Goal: Task Accomplishment & Management: Manage account settings

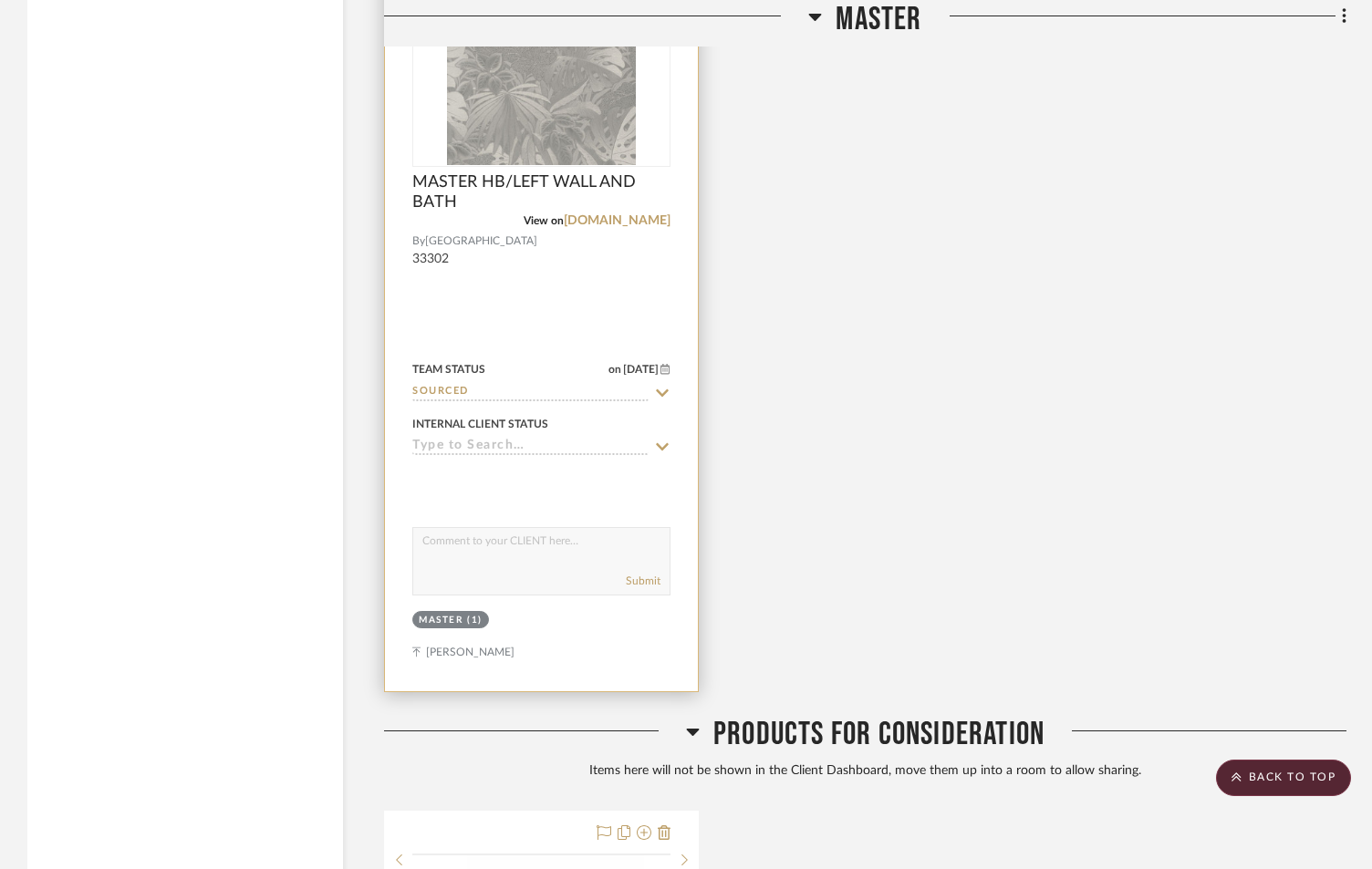
scroll to position [3710, 0]
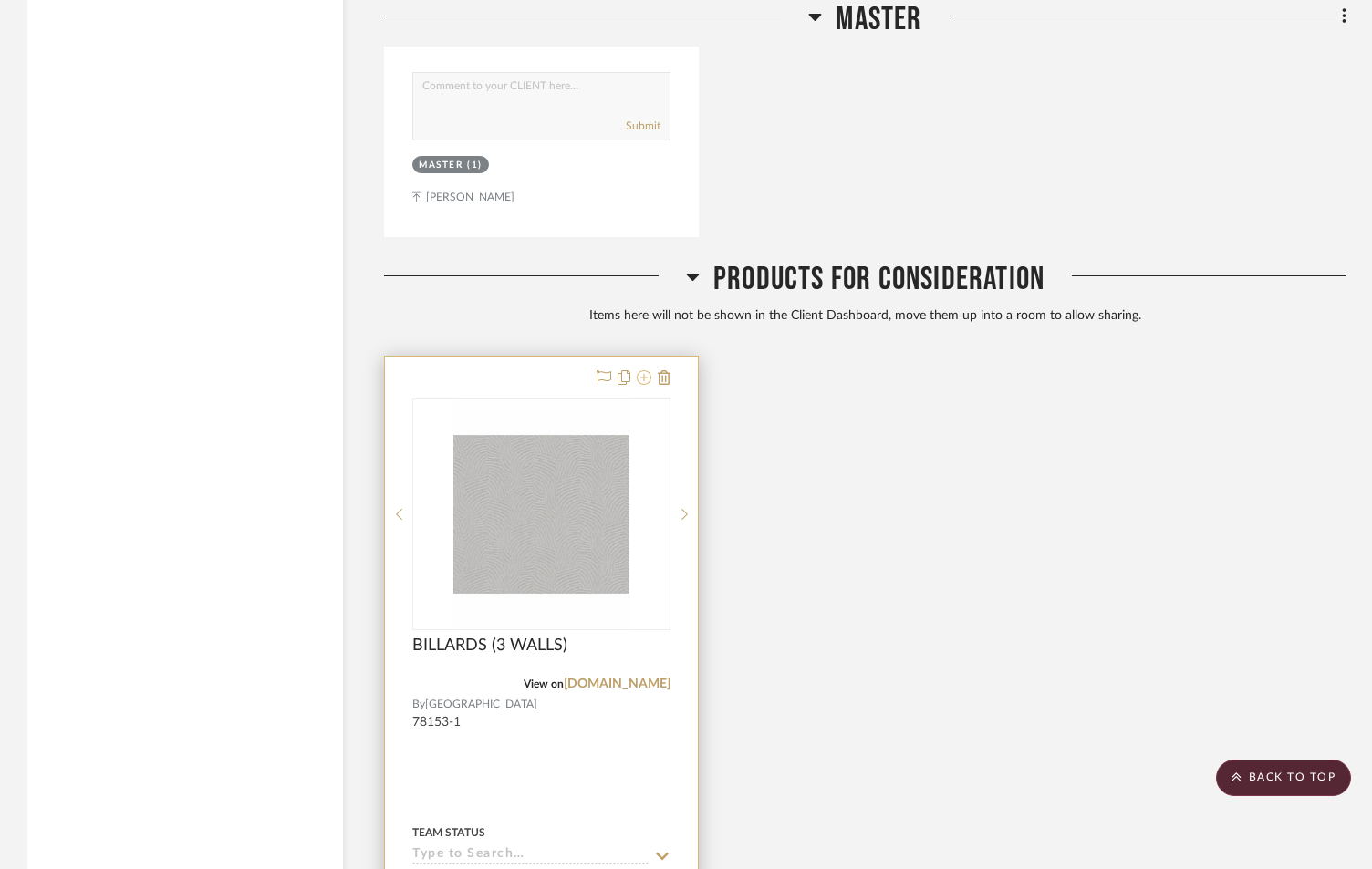
click at [642, 375] on icon at bounding box center [644, 378] width 15 height 15
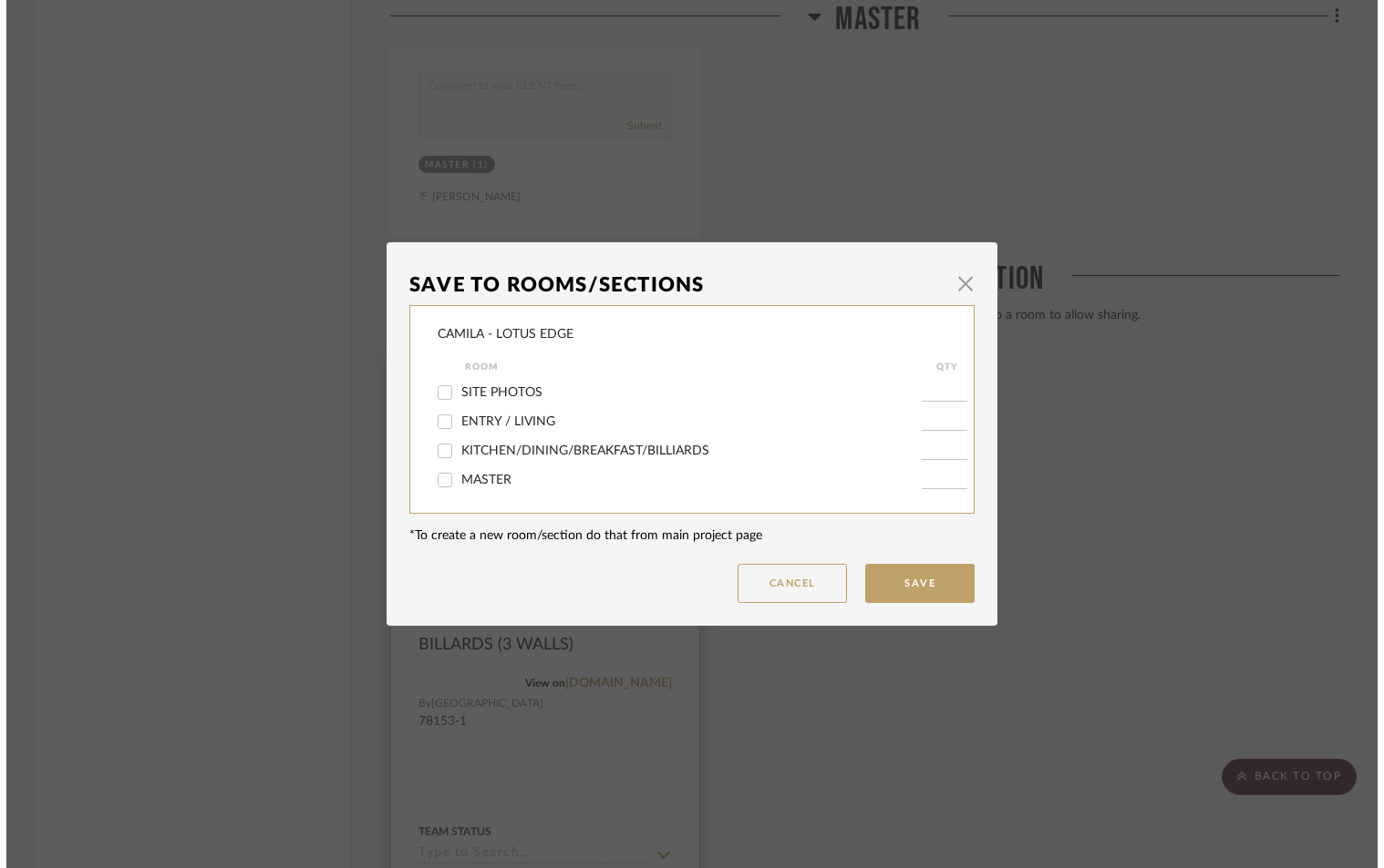
scroll to position [0, 0]
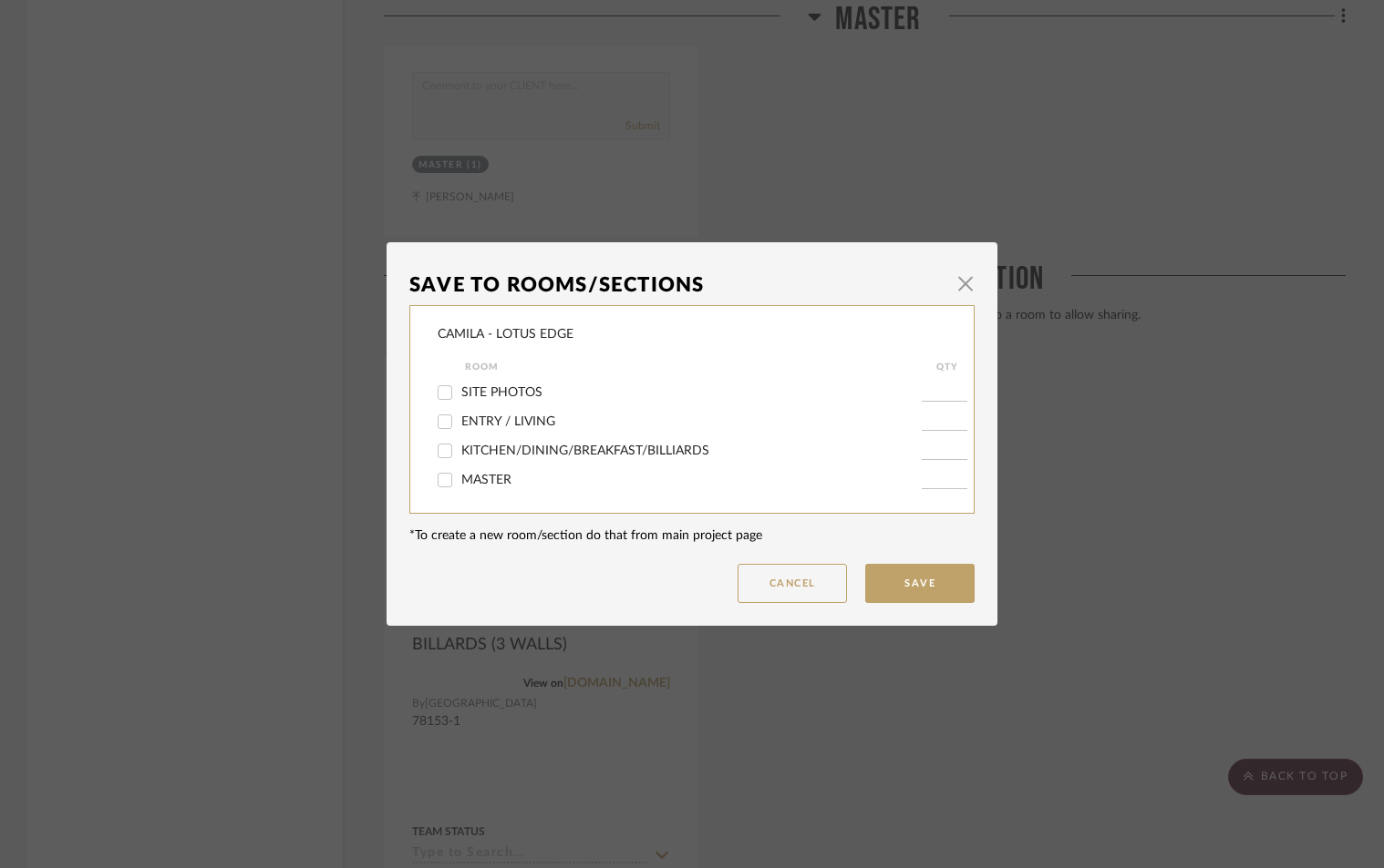
click at [435, 450] on input "KITCHEN/DINING/BREAKFAST/BILLIARDS" at bounding box center [445, 451] width 29 height 29
checkbox input "true"
type input "1"
click at [891, 581] on button "Save" at bounding box center [919, 583] width 109 height 39
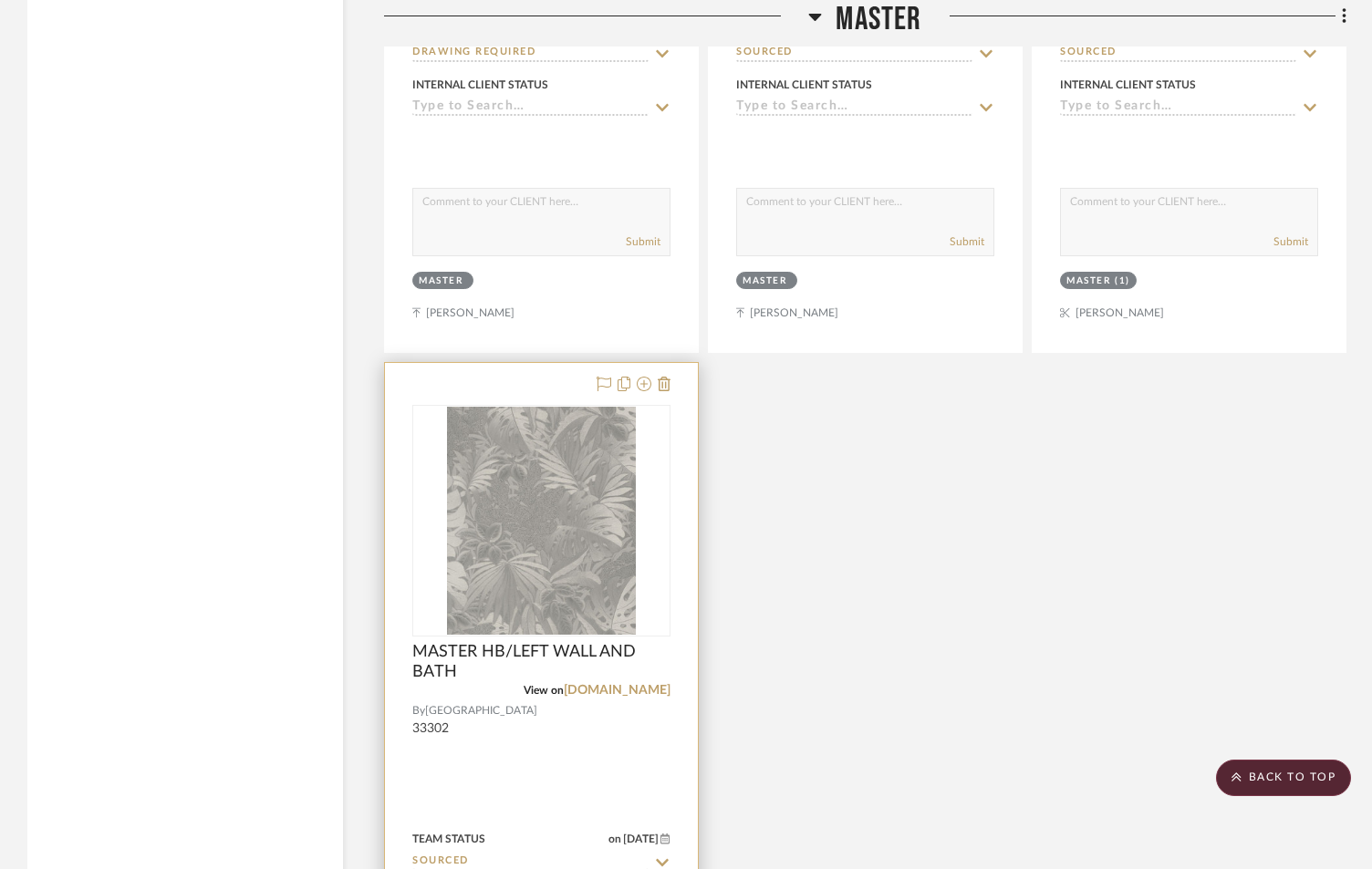
scroll to position [2772, 0]
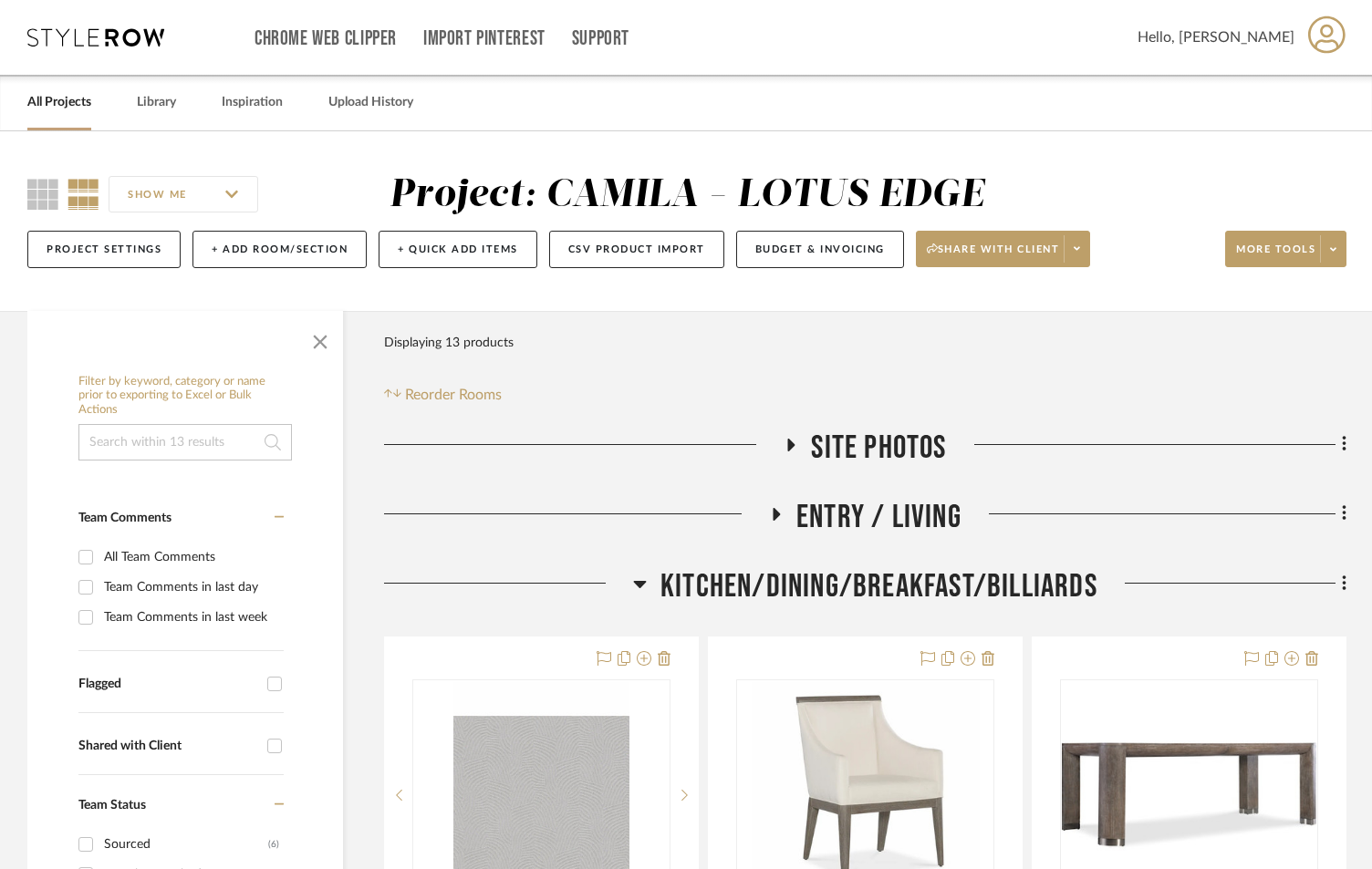
click at [57, 97] on link "All Projects" at bounding box center [60, 103] width 64 height 25
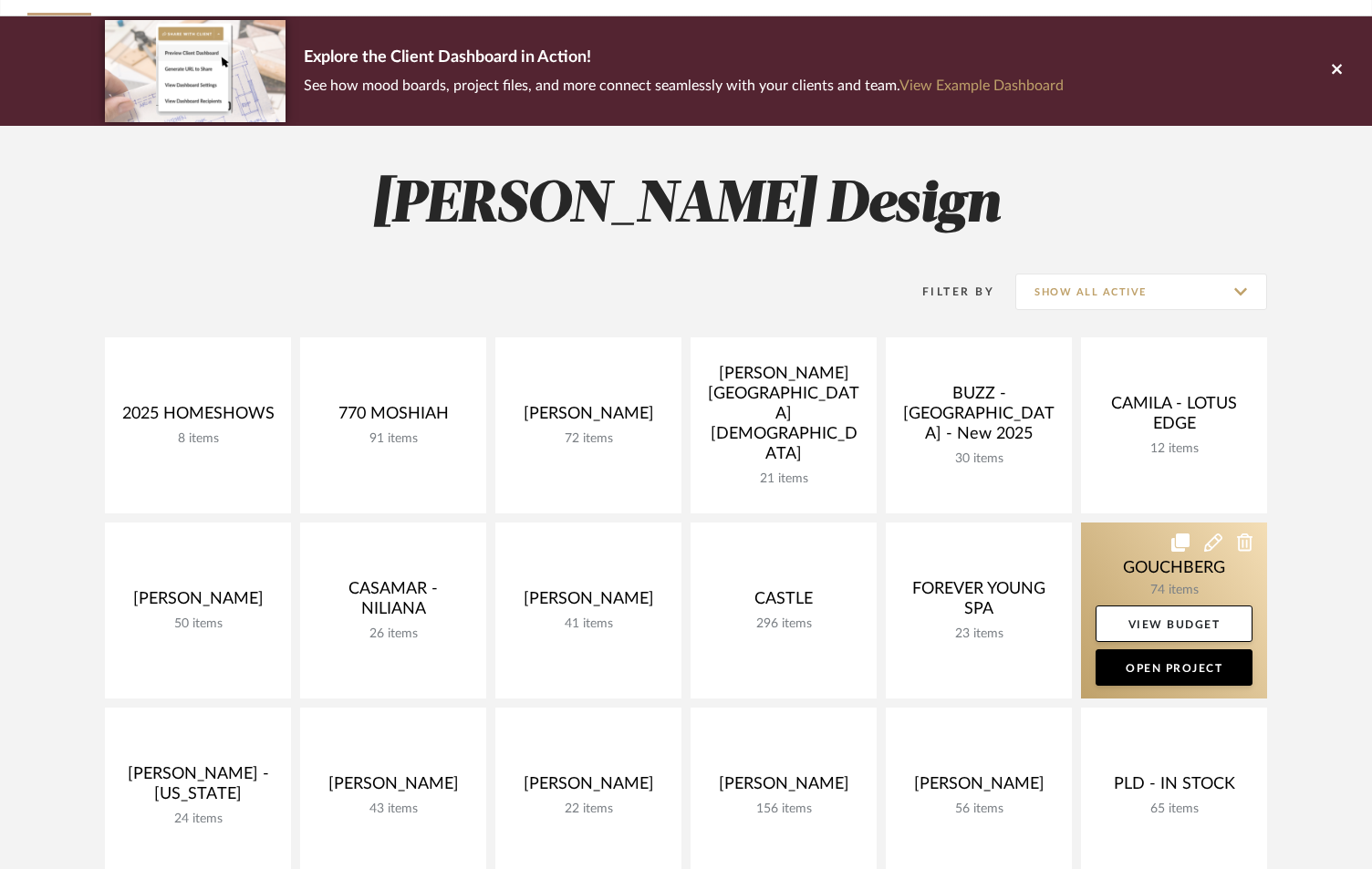
scroll to position [121, 0]
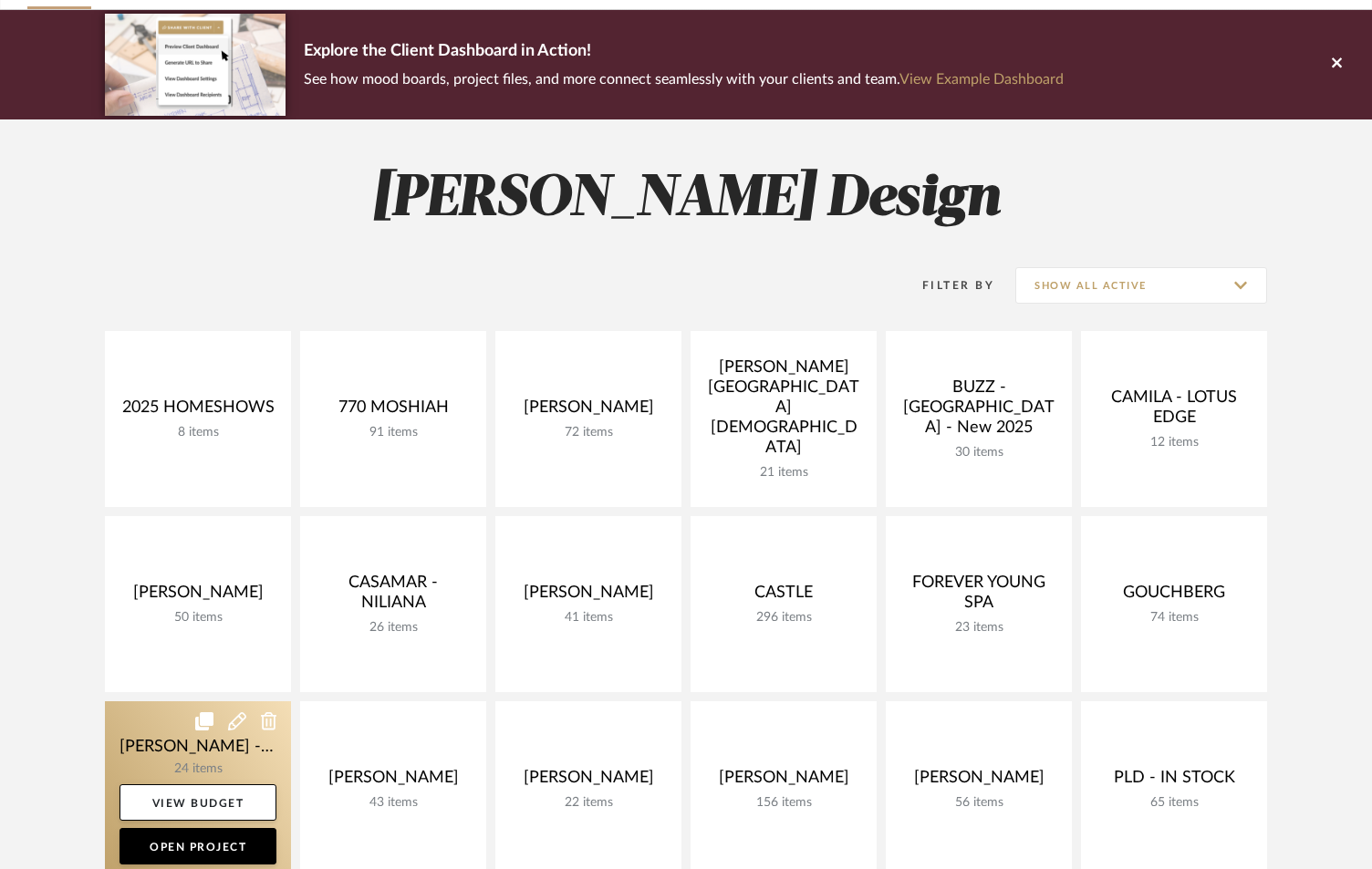
click at [143, 754] on link at bounding box center [197, 789] width 186 height 176
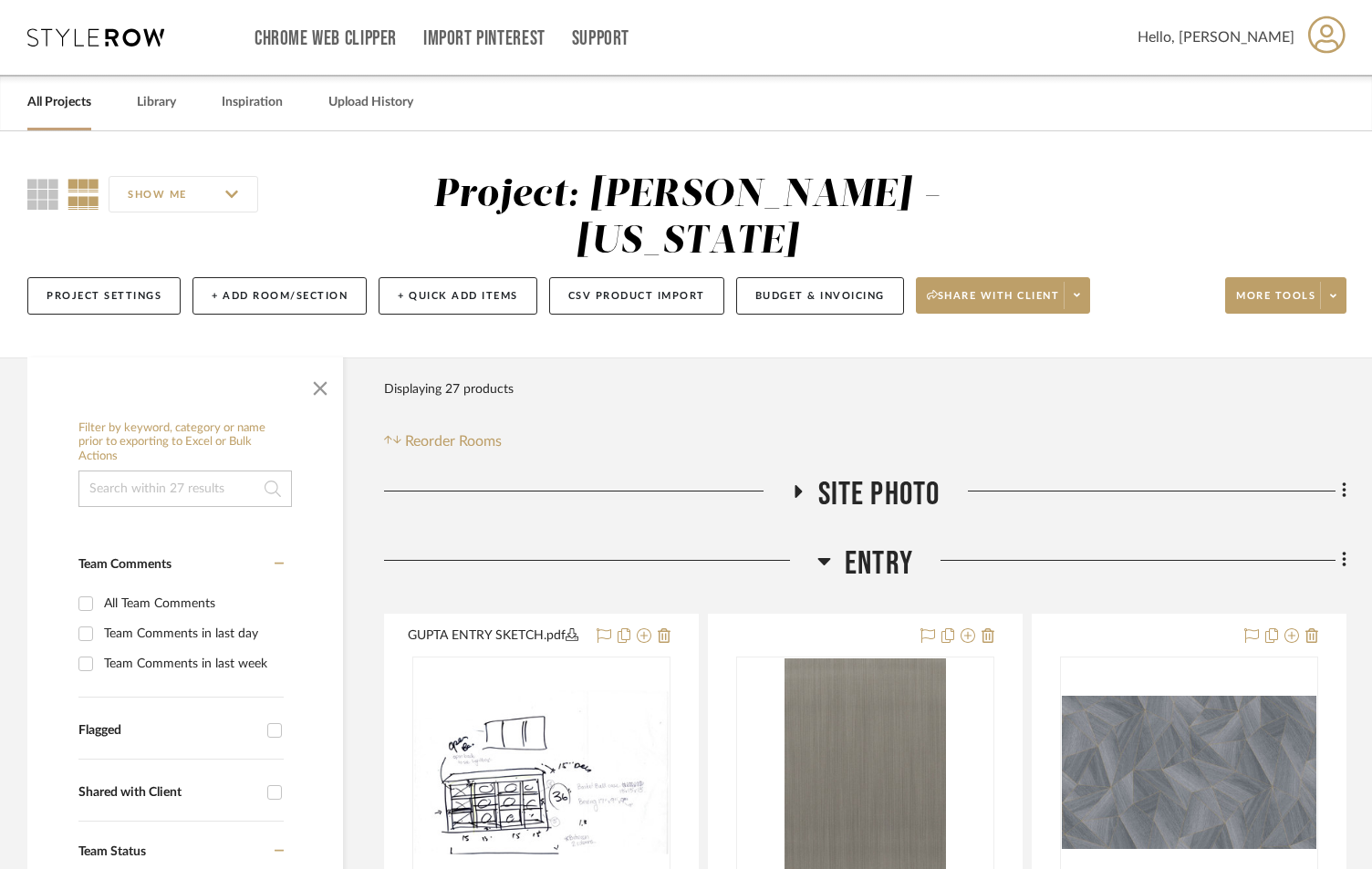
click at [828, 558] on icon at bounding box center [825, 562] width 13 height 7
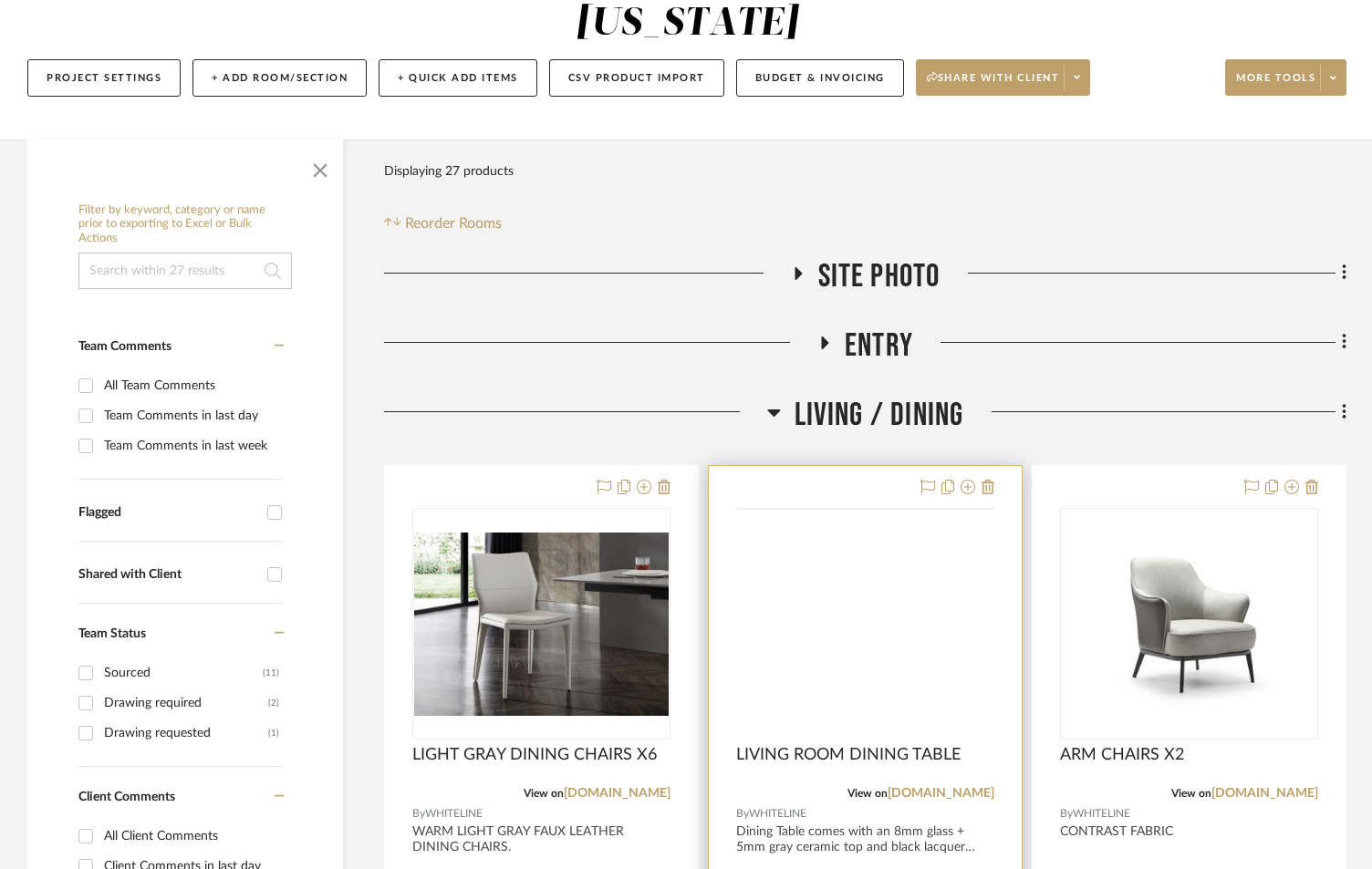
scroll to position [365, 0]
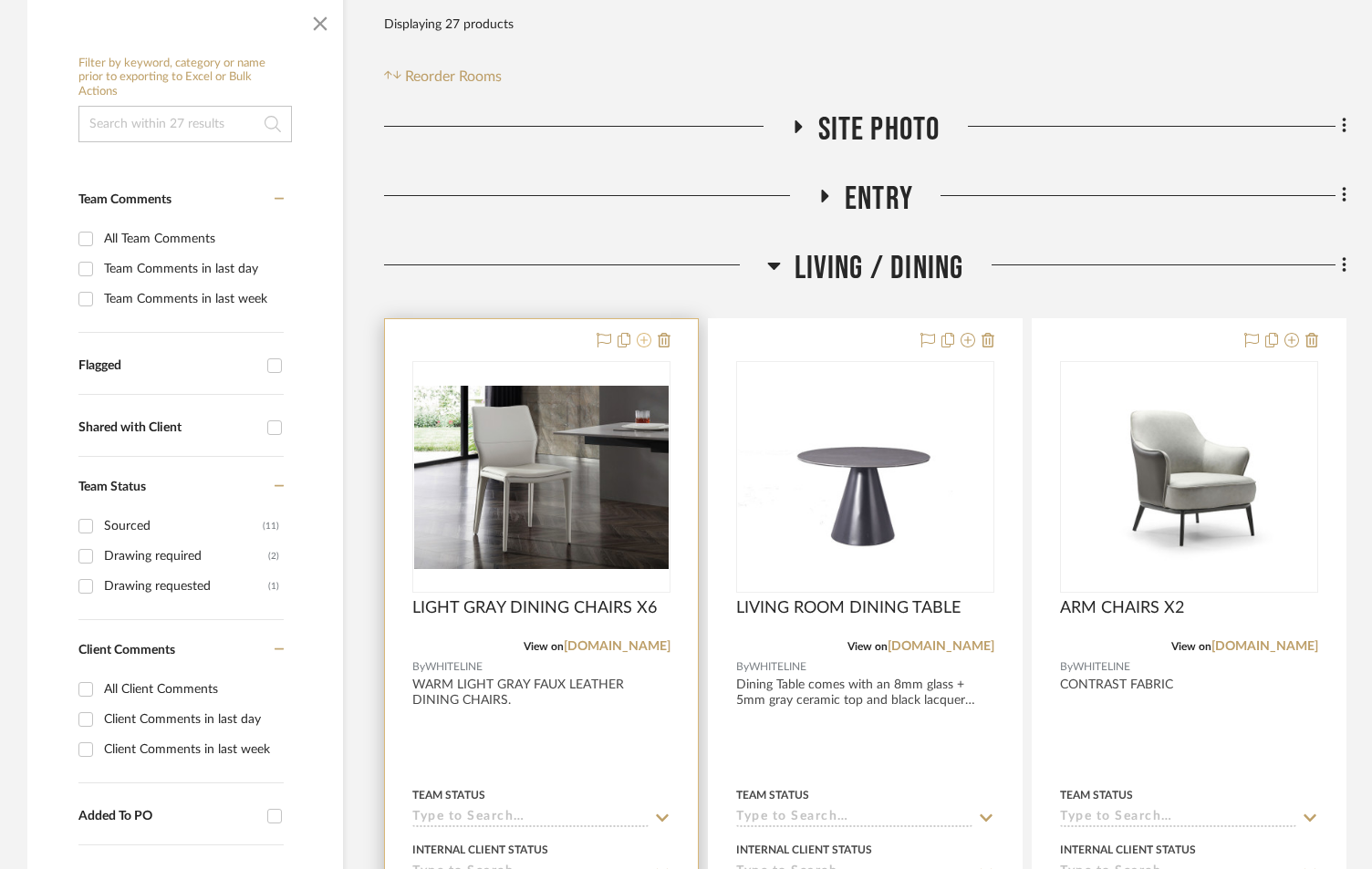
click at [643, 341] on icon at bounding box center [644, 340] width 15 height 15
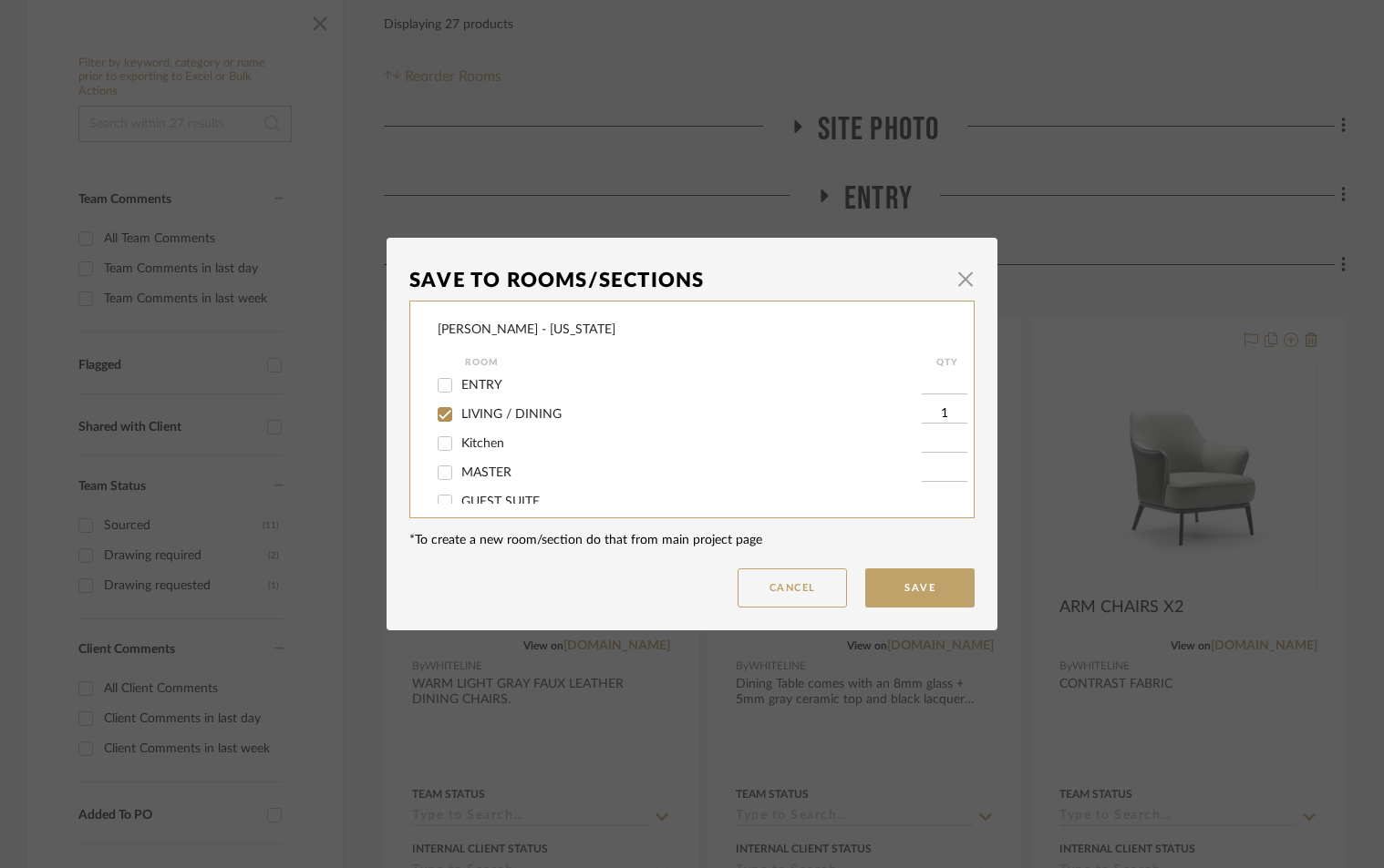
scroll to position [49, 0]
click at [442, 427] on input "Kitchen" at bounding box center [445, 427] width 29 height 29
checkbox input "true"
type input "2"
drag, startPoint x: 933, startPoint y: 580, endPoint x: 921, endPoint y: 574, distance: 13.4
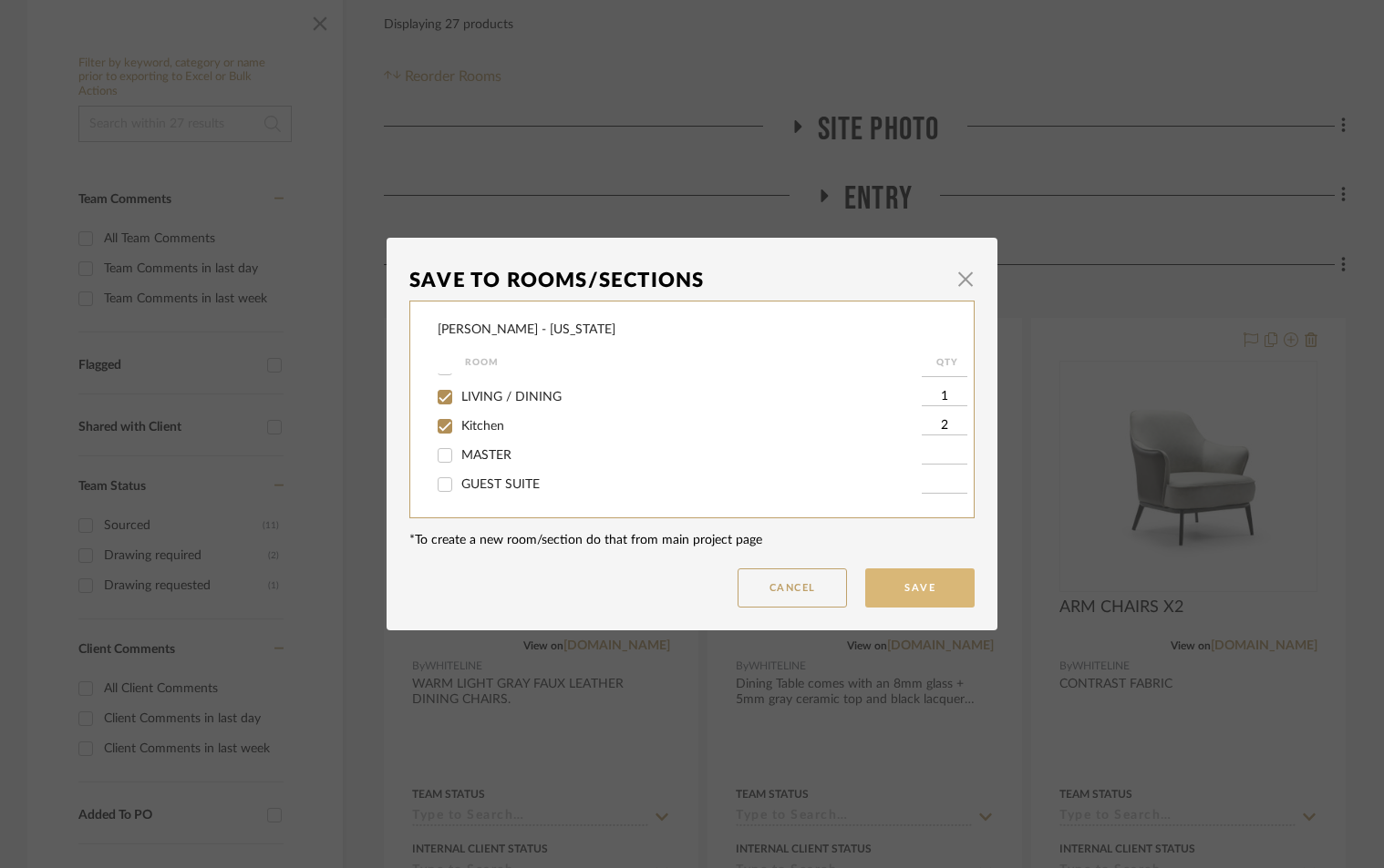
click at [932, 580] on button "Save" at bounding box center [919, 588] width 109 height 39
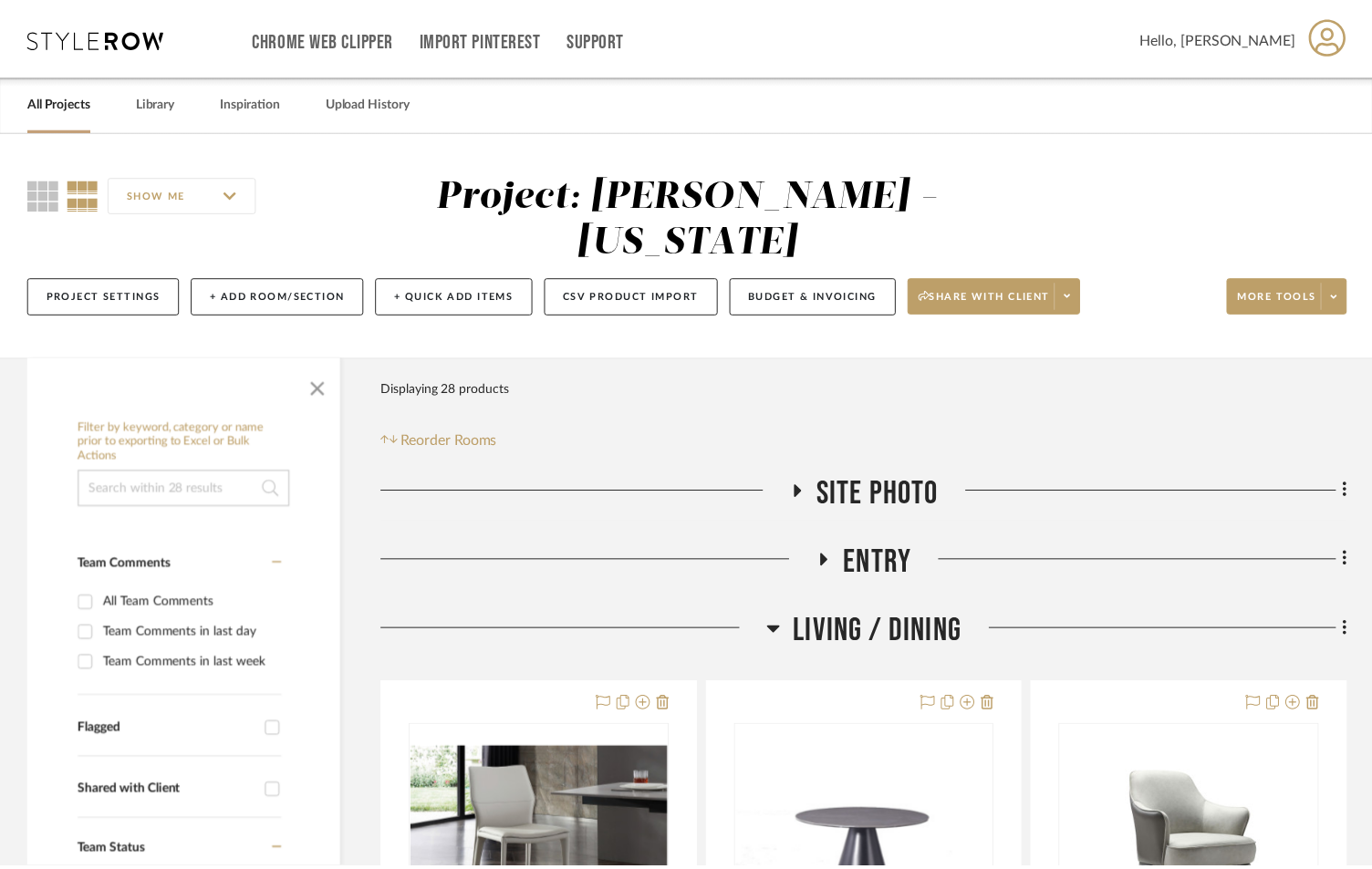
scroll to position [365, 0]
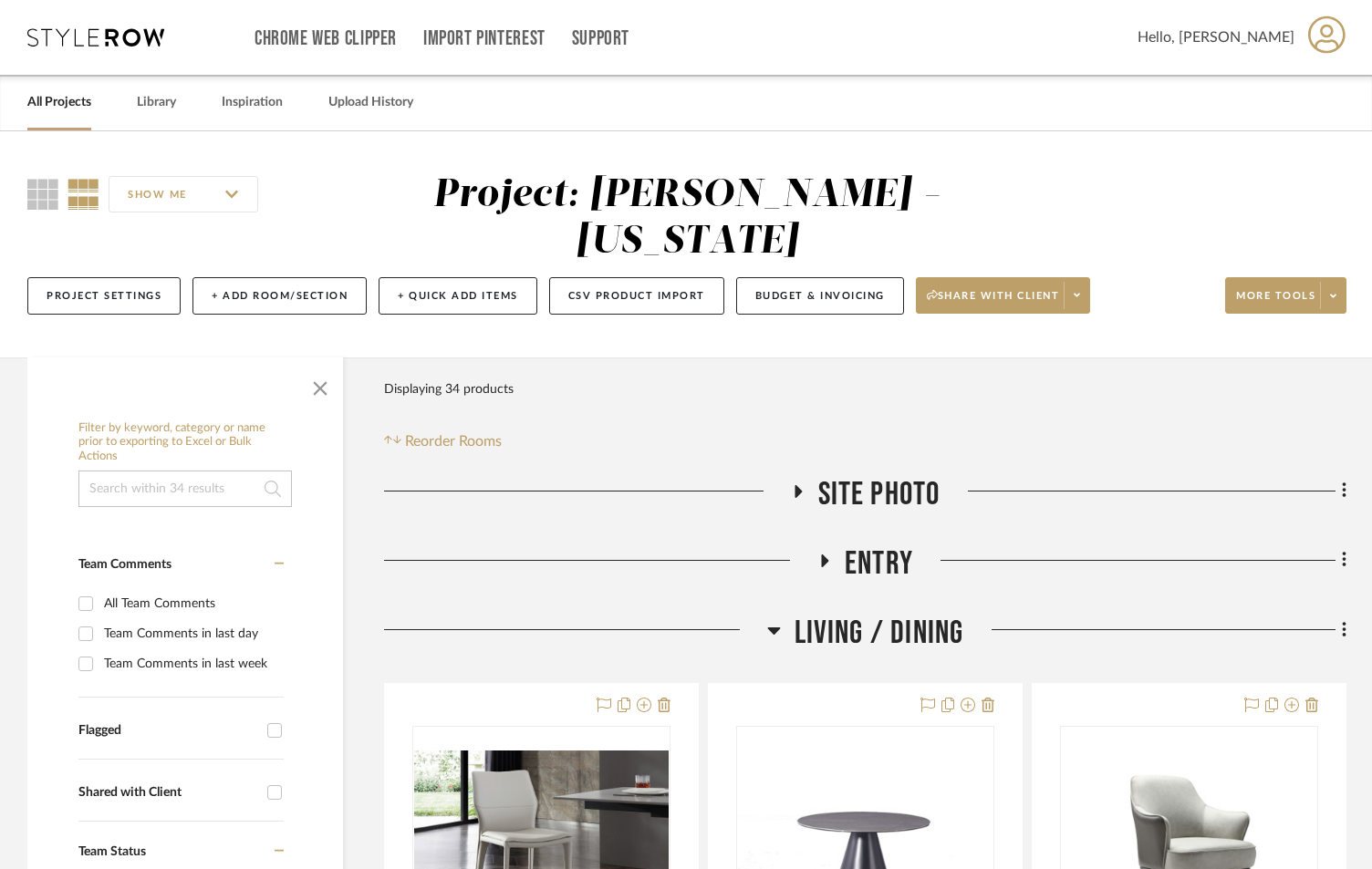
click at [768, 627] on icon at bounding box center [774, 631] width 14 height 22
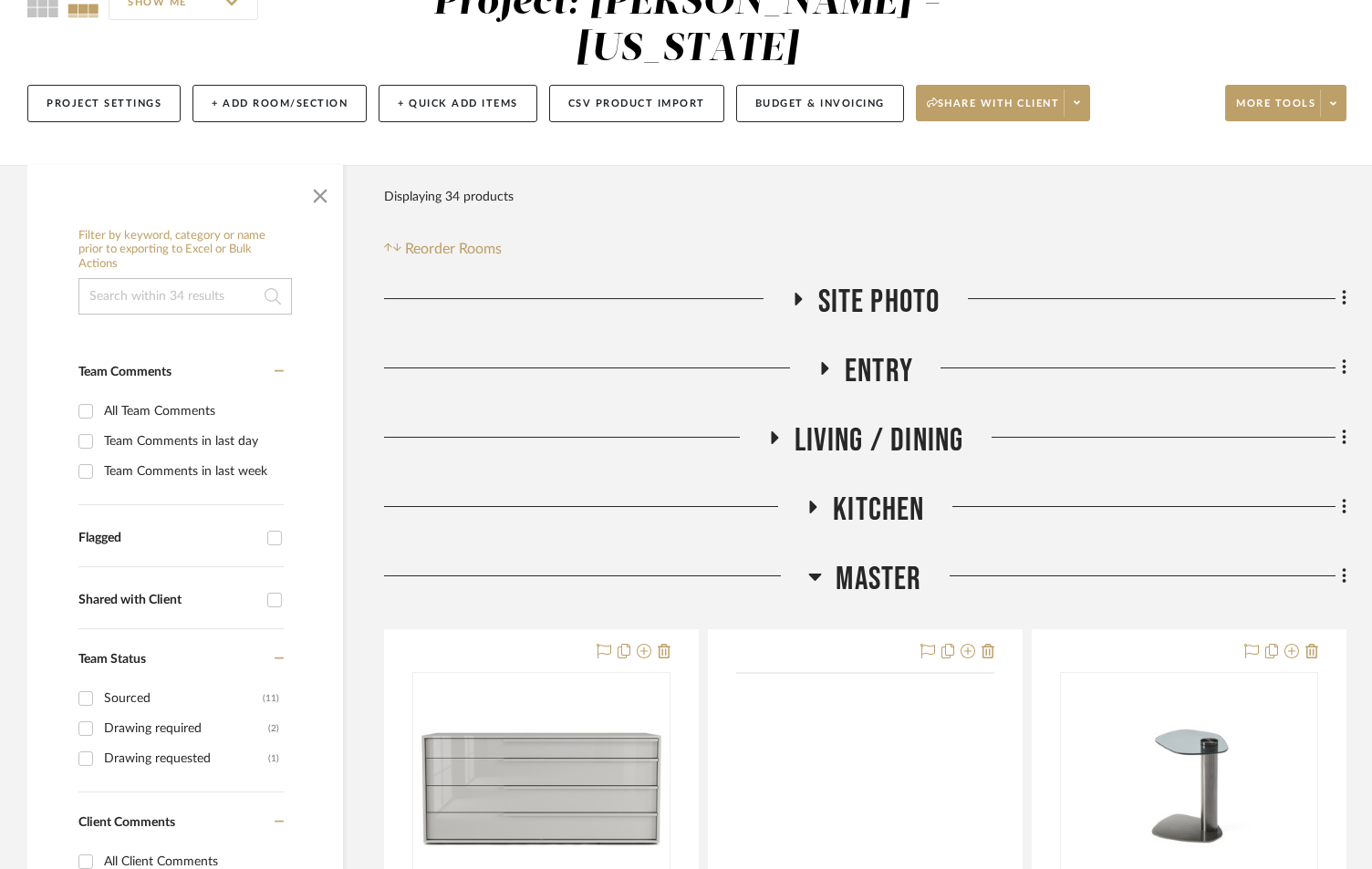
scroll to position [303, 0]
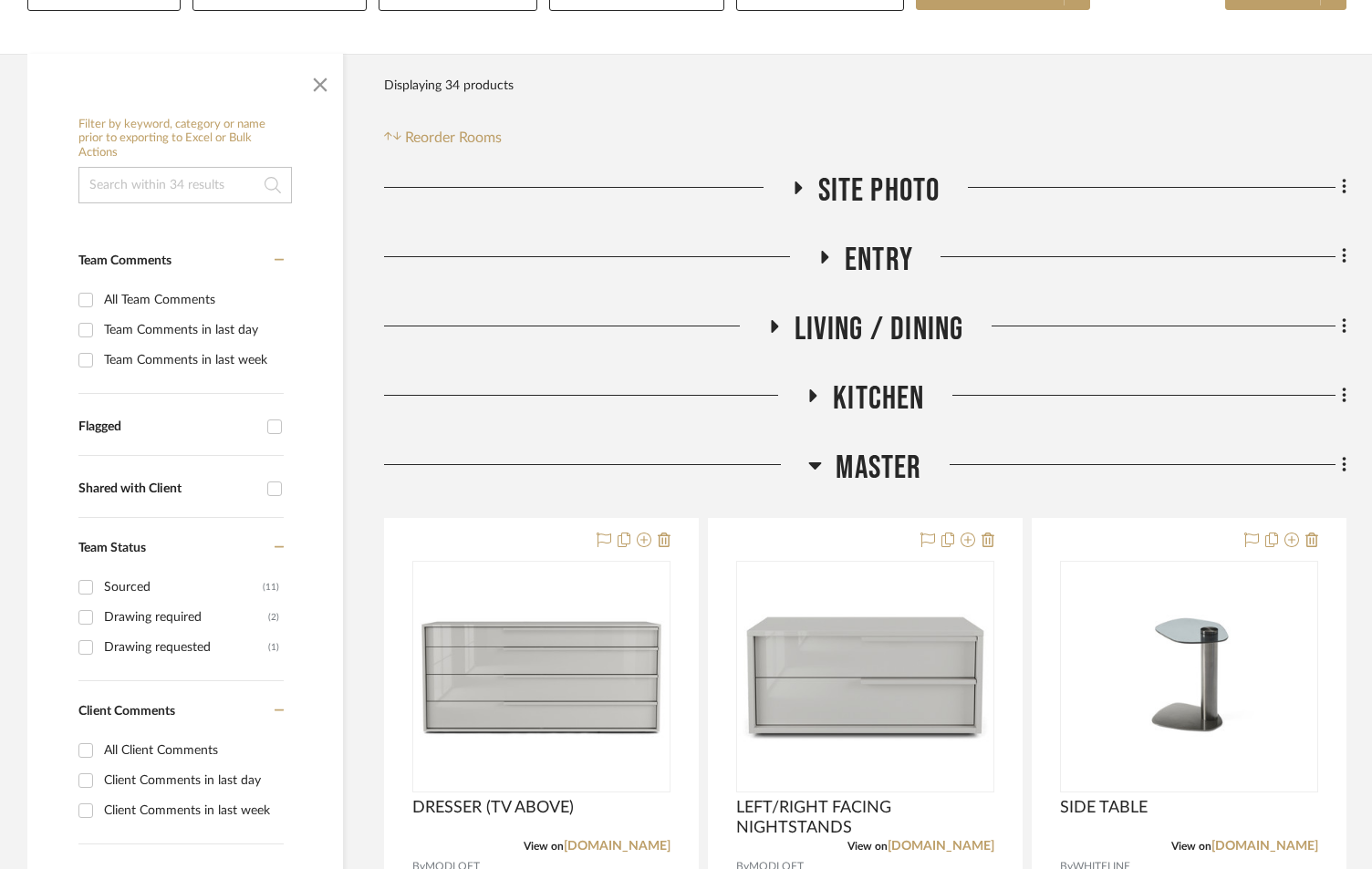
click at [816, 468] on icon at bounding box center [816, 467] width 13 height 7
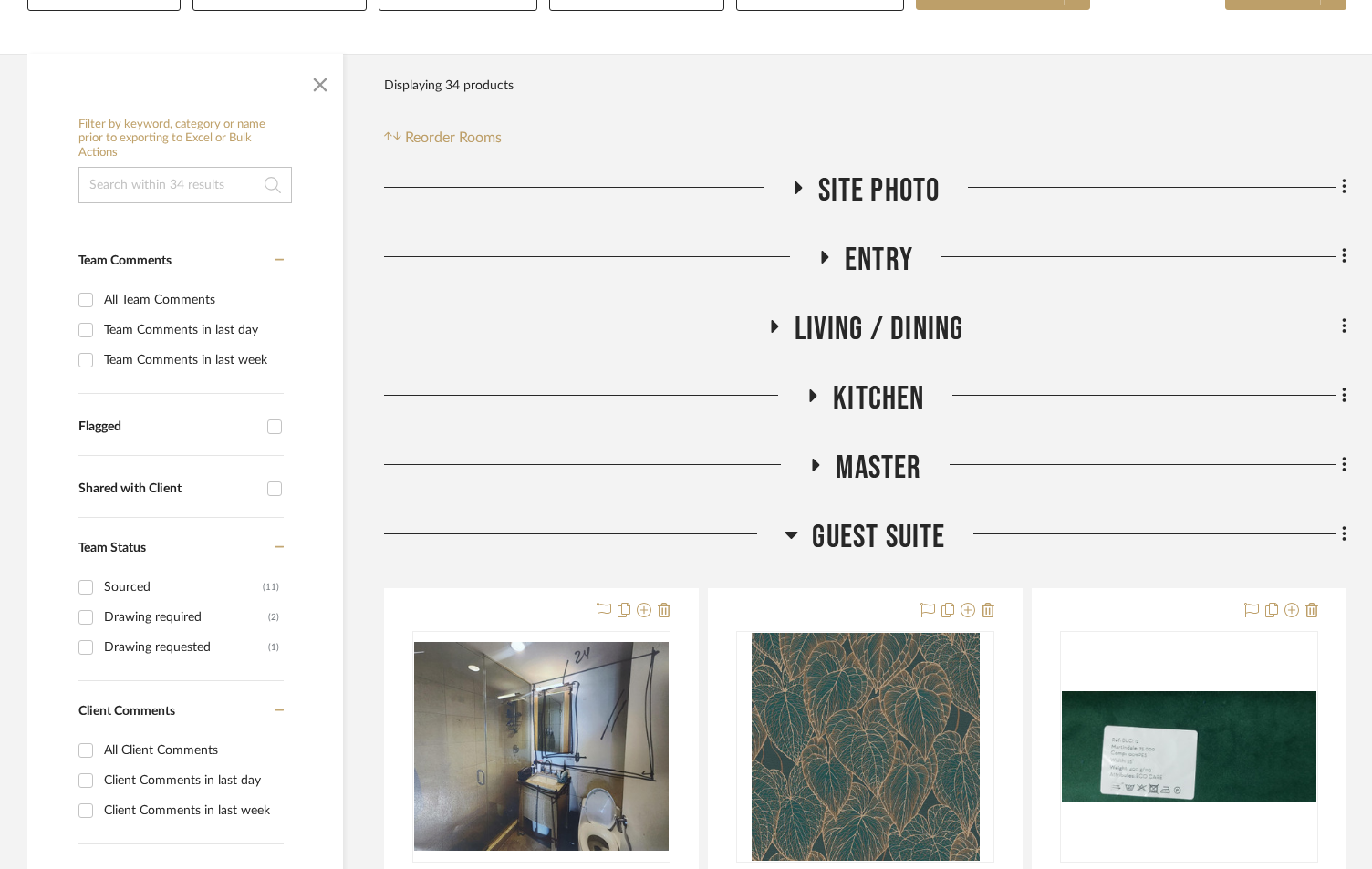
click at [791, 534] on icon at bounding box center [792, 535] width 13 height 7
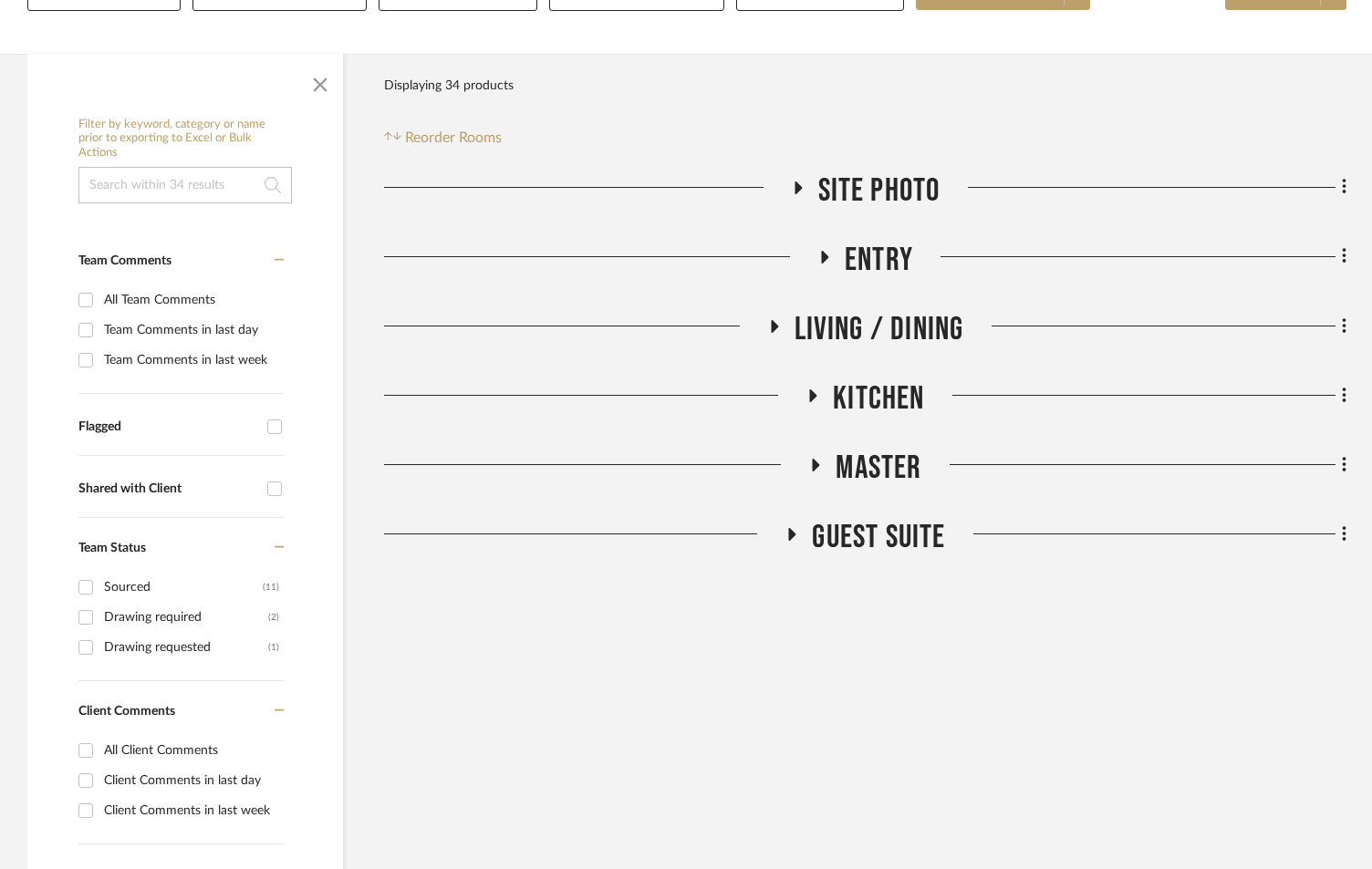
click at [821, 468] on icon at bounding box center [816, 466] width 22 height 14
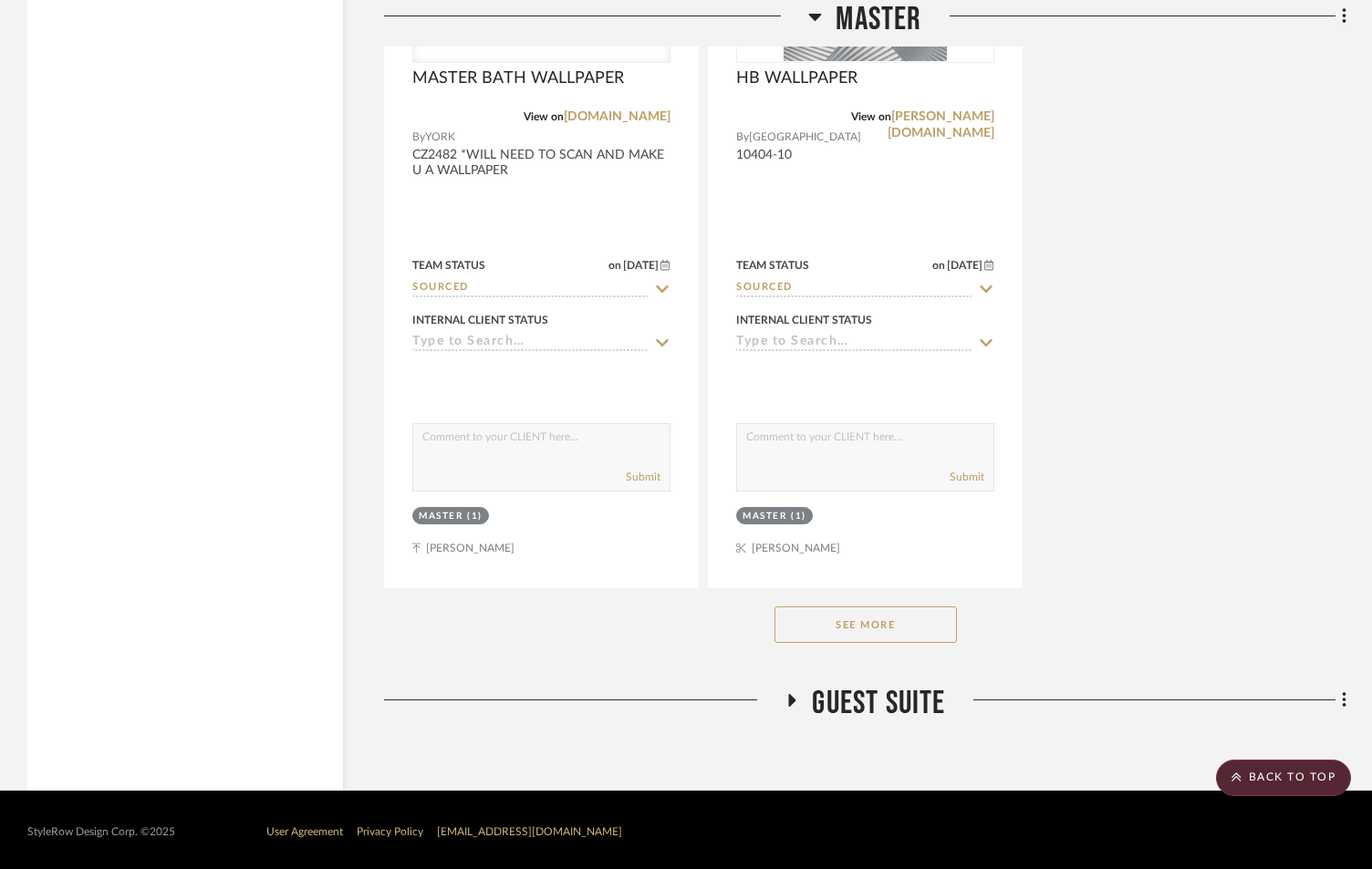
scroll to position [2657, 0]
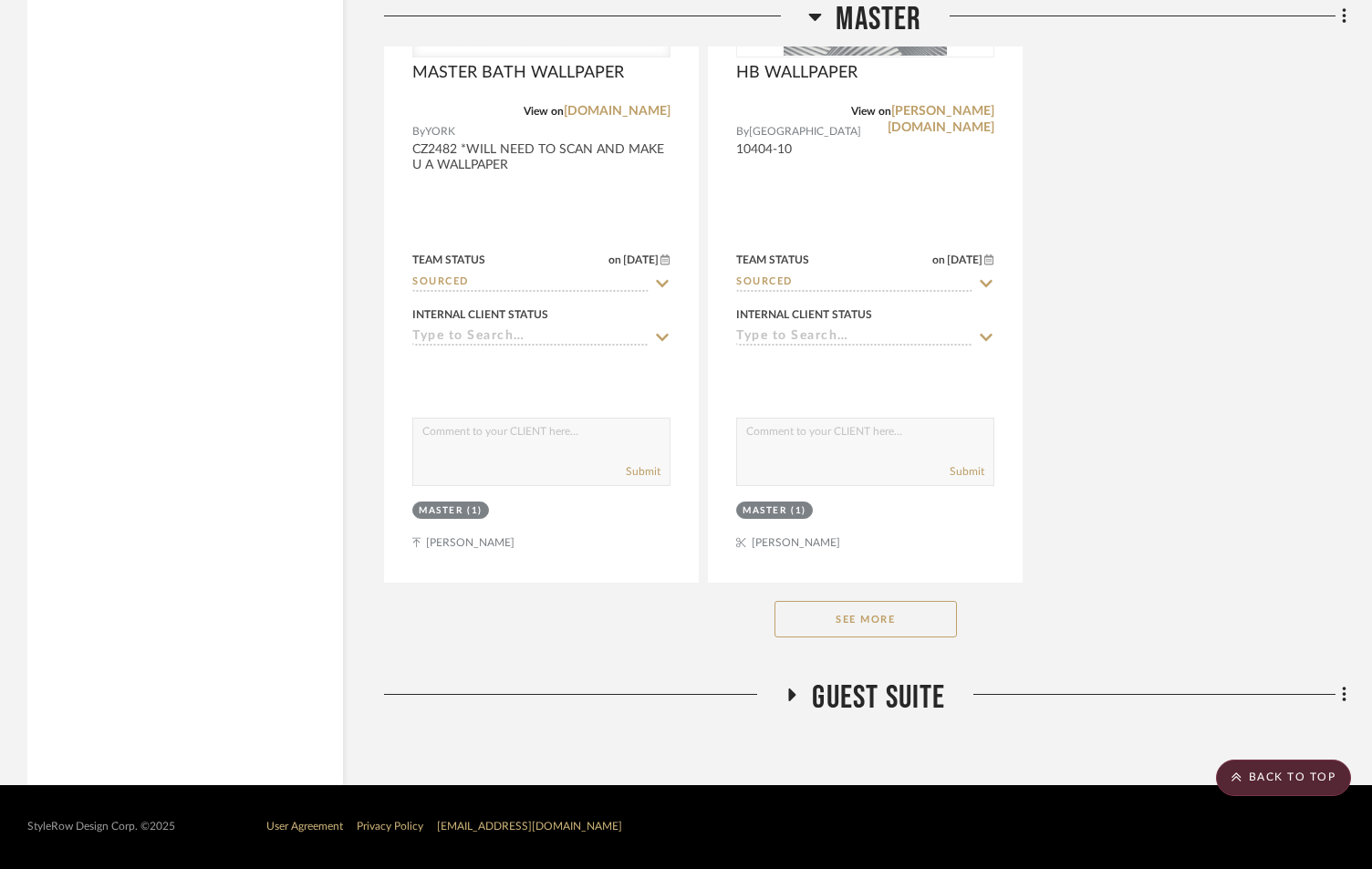
click at [866, 619] on button "See More" at bounding box center [865, 620] width 182 height 37
click at [1275, 786] on scroll-to-top-button "BACK TO TOP" at bounding box center [1283, 778] width 135 height 37
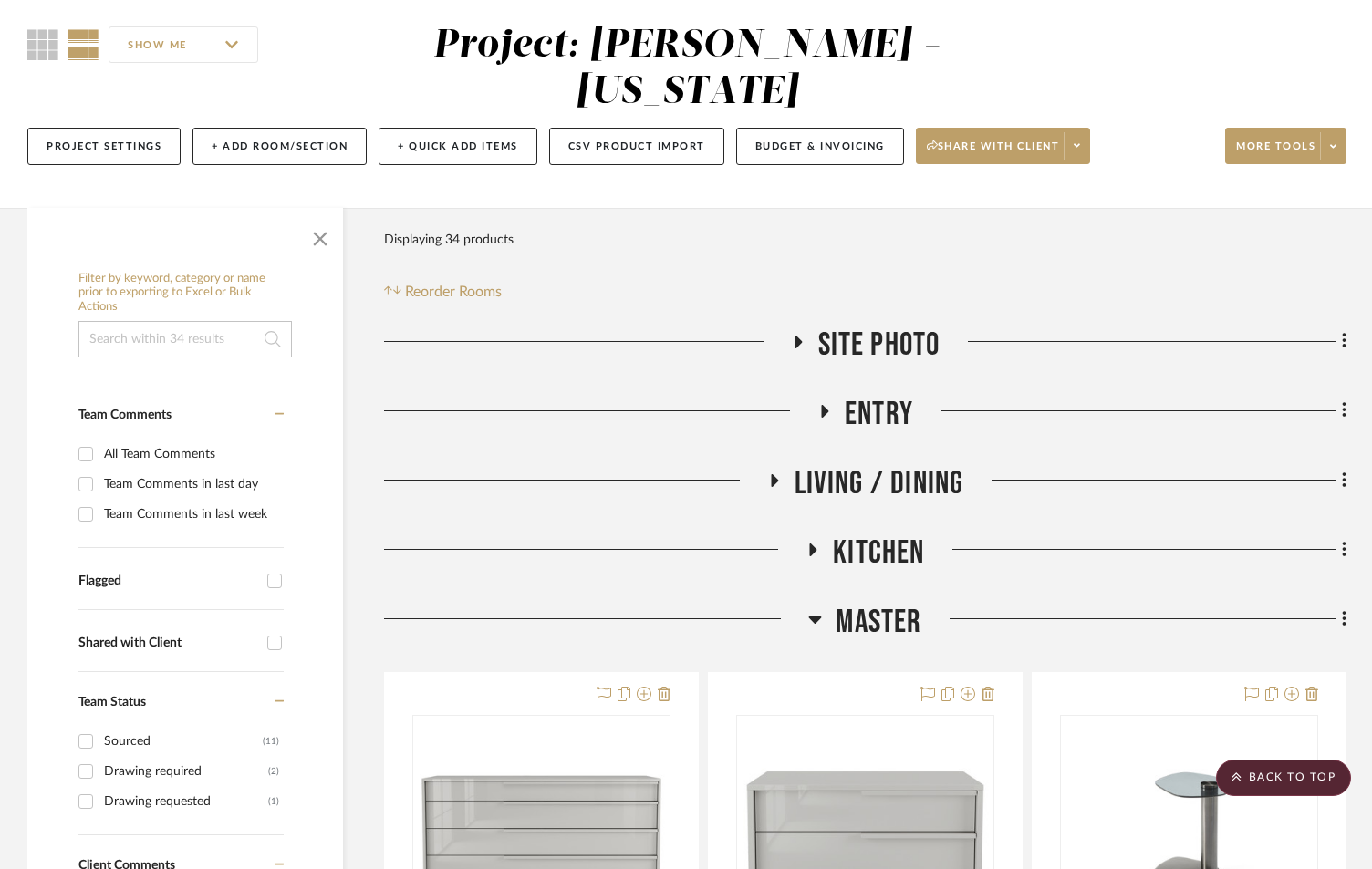
scroll to position [0, 0]
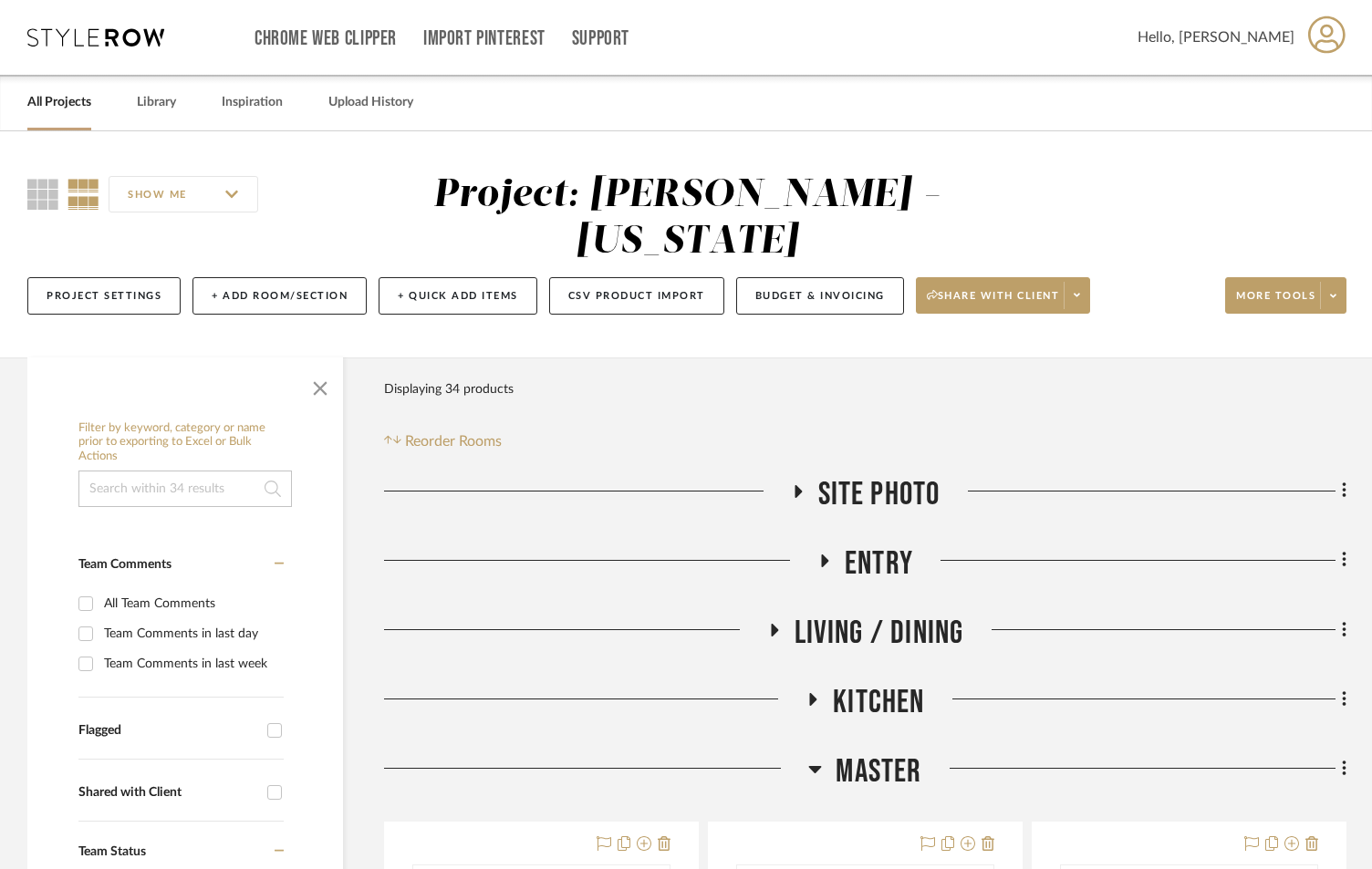
click at [51, 113] on link "All Projects" at bounding box center [60, 103] width 64 height 25
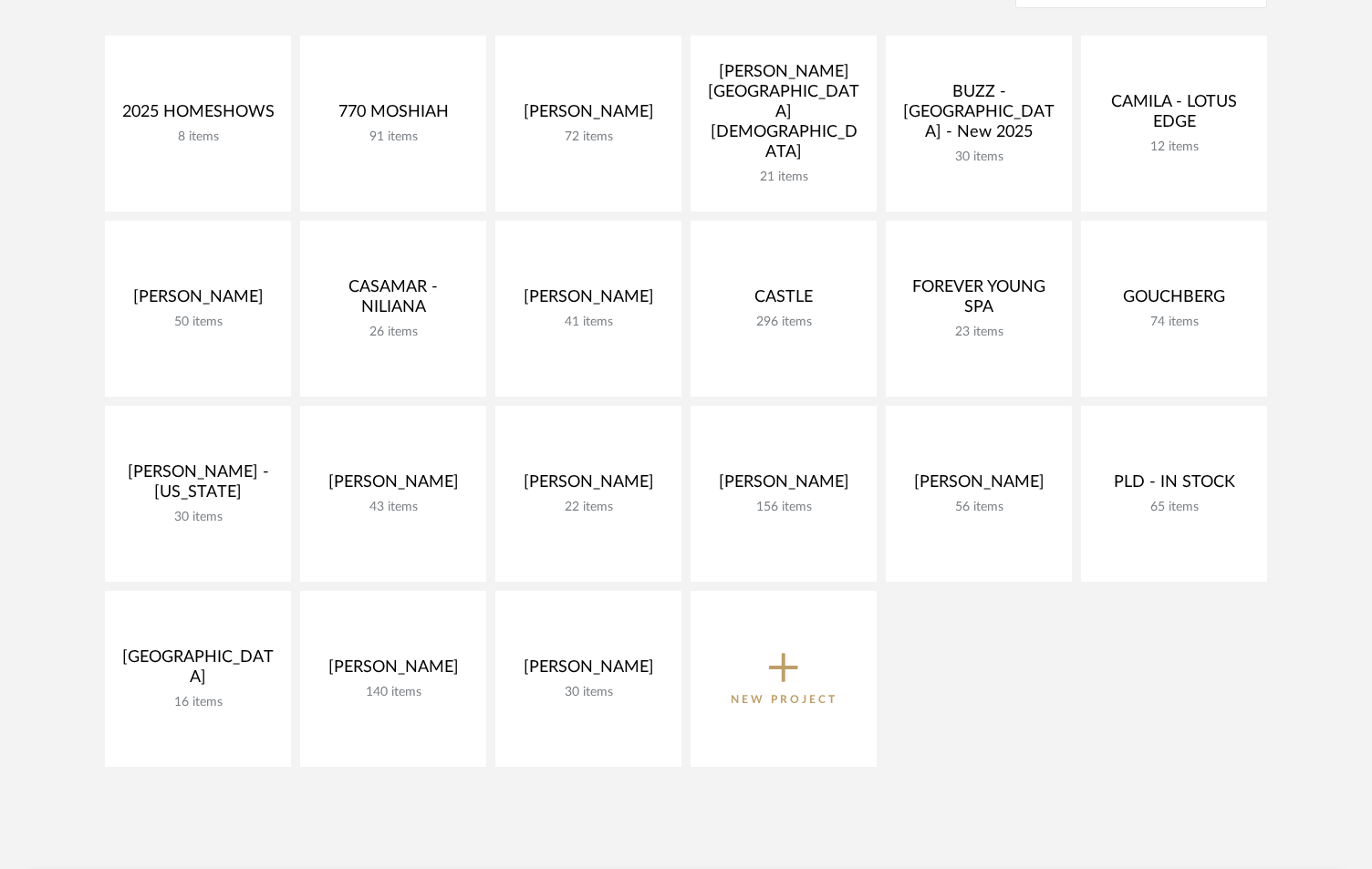
scroll to position [426, 0]
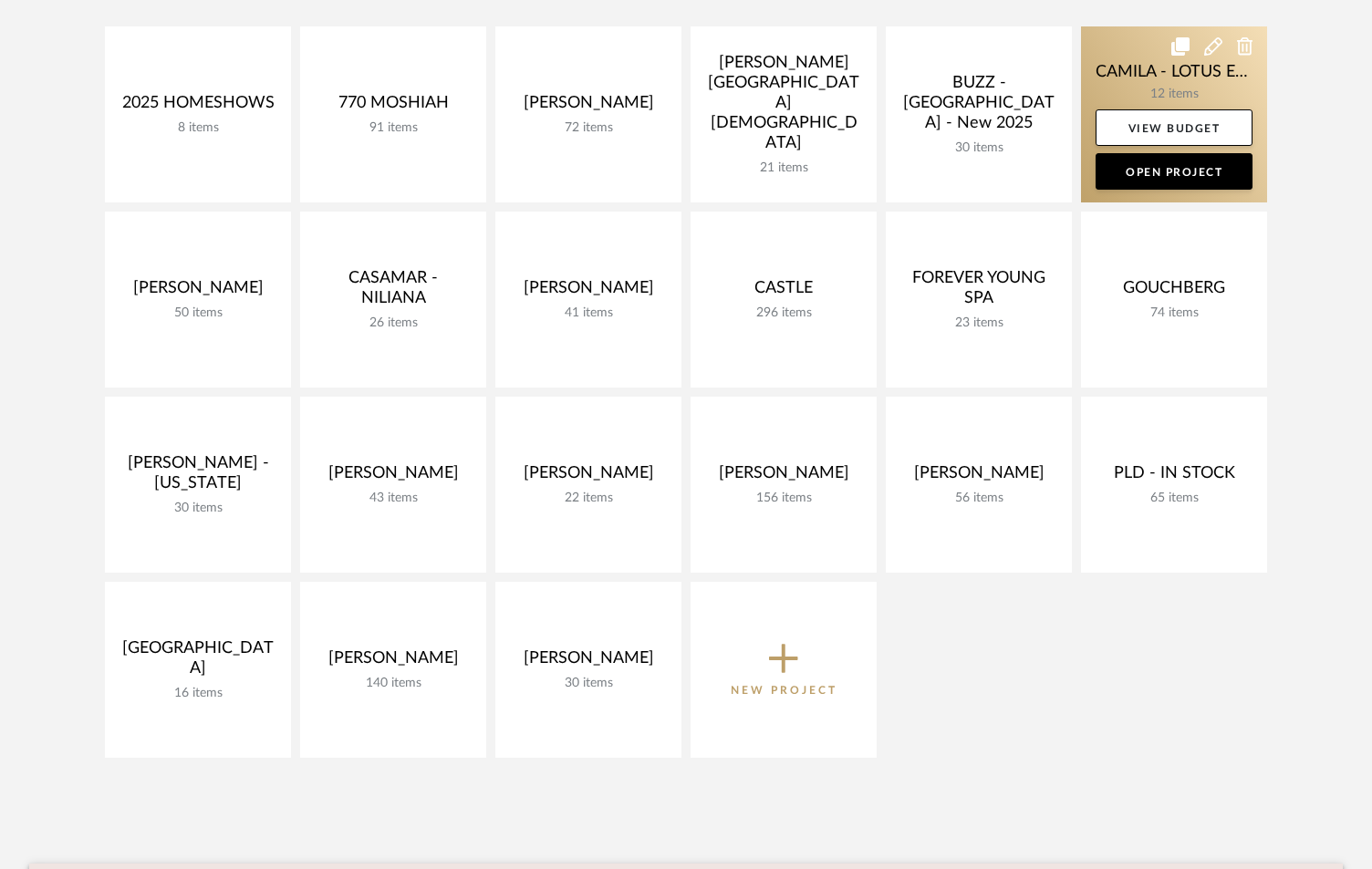
click at [1148, 63] on link at bounding box center [1173, 115] width 186 height 176
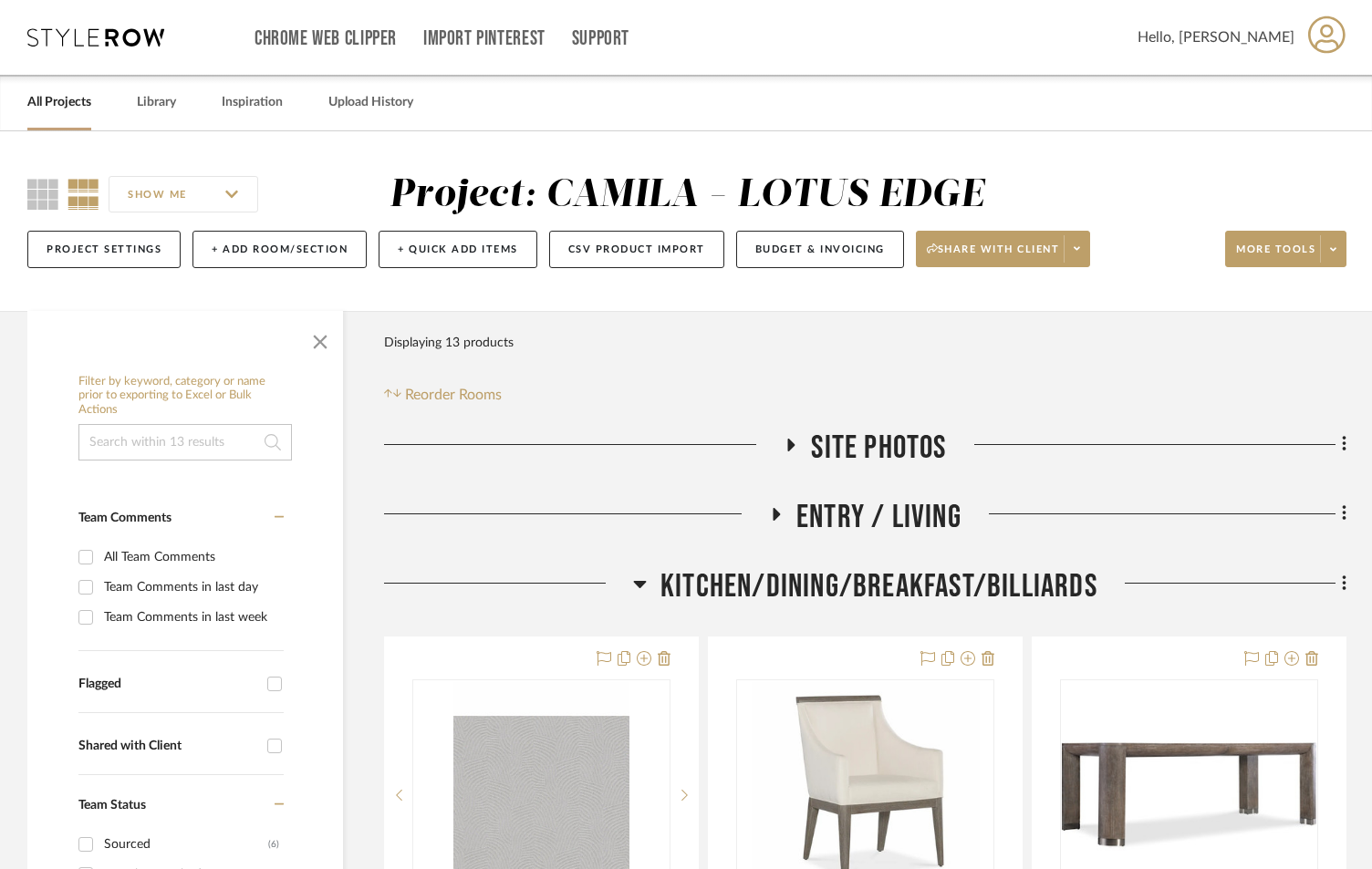
click at [1343, 584] on icon at bounding box center [1344, 583] width 4 height 16
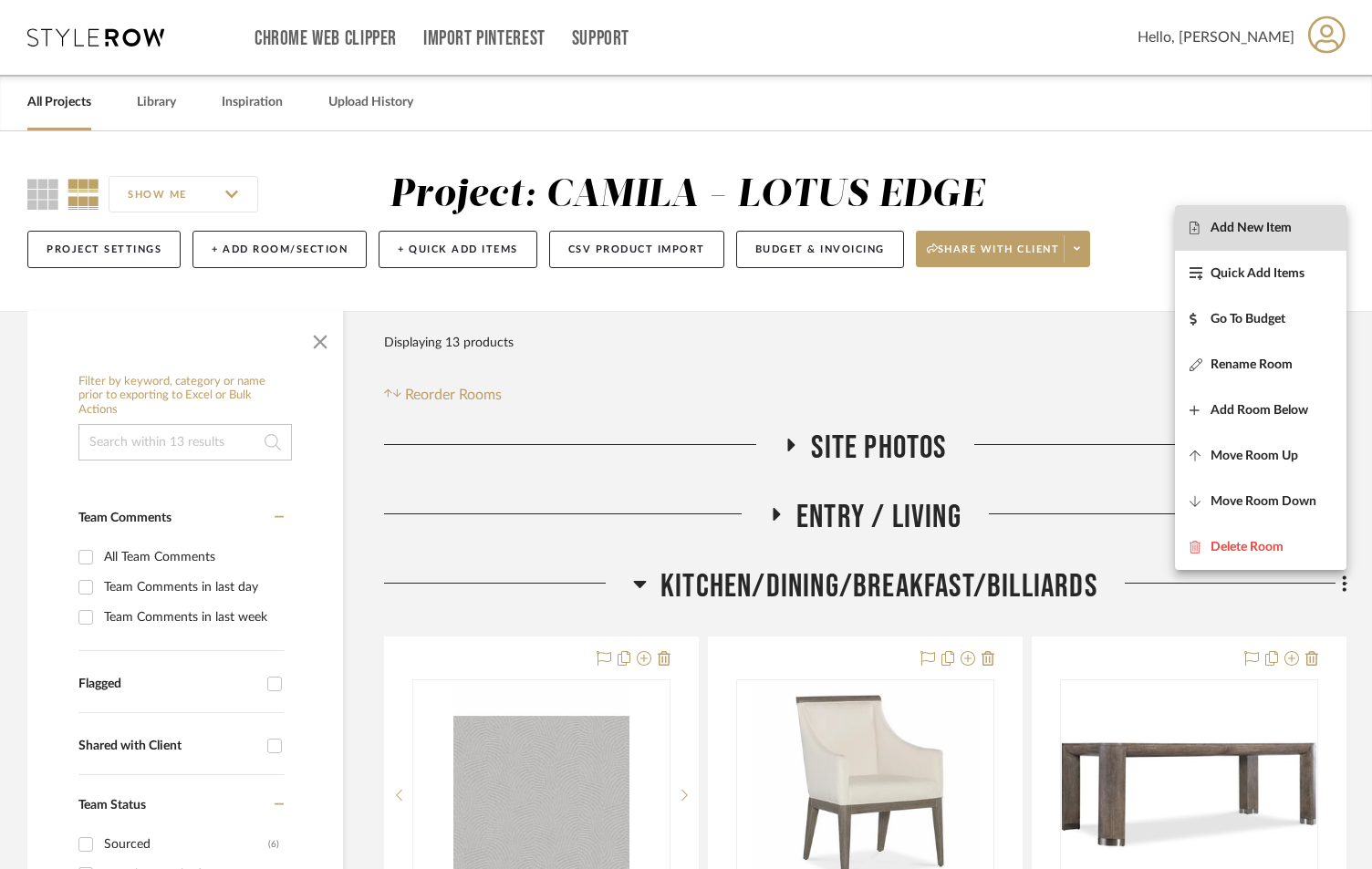
click at [1279, 232] on span "Add New Item" at bounding box center [1251, 227] width 82 height 16
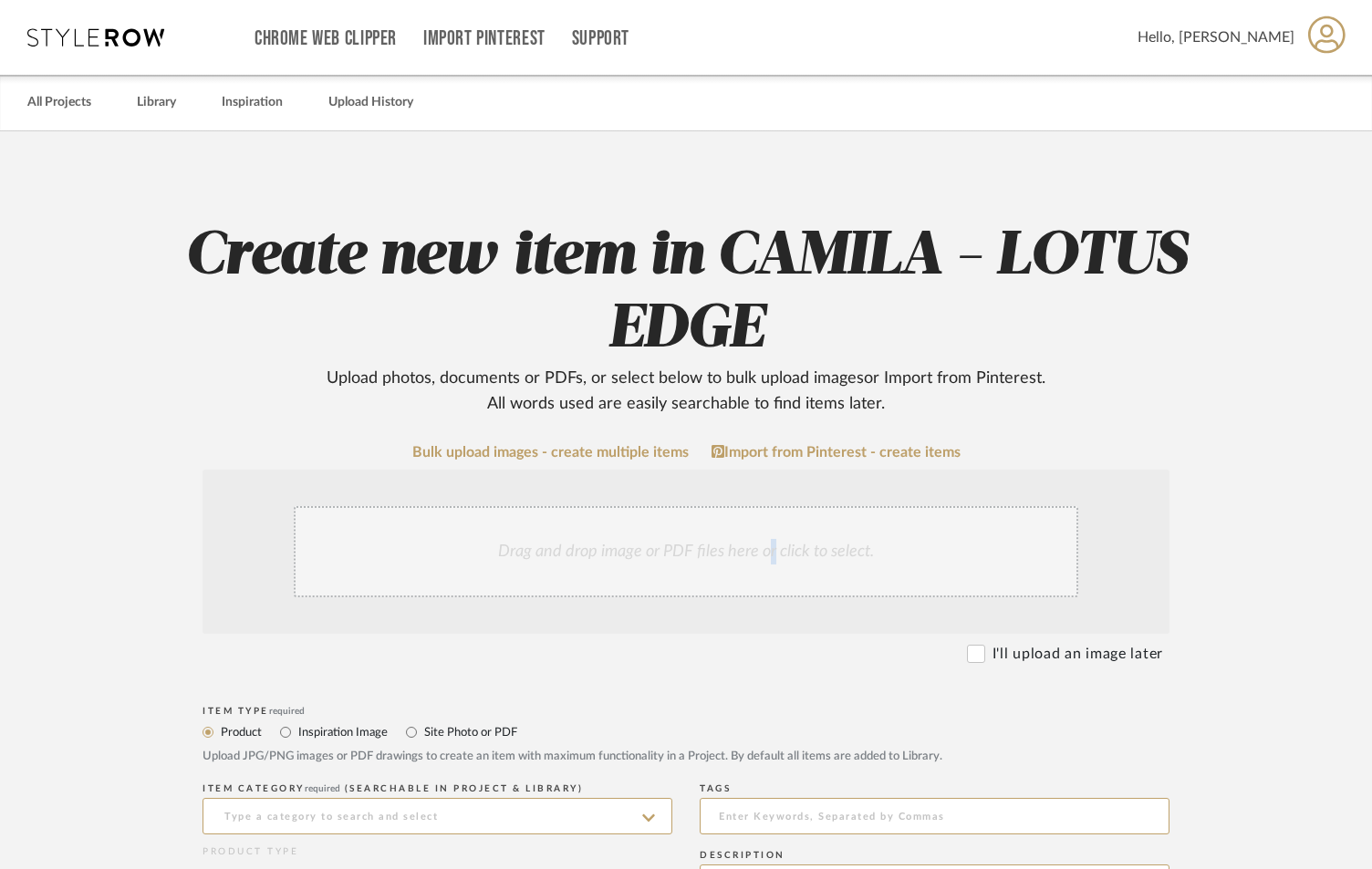
click at [770, 549] on div "Drag and drop image or PDF files here or click to select." at bounding box center [686, 552] width 785 height 92
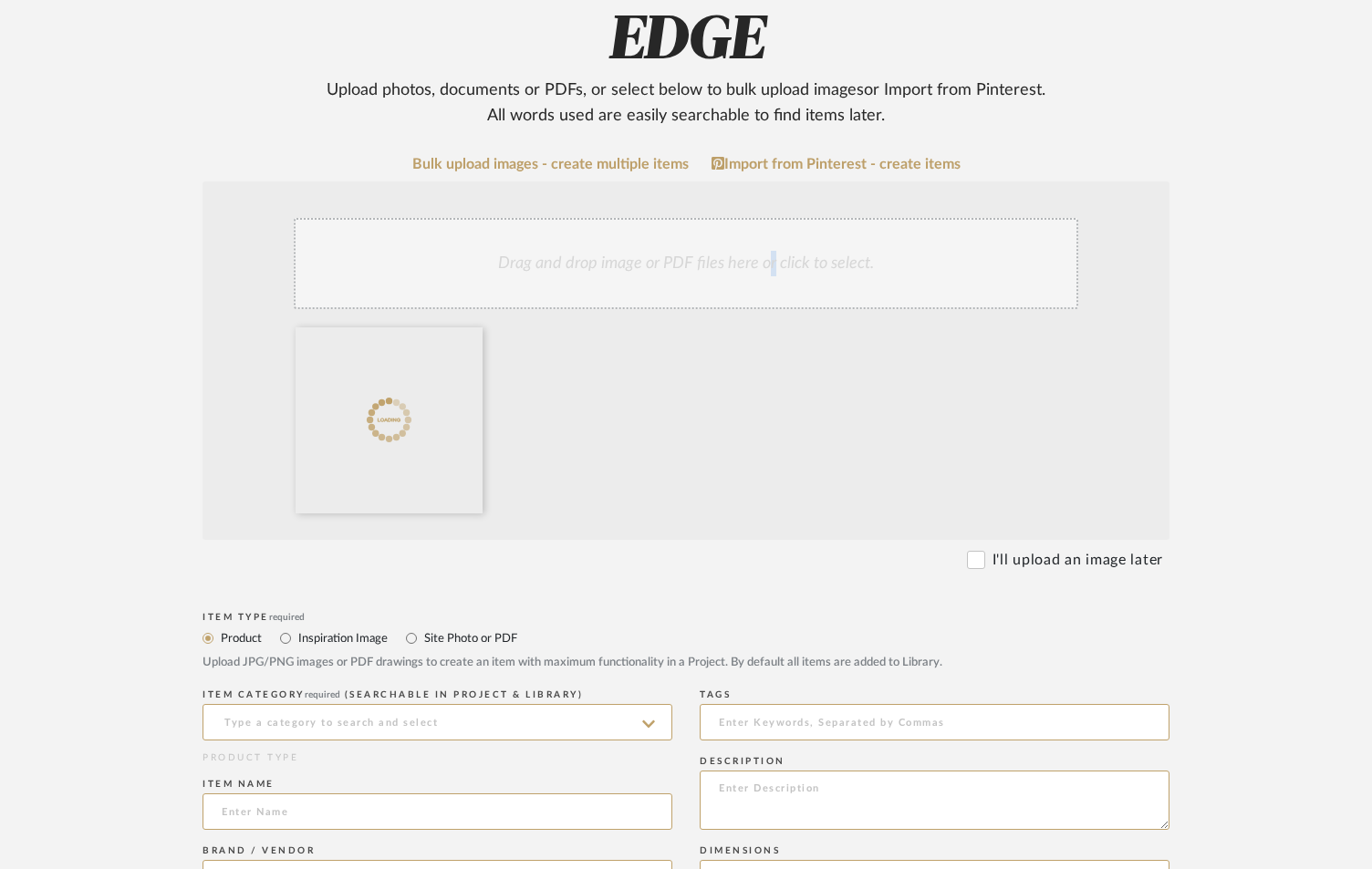
scroll to position [303, 0]
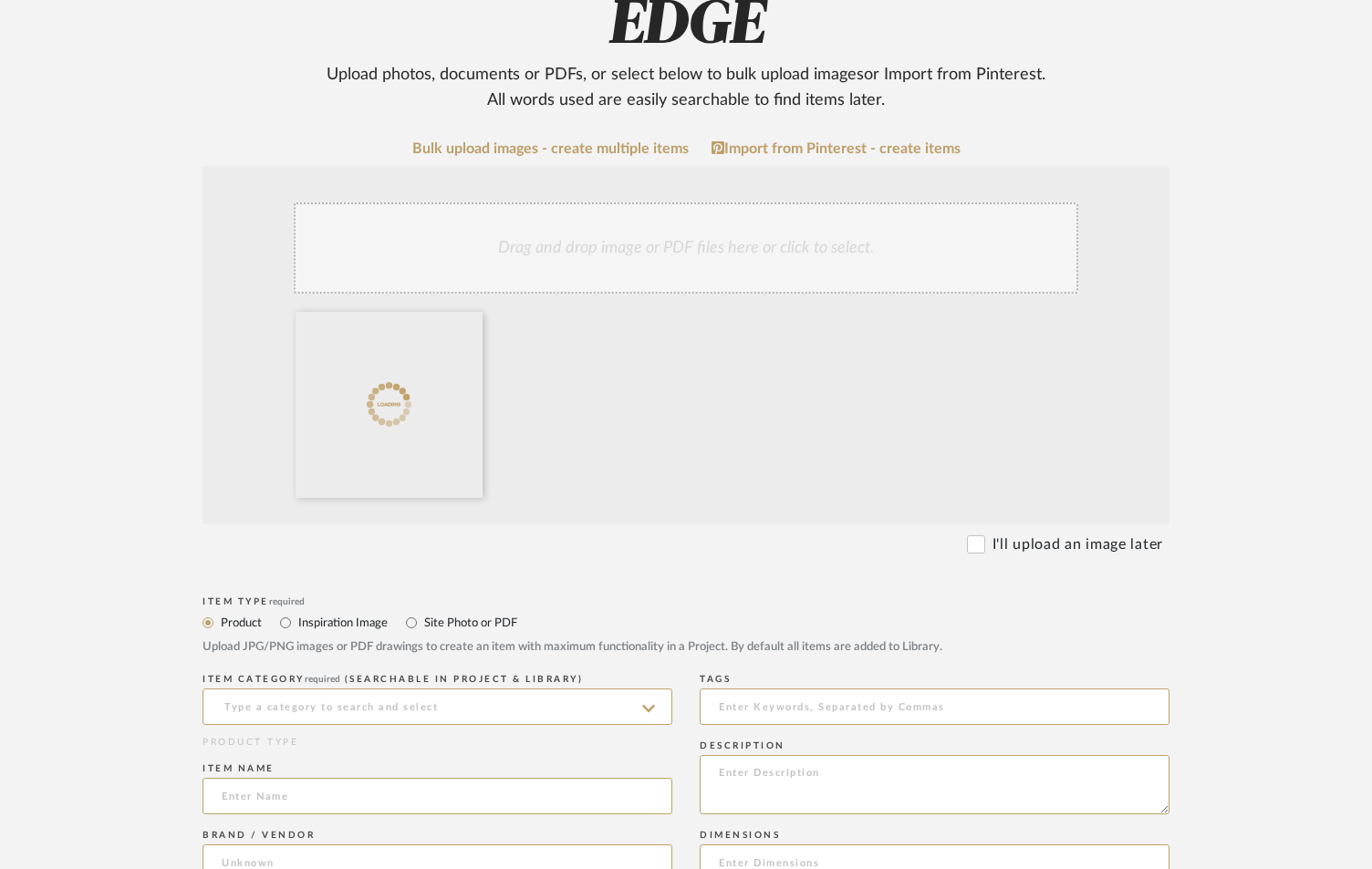
click at [454, 618] on label "Site Photo or PDF" at bounding box center [469, 623] width 94 height 20
click at [423, 618] on input "Site Photo or PDF" at bounding box center [412, 623] width 22 height 22
radio input "true"
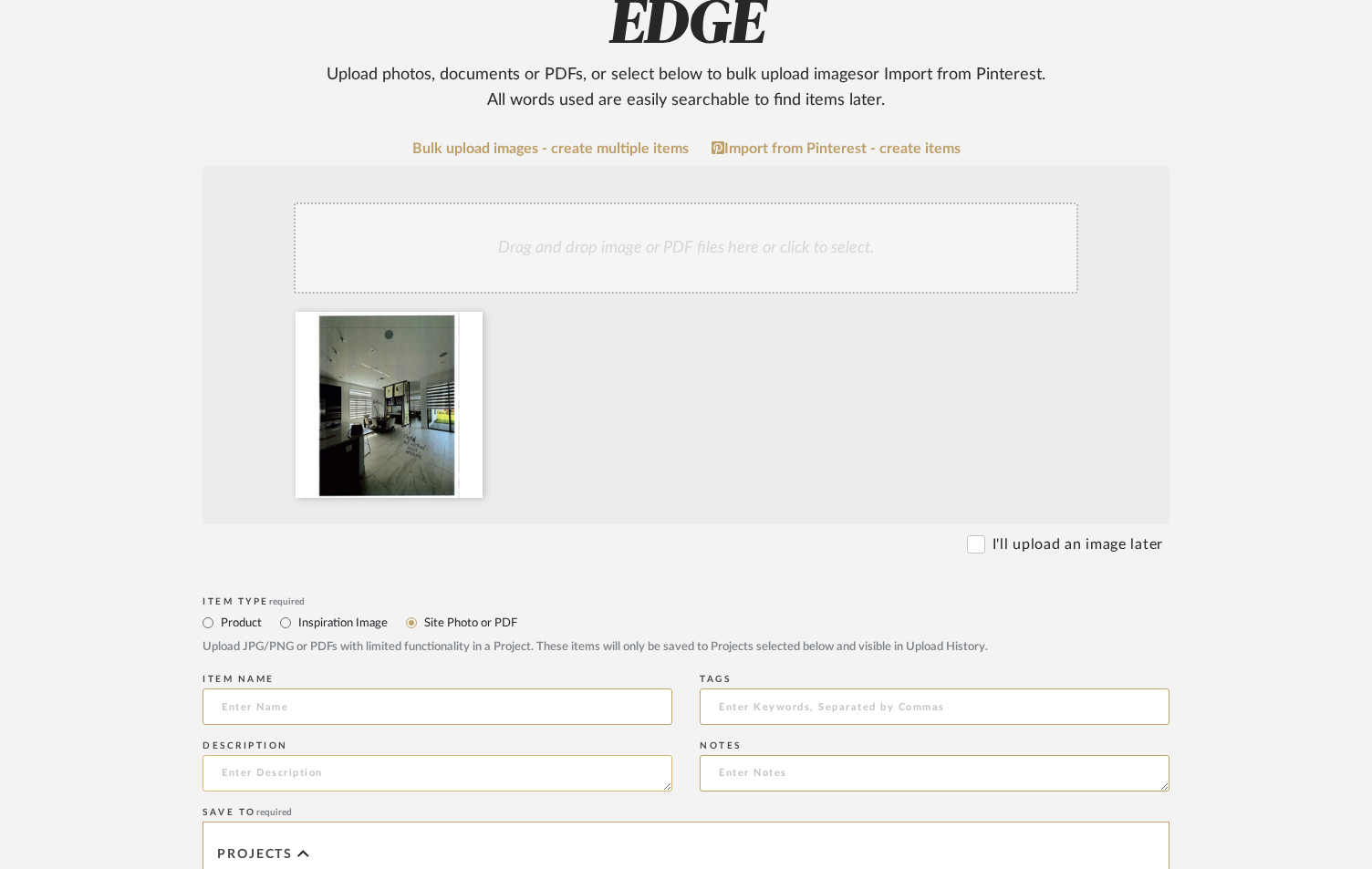
click at [391, 768] on textarea at bounding box center [437, 774] width 470 height 37
type textarea "EMAILED TO CAD AT 9-5-25 1:17PM"
click at [368, 698] on input at bounding box center [437, 707] width 470 height 37
type input "KITCHEN BILLIARDS SKETCHES"
click at [782, 769] on textarea at bounding box center [934, 774] width 470 height 37
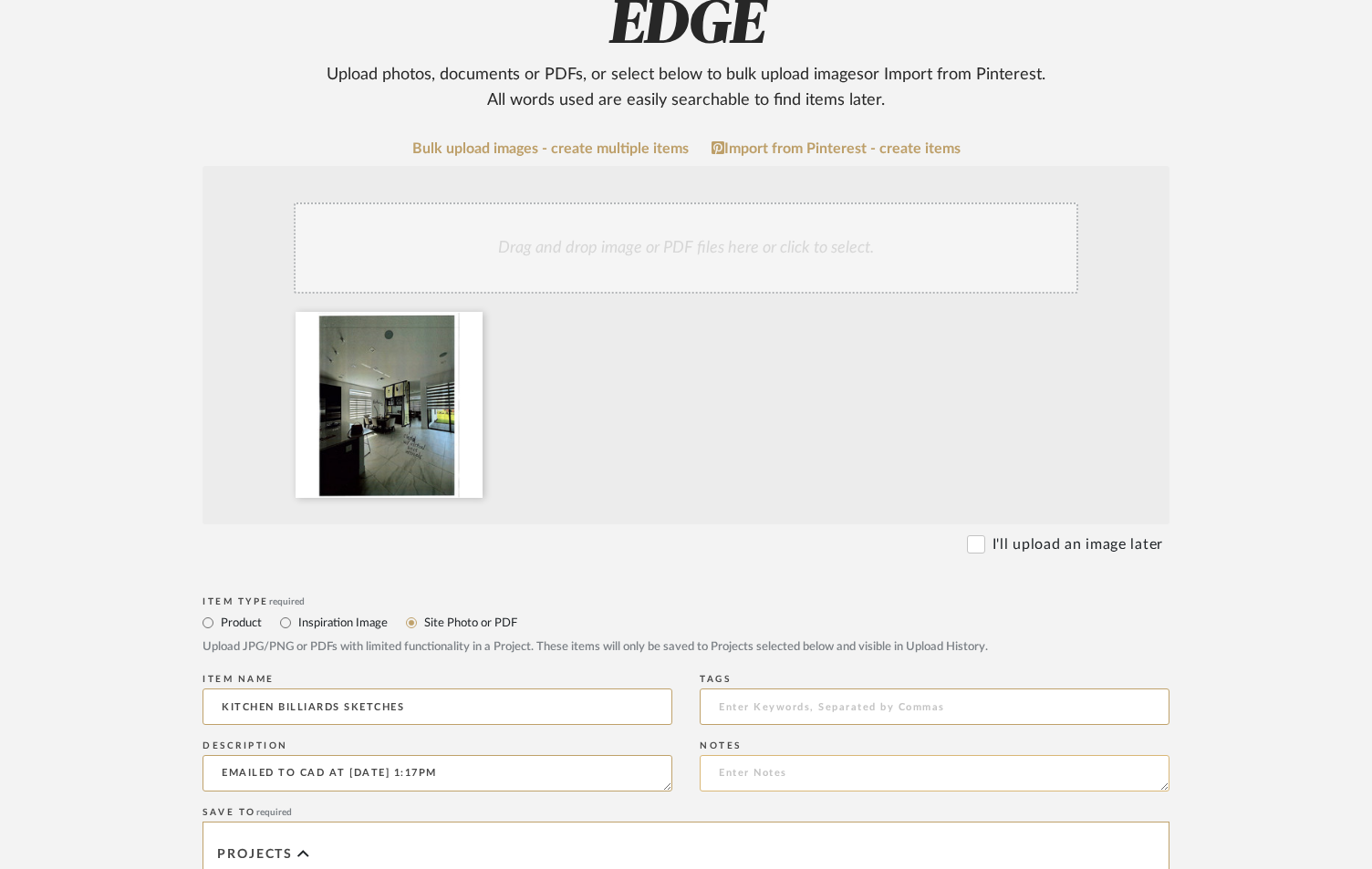
paste textarea "KITCHEN CLADD FRONT OF ISLAND WITH REVEALS. 3 PENDANTS. DINING/BILLIARDS - DIVI…"
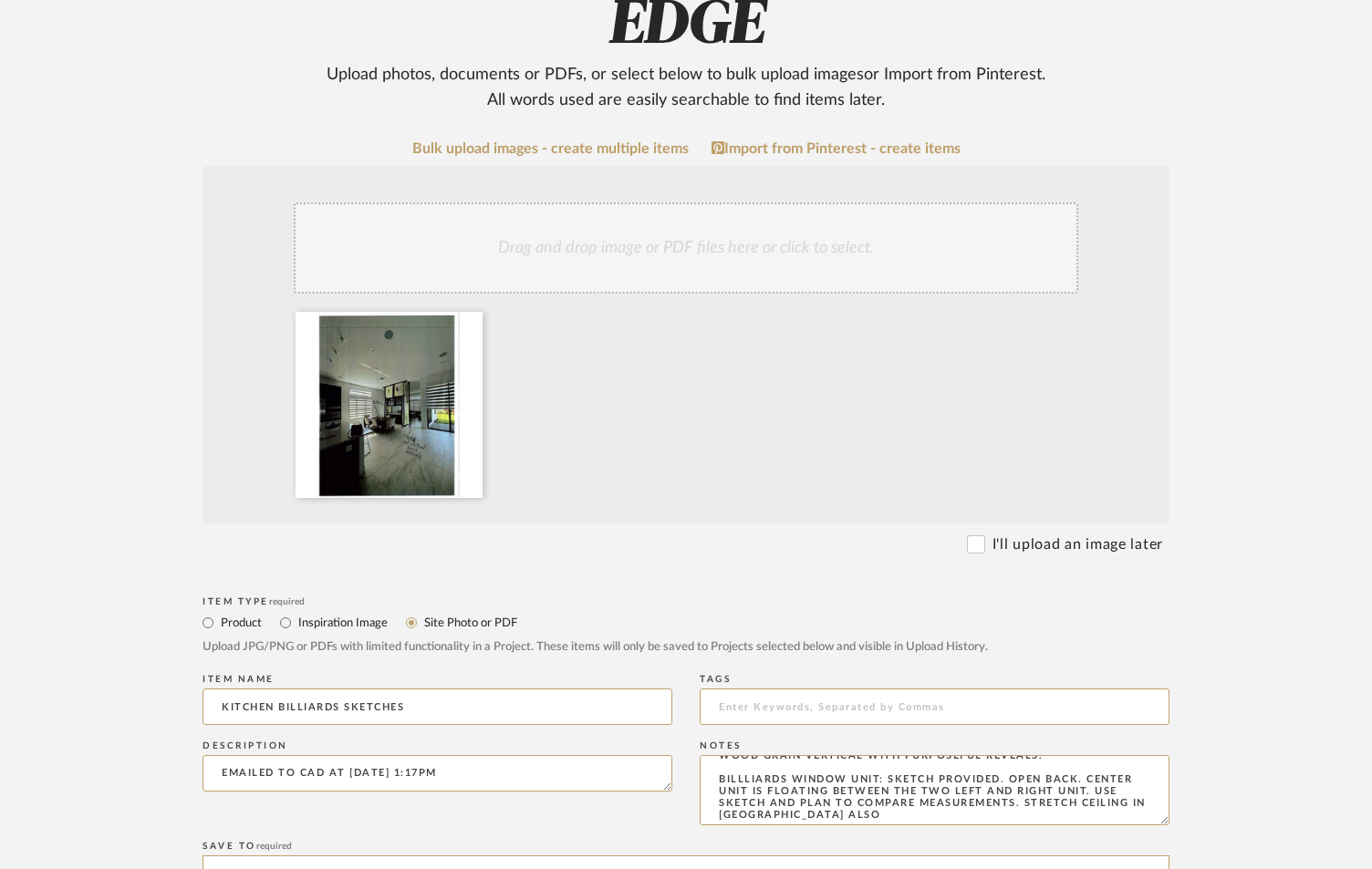
scroll to position [52, 0]
drag, startPoint x: 1163, startPoint y: 790, endPoint x: 1194, endPoint y: 791, distance: 31.0
click at [1173, 824] on form "Bulk upload images - create multiple items Import from Pinterest - create items…" at bounding box center [686, 752] width 1162 height 1224
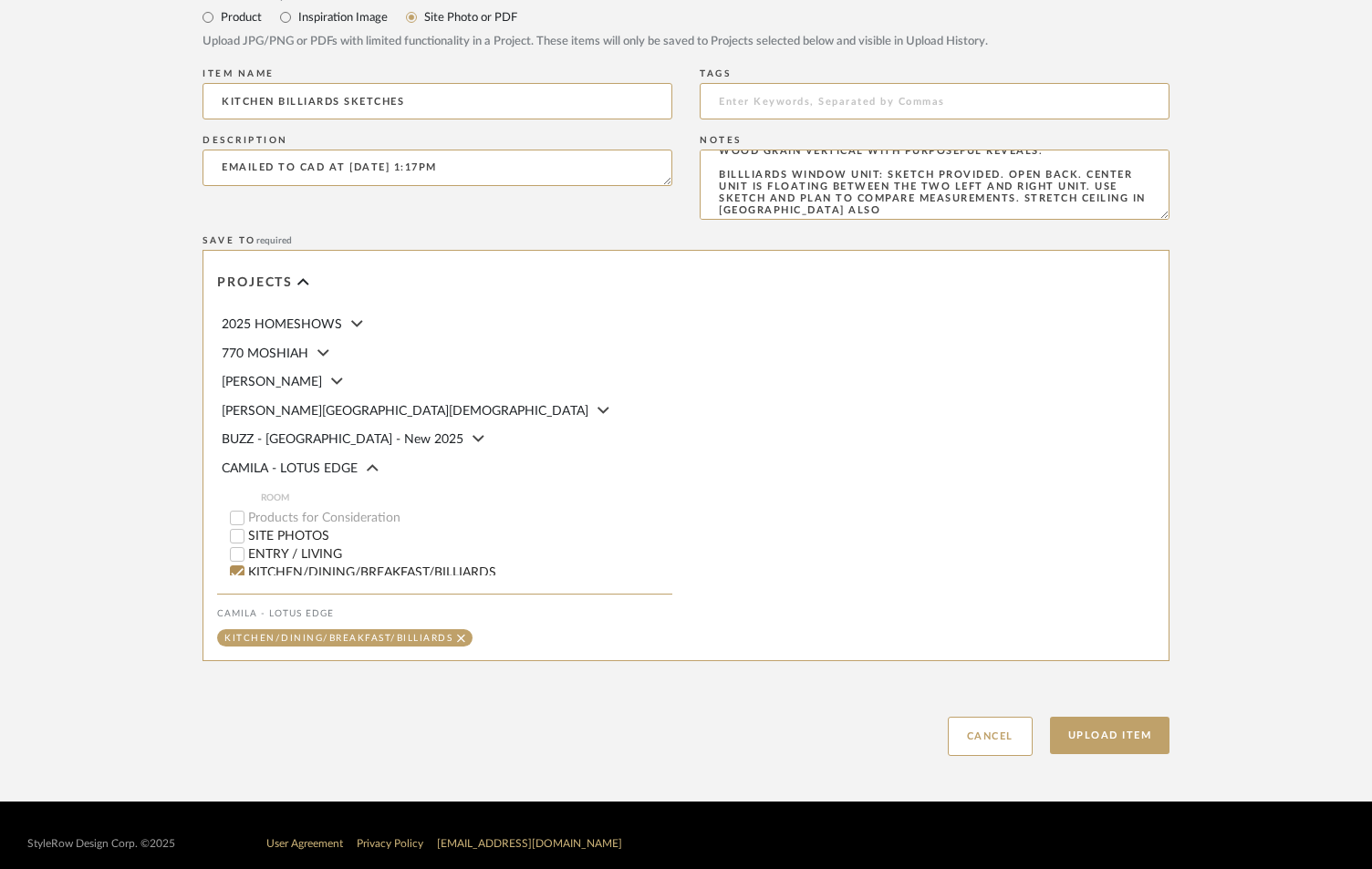
scroll to position [912, 0]
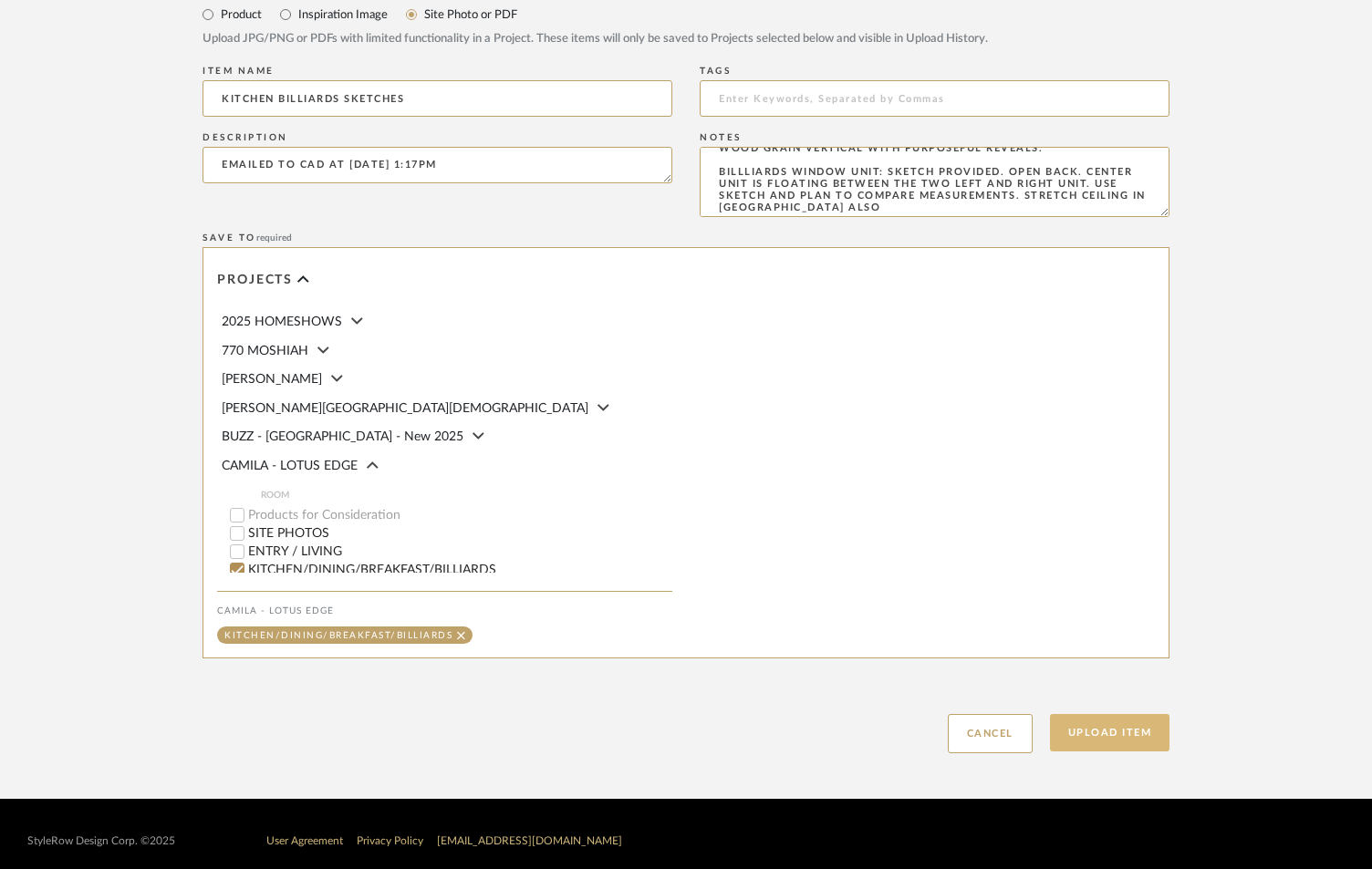
type textarea "KITCHEN CLADD FRONT OF ISLAND WITH REVEALS. 3 PENDANTS. DINING/BILLIARDS - DIVI…"
click at [1082, 728] on button "Upload Item" at bounding box center [1109, 732] width 120 height 38
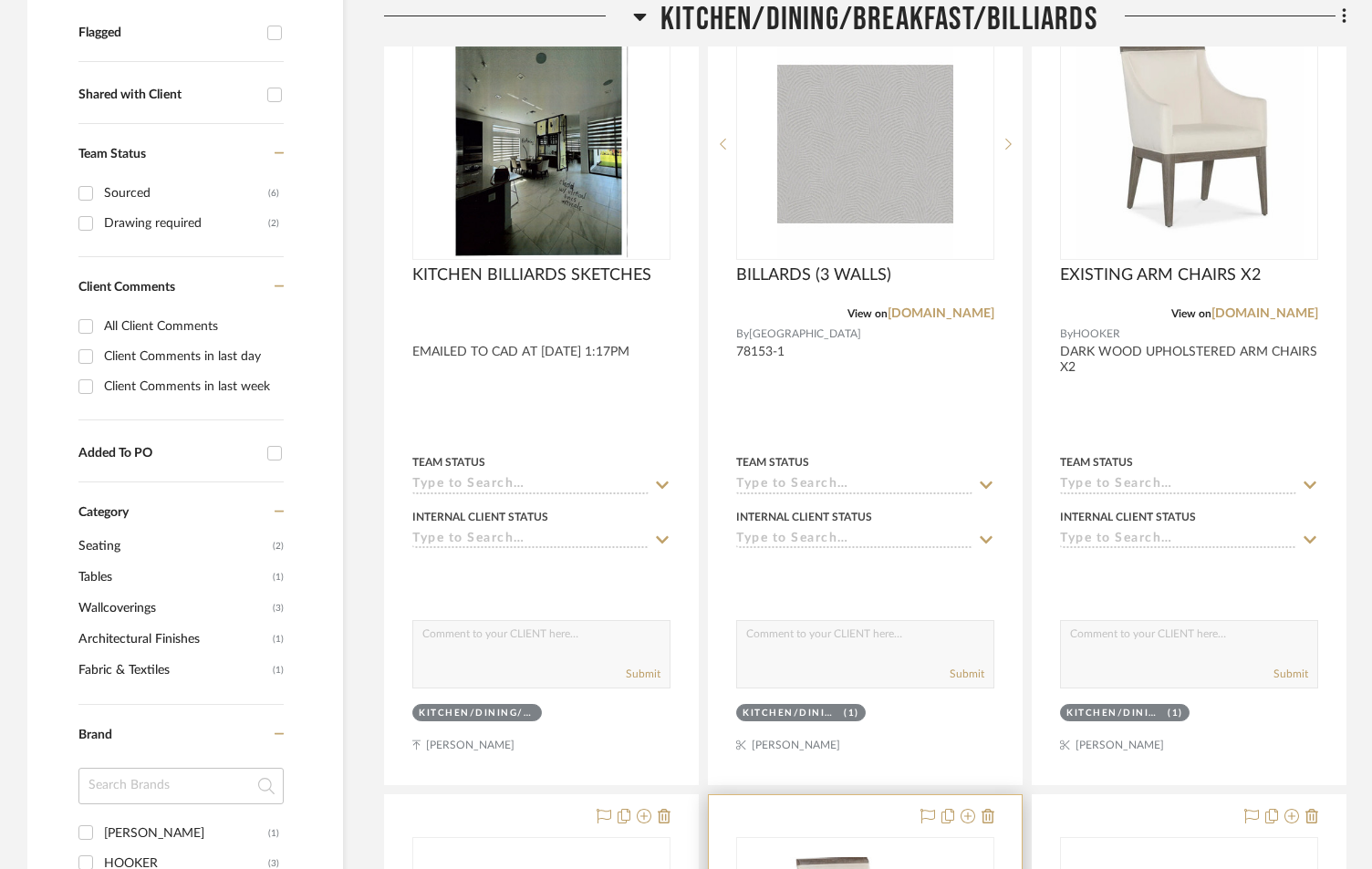
scroll to position [744, 0]
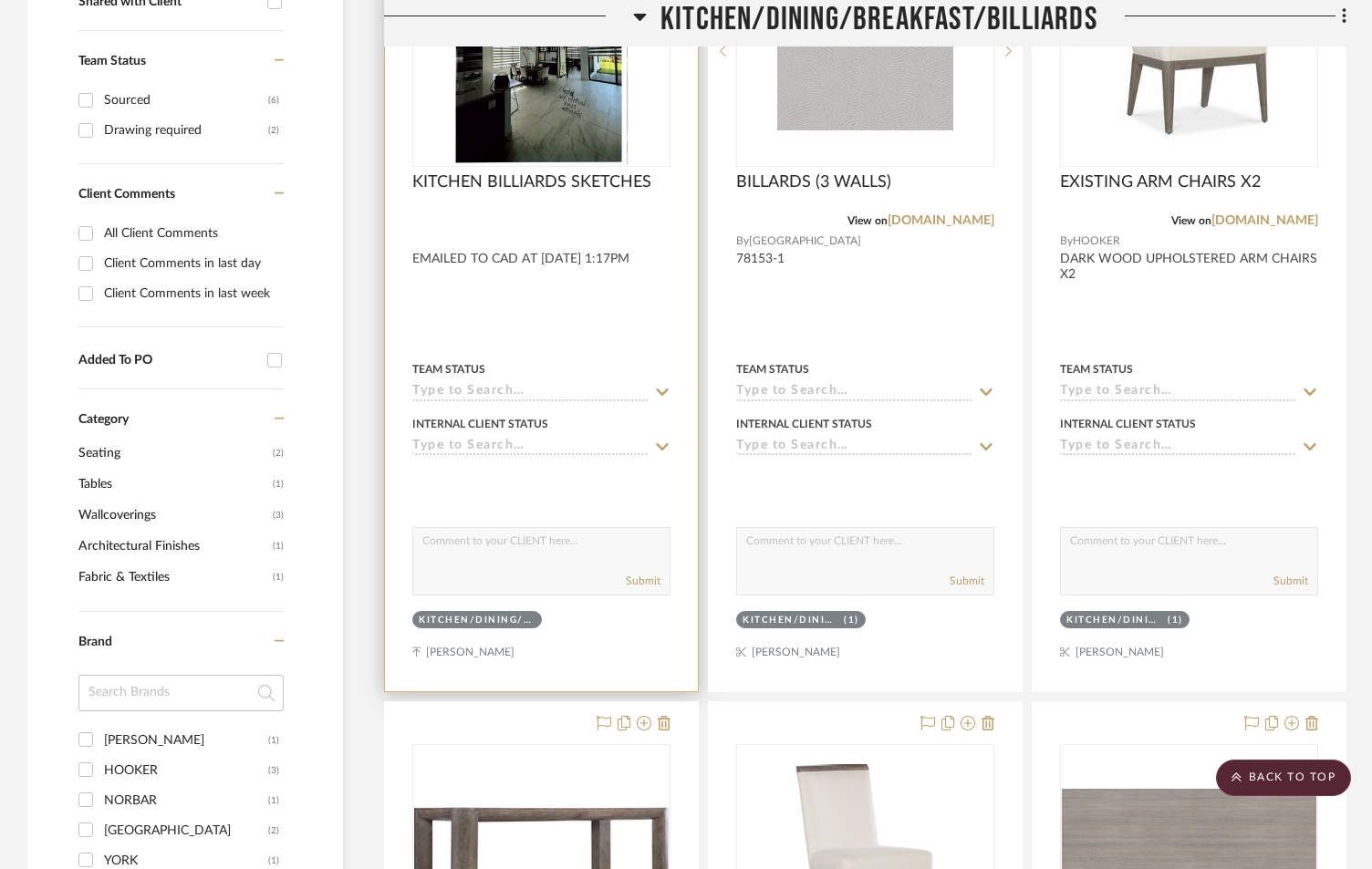
click at [520, 390] on input at bounding box center [531, 392] width 236 height 17
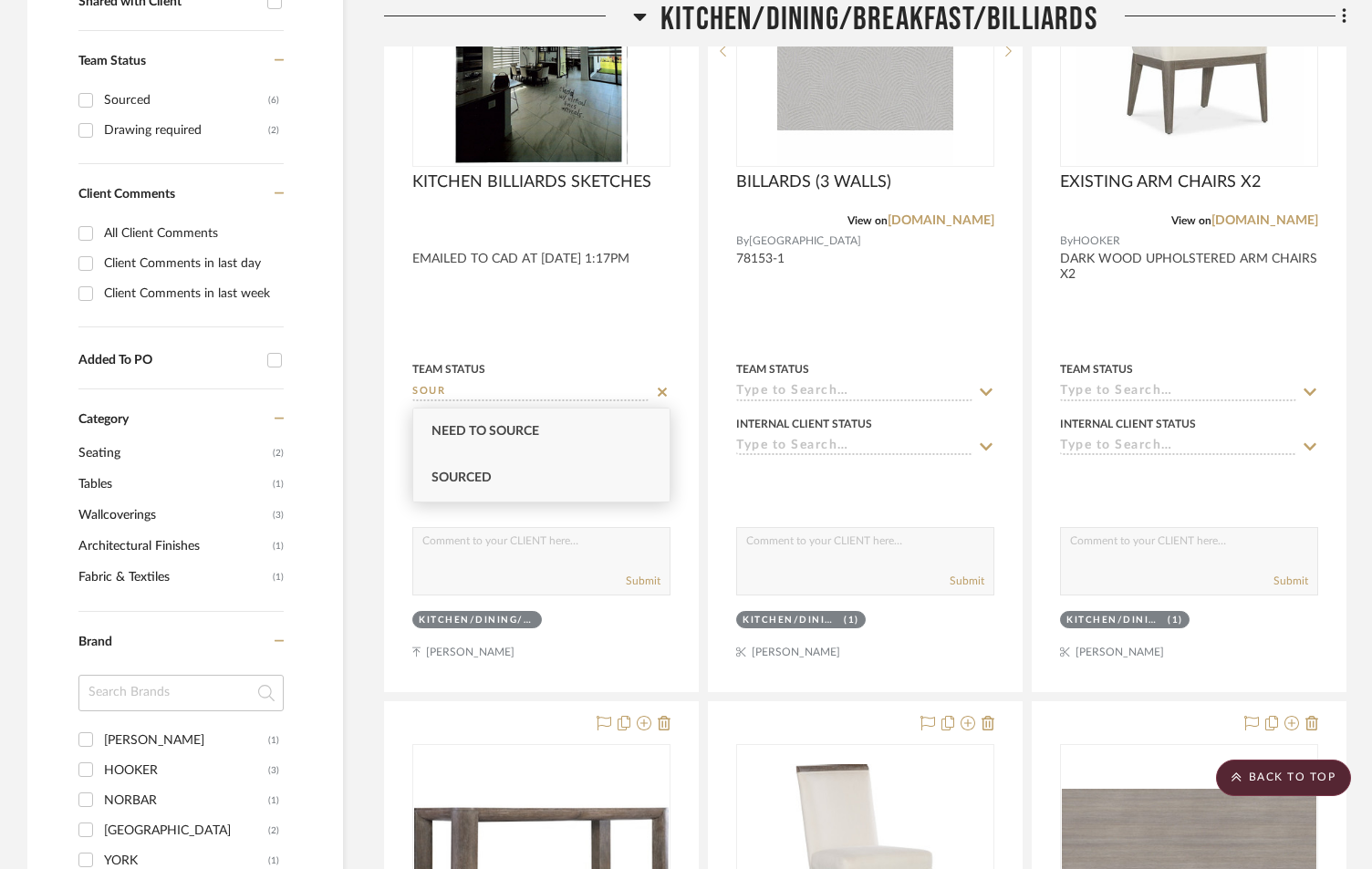
type input "SOUR"
click at [530, 479] on div "Sourced" at bounding box center [542, 478] width 257 height 47
type input "[DATE]"
type input "Sourced"
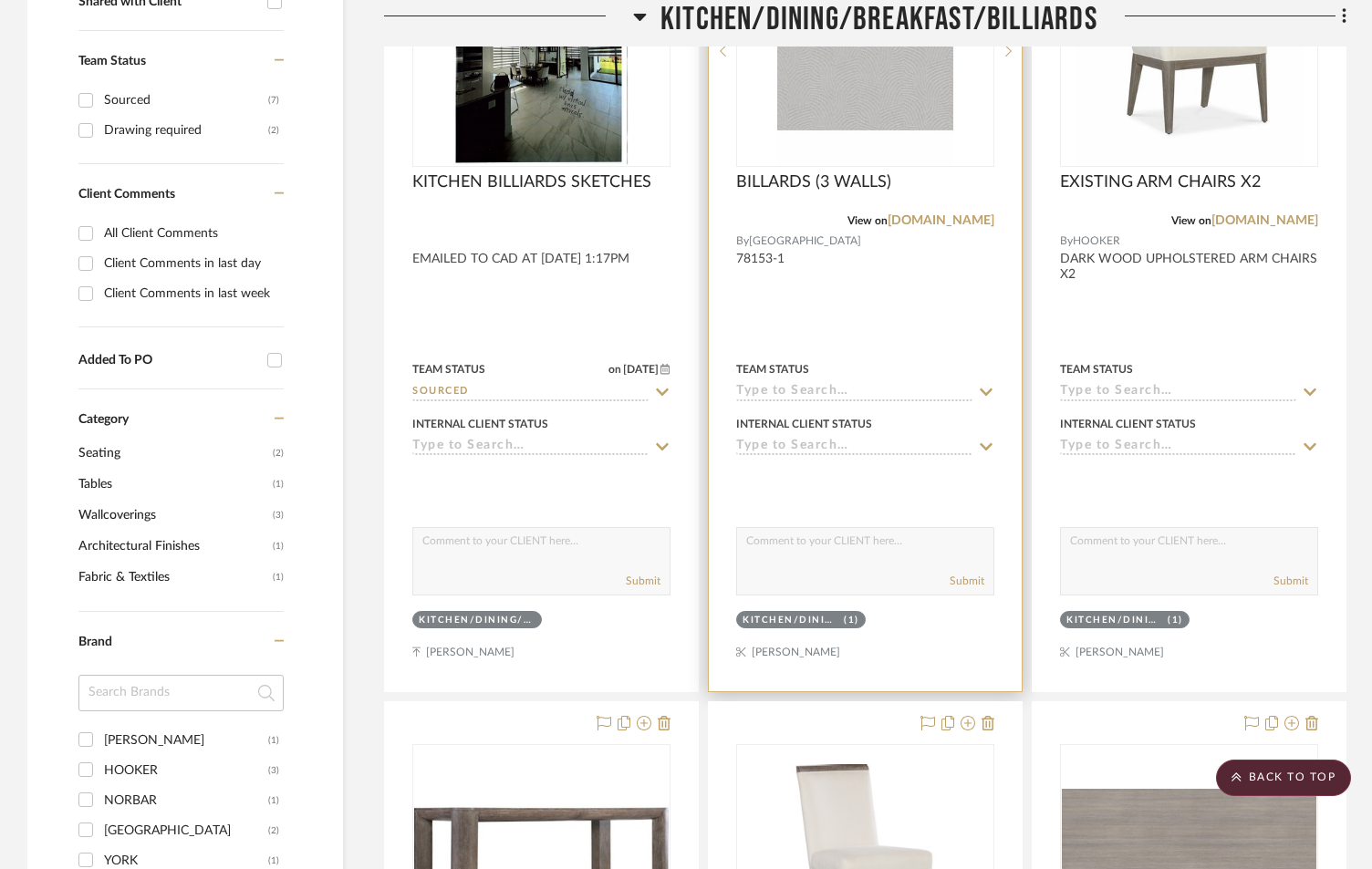
click at [801, 388] on input at bounding box center [854, 392] width 236 height 17
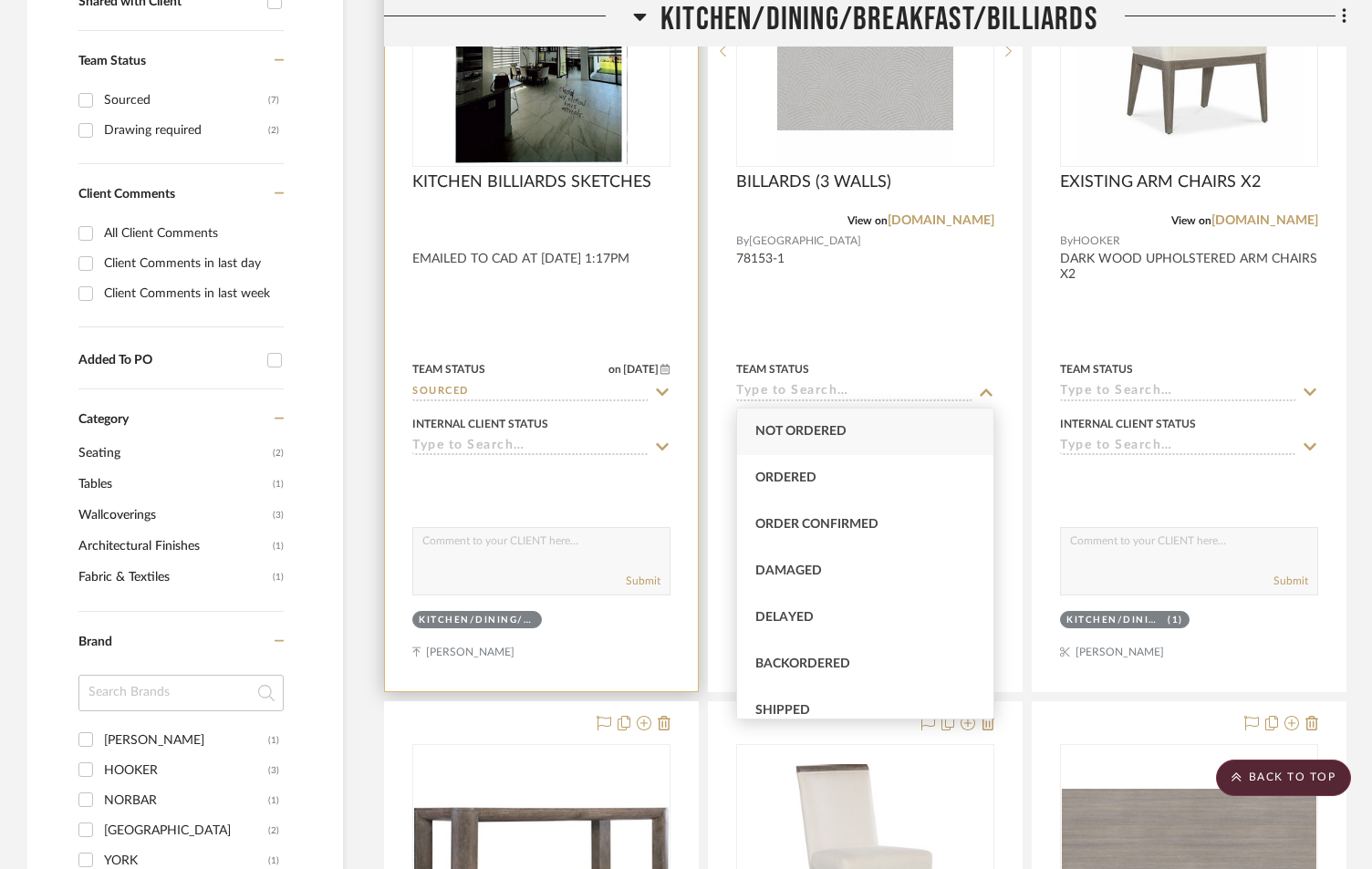
drag, startPoint x: 588, startPoint y: 380, endPoint x: 622, endPoint y: 388, distance: 34.9
click at [589, 380] on div "Team Status on 9/5/2025 9/5/2025 Sourced" at bounding box center [542, 380] width 258 height 44
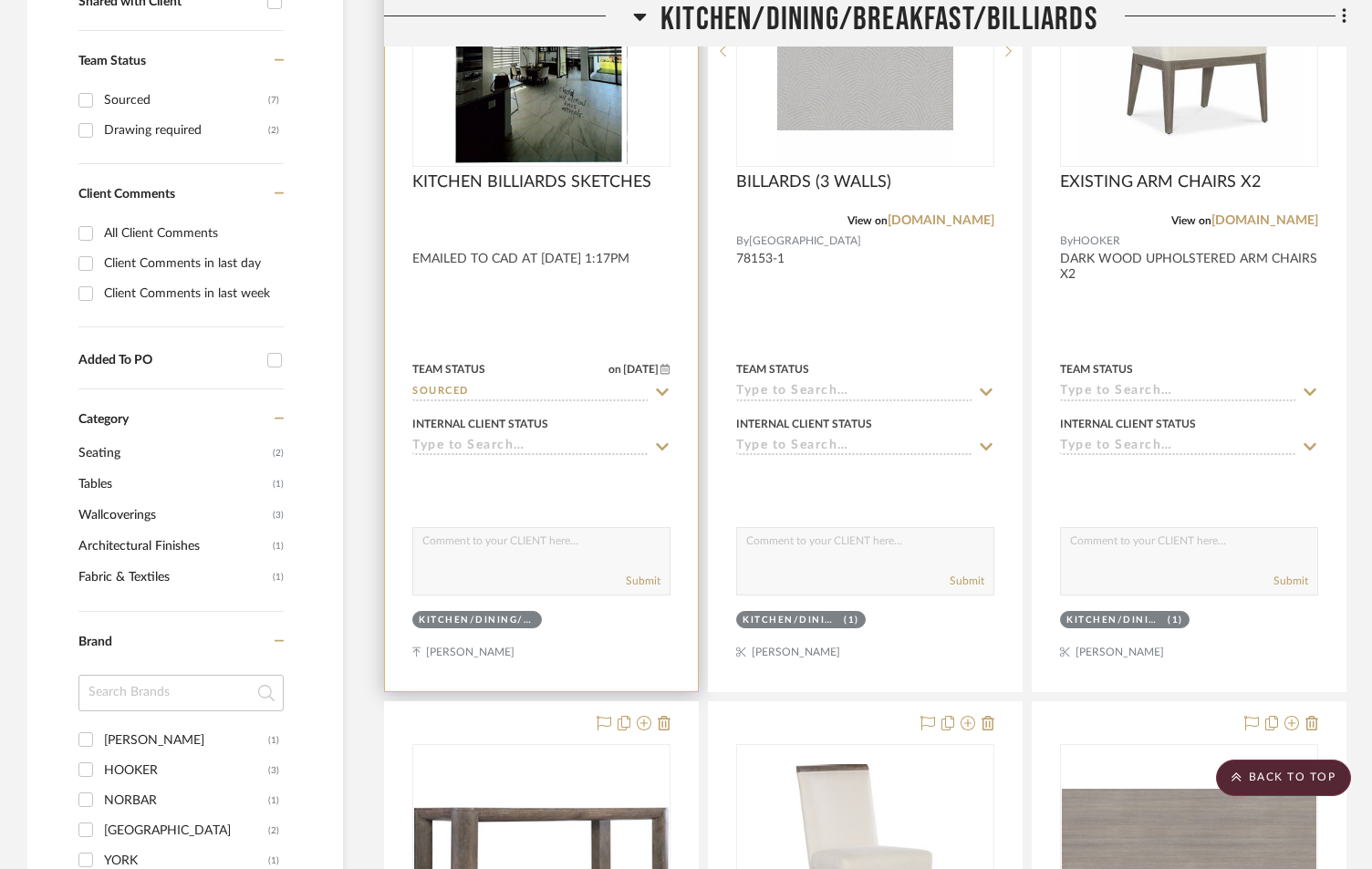
click at [664, 389] on icon at bounding box center [663, 392] width 16 height 15
click at [664, 390] on icon at bounding box center [663, 392] width 9 height 9
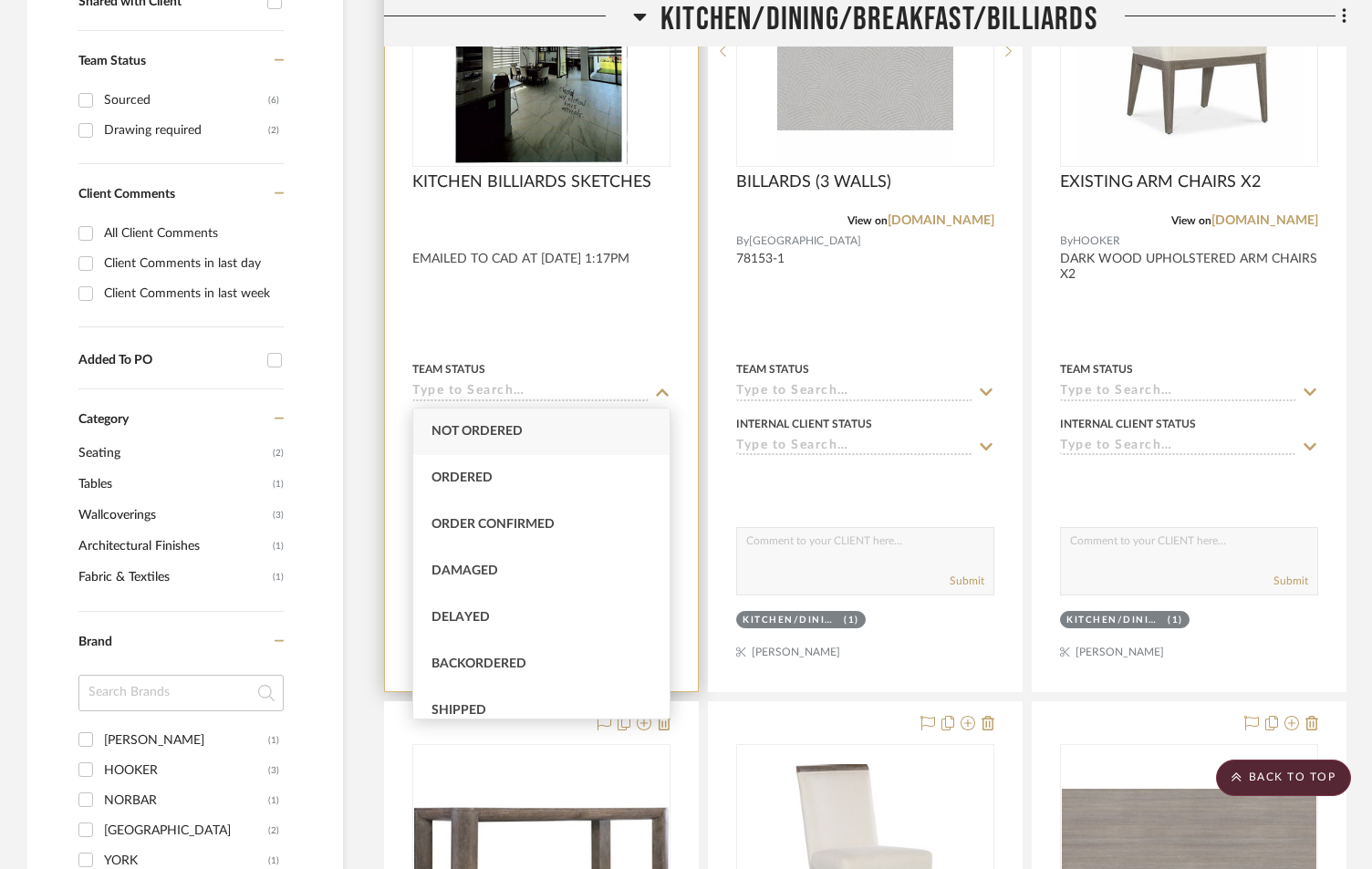
click at [578, 390] on input at bounding box center [531, 392] width 236 height 17
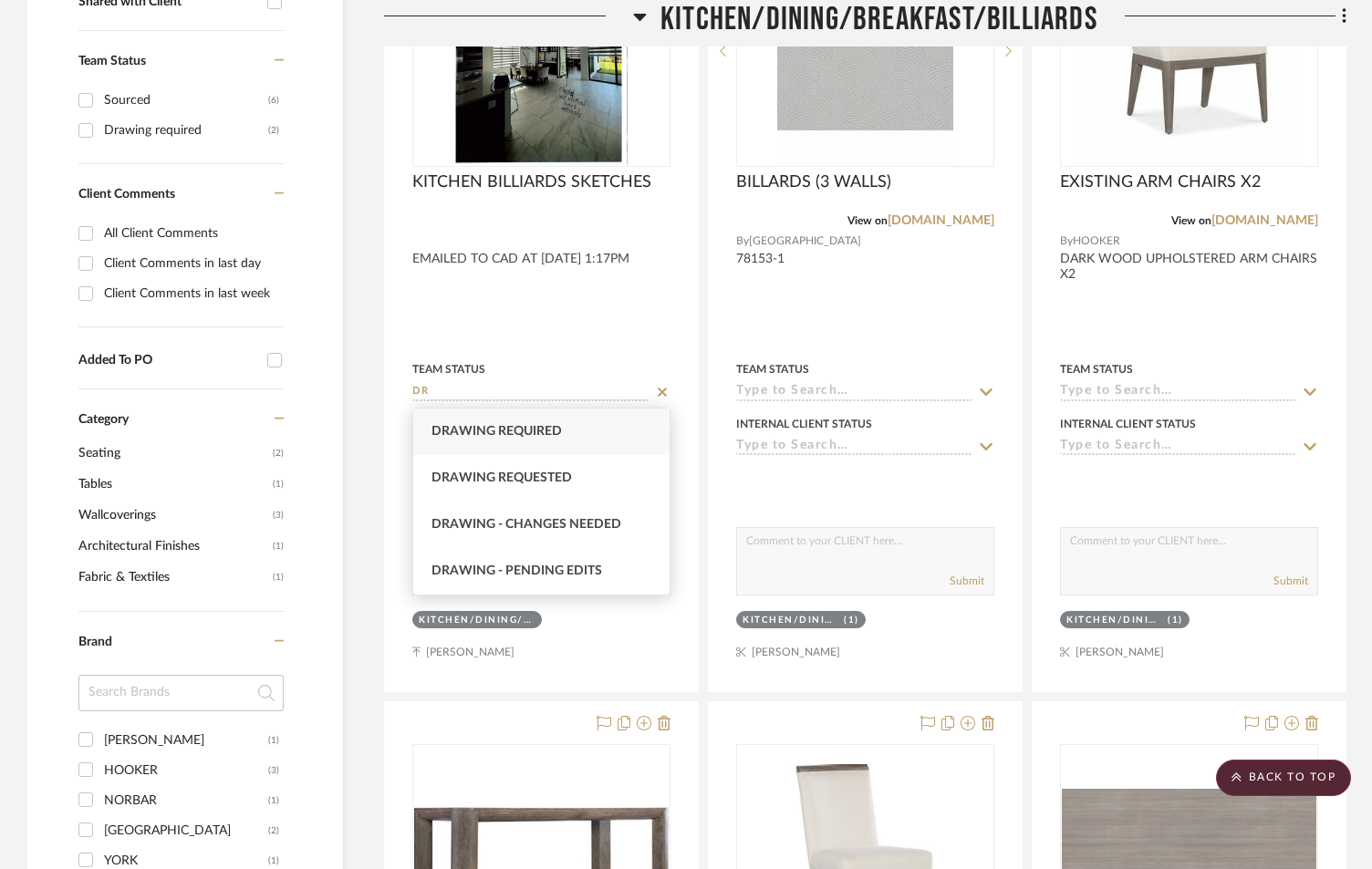
click at [566, 431] on div "Drawing required" at bounding box center [542, 432] width 257 height 47
type input "Drawing required"
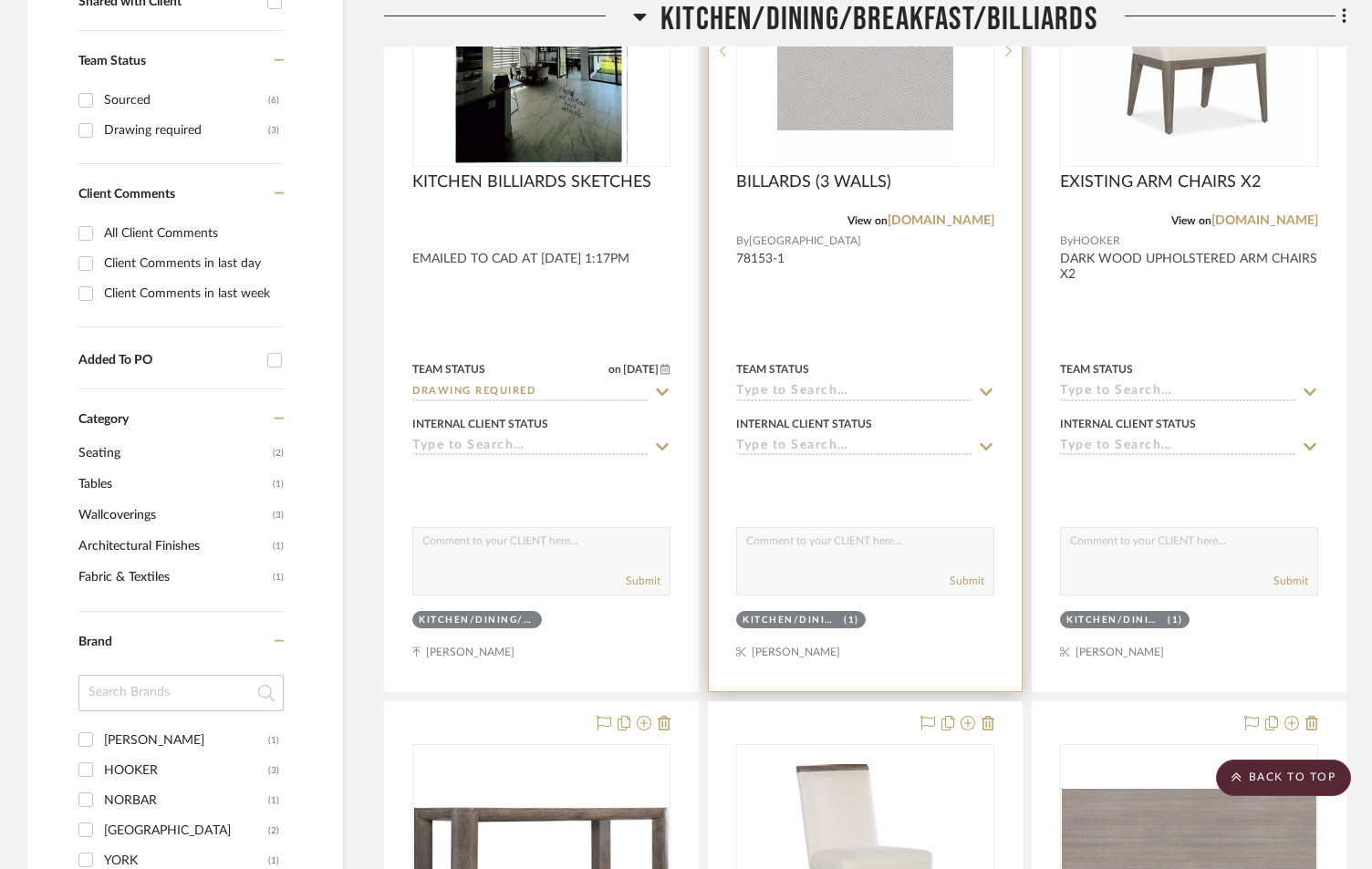
click at [800, 390] on input at bounding box center [854, 392] width 236 height 17
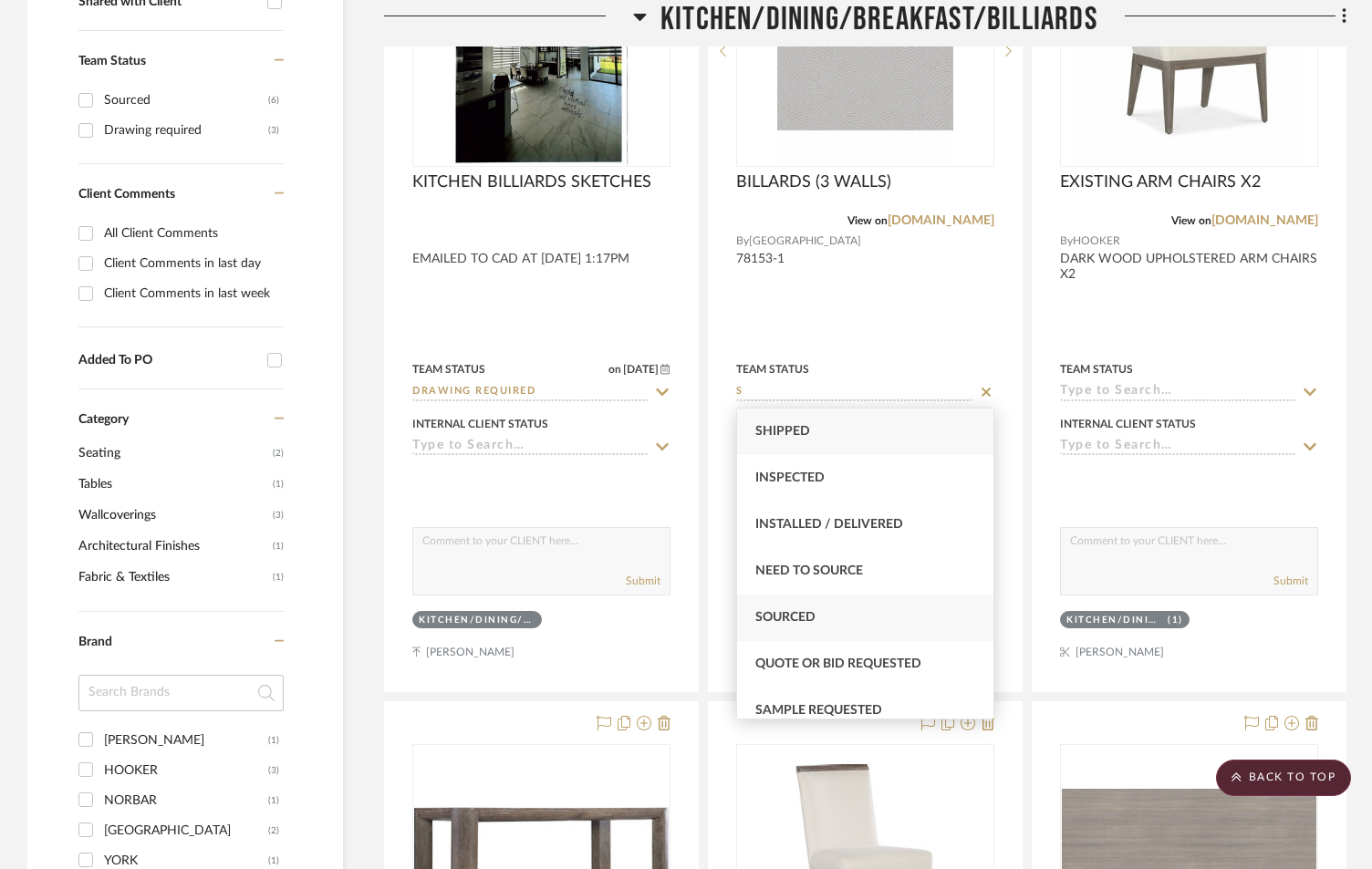
type input "S"
click at [796, 622] on span "Sourced" at bounding box center [785, 618] width 60 height 13
type input "[DATE]"
type input "Sourced"
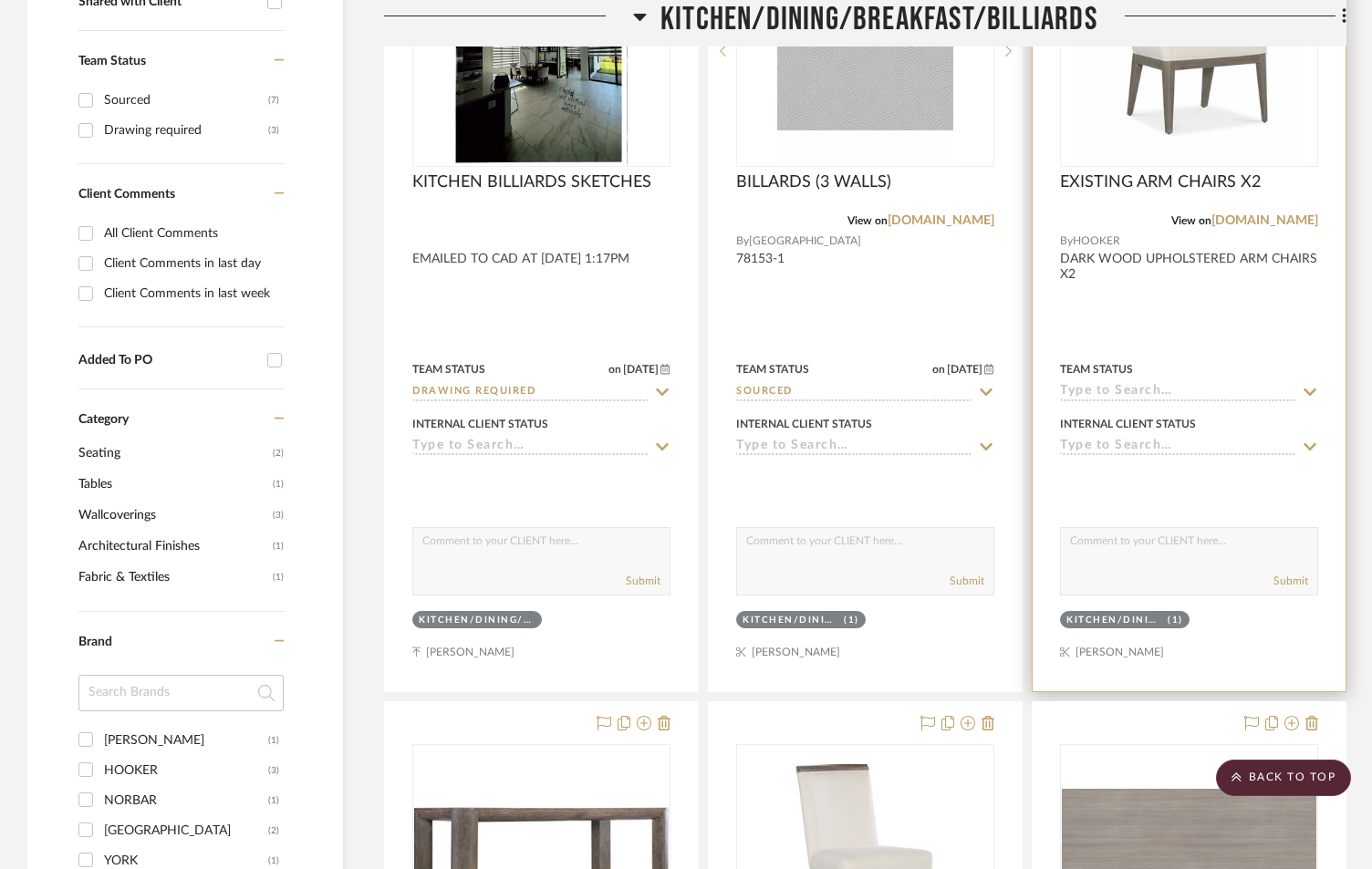
click at [1108, 387] on input at bounding box center [1178, 392] width 236 height 17
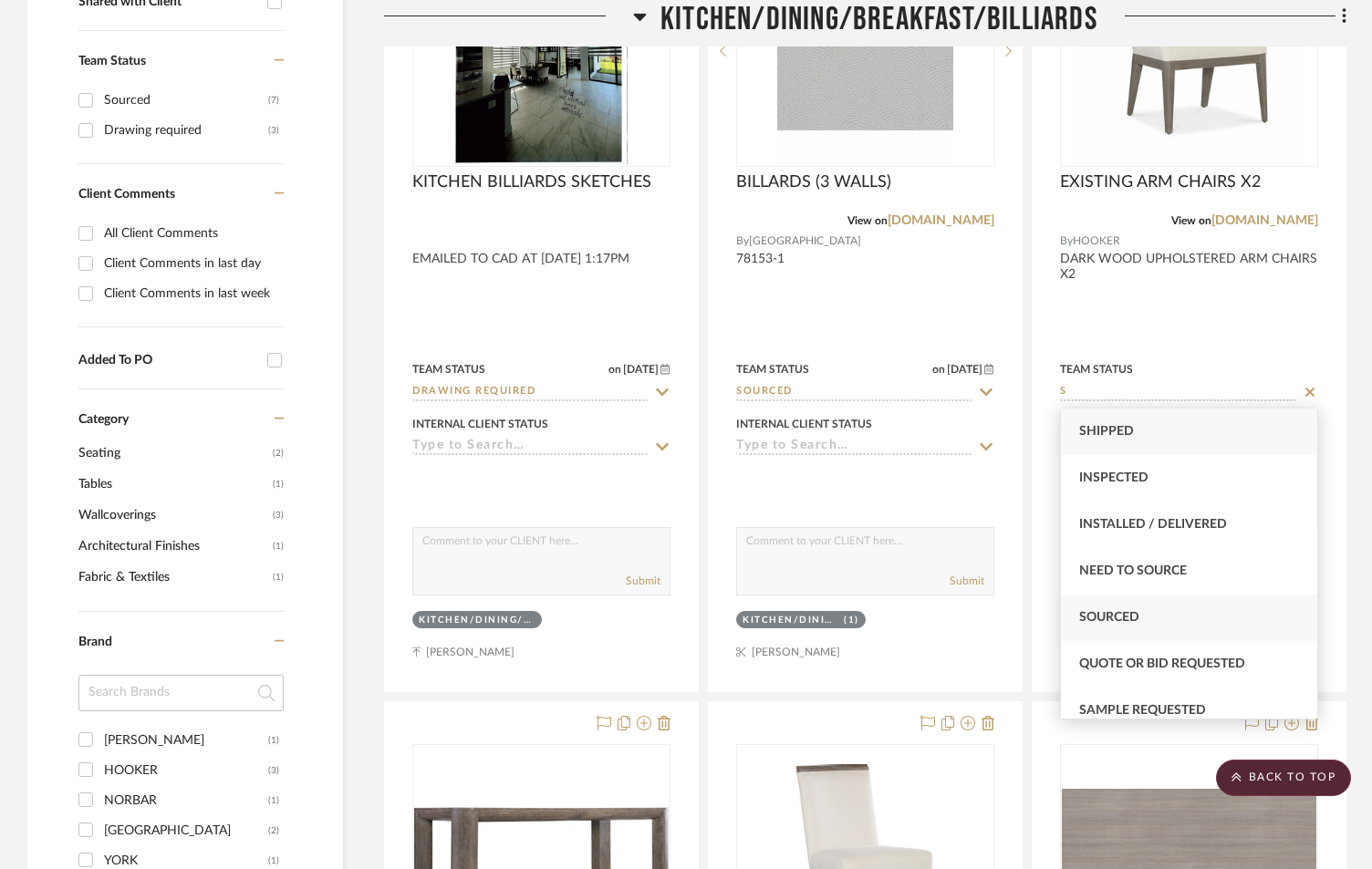
type input "S"
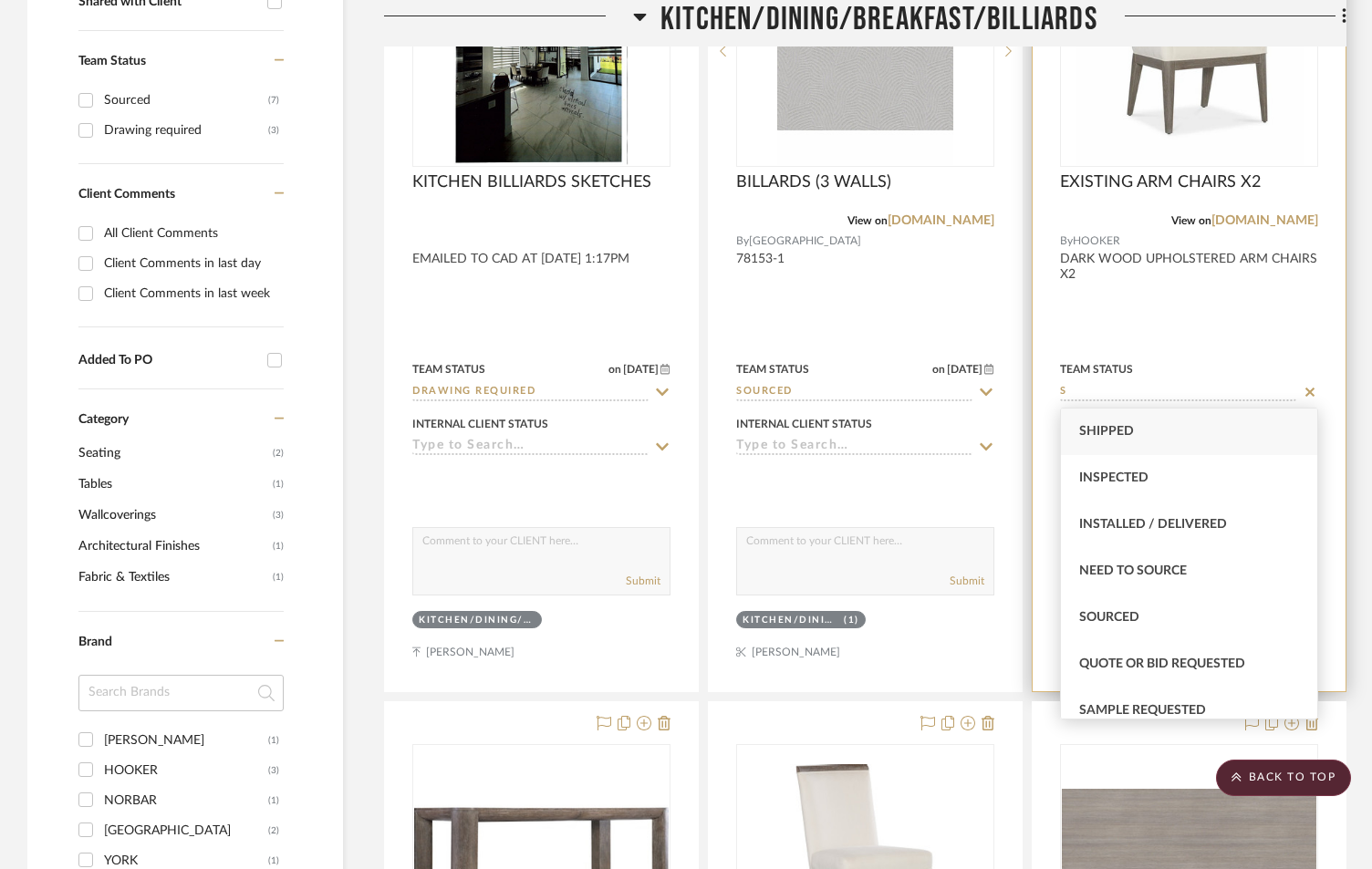
drag, startPoint x: 1090, startPoint y: 625, endPoint x: 1079, endPoint y: 612, distance: 17.0
click at [1086, 617] on div "Sourced" at bounding box center [1189, 618] width 257 height 47
type input "[DATE]"
type input "Sourced"
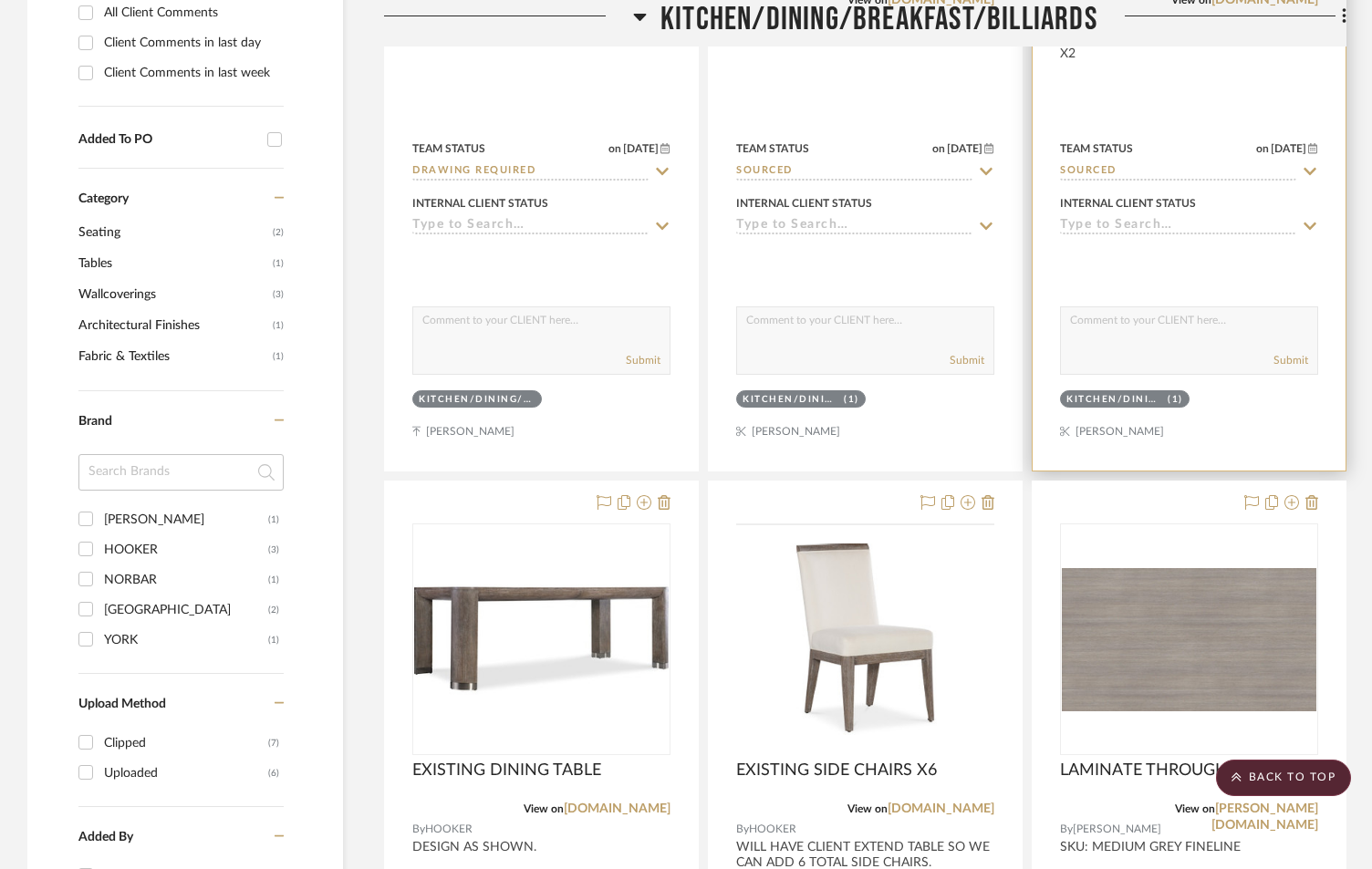
scroll to position [1292, 0]
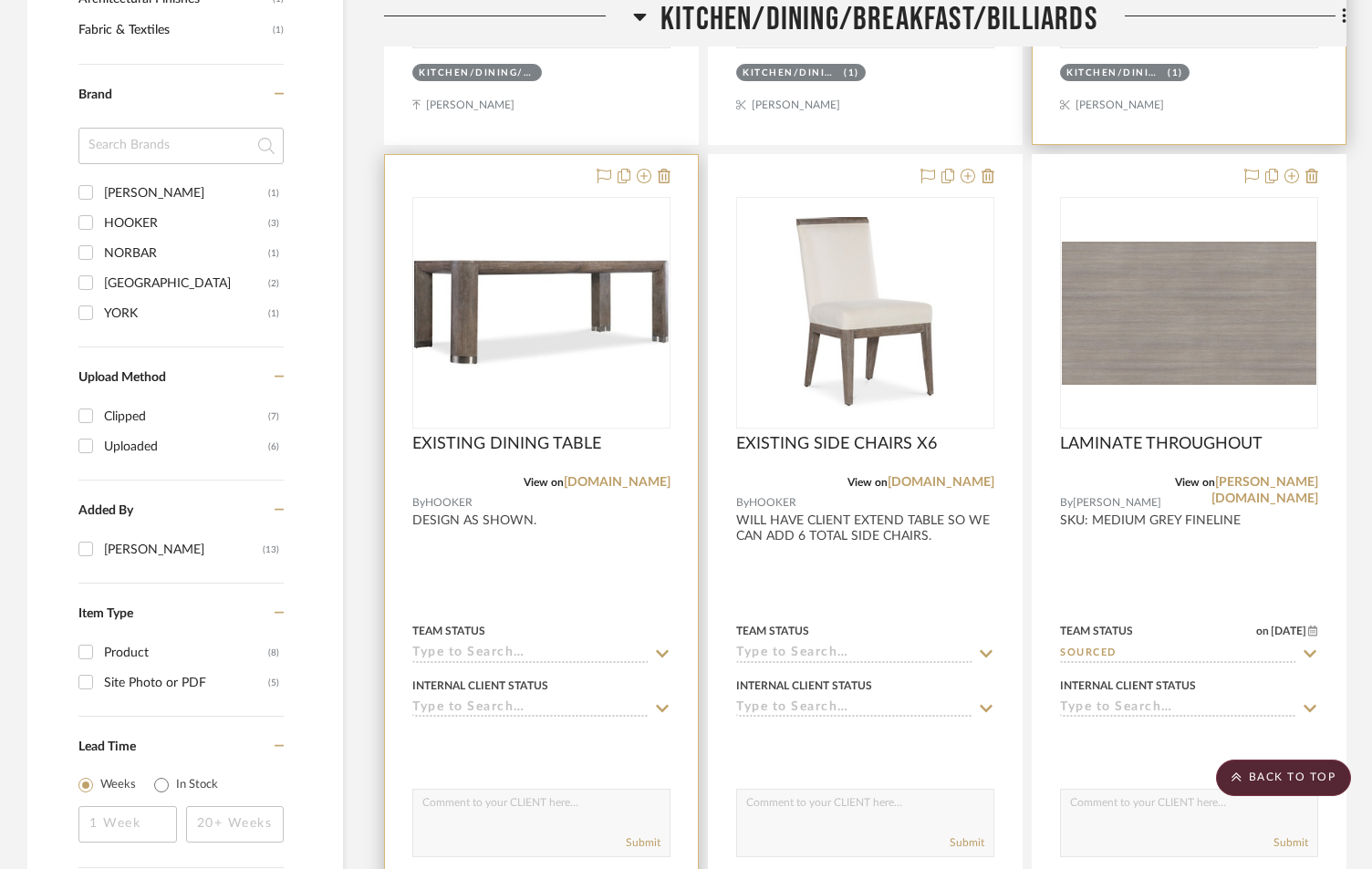
click at [449, 654] on input at bounding box center [531, 654] width 236 height 17
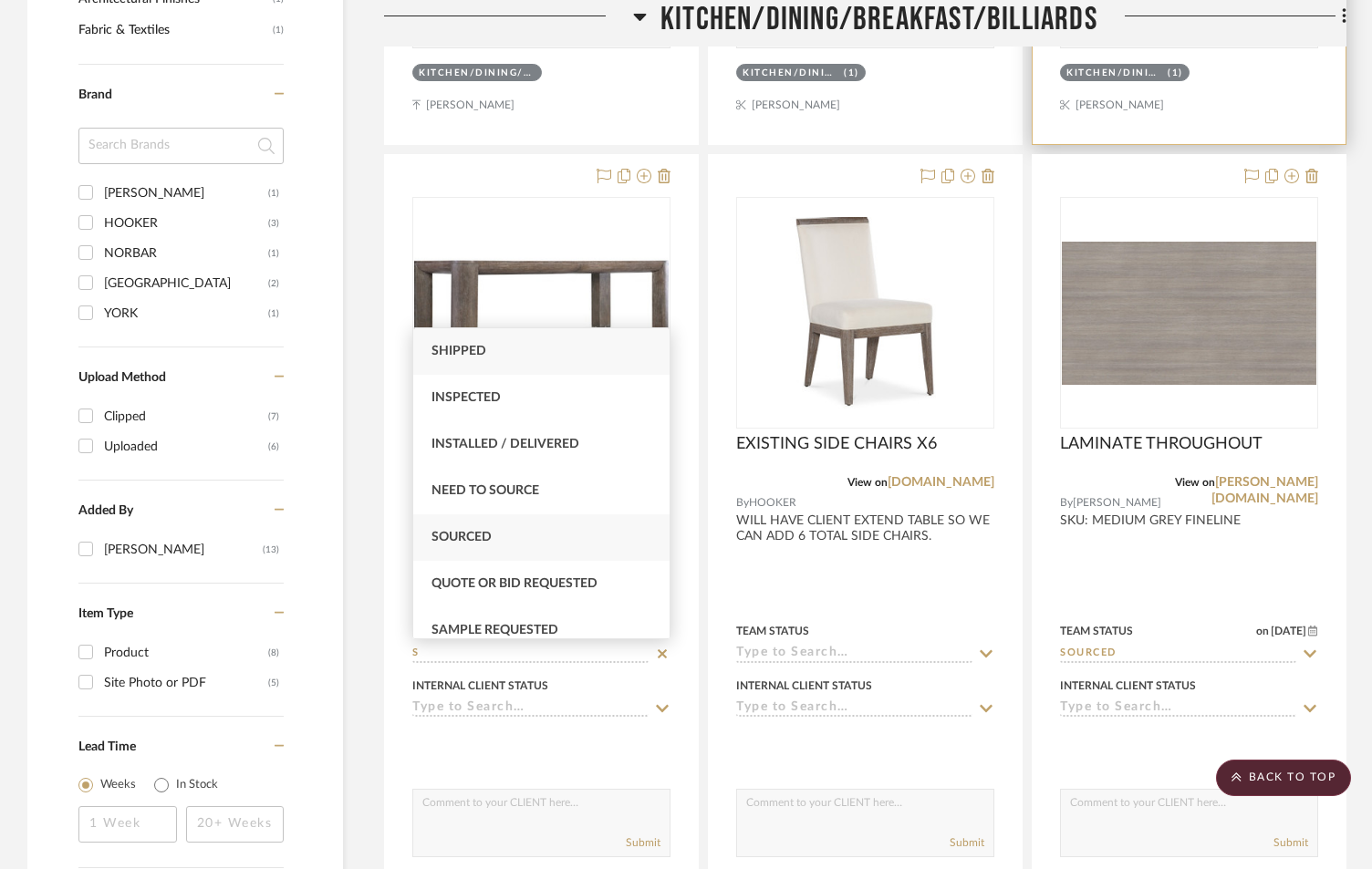
type input "S"
drag, startPoint x: 468, startPoint y: 530, endPoint x: 491, endPoint y: 534, distance: 23.3
click at [470, 531] on div "Sourced" at bounding box center [542, 537] width 257 height 47
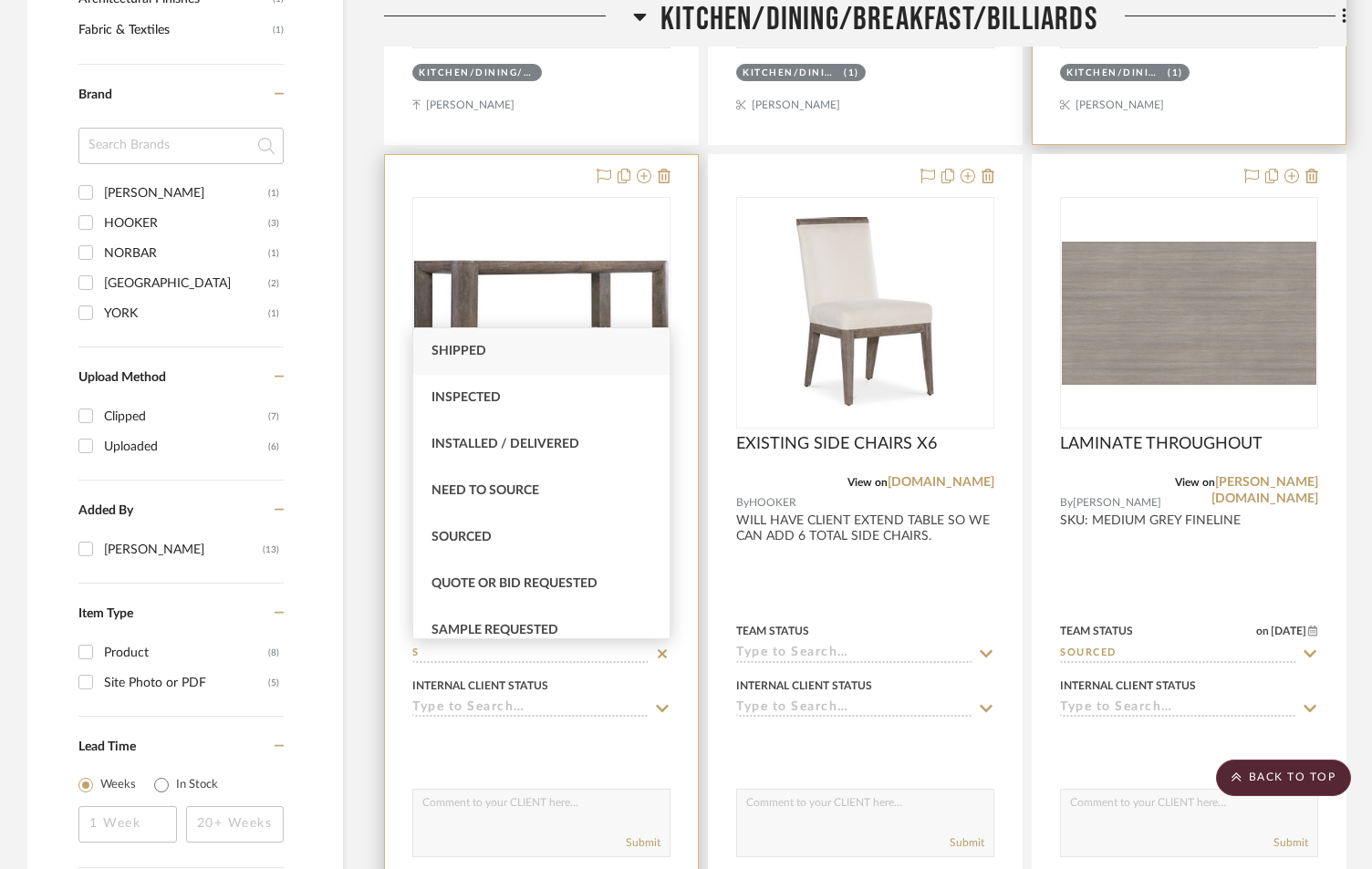
type input "[DATE]"
type input "Sourced"
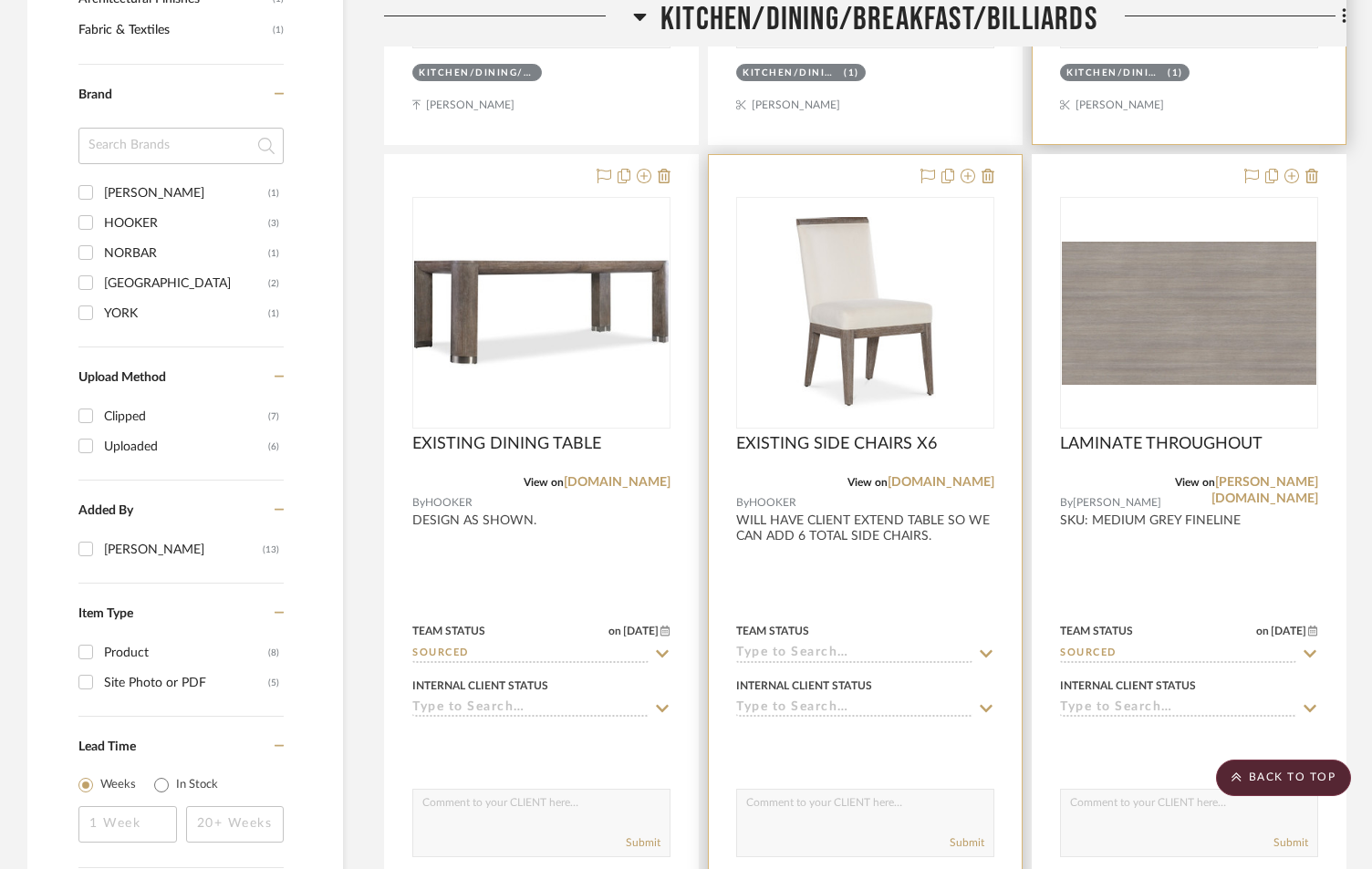
click at [777, 656] on input at bounding box center [854, 654] width 236 height 17
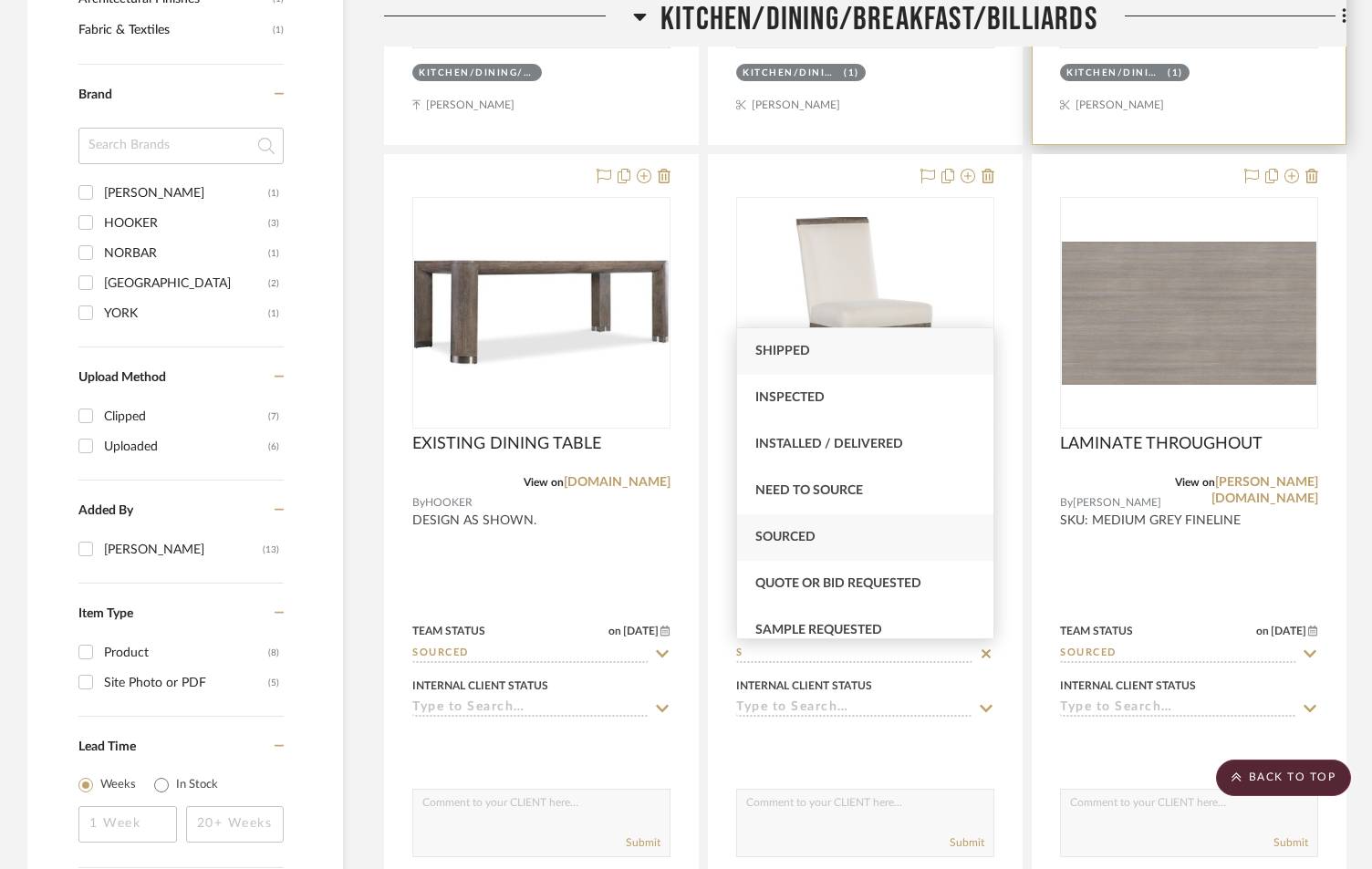
type input "S"
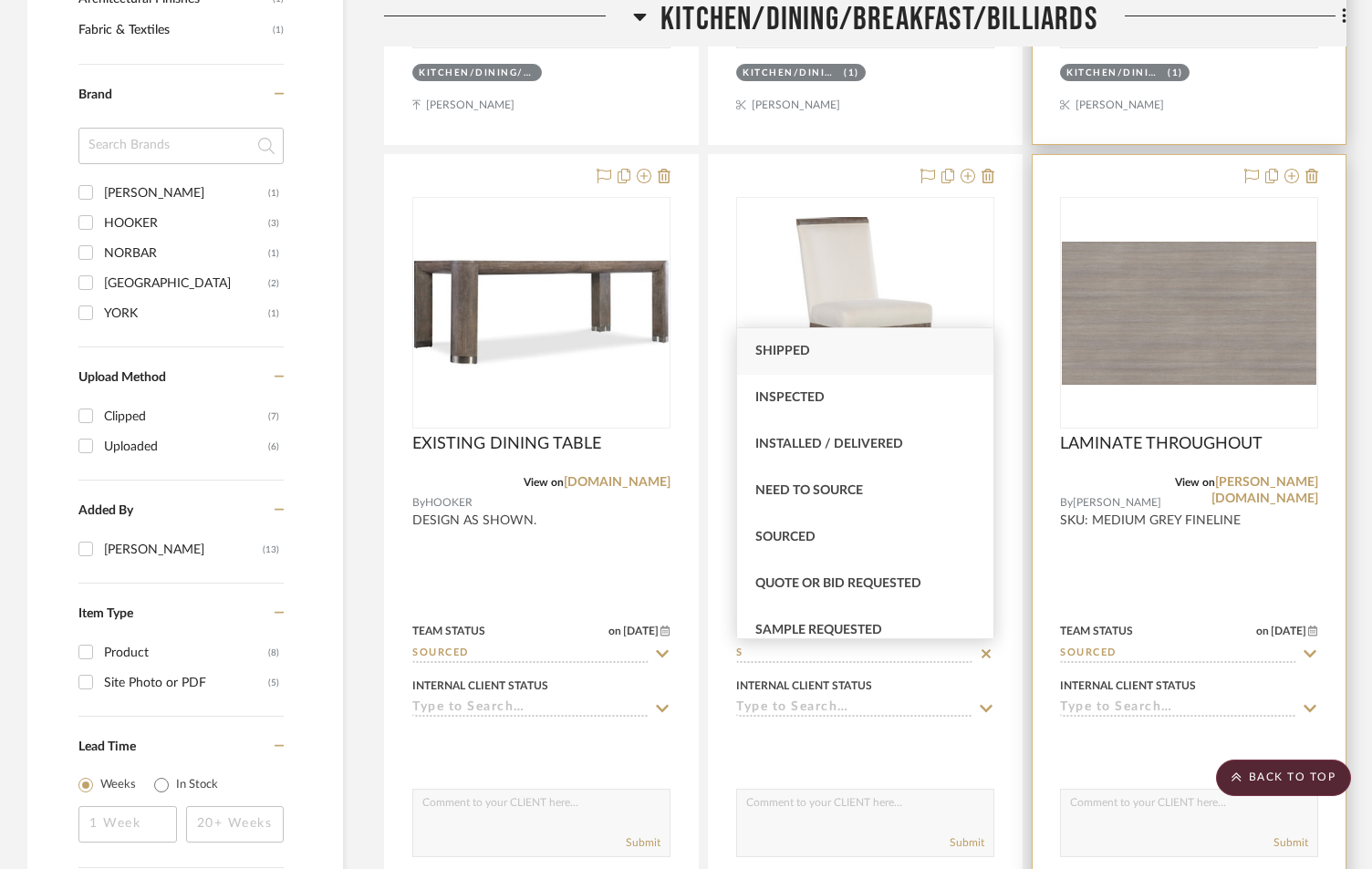
drag, startPoint x: 790, startPoint y: 540, endPoint x: 1125, endPoint y: 599, distance: 340.2
click at [792, 540] on span "Sourced" at bounding box center [785, 537] width 60 height 13
type input "[DATE]"
type input "Sourced"
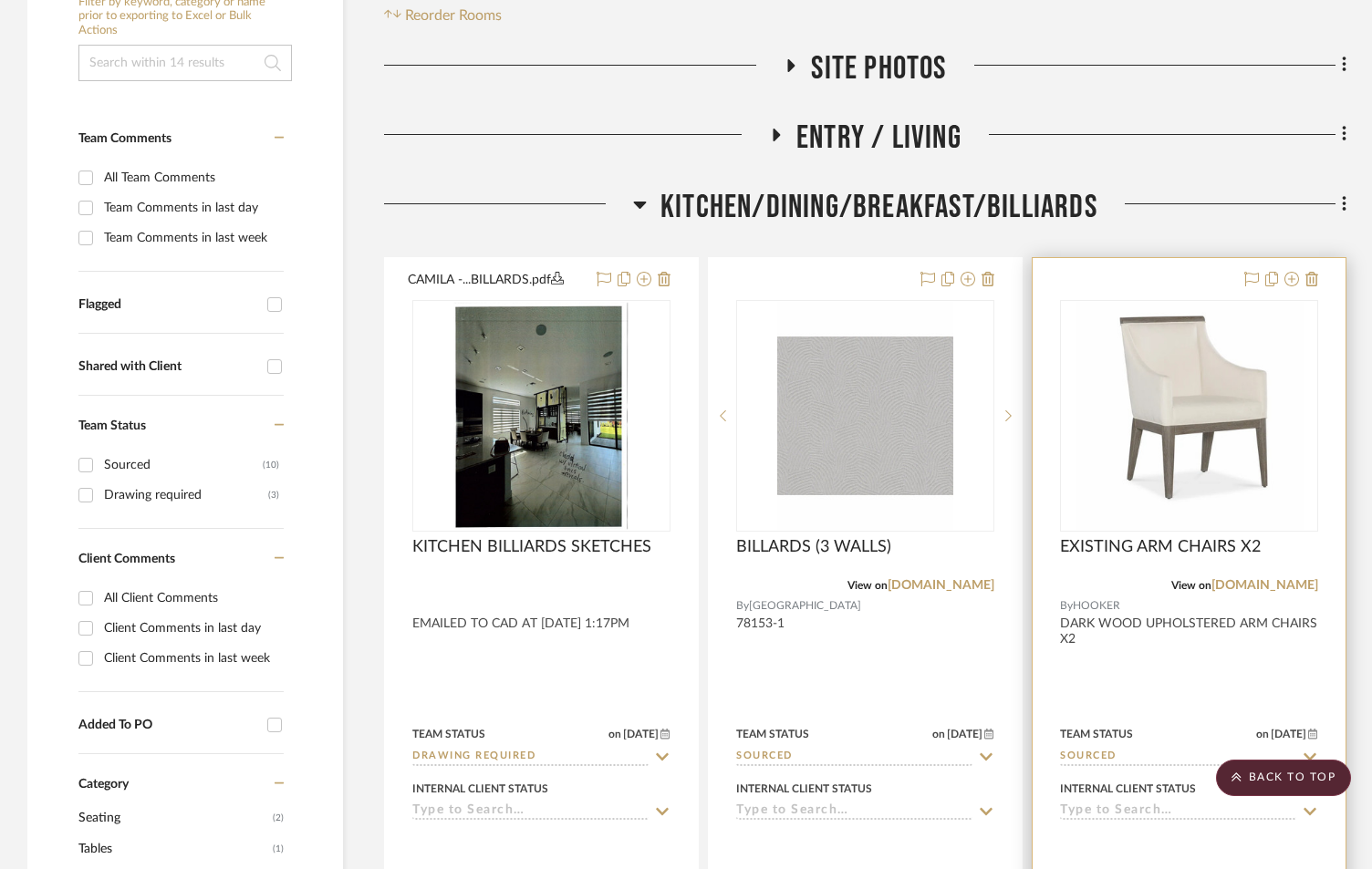
scroll to position [0, 0]
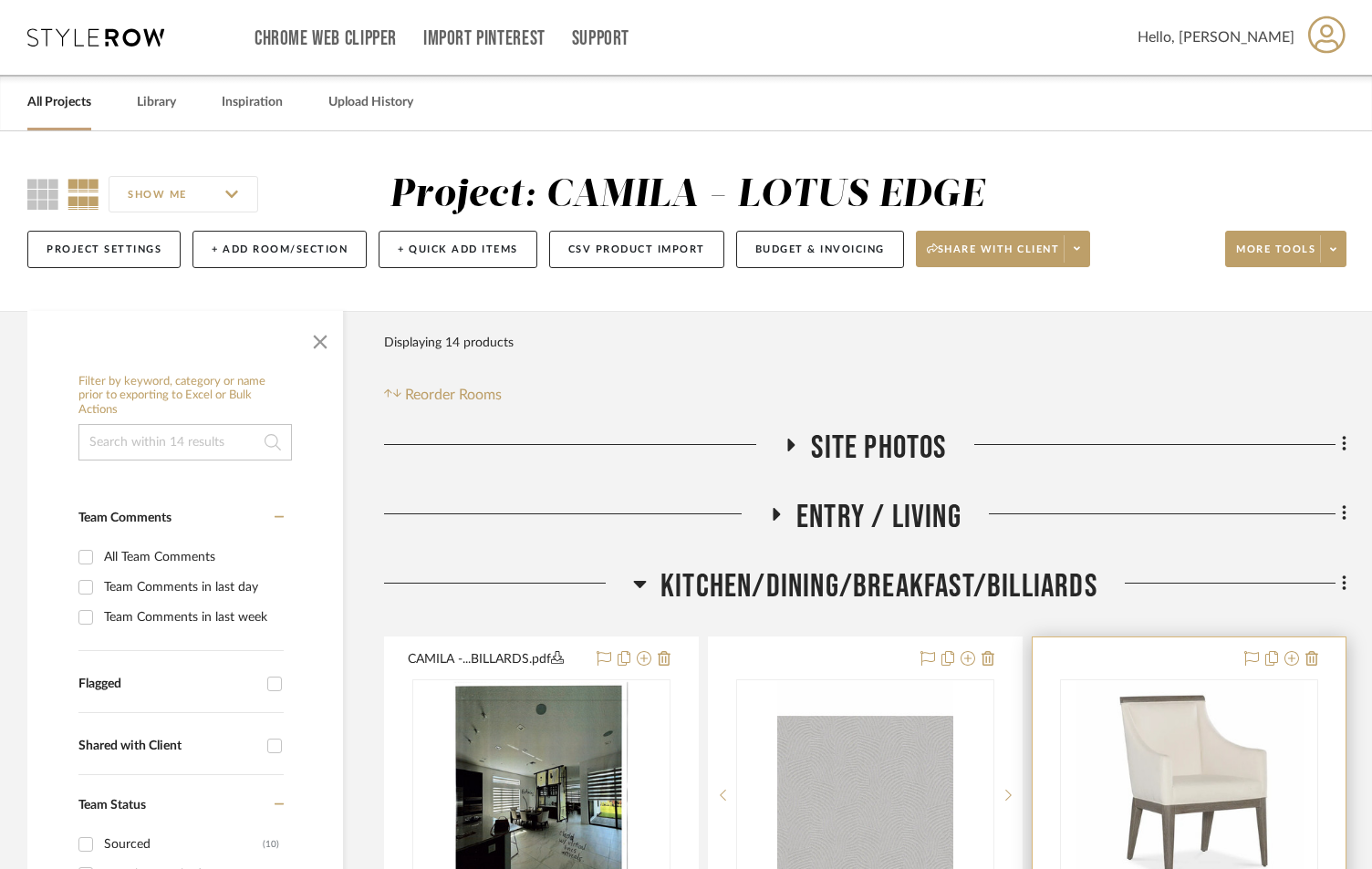
click at [55, 105] on link "All Projects" at bounding box center [60, 103] width 64 height 25
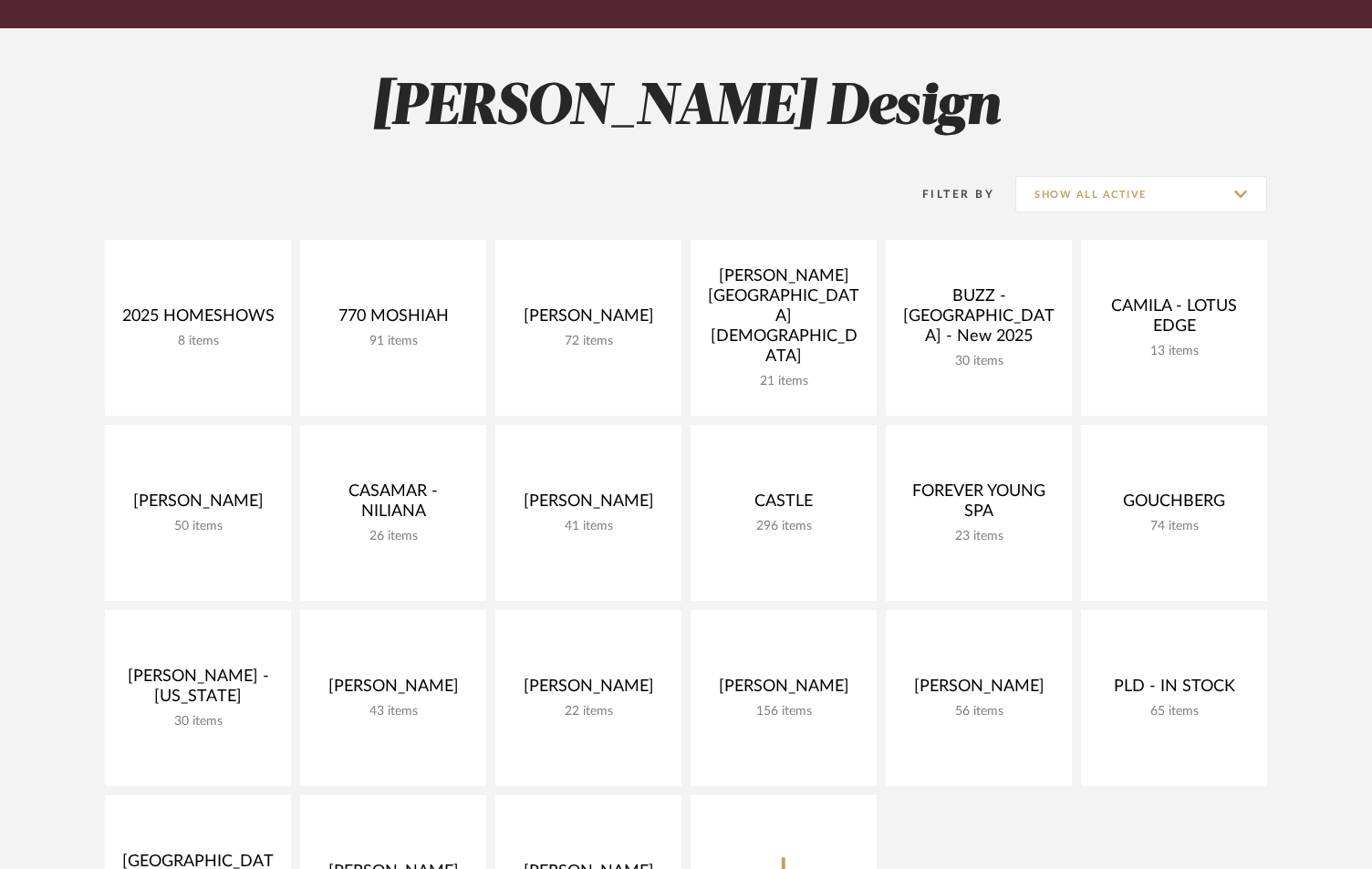
scroll to position [244, 0]
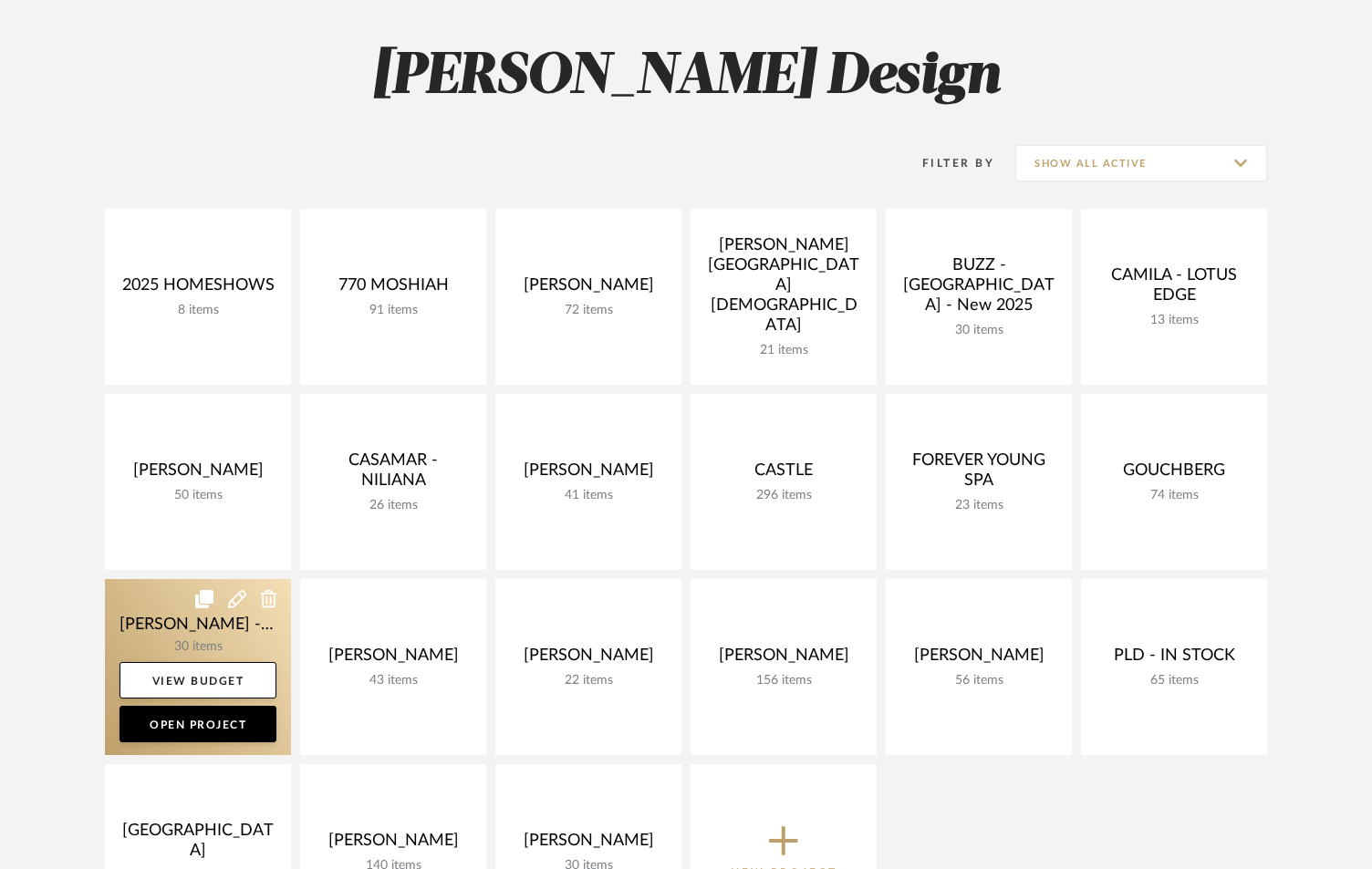
click at [201, 615] on link at bounding box center [197, 667] width 186 height 176
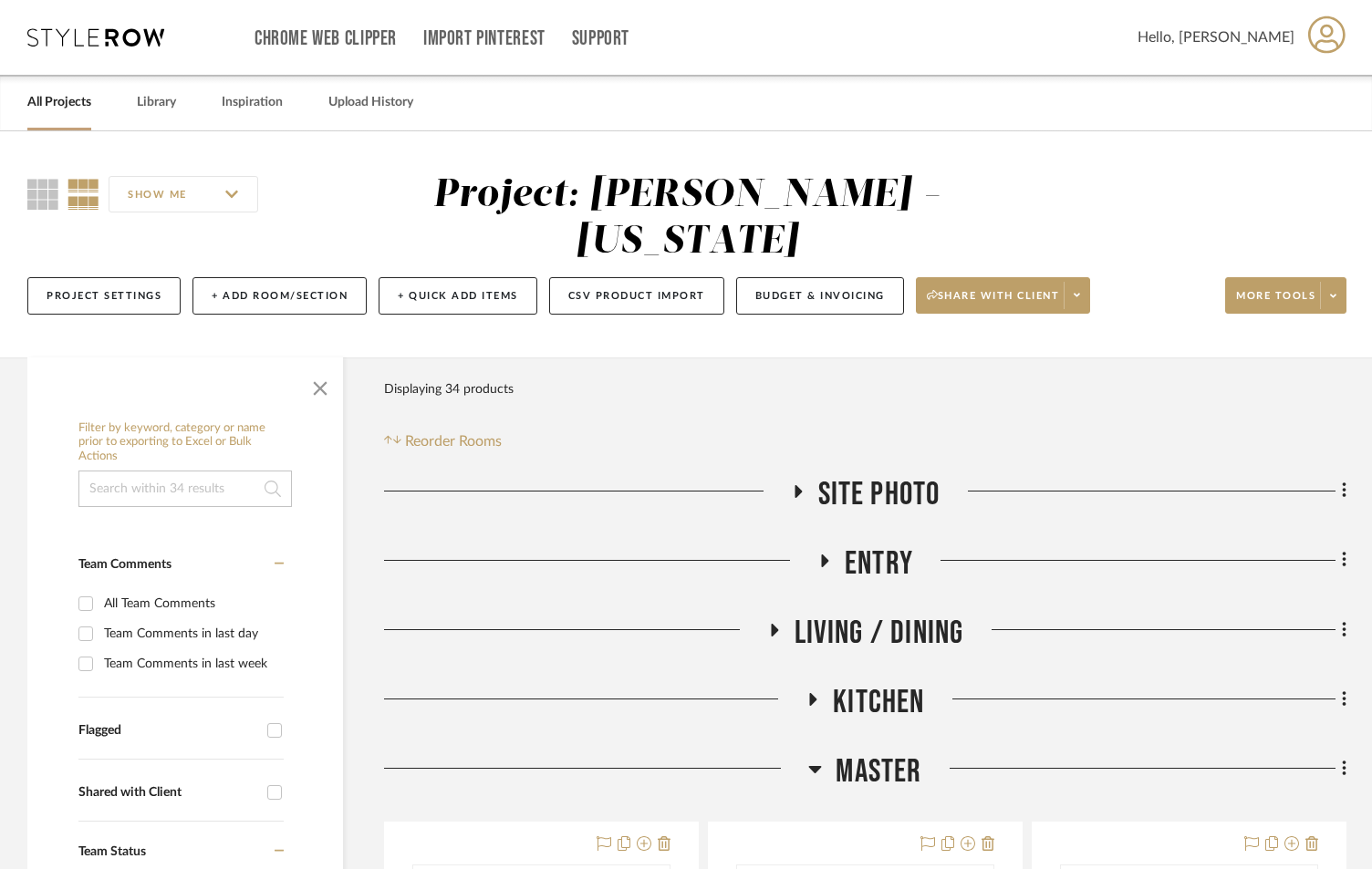
click at [824, 562] on icon at bounding box center [826, 561] width 7 height 13
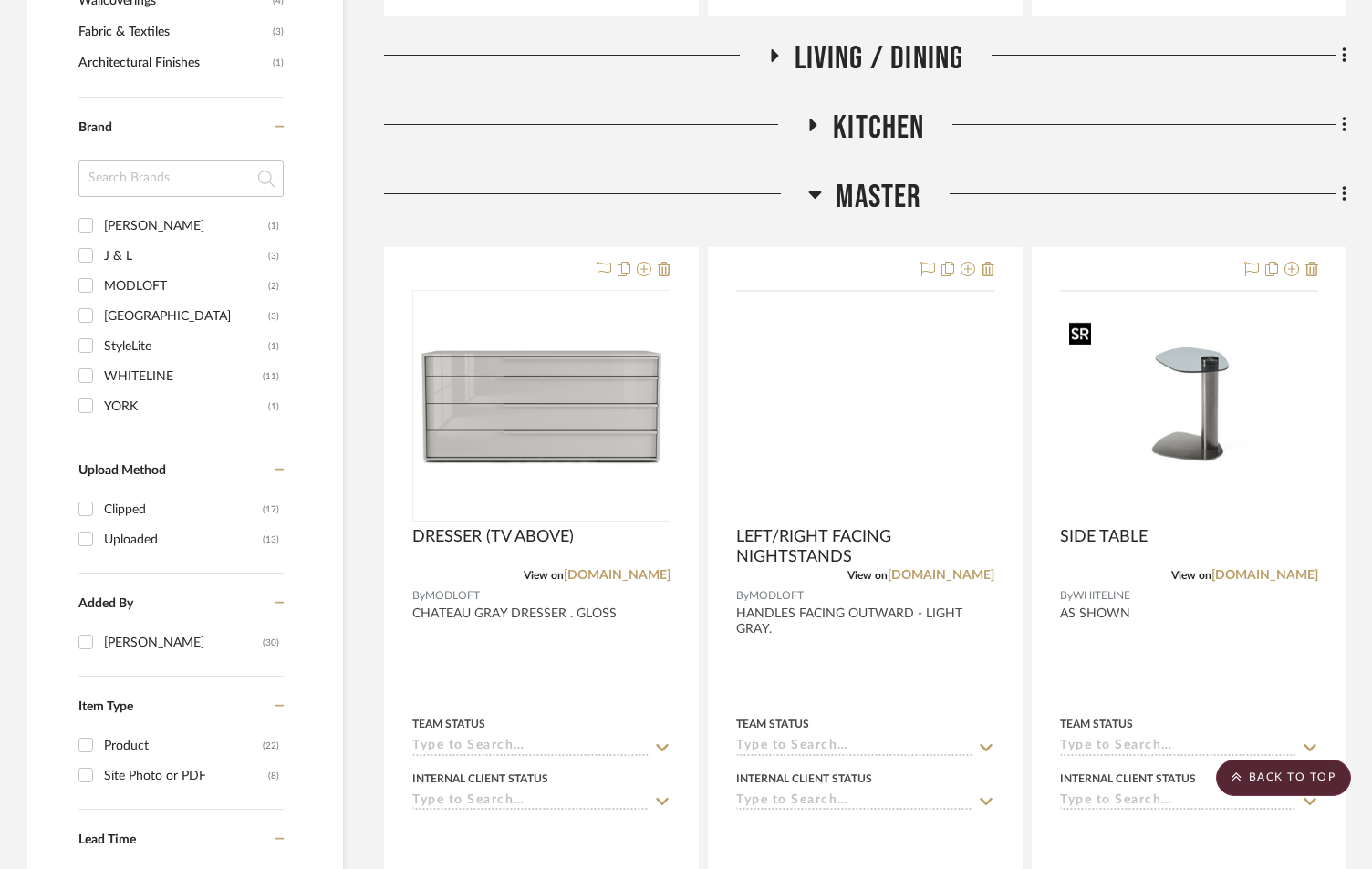
scroll to position [1399, 0]
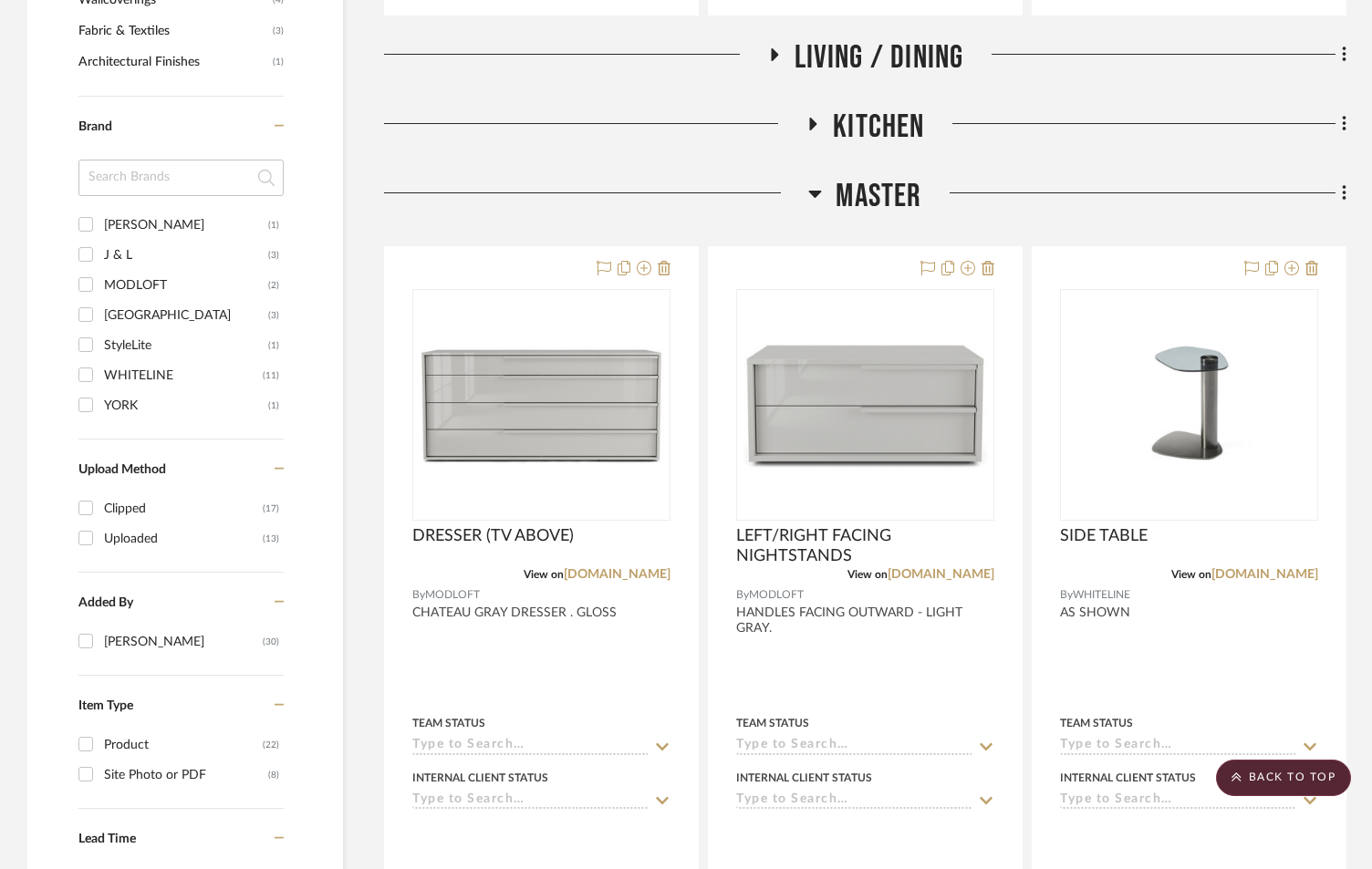
click at [769, 53] on icon at bounding box center [774, 54] width 22 height 14
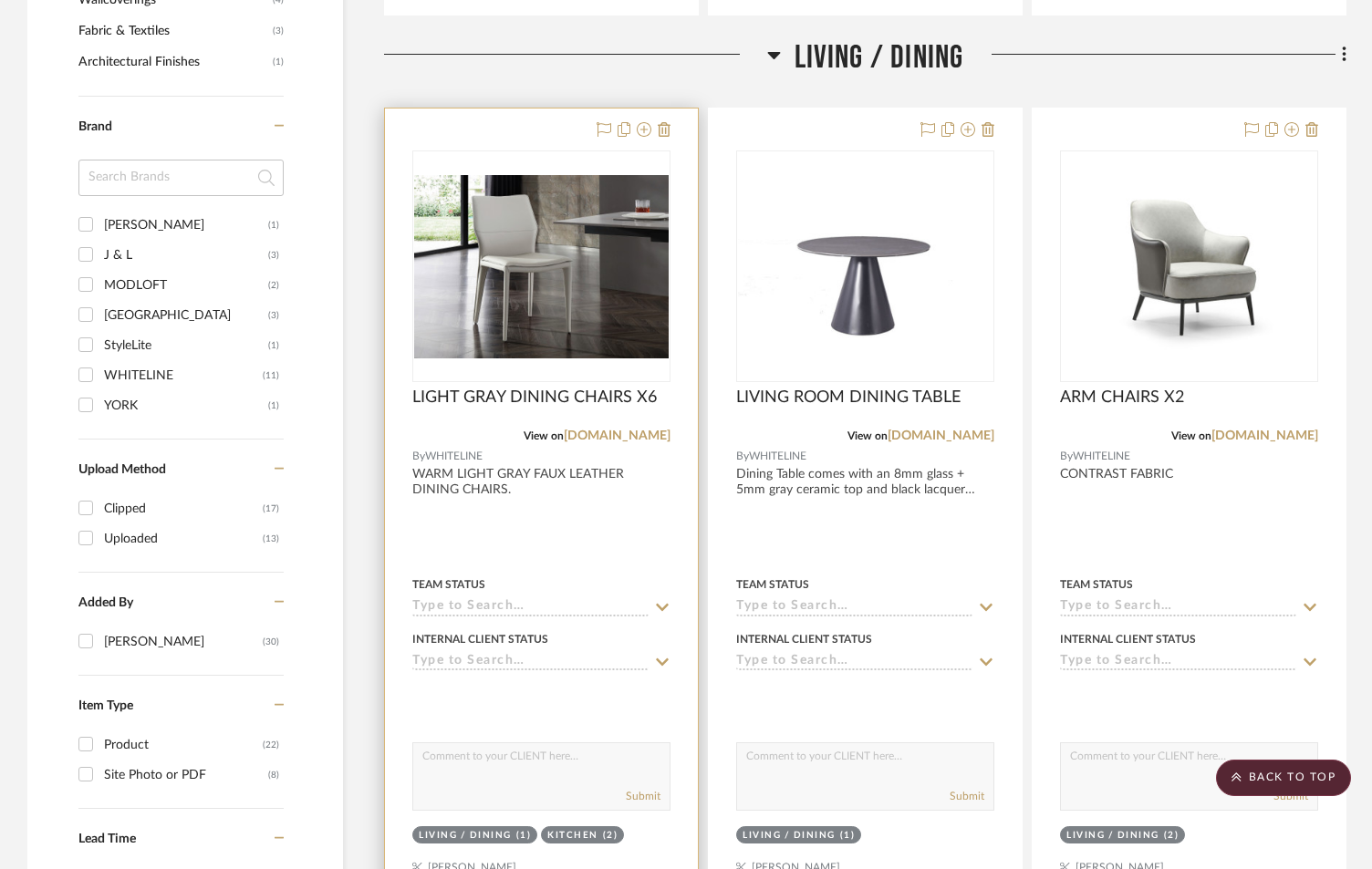
click at [488, 610] on input at bounding box center [531, 608] width 236 height 17
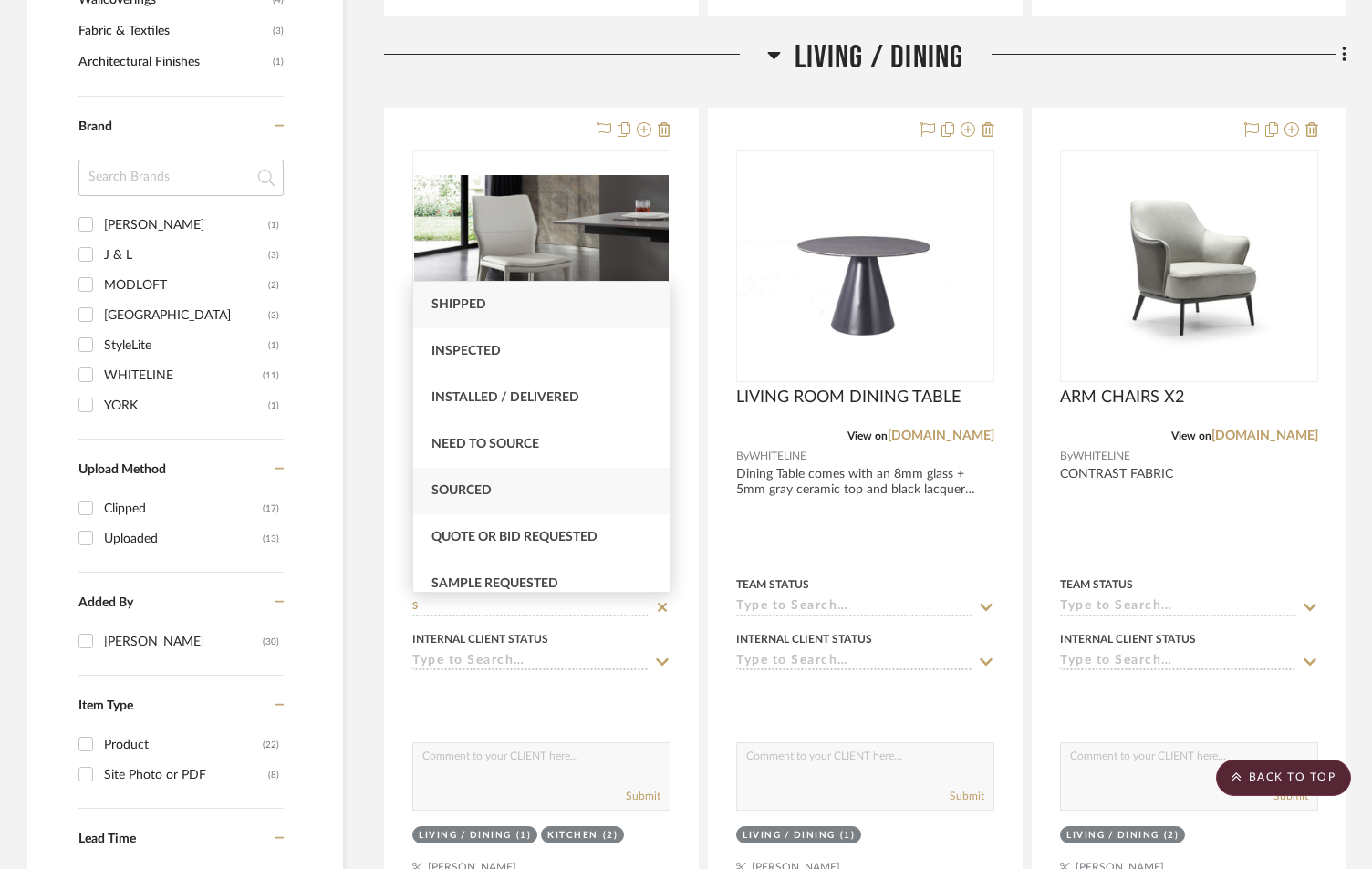
type input "S"
click at [460, 486] on span "Sourced" at bounding box center [462, 490] width 60 height 13
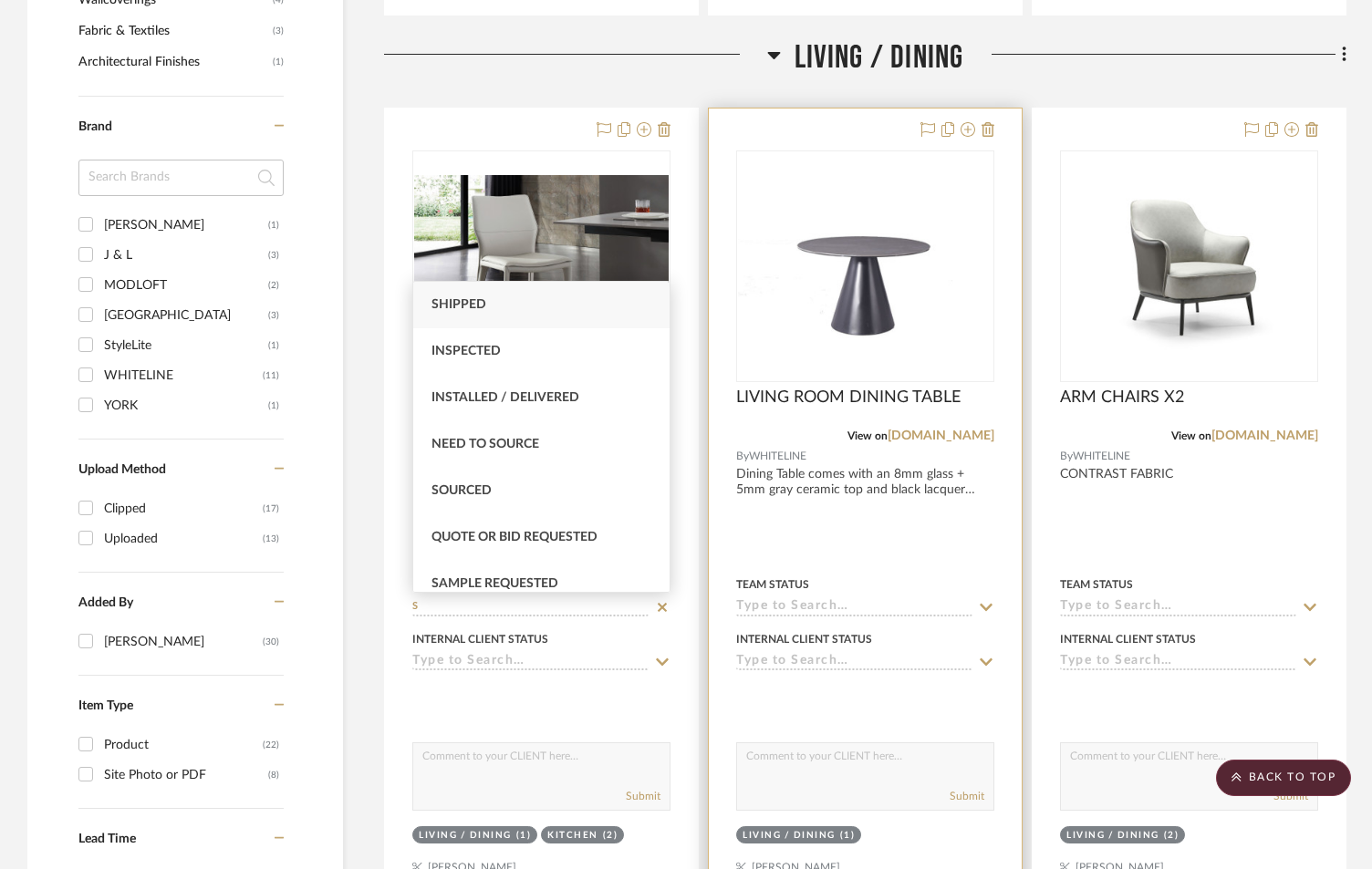
type input "[DATE]"
type input "Sourced"
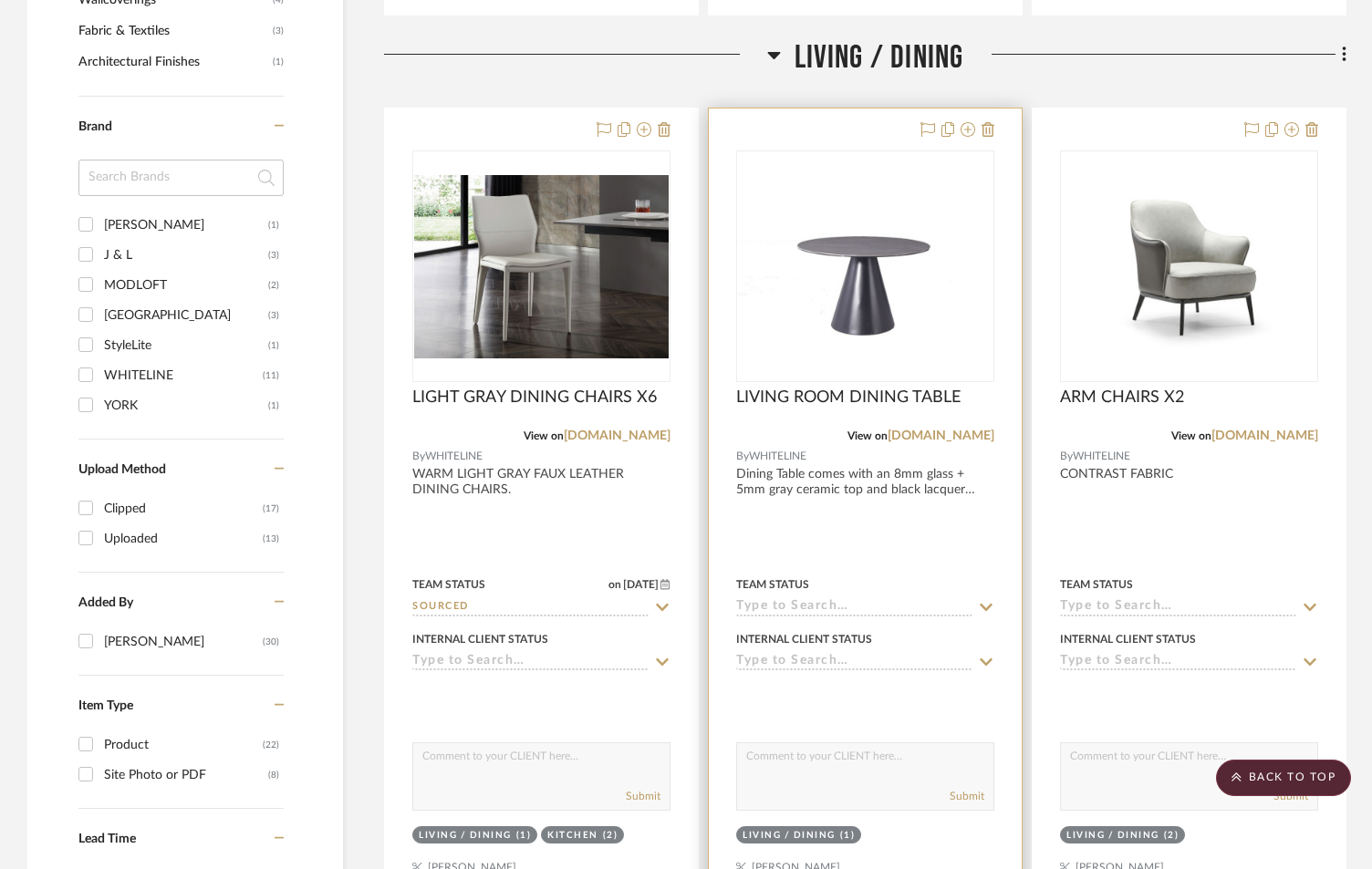
click at [795, 604] on input at bounding box center [854, 608] width 236 height 17
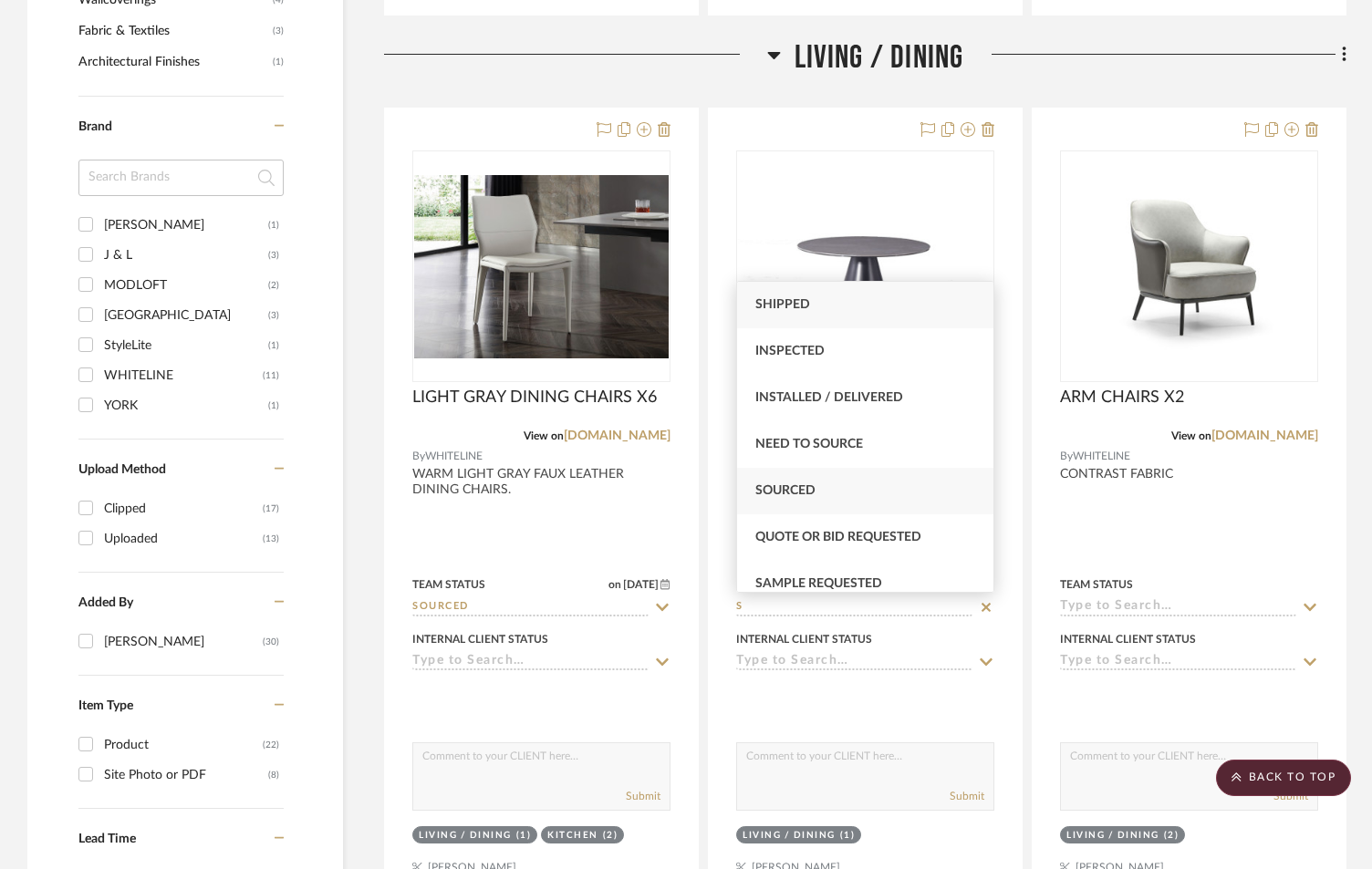
type input "S"
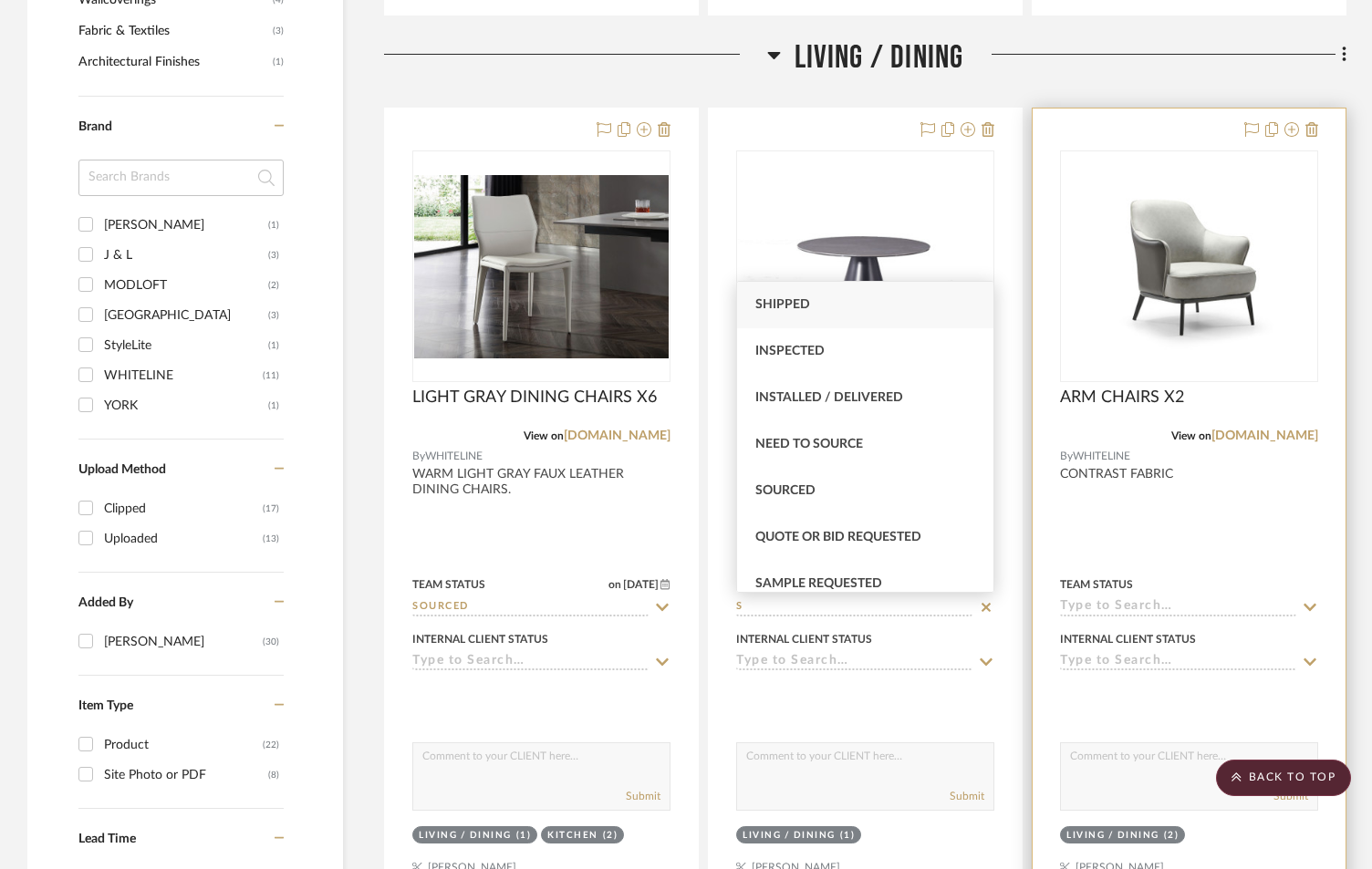
drag, startPoint x: 794, startPoint y: 499, endPoint x: 1279, endPoint y: 644, distance: 506.2
click at [795, 500] on div "Sourced" at bounding box center [865, 491] width 257 height 47
type input "[DATE]"
type input "Sourced"
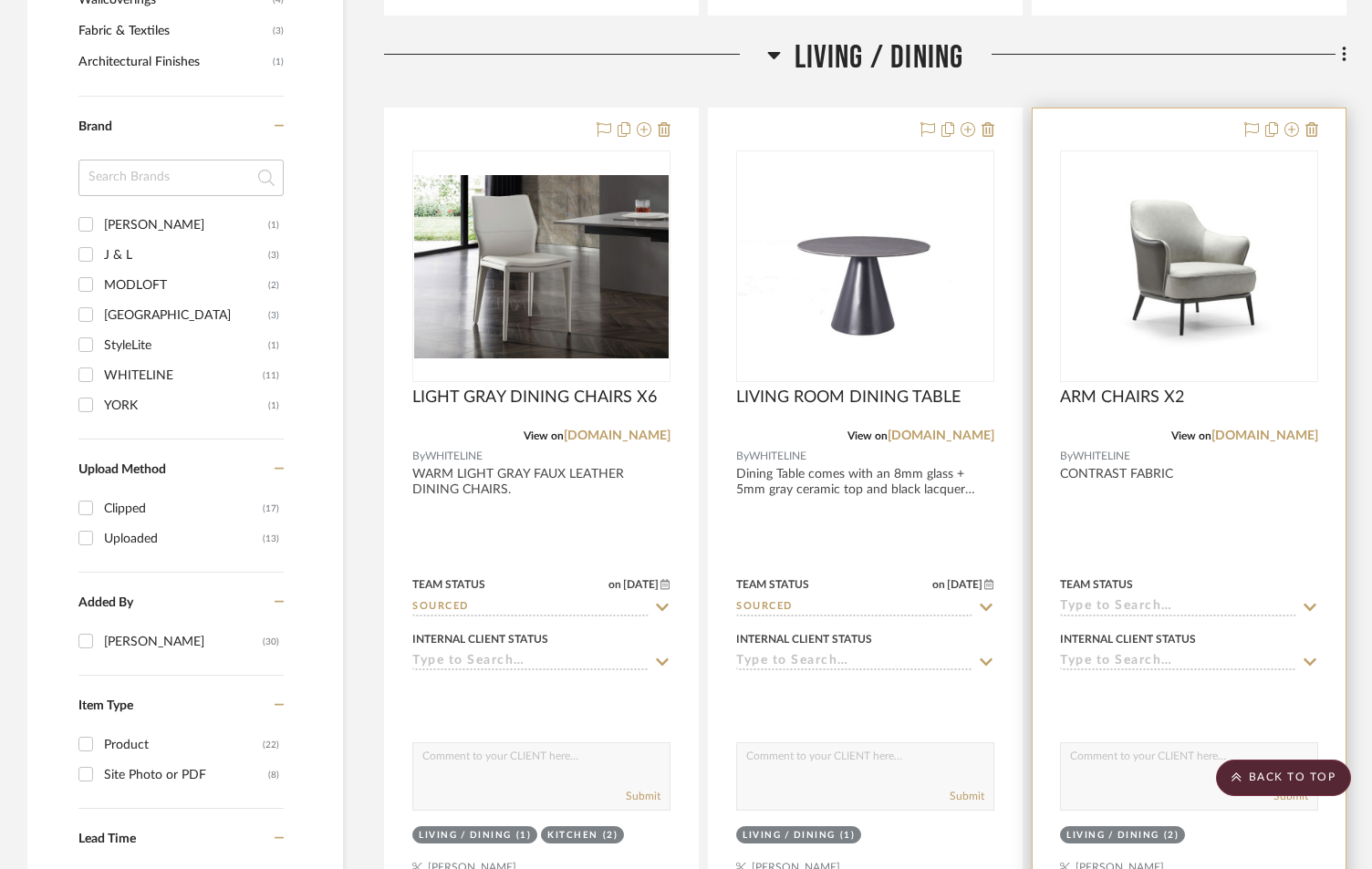
click at [1158, 605] on input at bounding box center [1178, 608] width 236 height 17
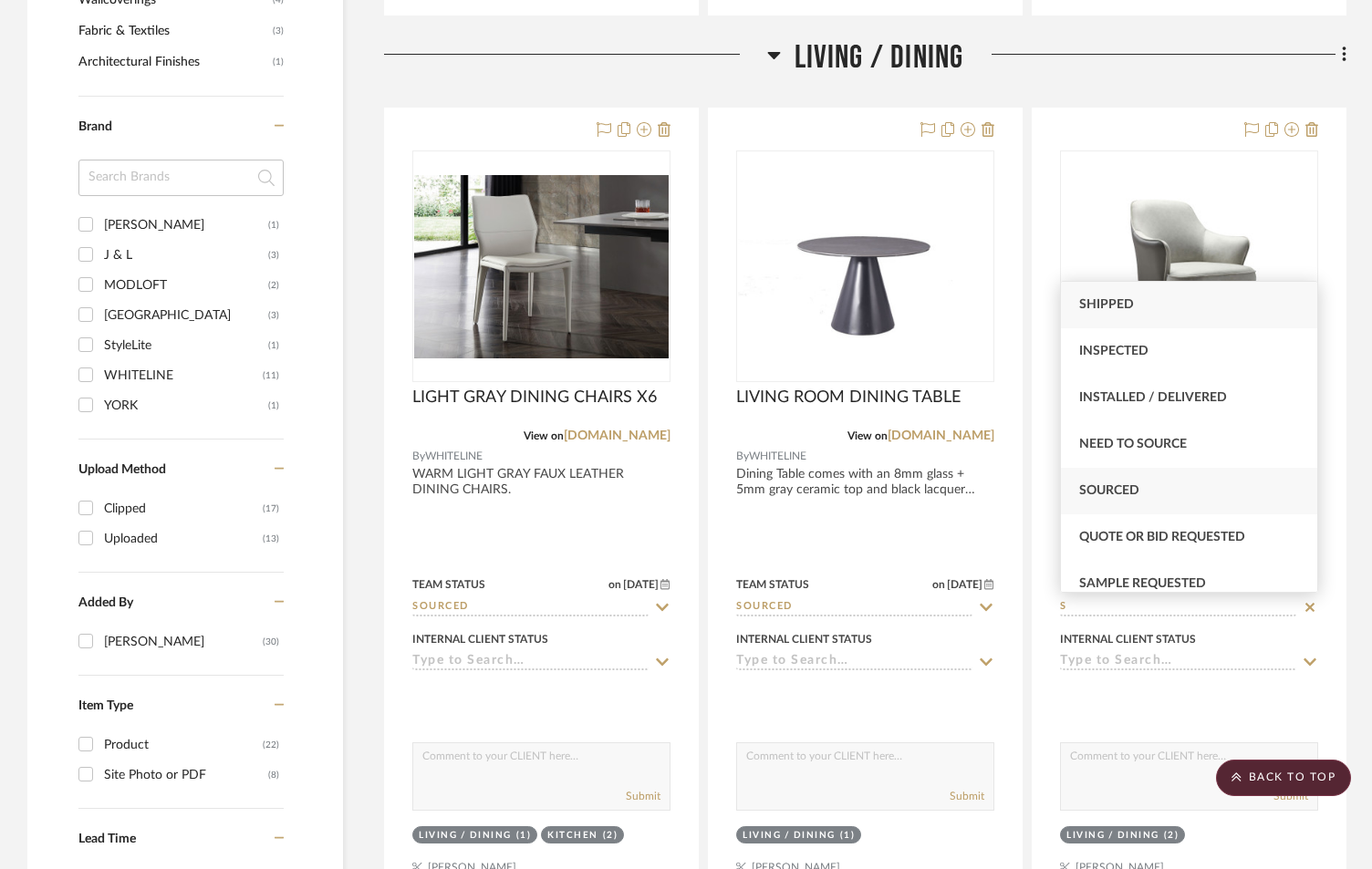
type input "S"
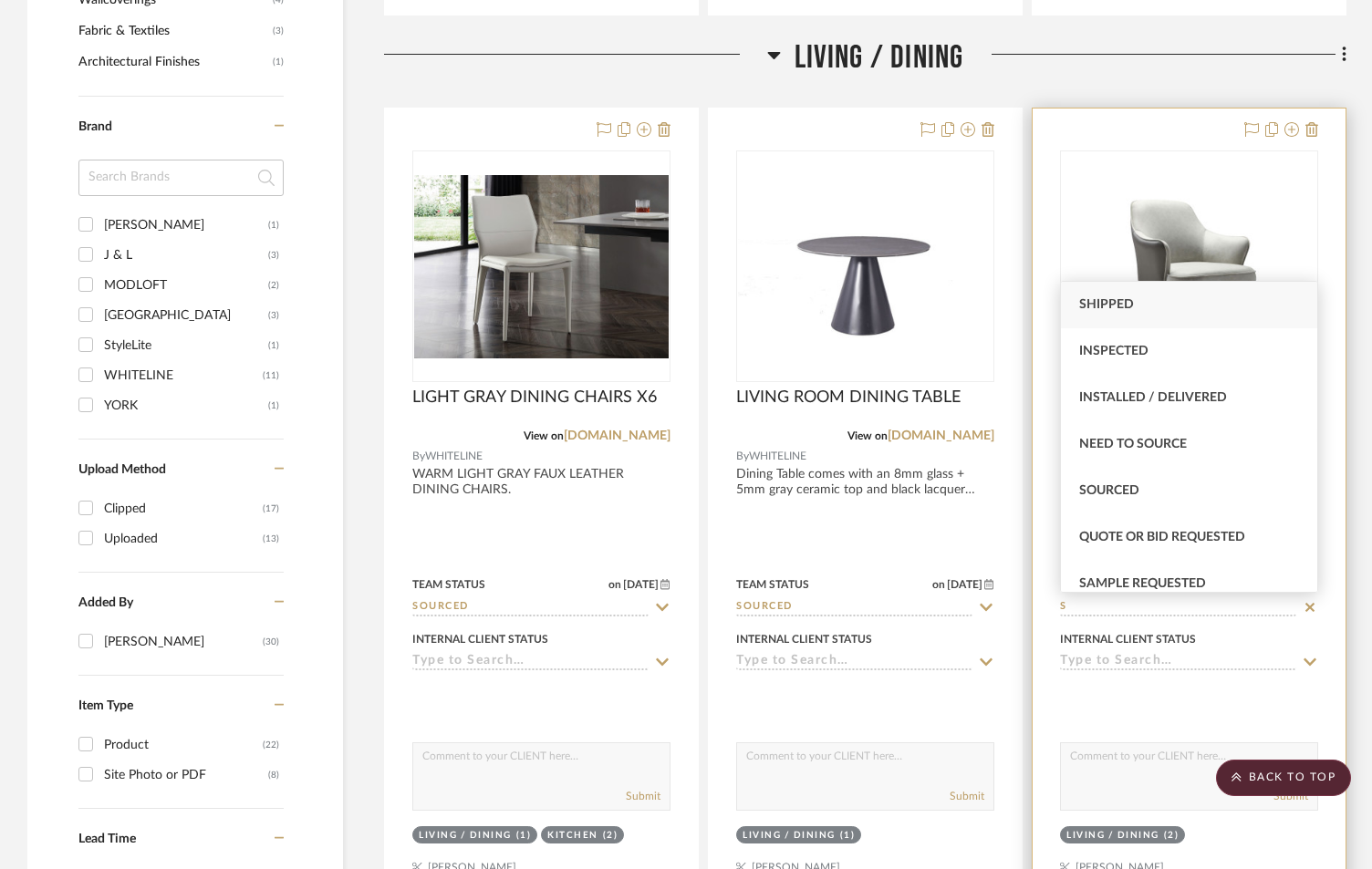
drag, startPoint x: 1130, startPoint y: 494, endPoint x: 1122, endPoint y: 507, distance: 15.3
click at [1131, 496] on span "Sourced" at bounding box center [1109, 490] width 60 height 13
type input "[DATE]"
type input "Sourced"
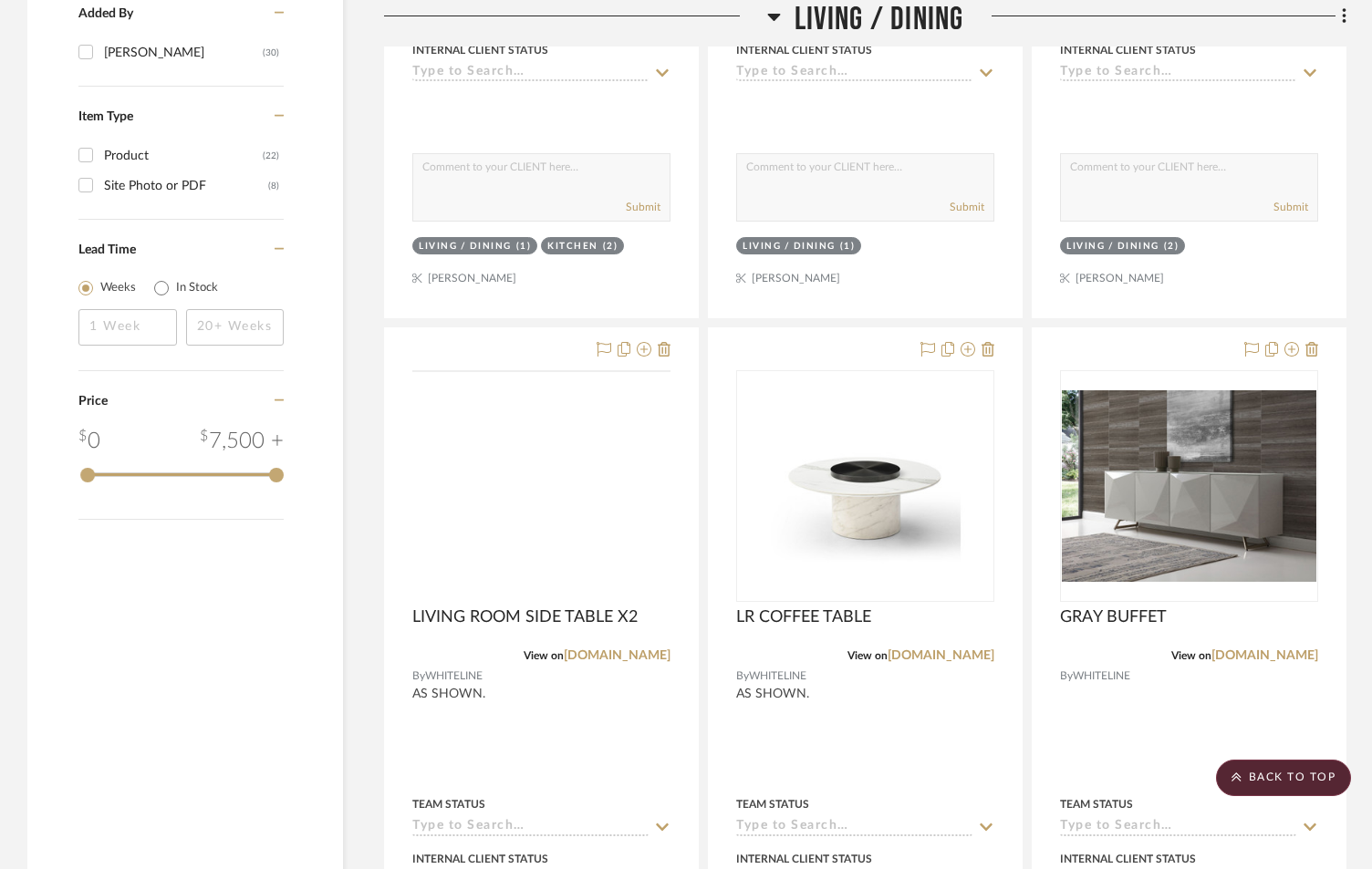
scroll to position [2007, 0]
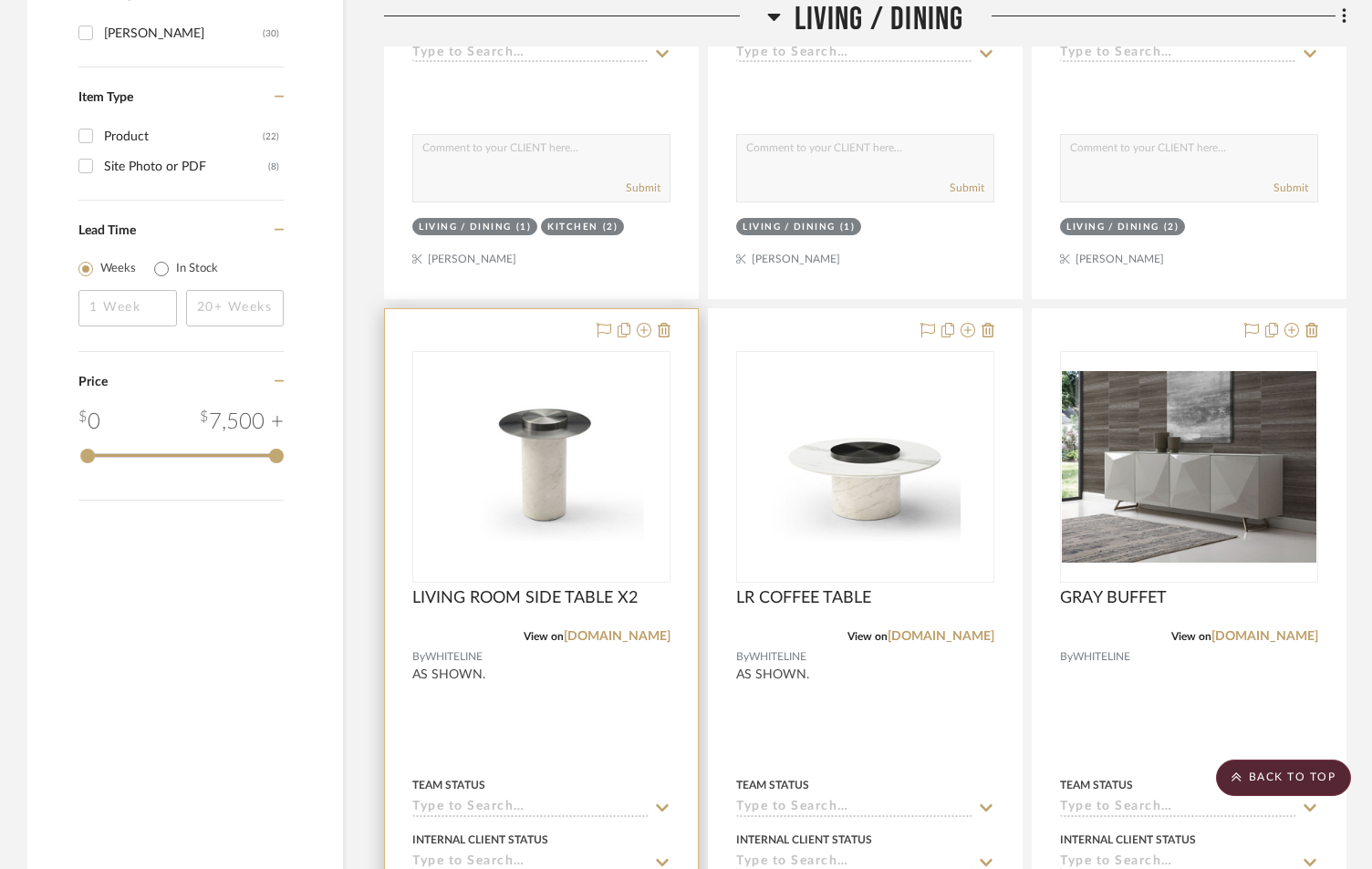
click at [488, 806] on input at bounding box center [531, 808] width 236 height 17
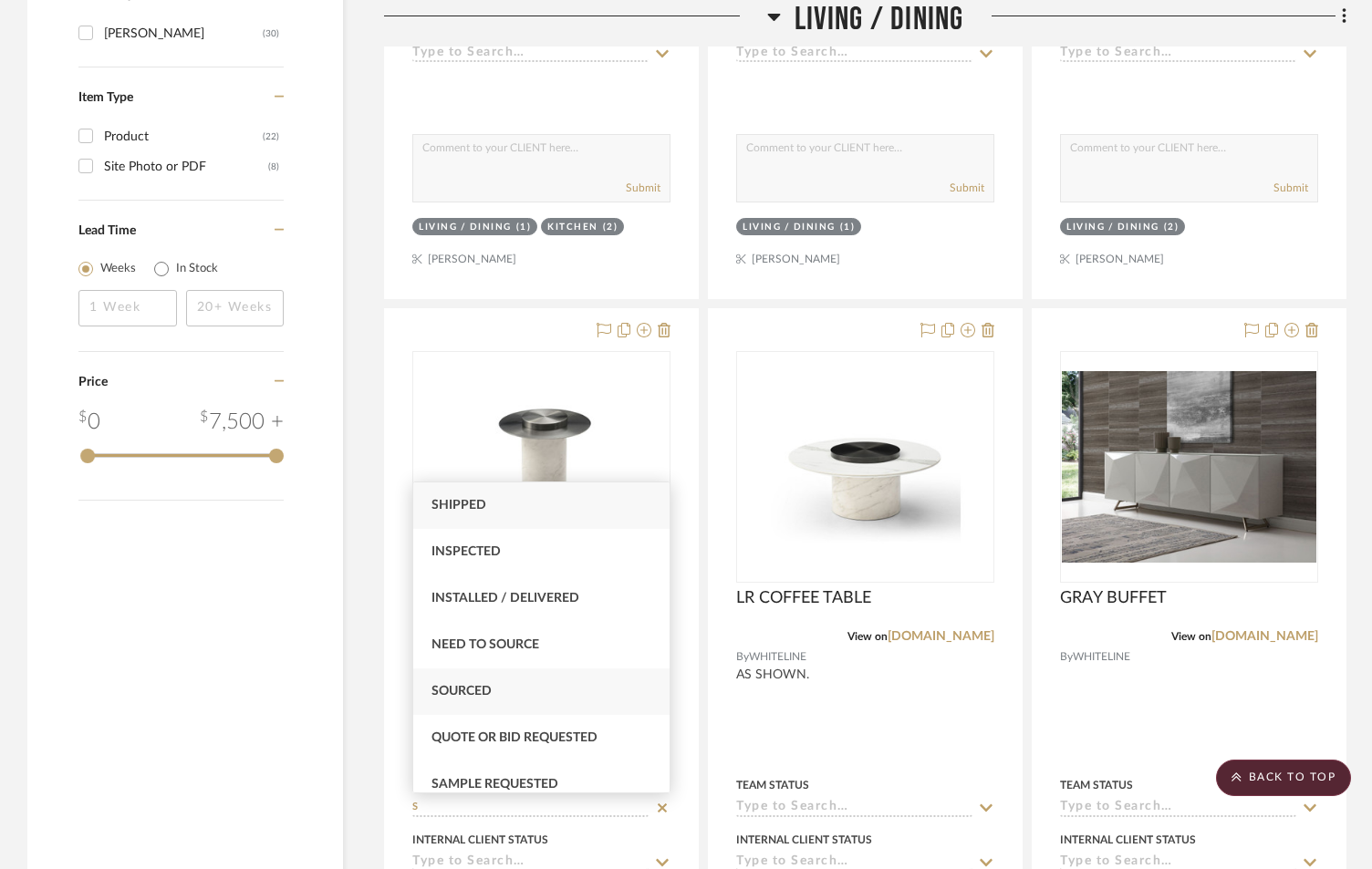
type input "S"
click at [495, 695] on div "Sourced" at bounding box center [542, 691] width 257 height 47
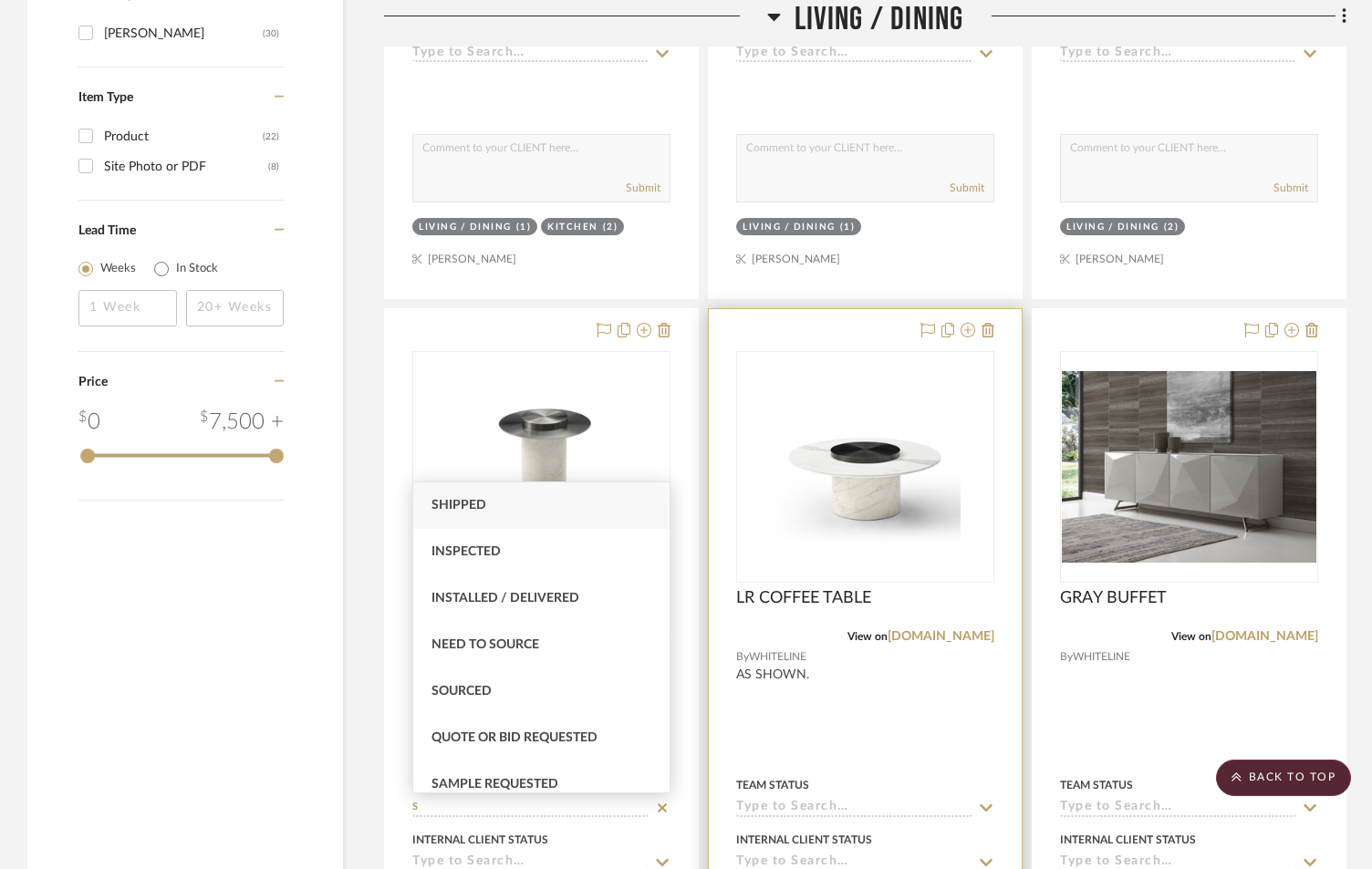
type input "[DATE]"
type input "Sourced"
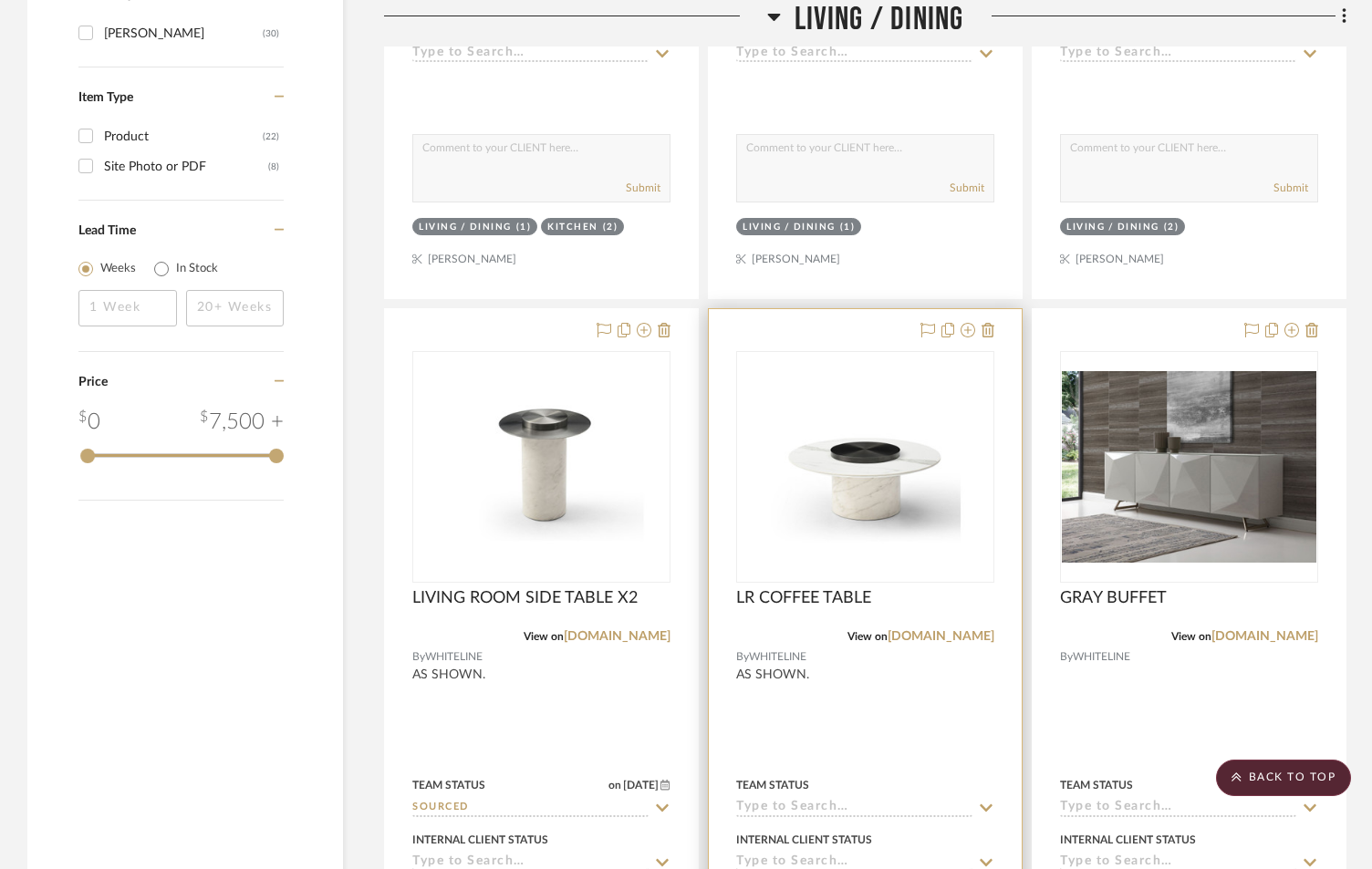
click at [793, 808] on input at bounding box center [854, 808] width 236 height 17
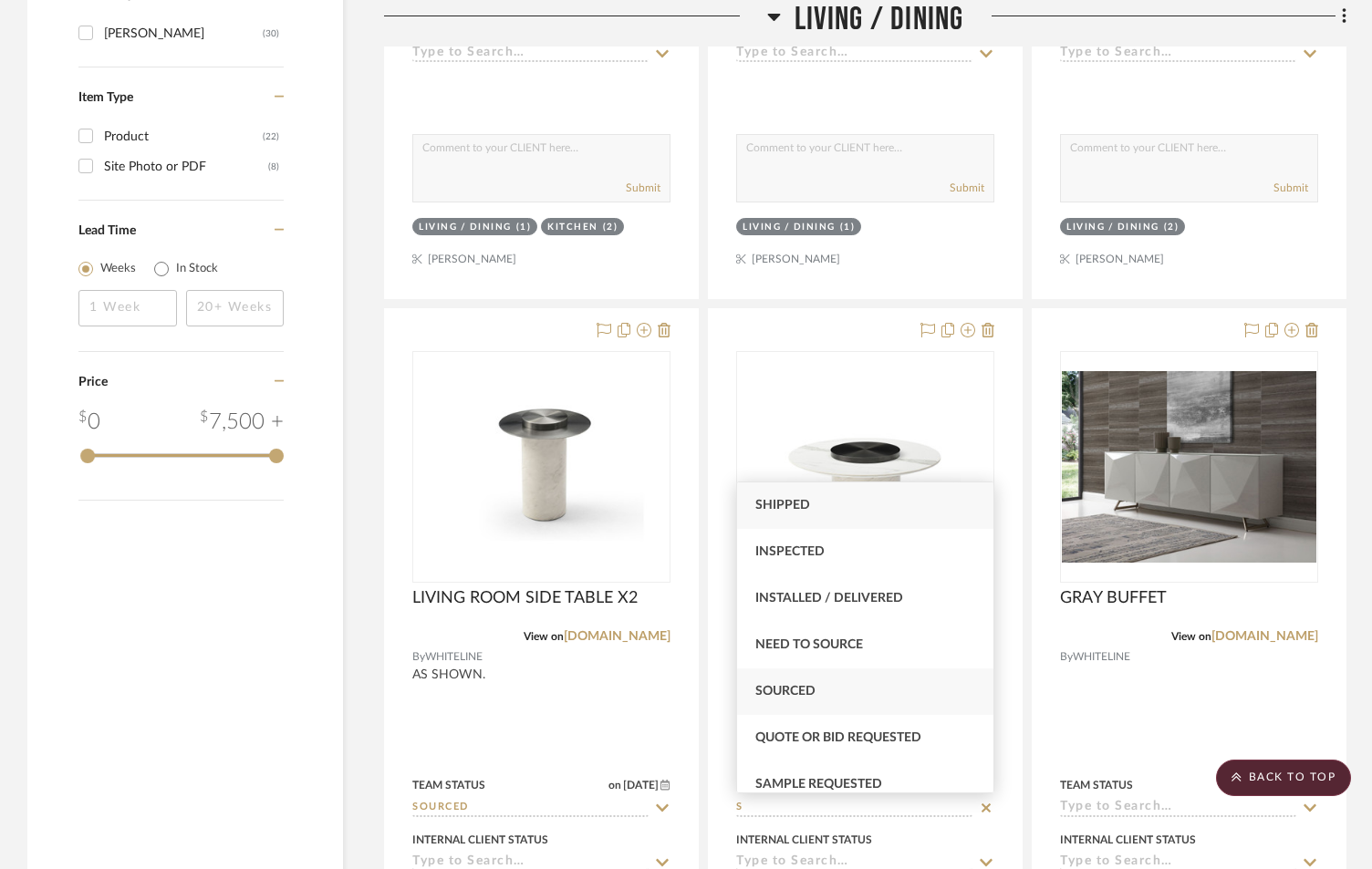
type input "S"
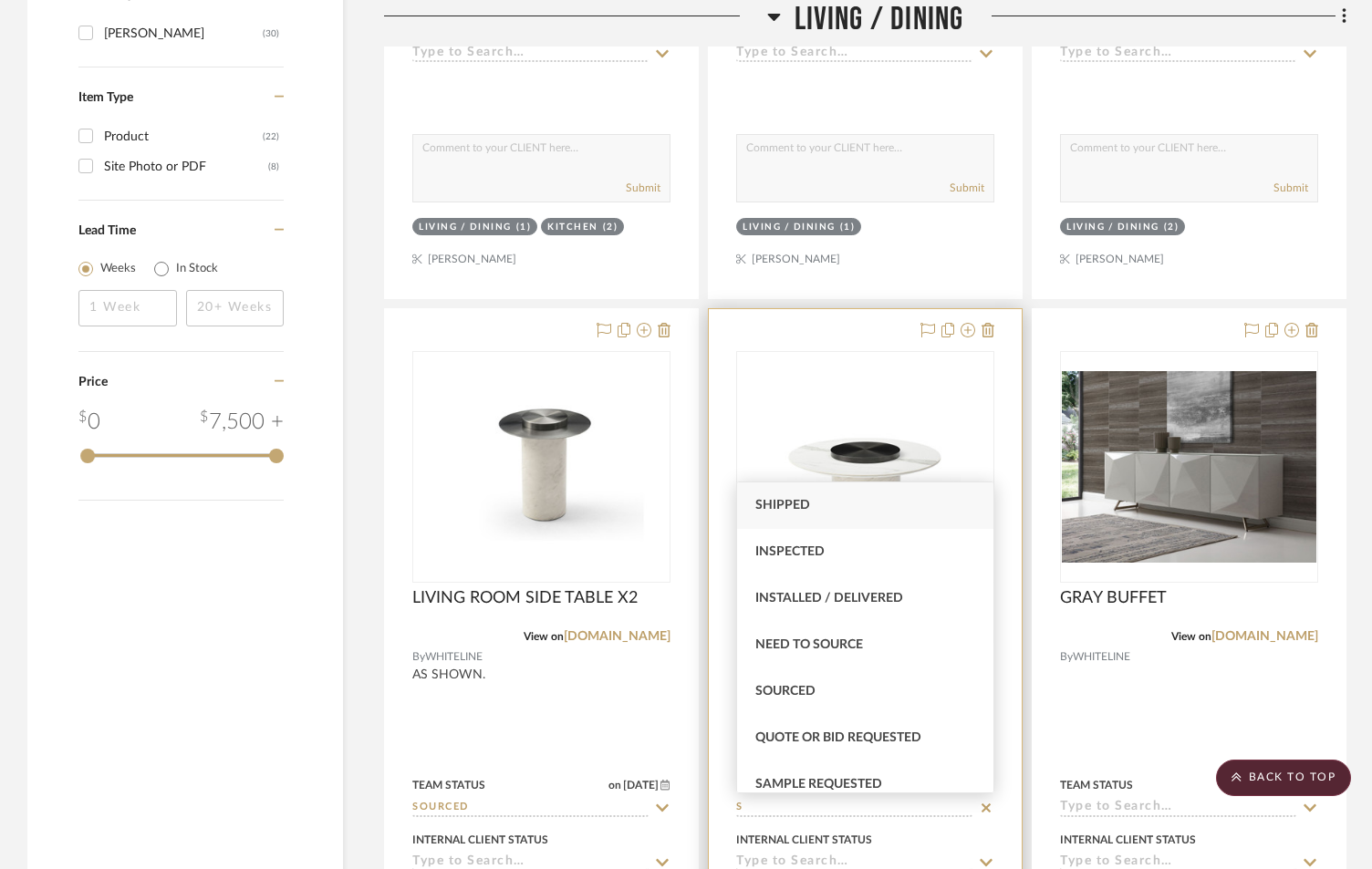
drag, startPoint x: 775, startPoint y: 688, endPoint x: 964, endPoint y: 732, distance: 194.1
click at [778, 688] on span "Sourced" at bounding box center [785, 691] width 60 height 13
type input "[DATE]"
type input "Sourced"
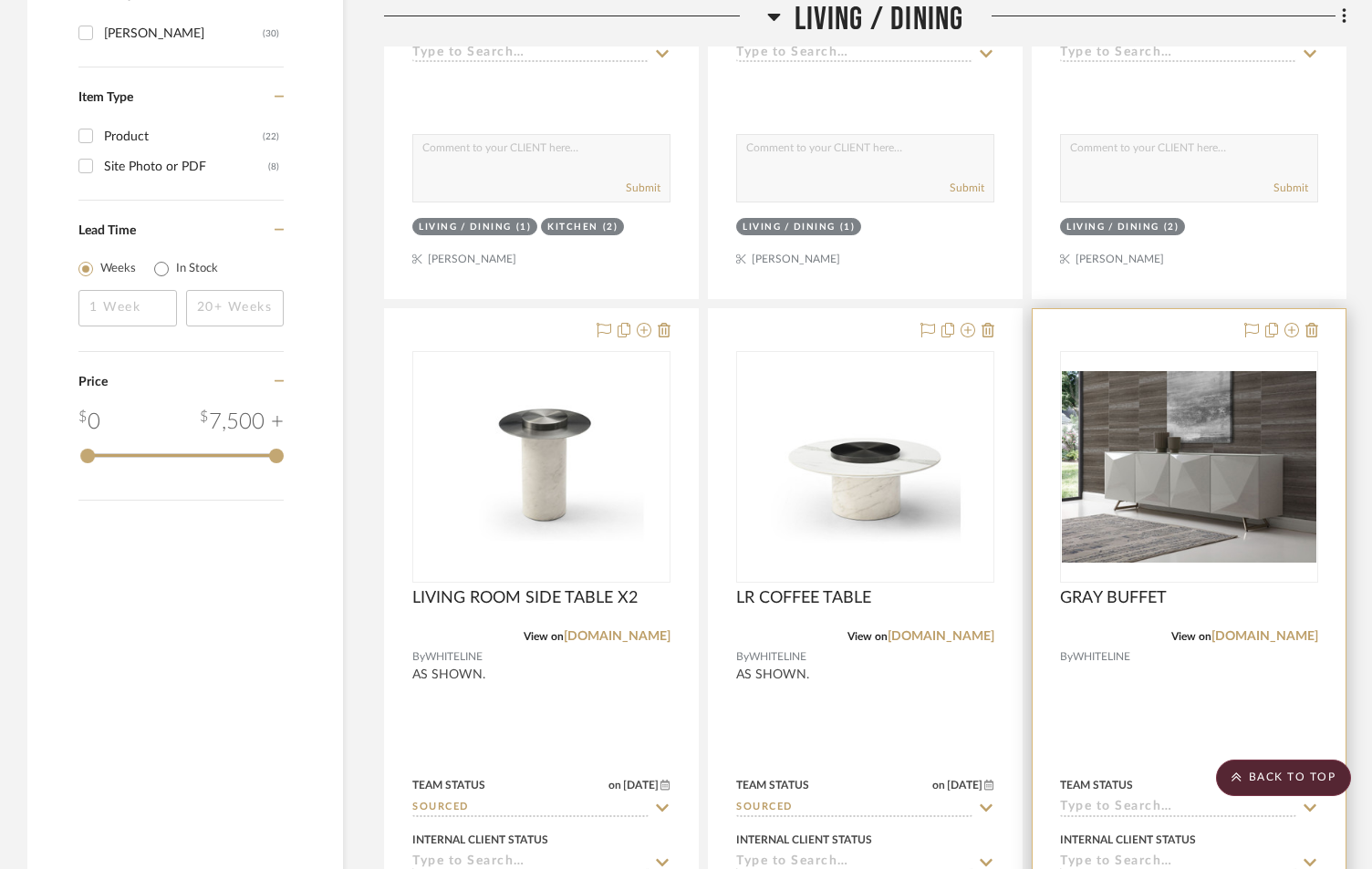
click at [1131, 801] on input at bounding box center [1178, 808] width 236 height 17
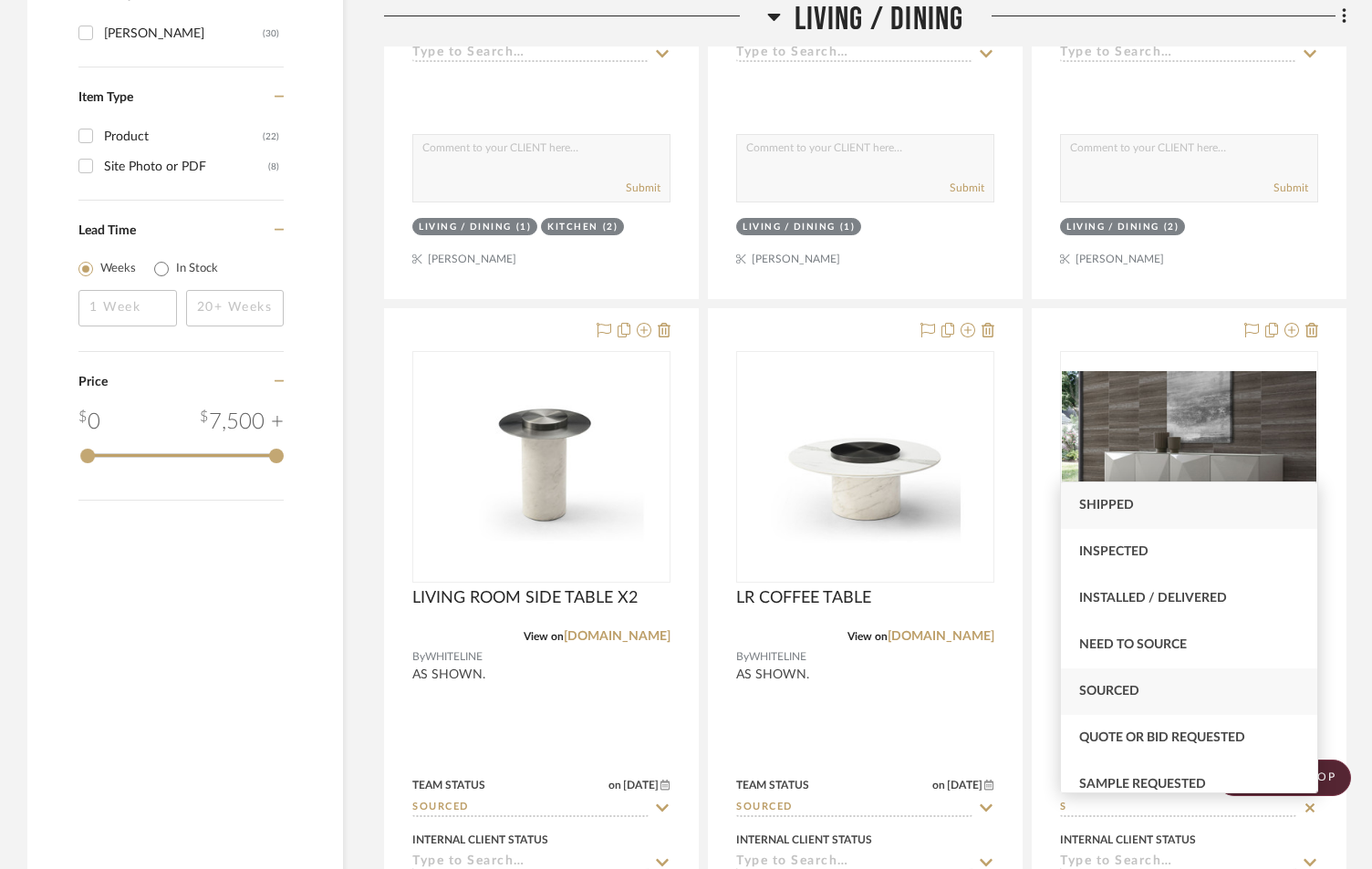
type input "S"
click at [1101, 692] on span "Sourced" at bounding box center [1109, 691] width 60 height 13
type input "[DATE]"
type input "Sourced"
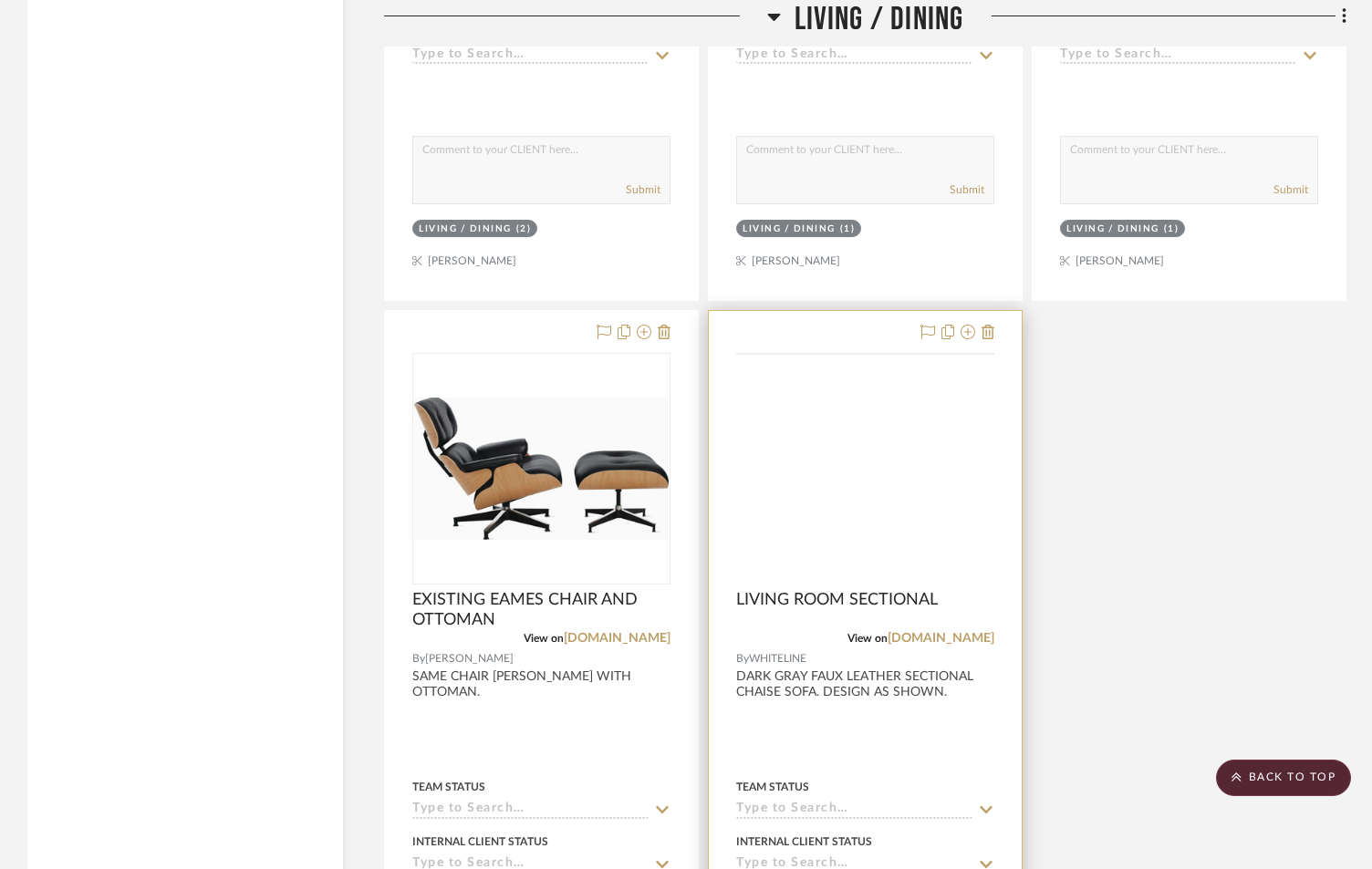
scroll to position [2858, 0]
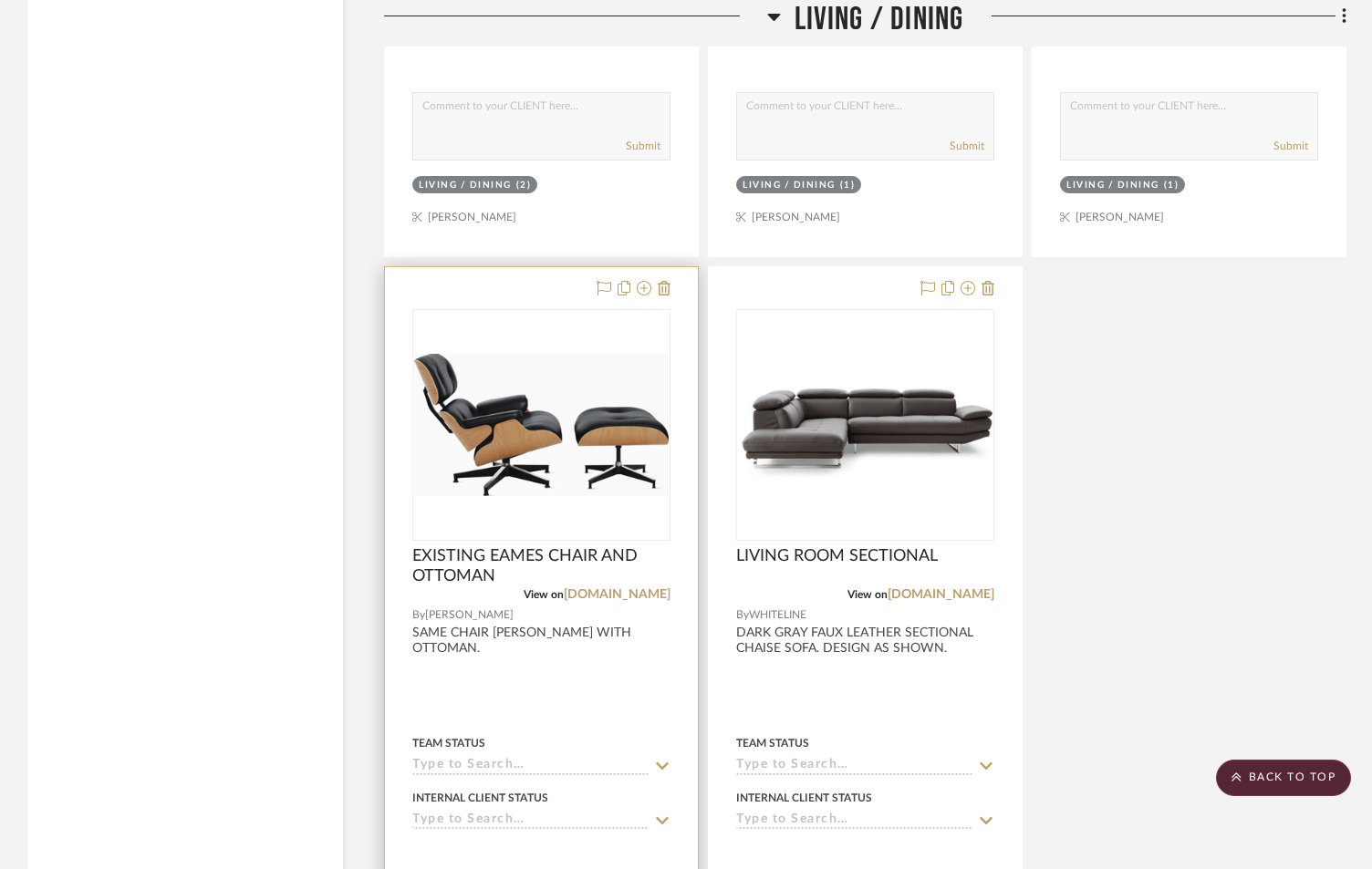
click at [508, 764] on input at bounding box center [531, 766] width 236 height 17
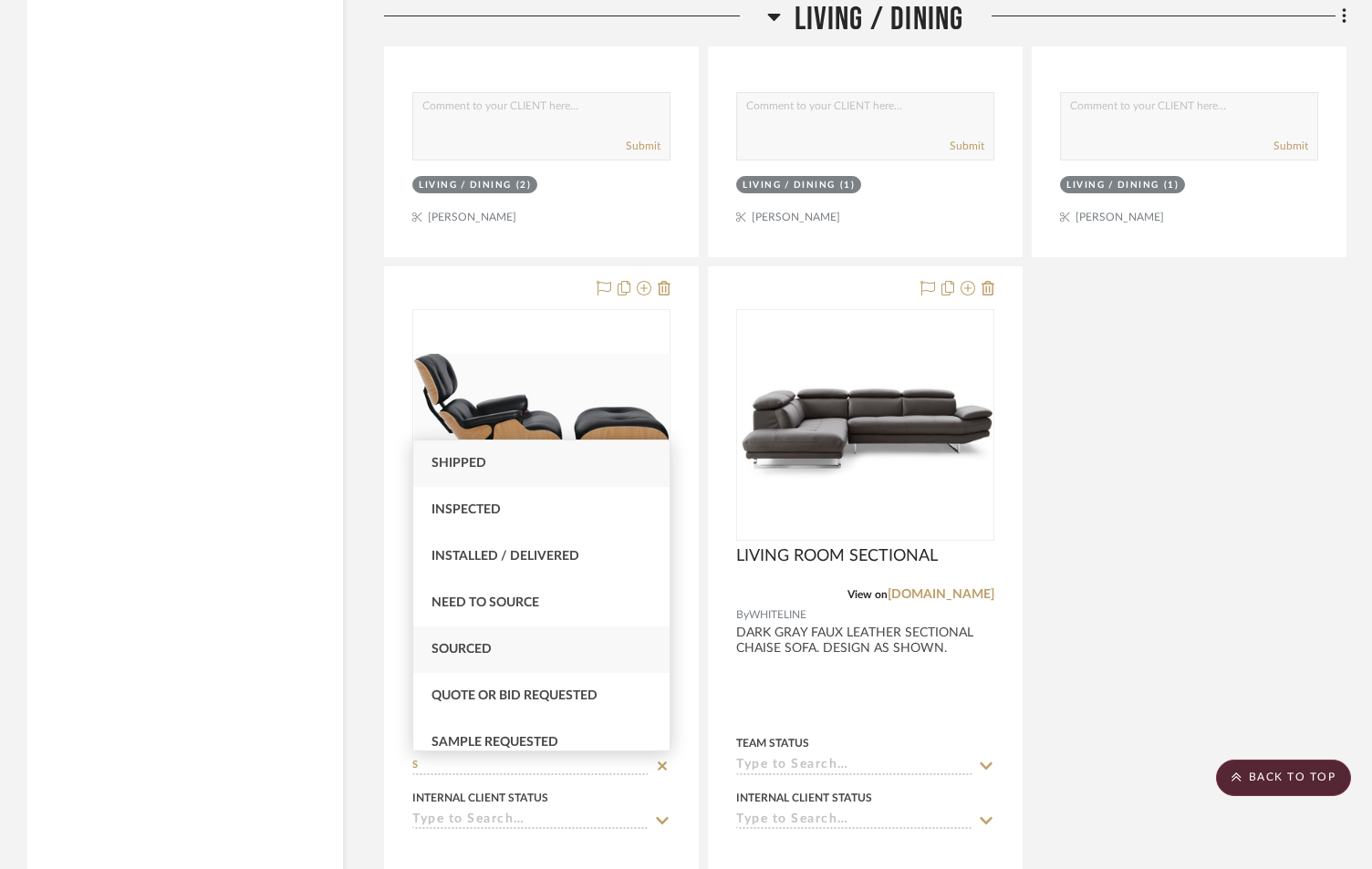
type input "S"
click at [512, 649] on div "Sourced" at bounding box center [542, 650] width 257 height 47
type input "[DATE]"
type input "Sourced"
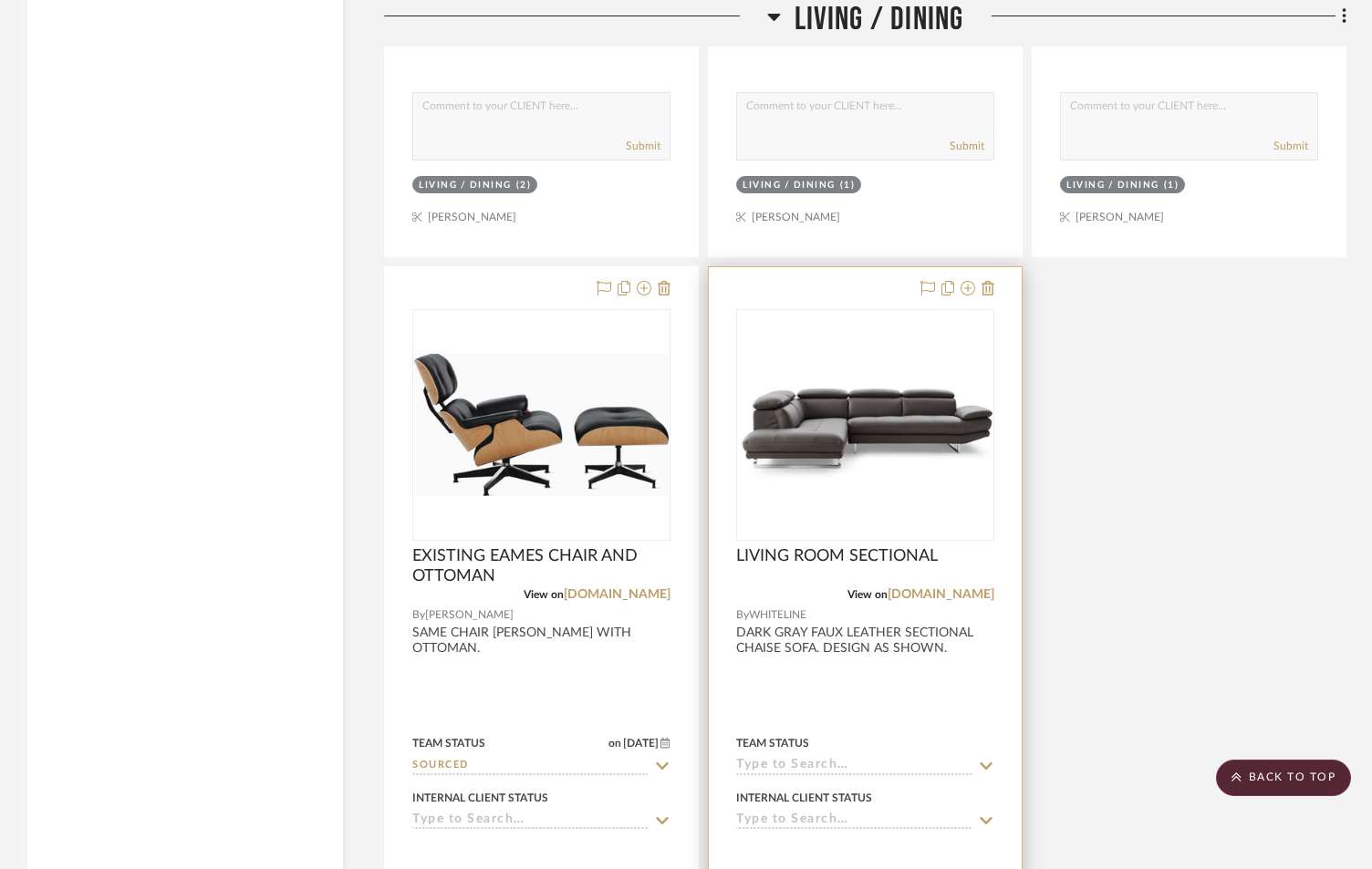
click at [780, 756] on div "Team Status" at bounding box center [865, 754] width 258 height 44
click at [778, 761] on input at bounding box center [854, 766] width 236 height 17
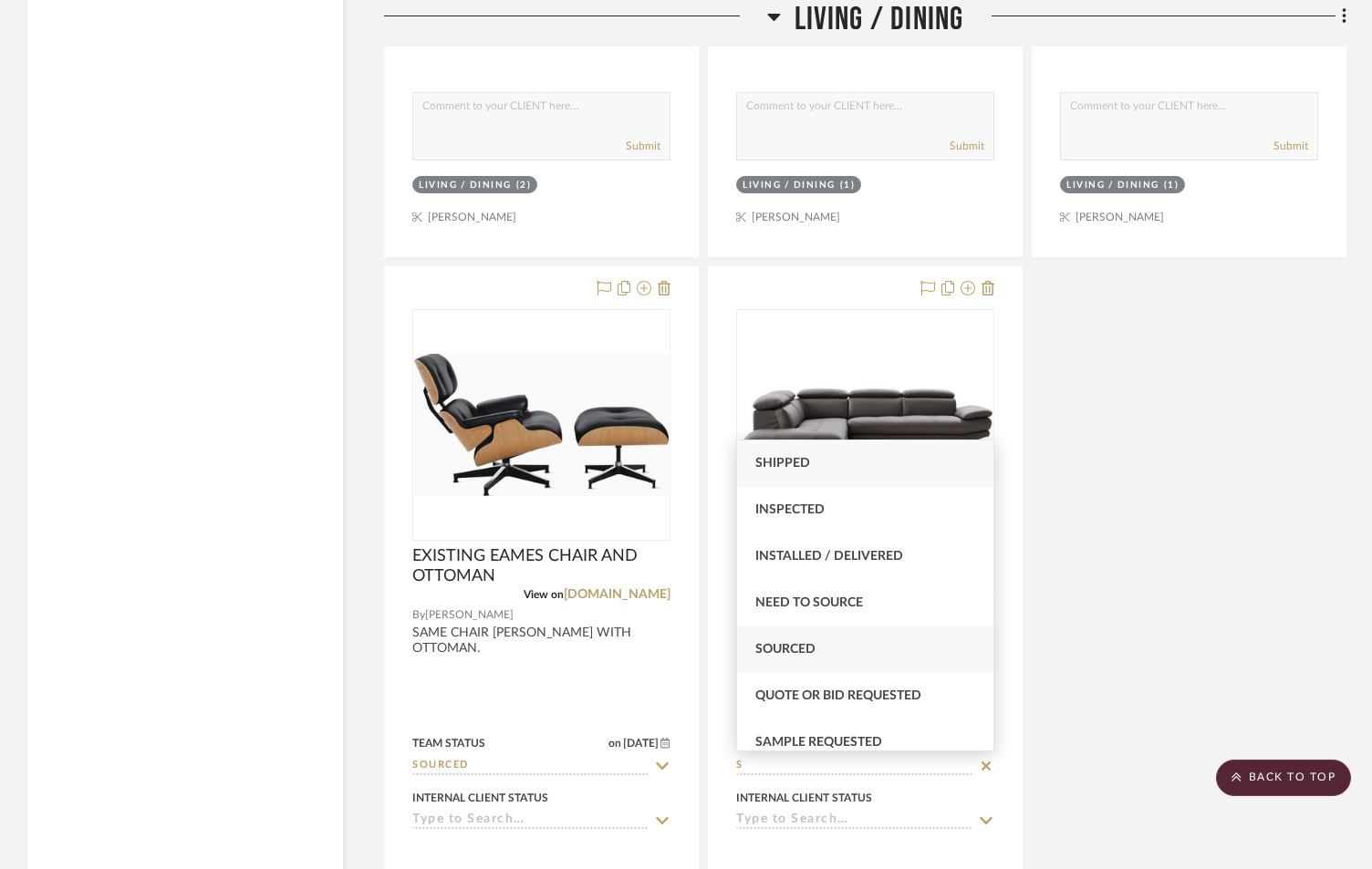
type input "S"
click at [802, 652] on span "Sourced" at bounding box center [785, 650] width 60 height 13
type input "[DATE]"
type input "Sourced"
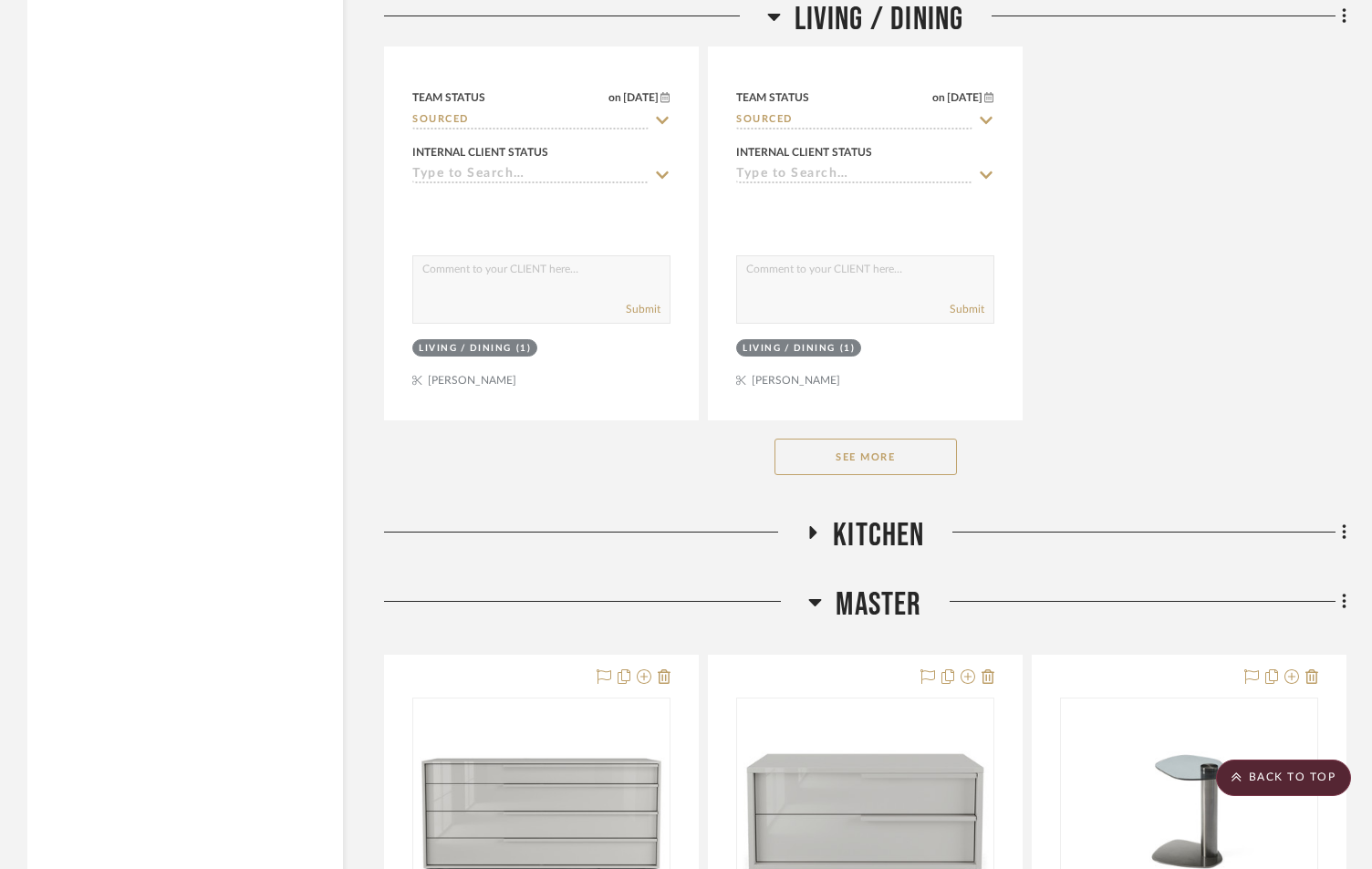
scroll to position [3588, 0]
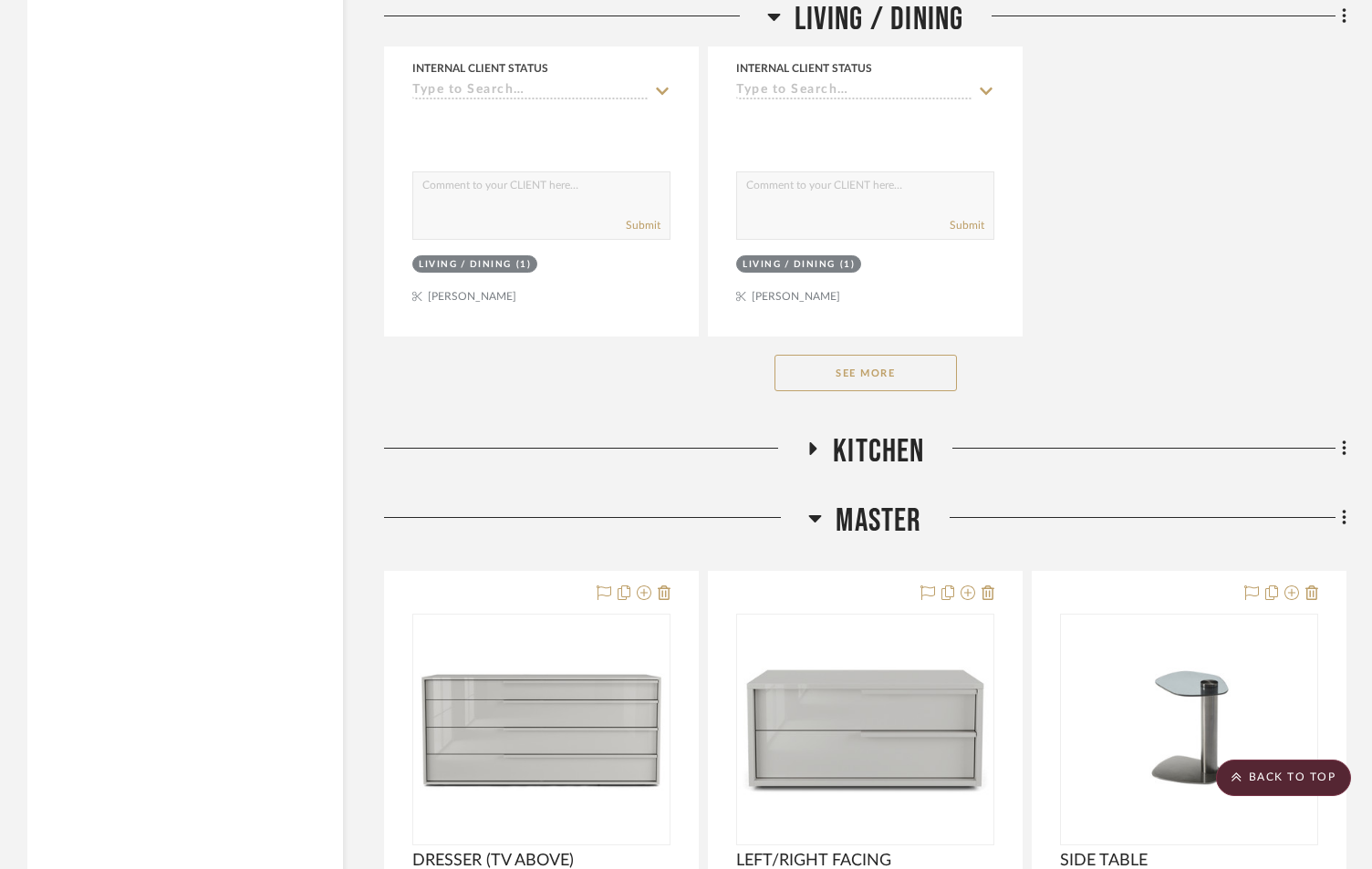
click at [853, 383] on button "See More" at bounding box center [865, 373] width 182 height 37
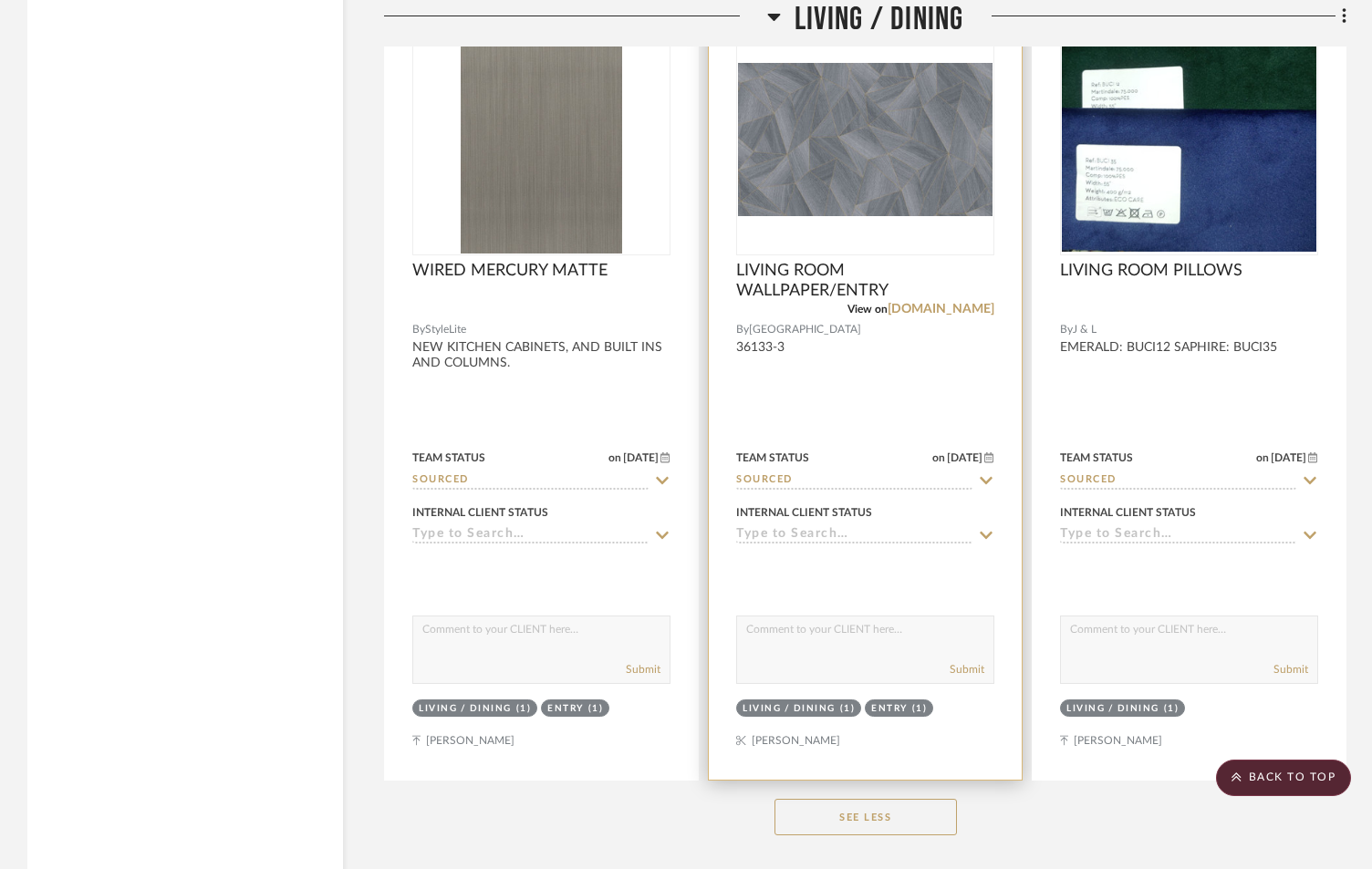
scroll to position [4439, 0]
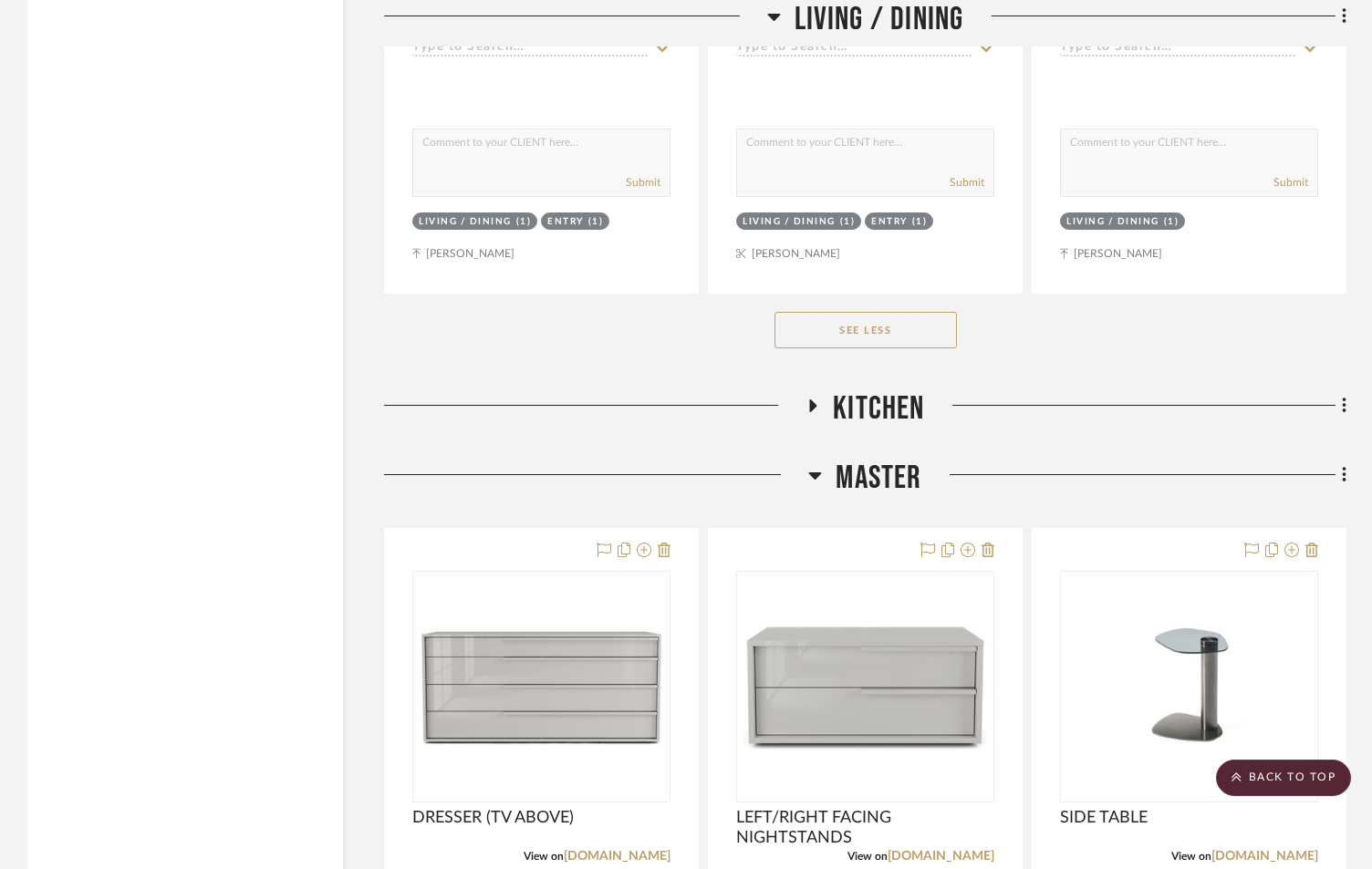
click at [818, 410] on icon at bounding box center [813, 406] width 22 height 14
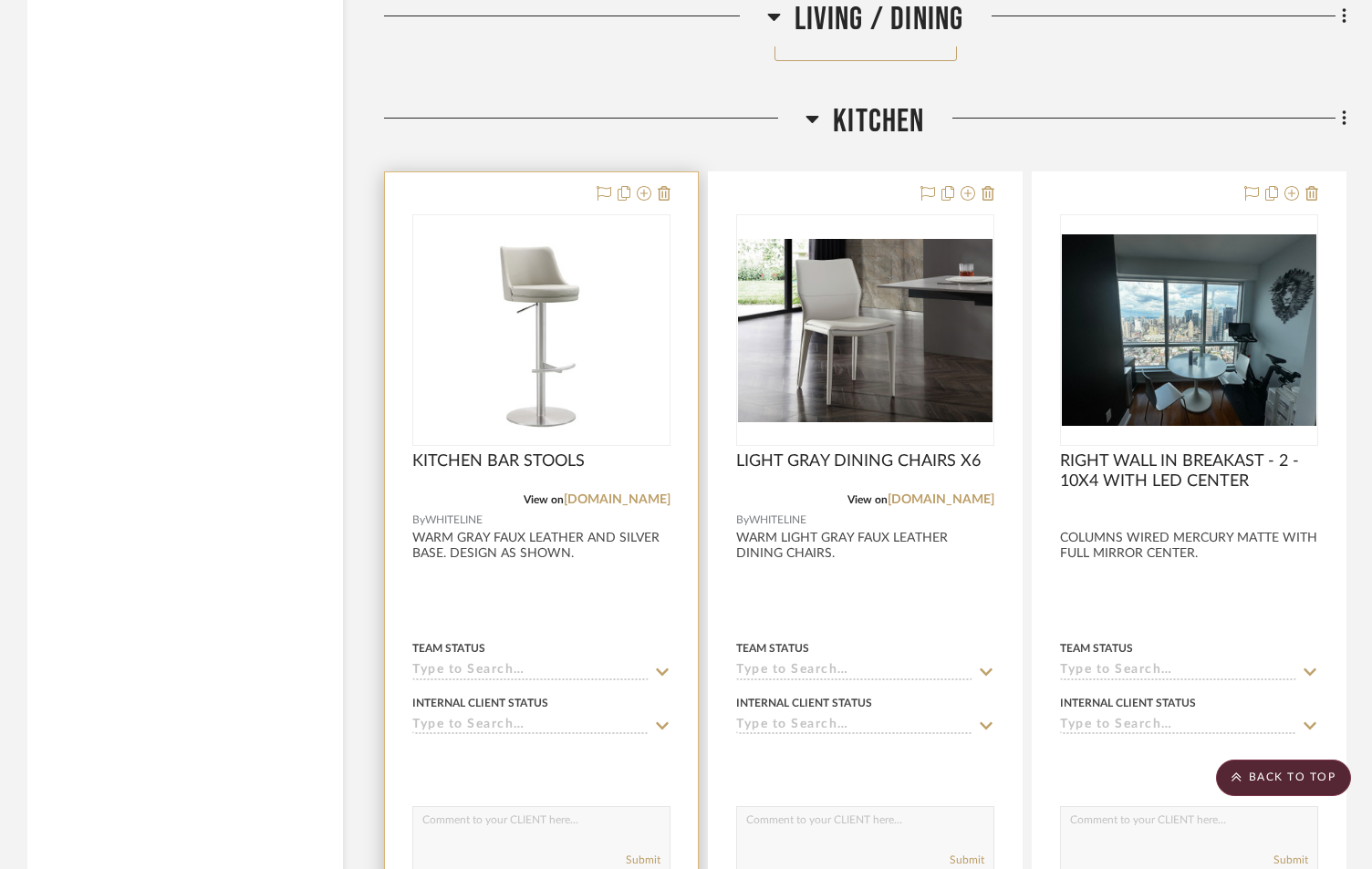
scroll to position [4744, 0]
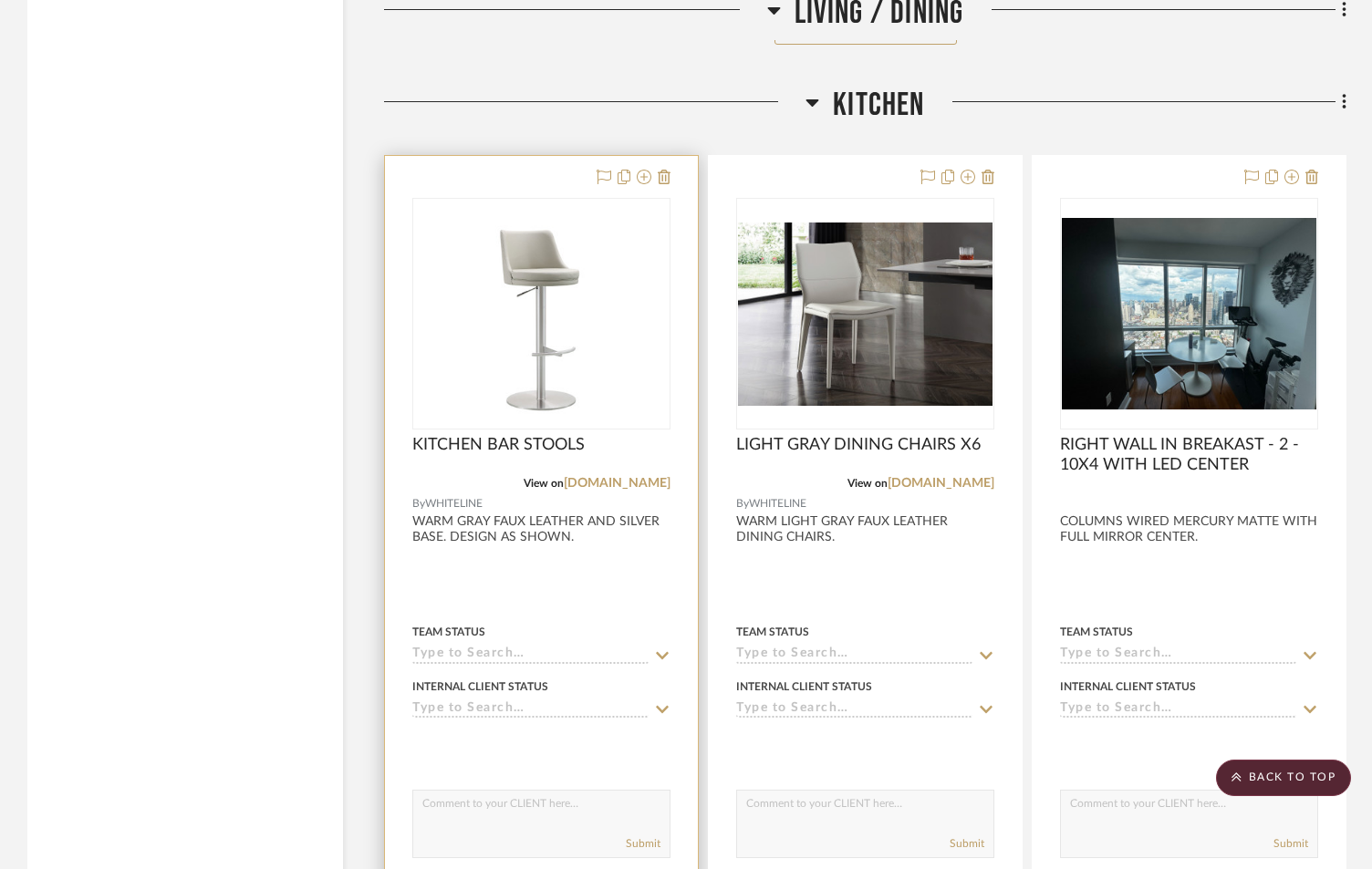
click at [471, 648] on input at bounding box center [531, 655] width 236 height 17
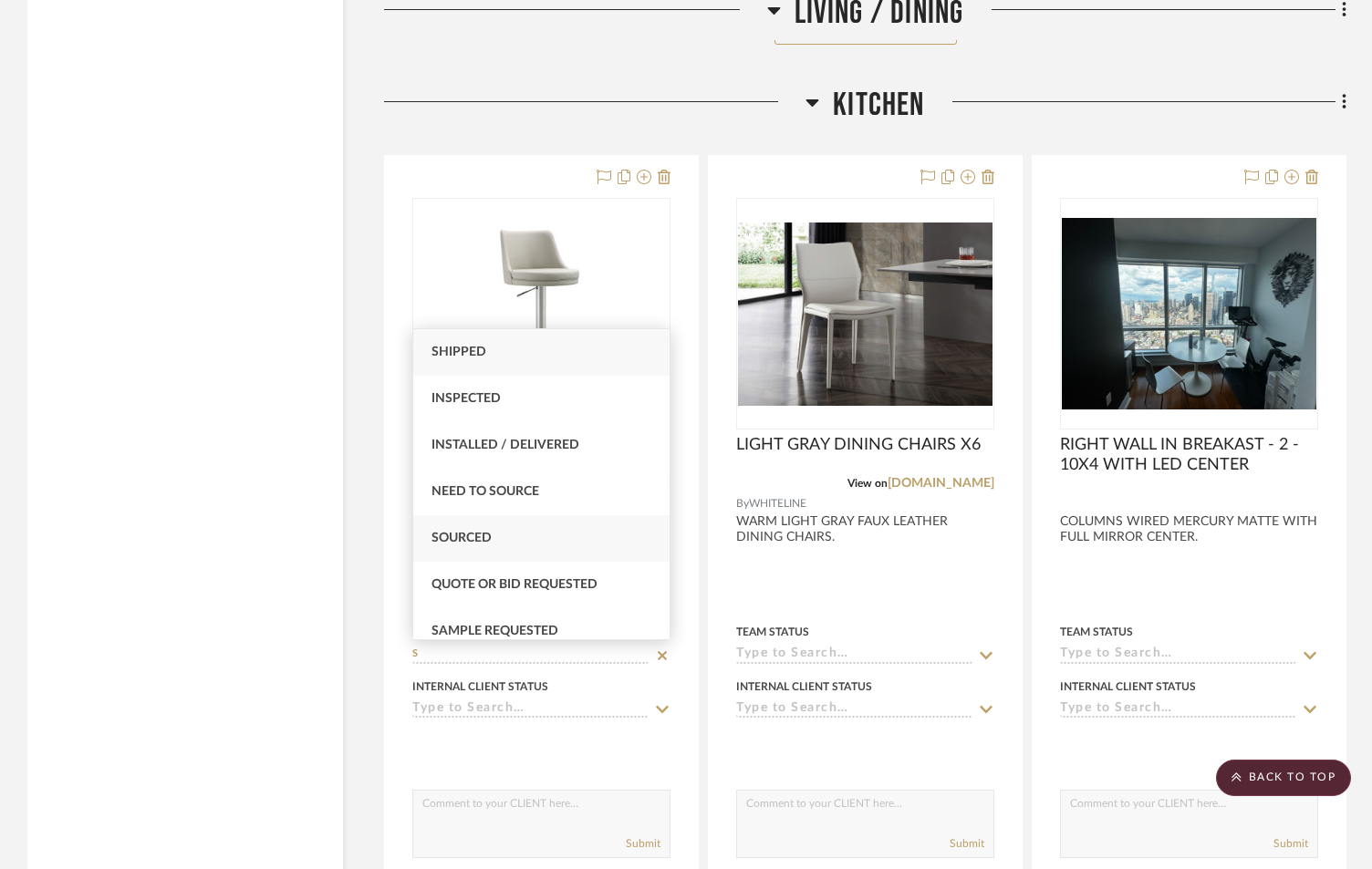
type input "S"
click at [500, 543] on div "Sourced" at bounding box center [542, 538] width 257 height 47
type input "[DATE]"
type input "Sourced"
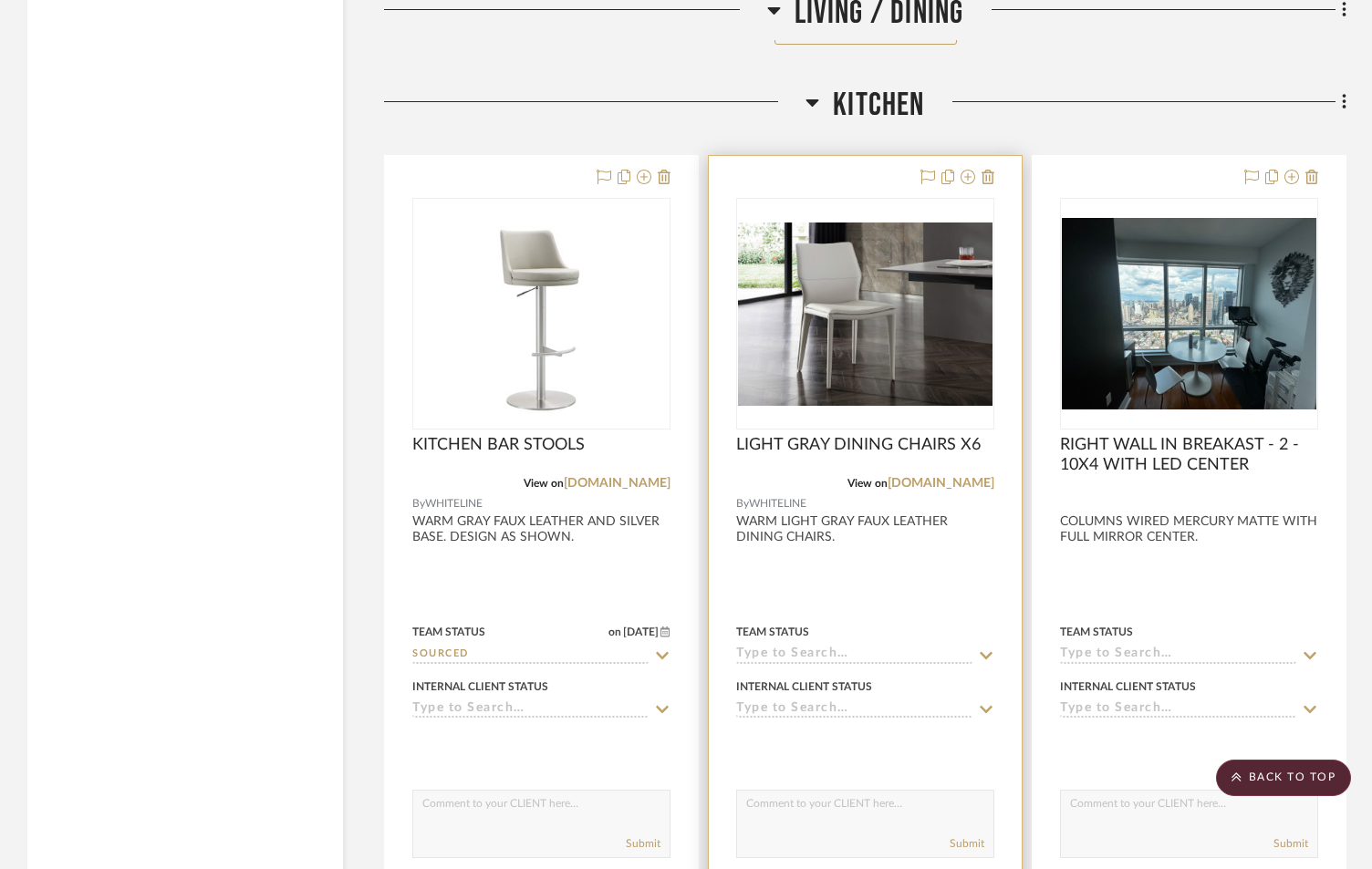
click at [840, 657] on input at bounding box center [854, 655] width 236 height 17
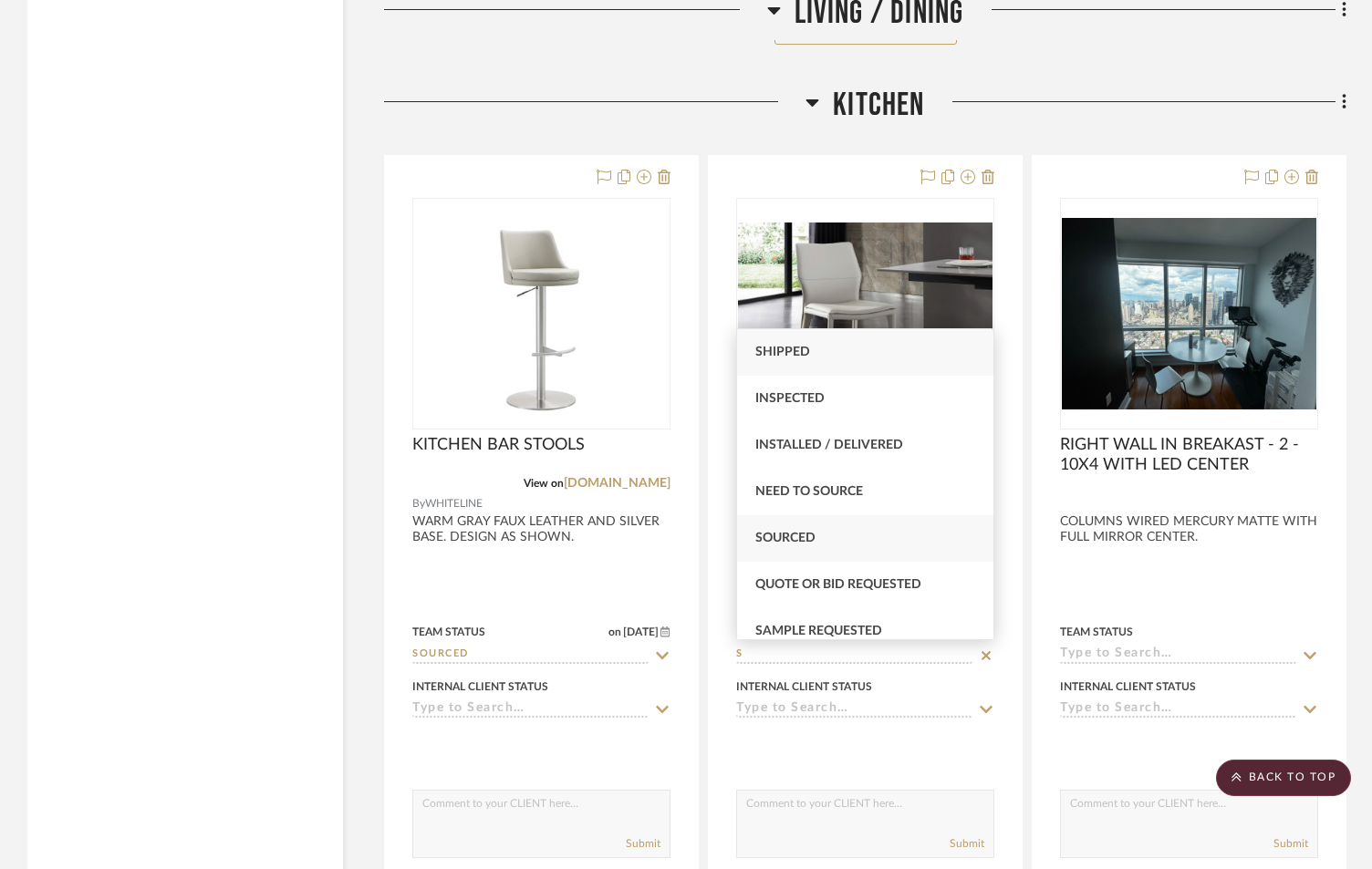
type input "S"
click at [826, 536] on div "Sourced" at bounding box center [865, 538] width 257 height 47
type input "[DATE]"
type input "Sourced"
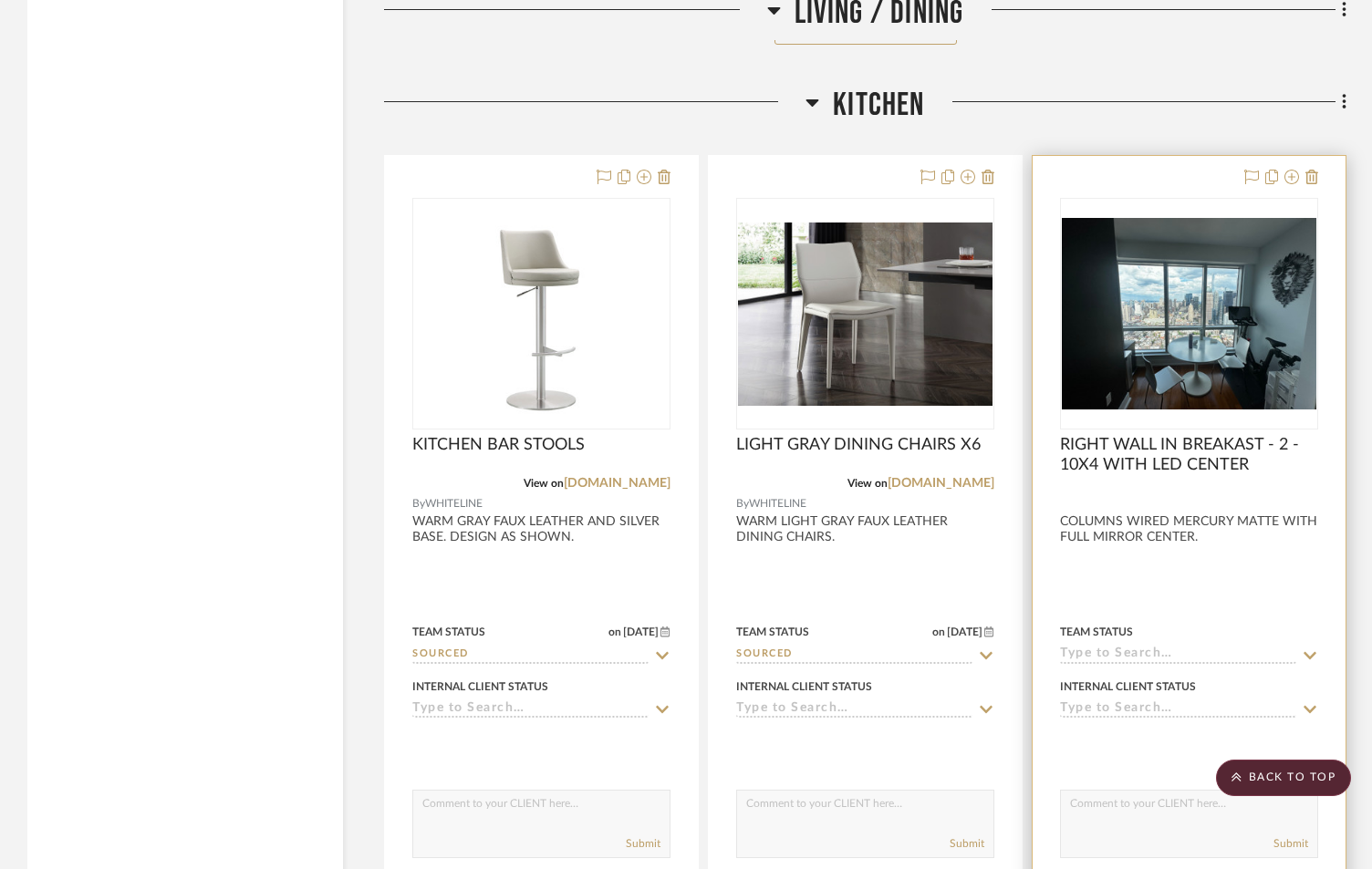
click at [1125, 653] on input at bounding box center [1178, 655] width 236 height 17
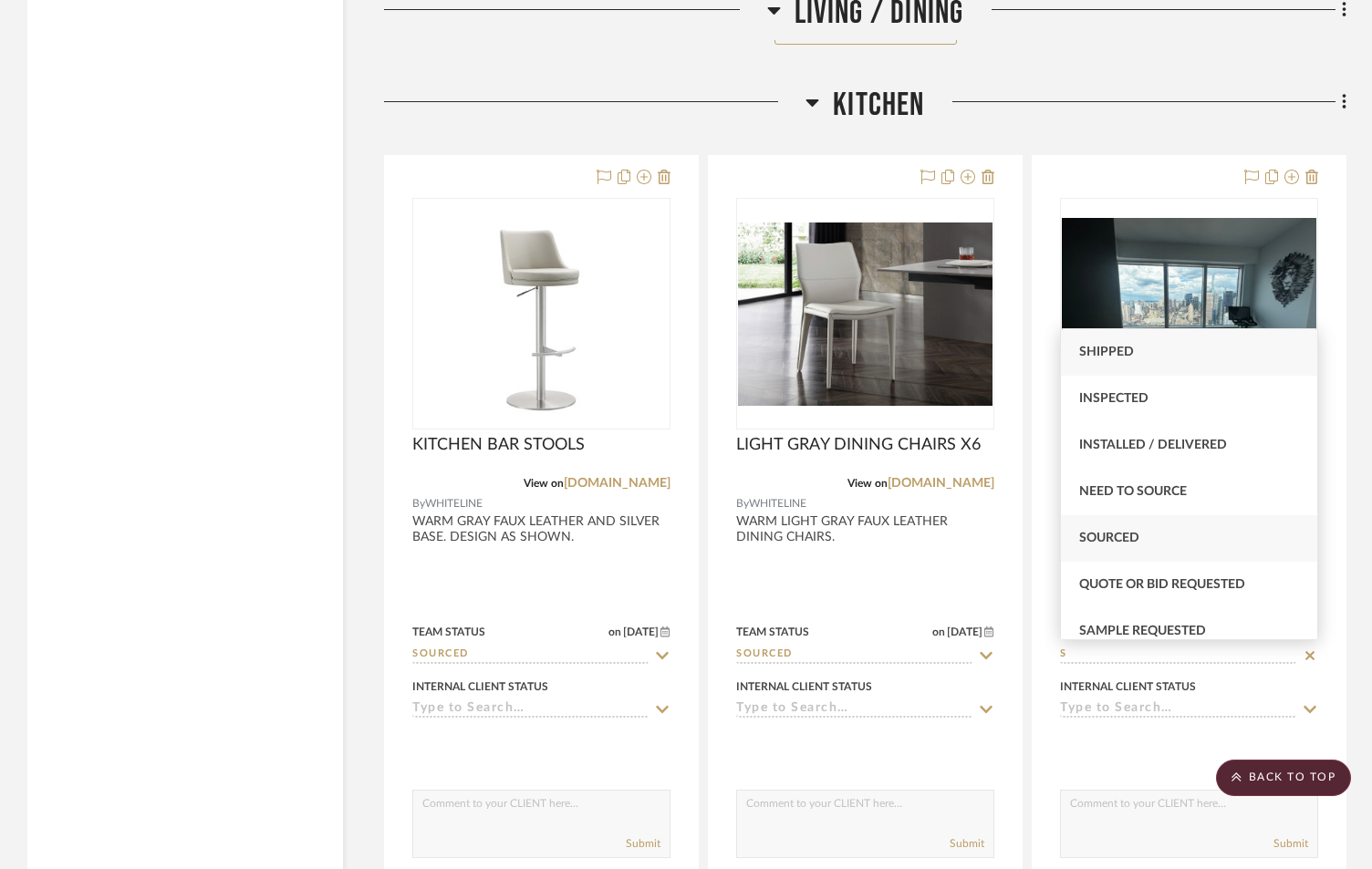
type input "S"
drag, startPoint x: 1129, startPoint y: 535, endPoint x: 1037, endPoint y: 644, distance: 142.6
click at [1129, 536] on span "Sourced" at bounding box center [1109, 538] width 60 height 13
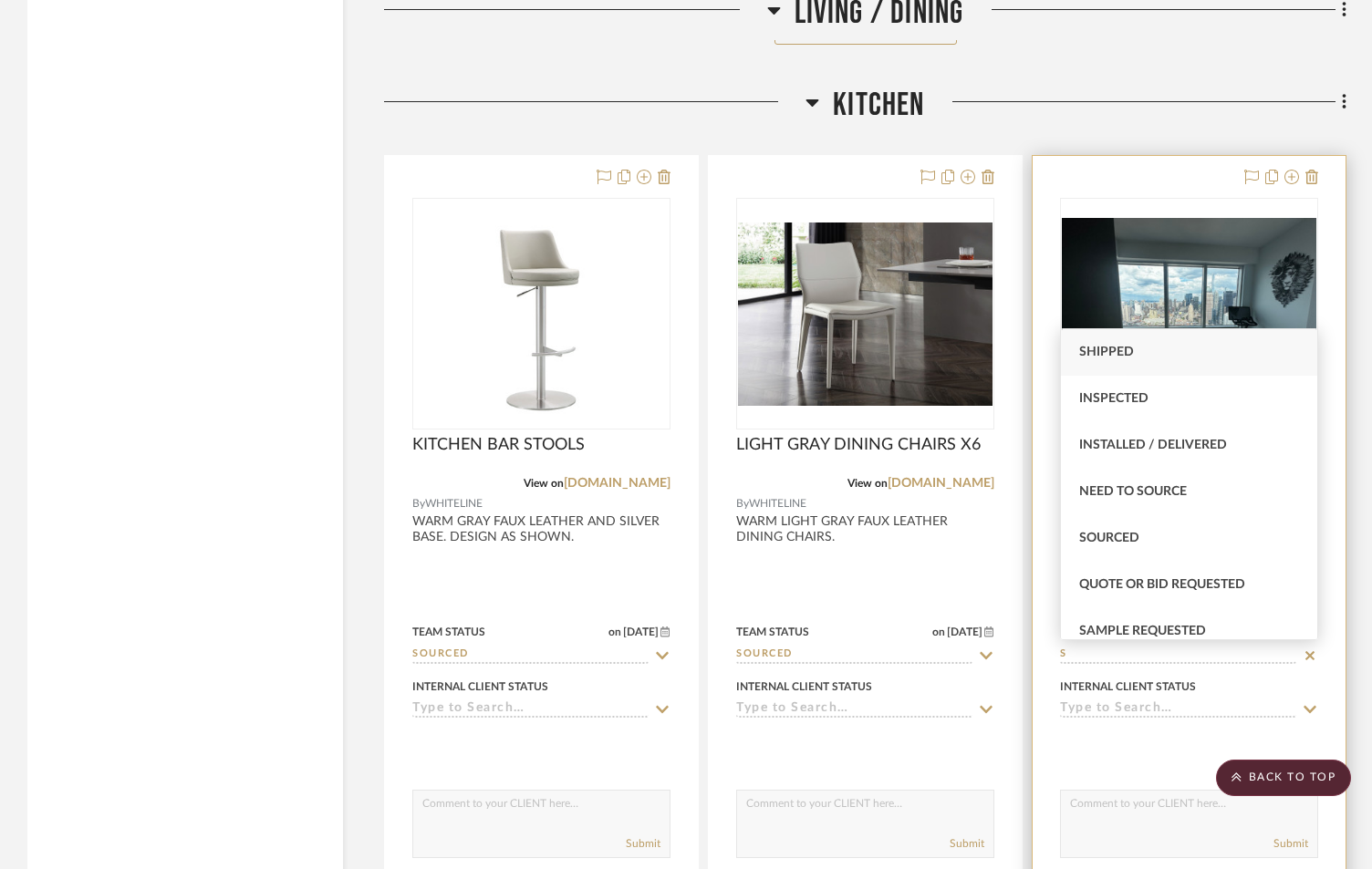
type input "[DATE]"
type input "Sourced"
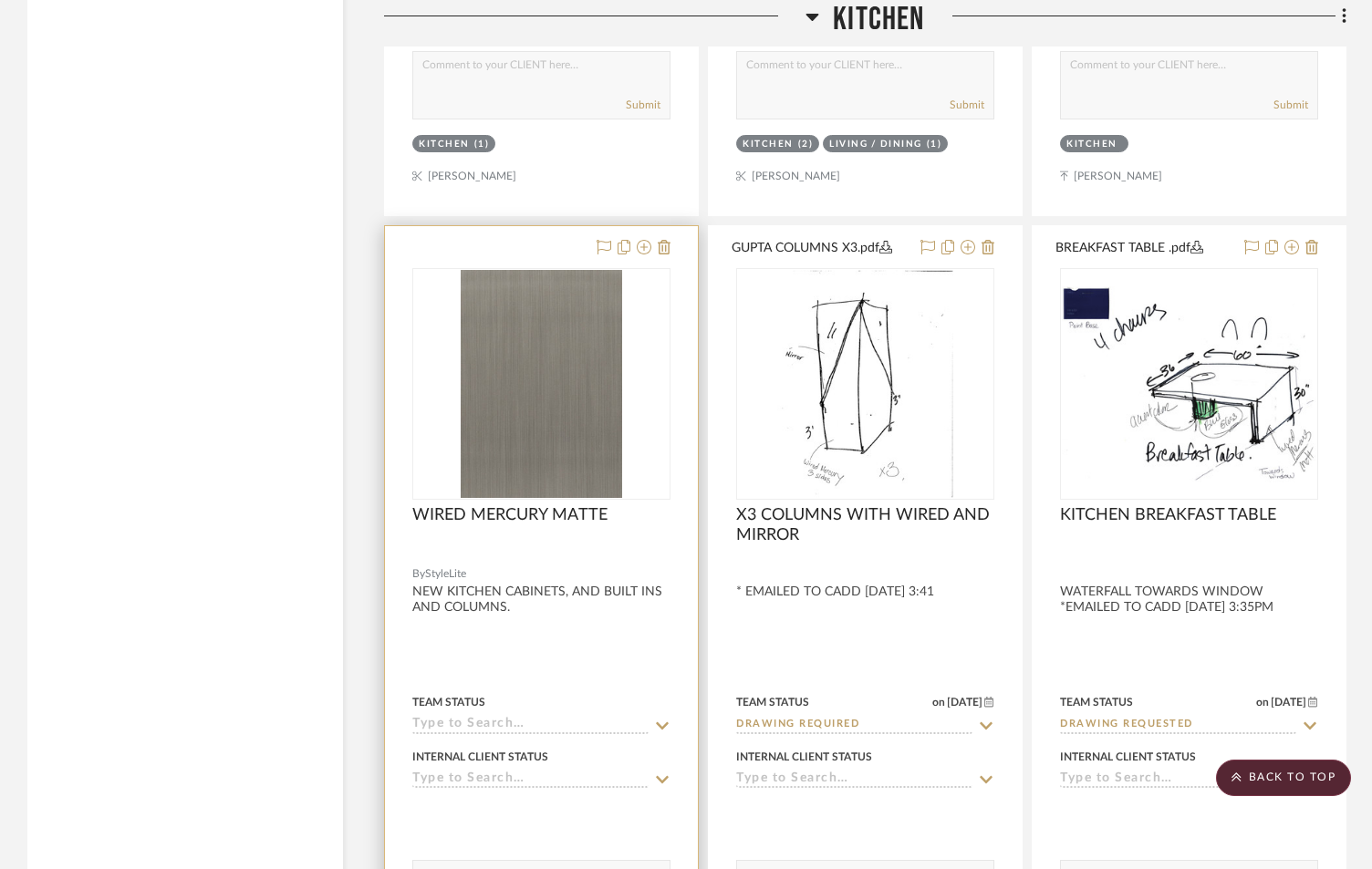
scroll to position [5535, 0]
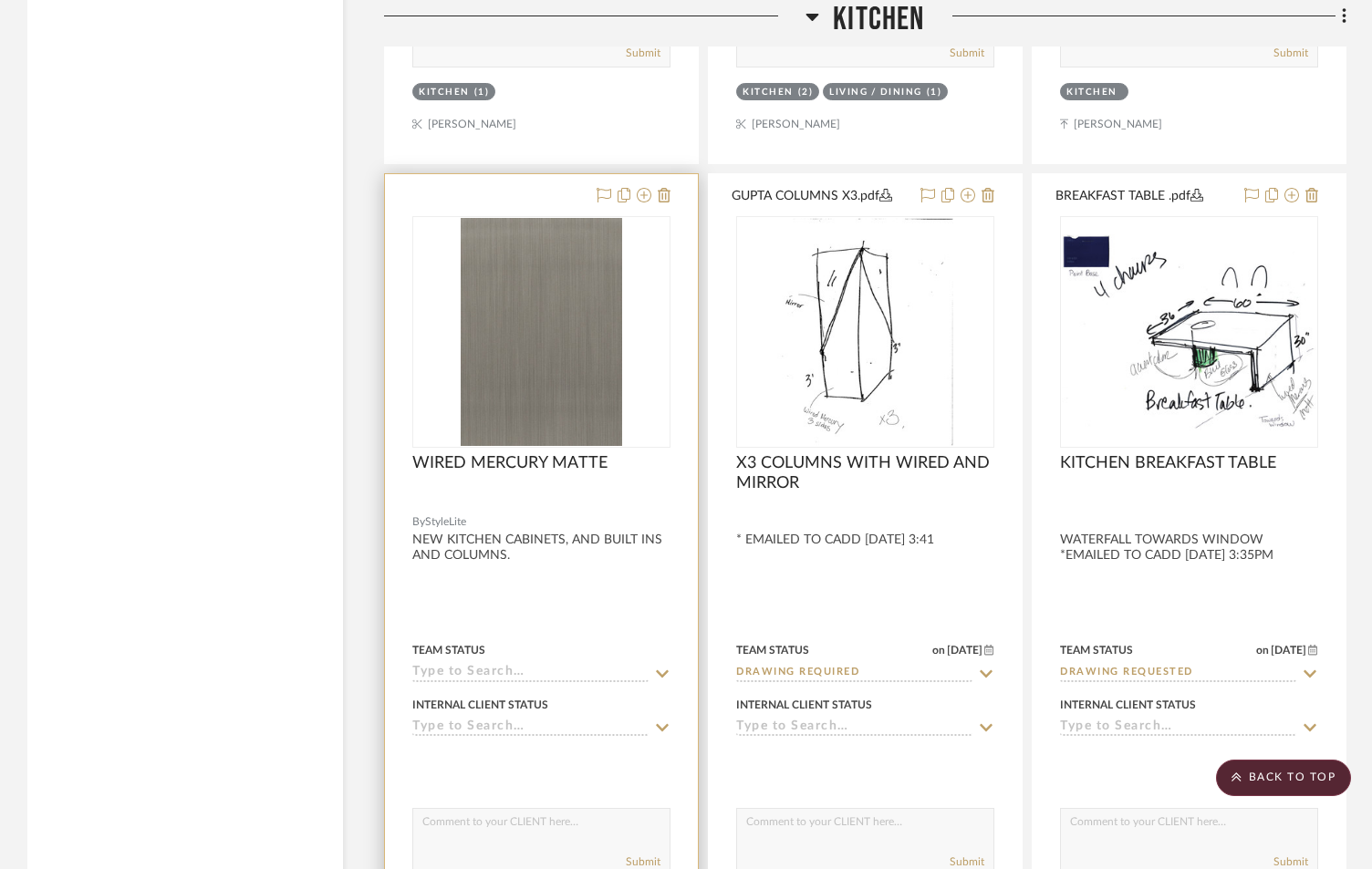
click at [473, 666] on input at bounding box center [531, 673] width 236 height 17
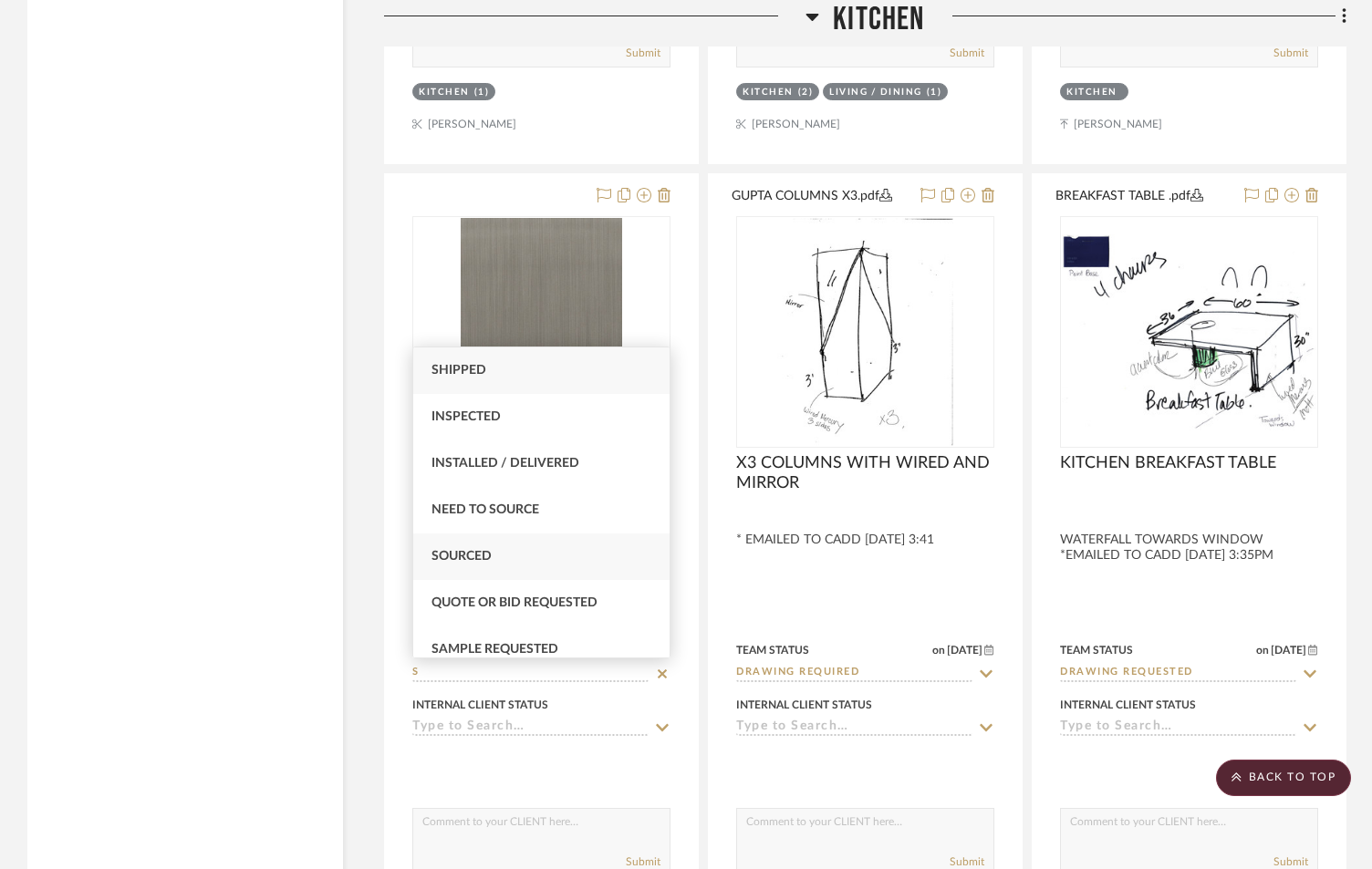
type input "S"
click at [510, 549] on div "Sourced" at bounding box center [542, 556] width 257 height 47
type input "[DATE]"
type input "Sourced"
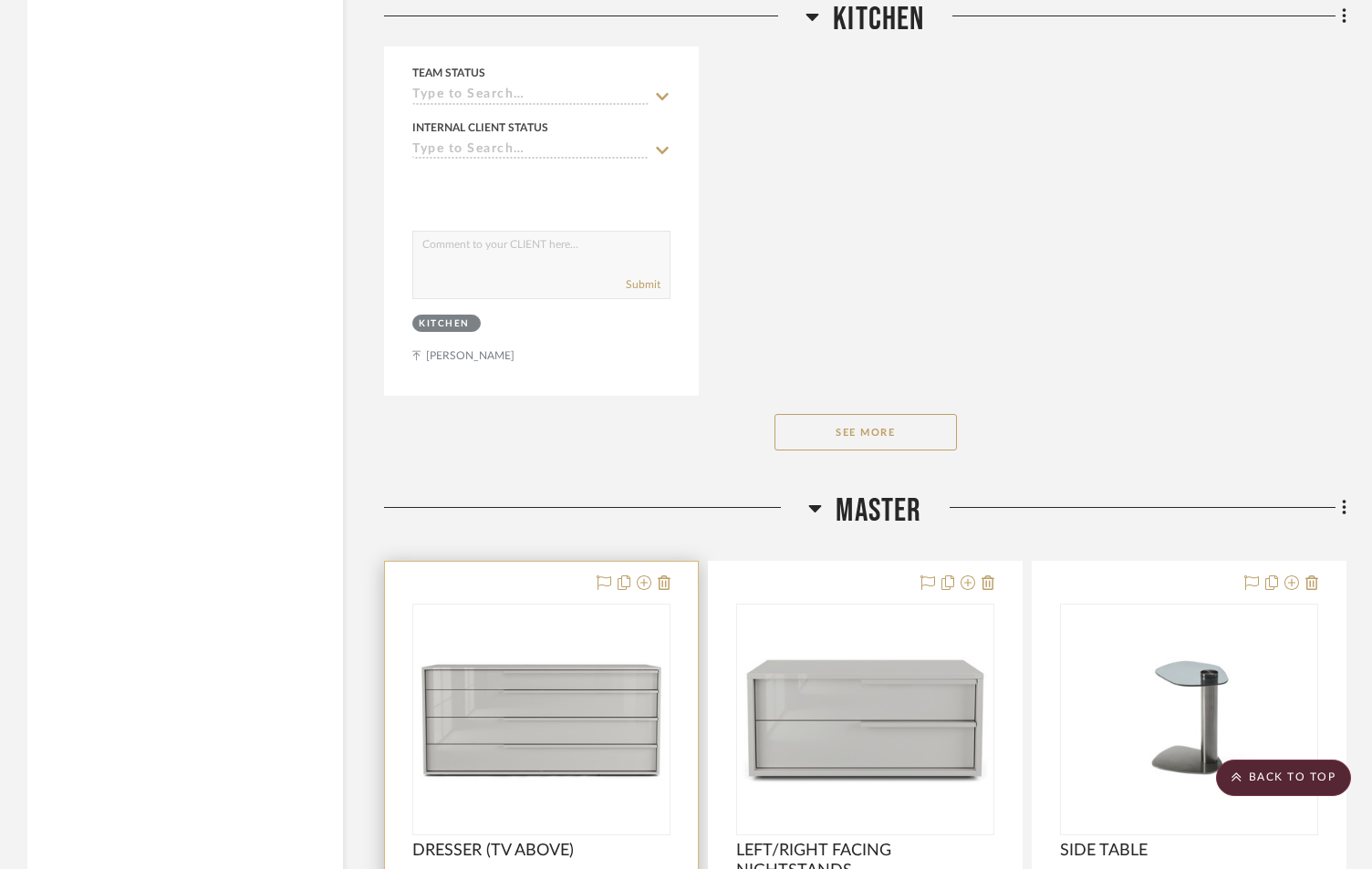
scroll to position [6933, 0]
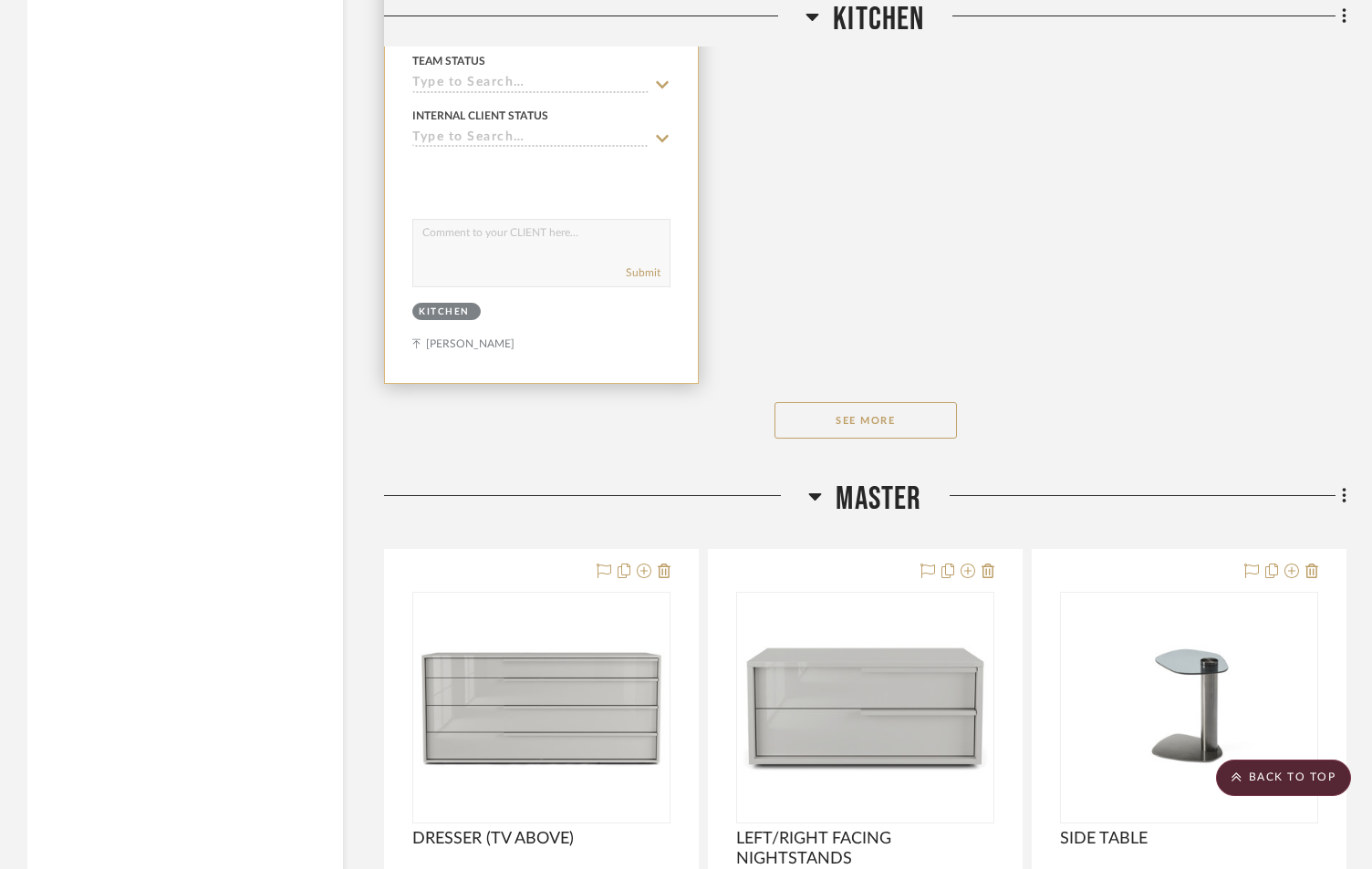
click at [485, 88] on input at bounding box center [531, 84] width 236 height 17
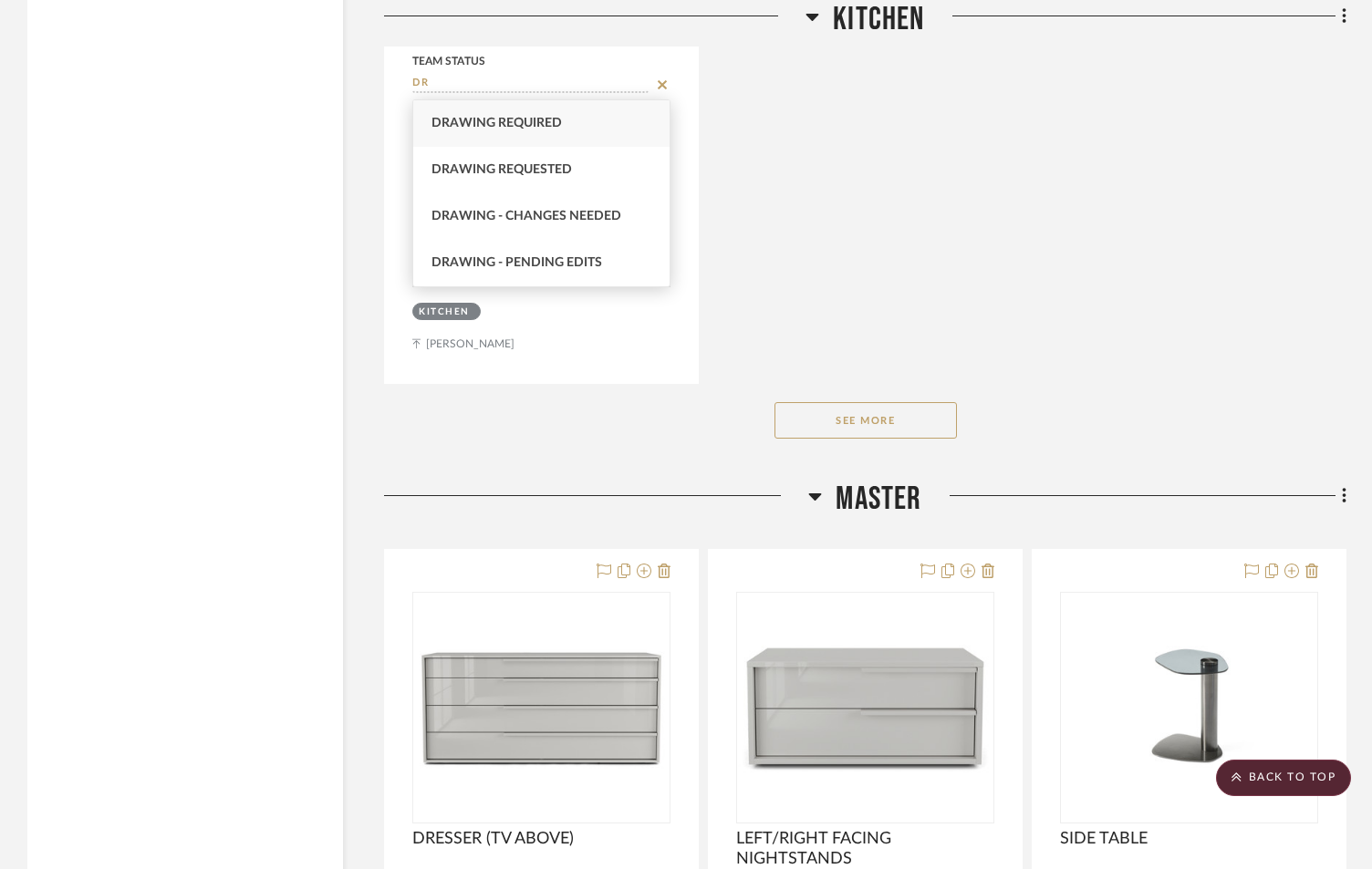
type input "DR"
click at [509, 132] on div "Drawing required" at bounding box center [542, 123] width 257 height 47
type input "[DATE]"
type input "Drawing required"
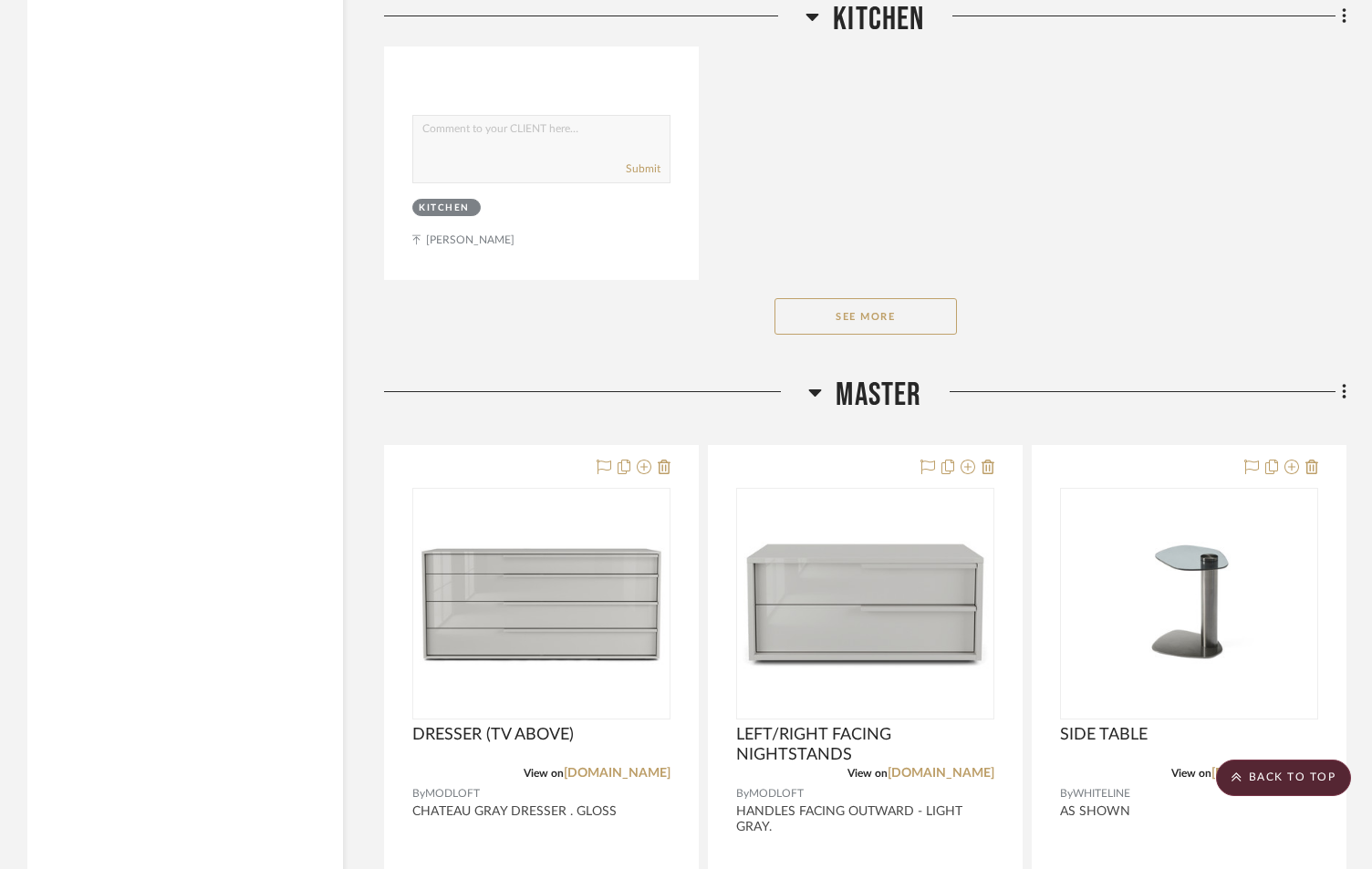
scroll to position [7237, 0]
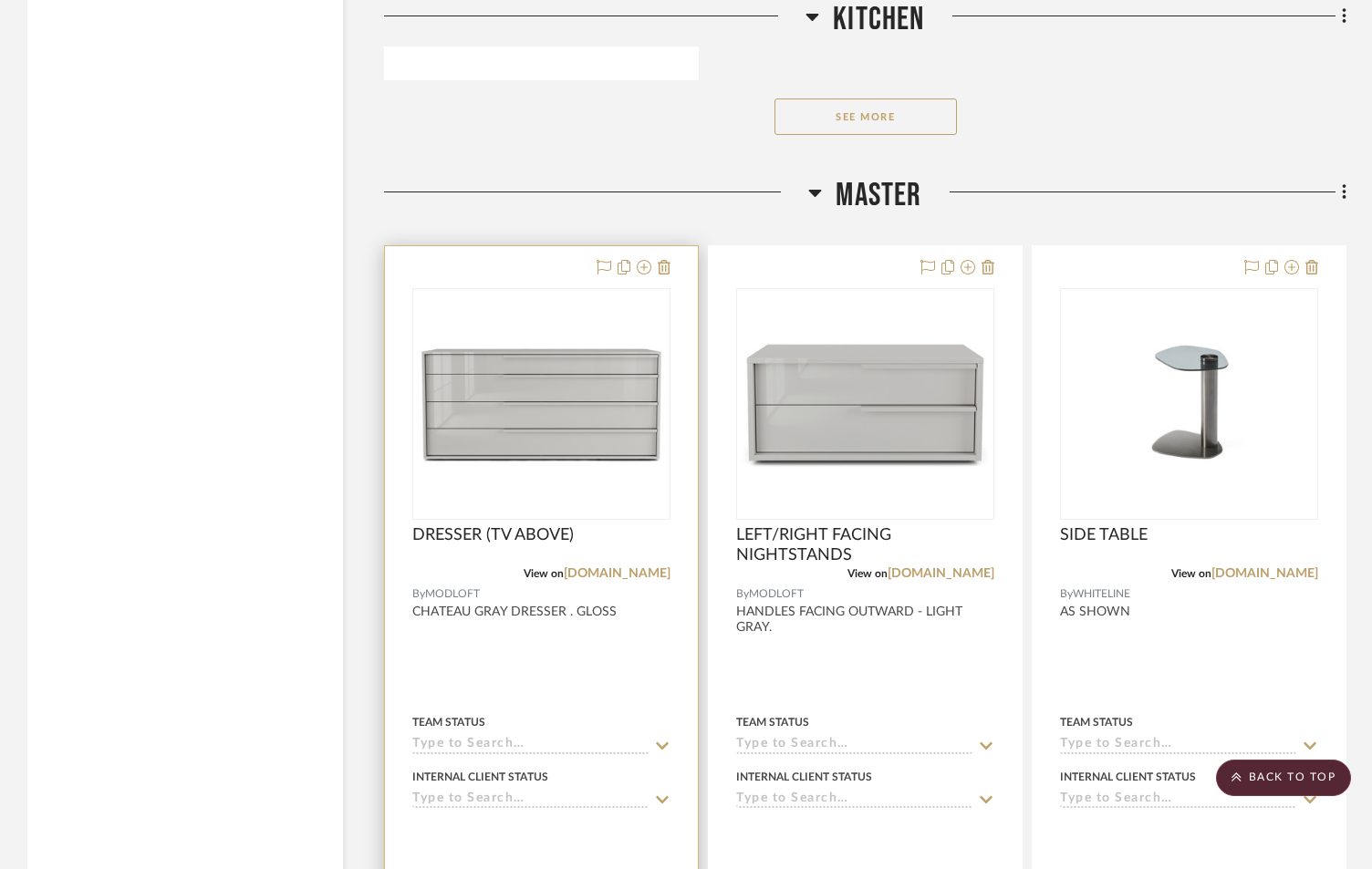
click at [473, 734] on div "Team Status" at bounding box center [542, 732] width 258 height 44
click at [474, 746] on input at bounding box center [531, 745] width 236 height 17
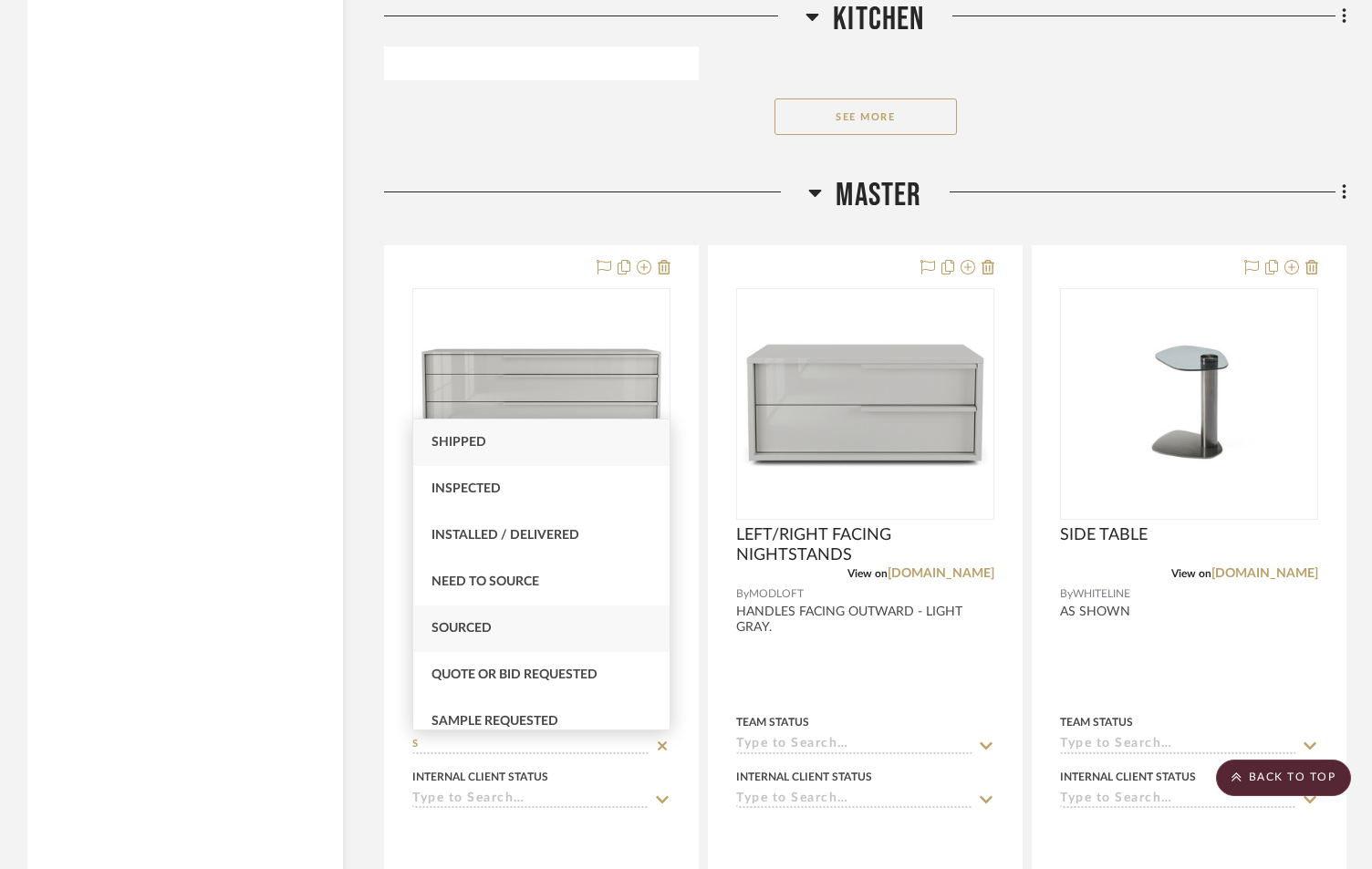
type input "S"
click at [499, 627] on div "Sourced" at bounding box center [542, 629] width 257 height 47
type input "[DATE]"
type input "Sourced"
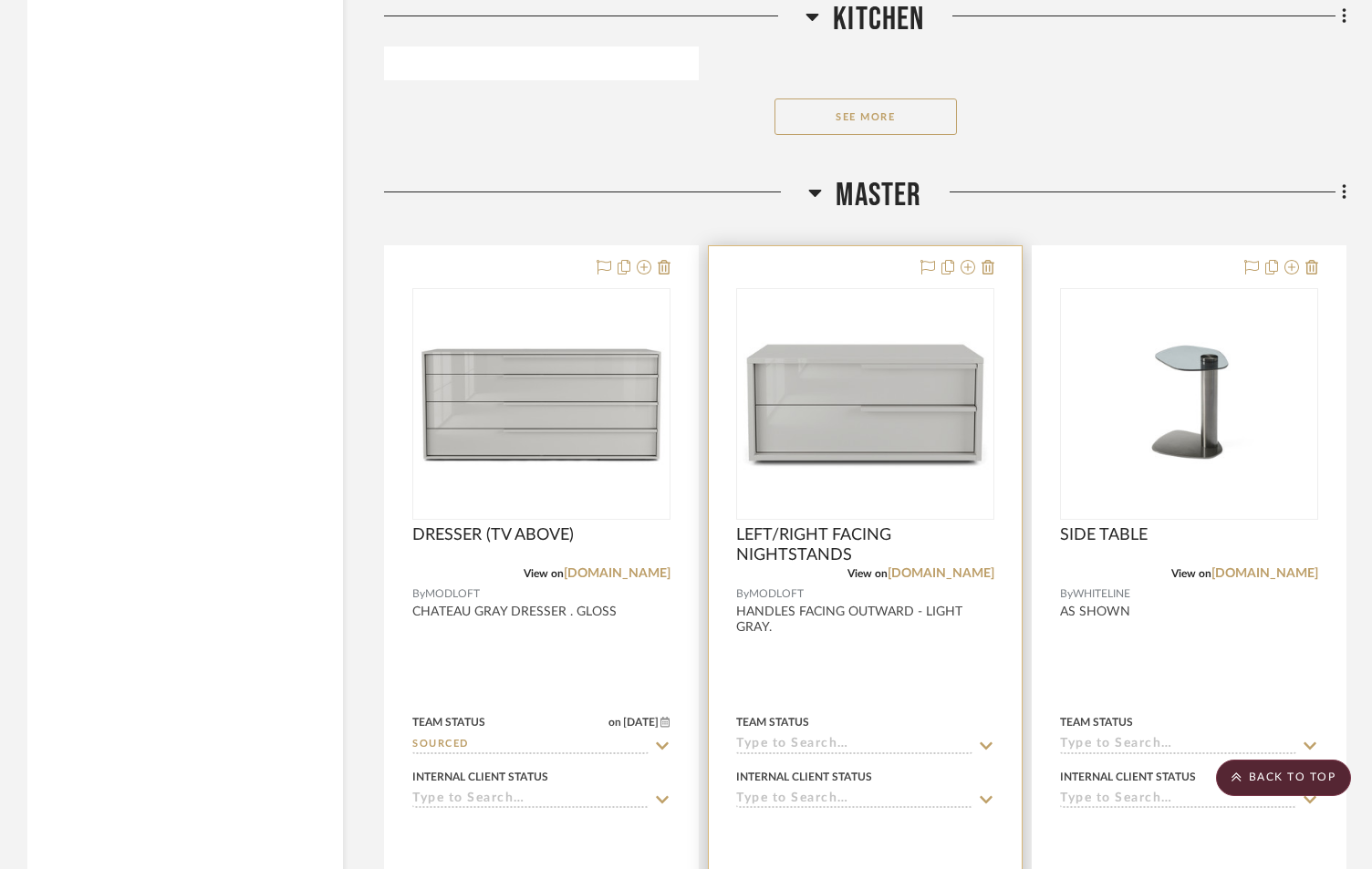
click at [807, 734] on div "Team Status" at bounding box center [865, 732] width 258 height 44
click at [807, 748] on input at bounding box center [854, 745] width 236 height 17
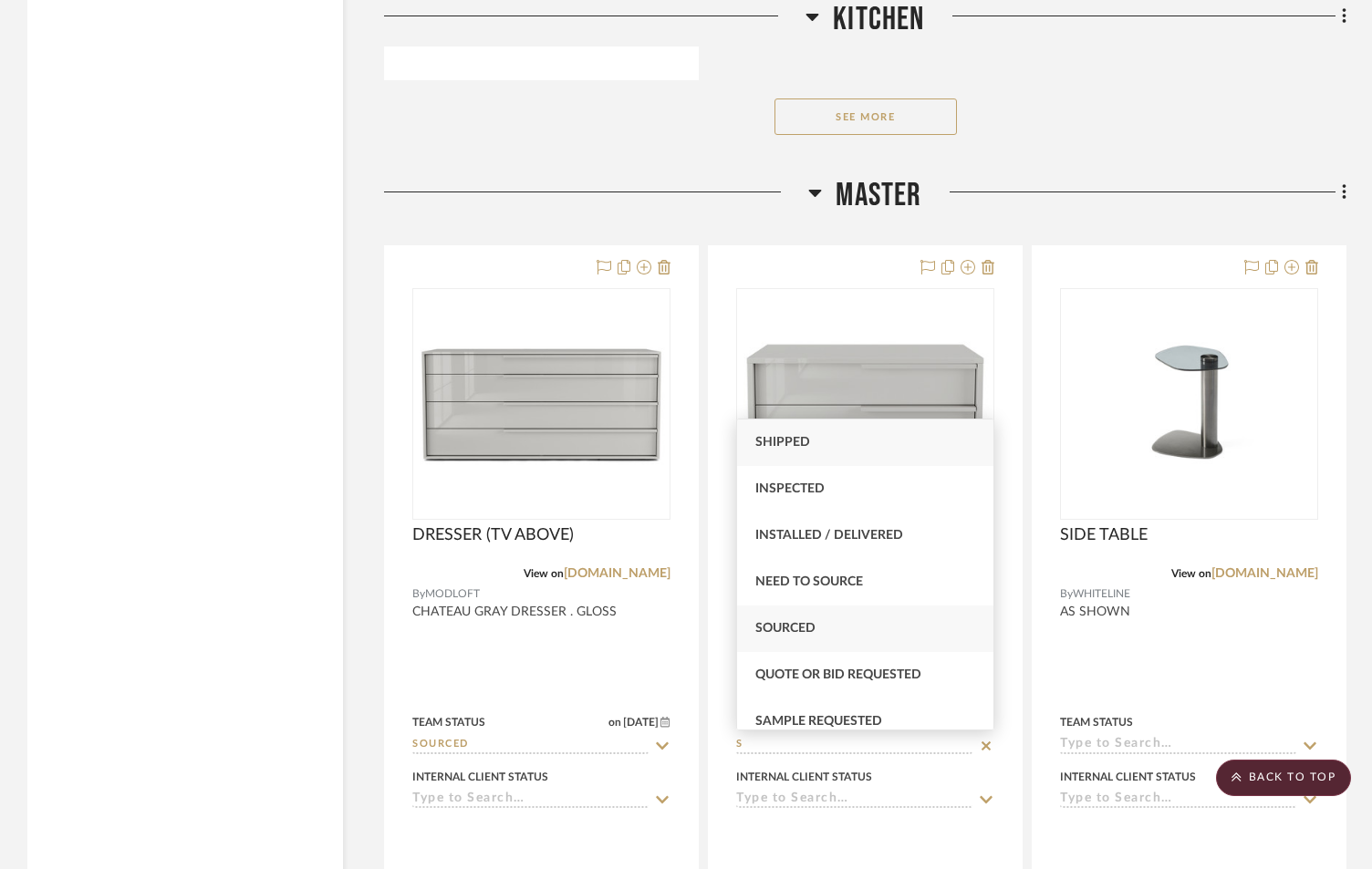
type input "S"
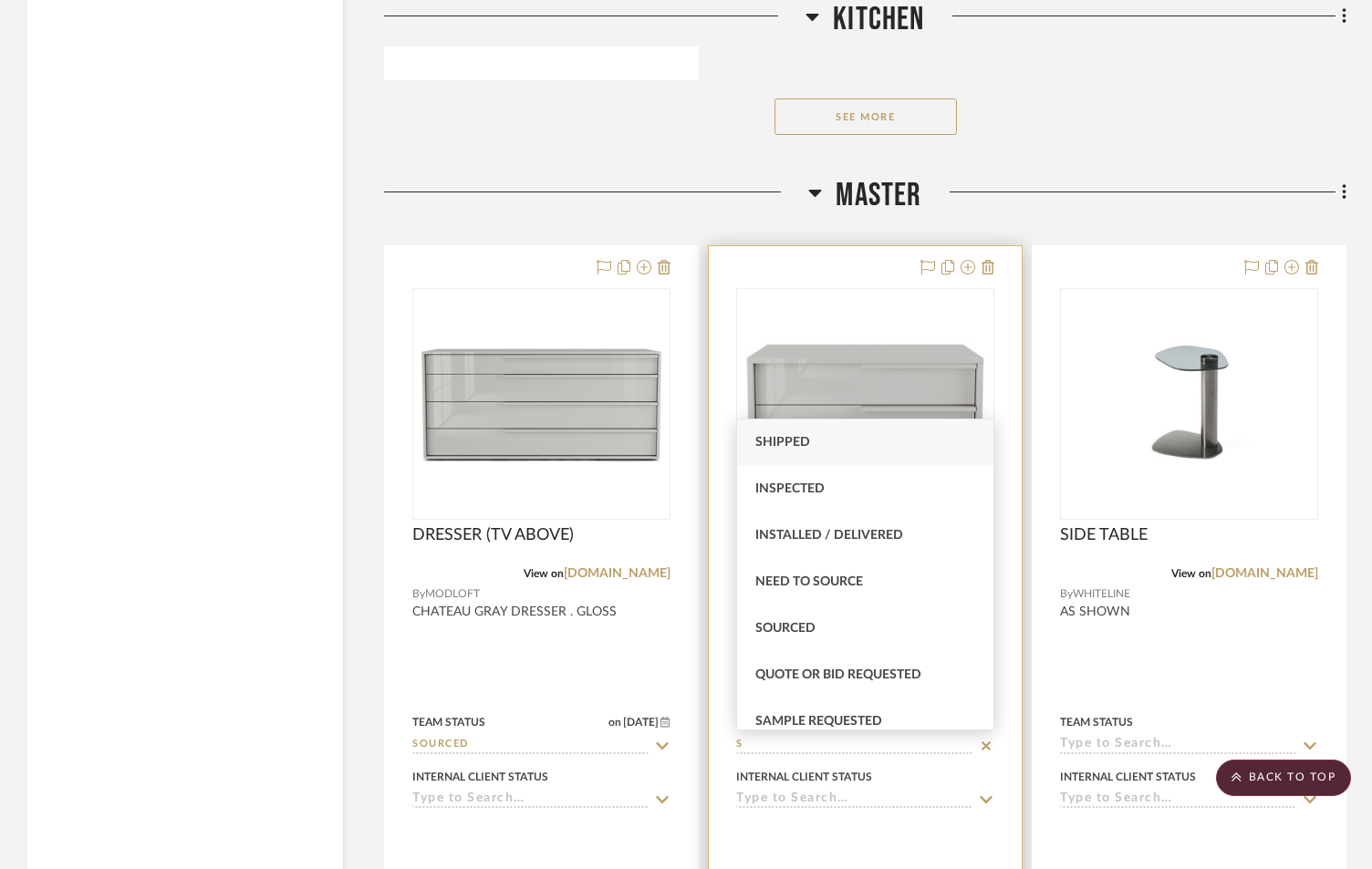
drag, startPoint x: 804, startPoint y: 628, endPoint x: 1016, endPoint y: 654, distance: 213.6
click at [805, 628] on span "Sourced" at bounding box center [785, 629] width 60 height 13
type input "[DATE]"
type input "Sourced"
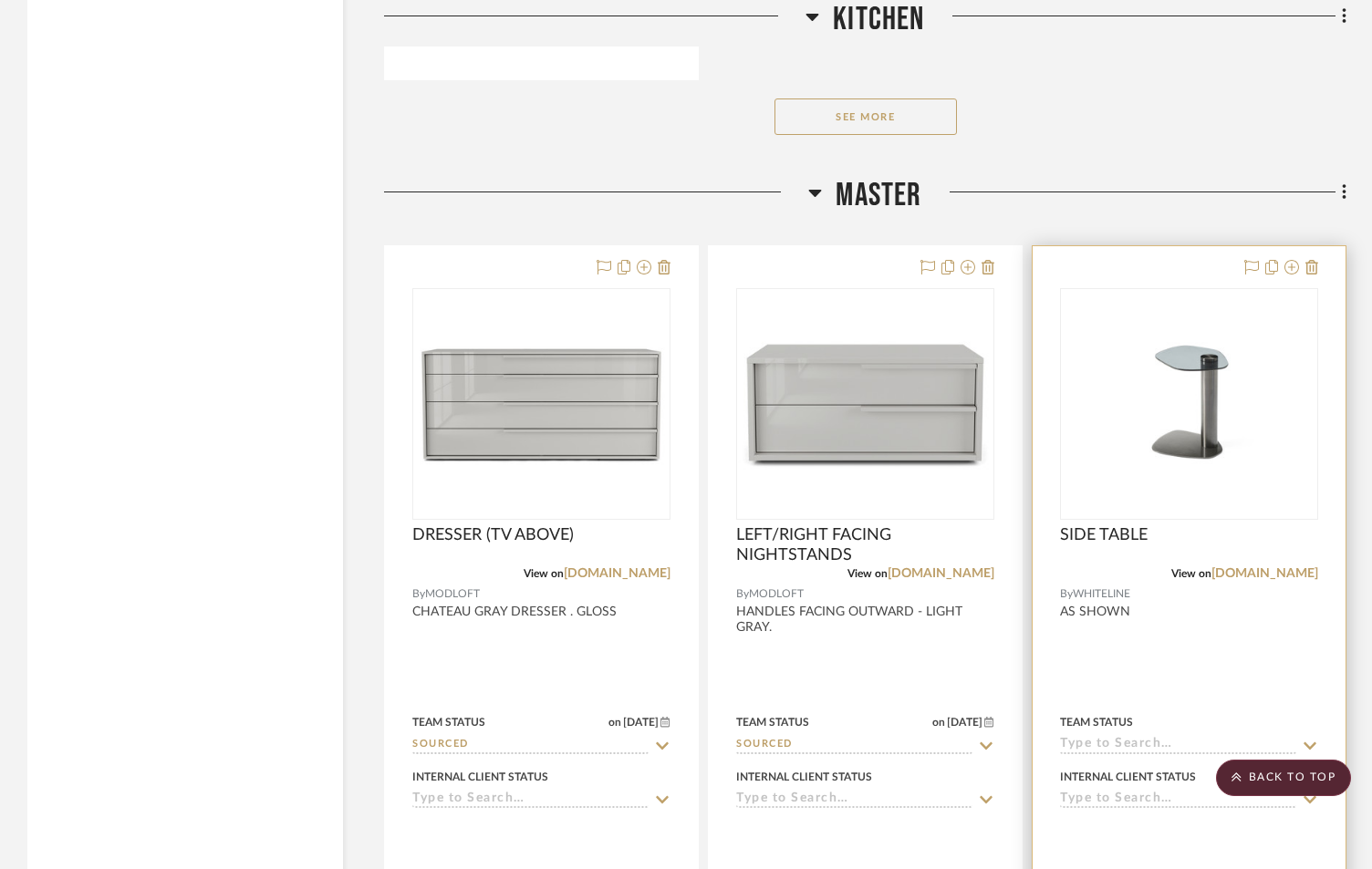
click at [1117, 750] on input at bounding box center [1178, 745] width 236 height 17
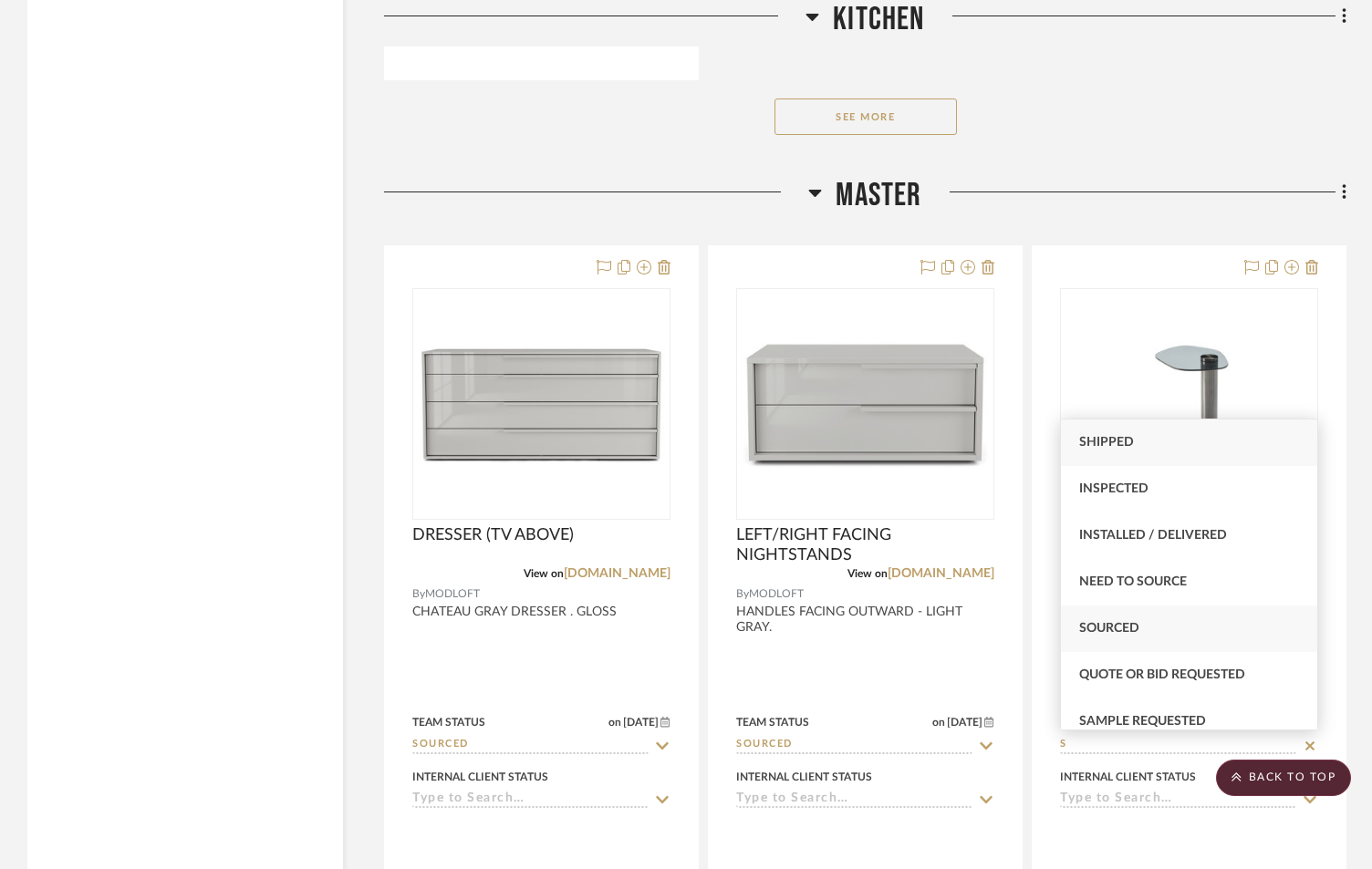
type input "S"
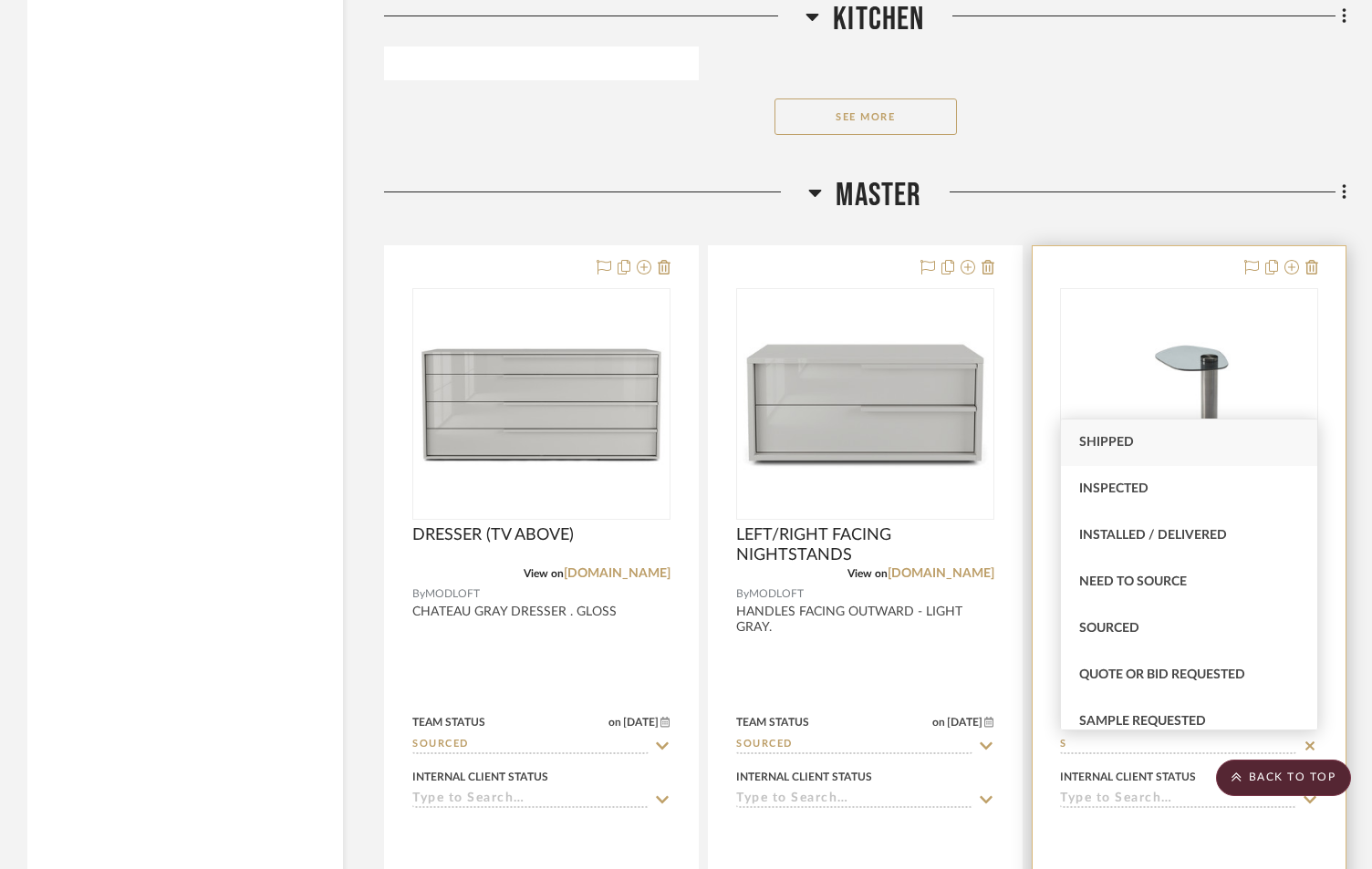
click at [1121, 644] on div "Sourced" at bounding box center [1189, 629] width 257 height 47
type input "[DATE]"
type input "Sourced"
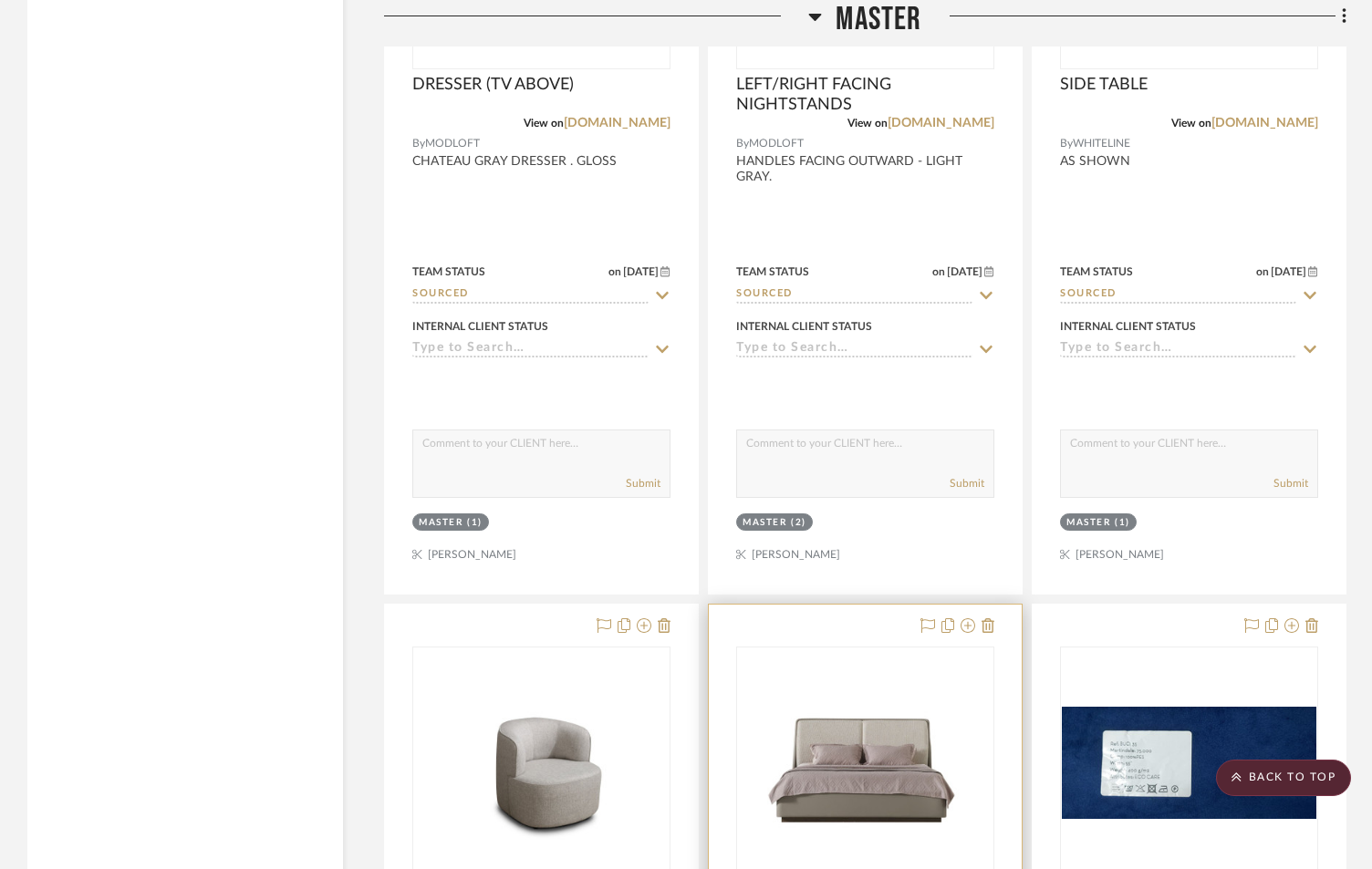
scroll to position [7967, 0]
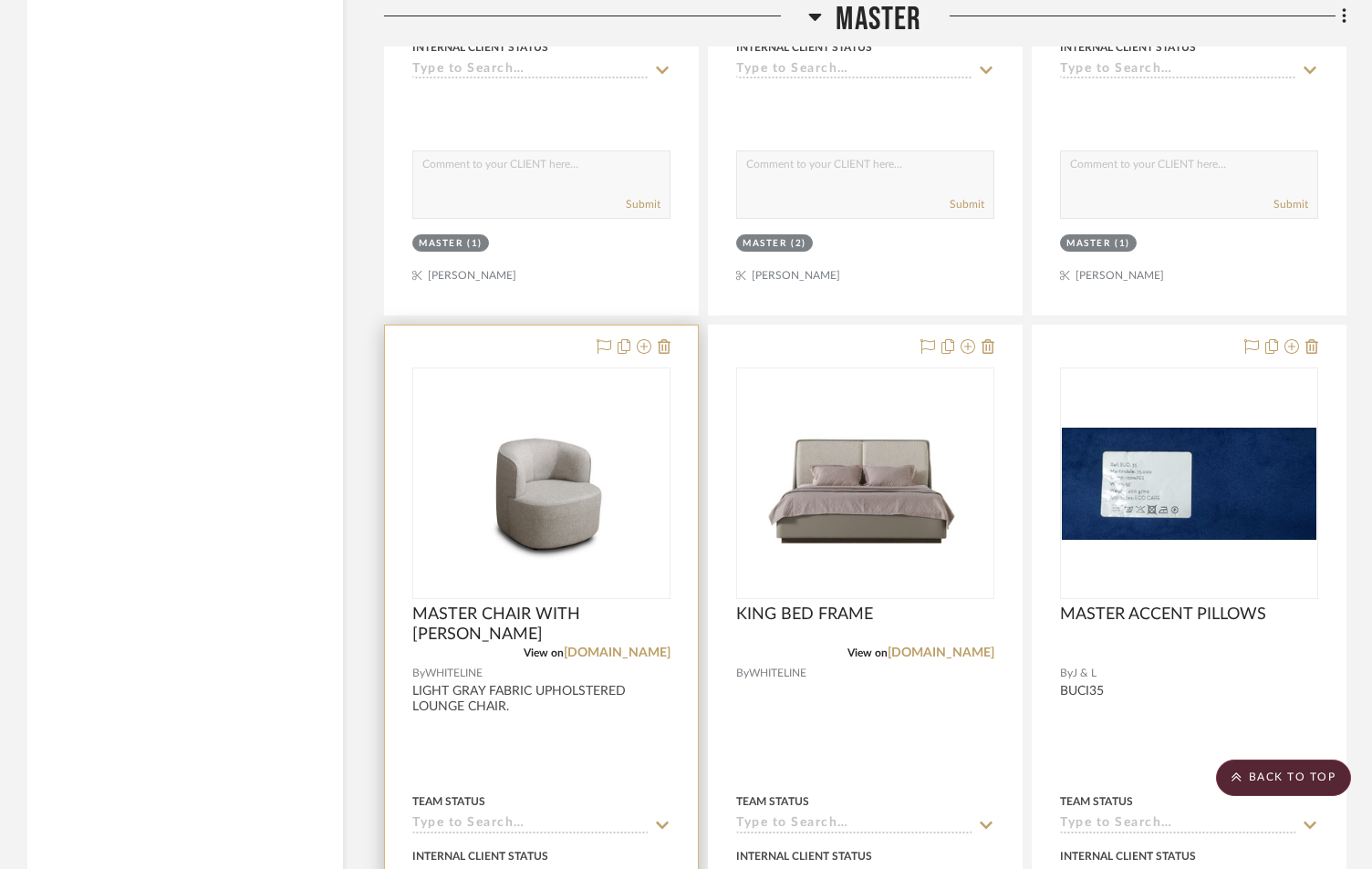
click at [483, 821] on input at bounding box center [531, 825] width 236 height 17
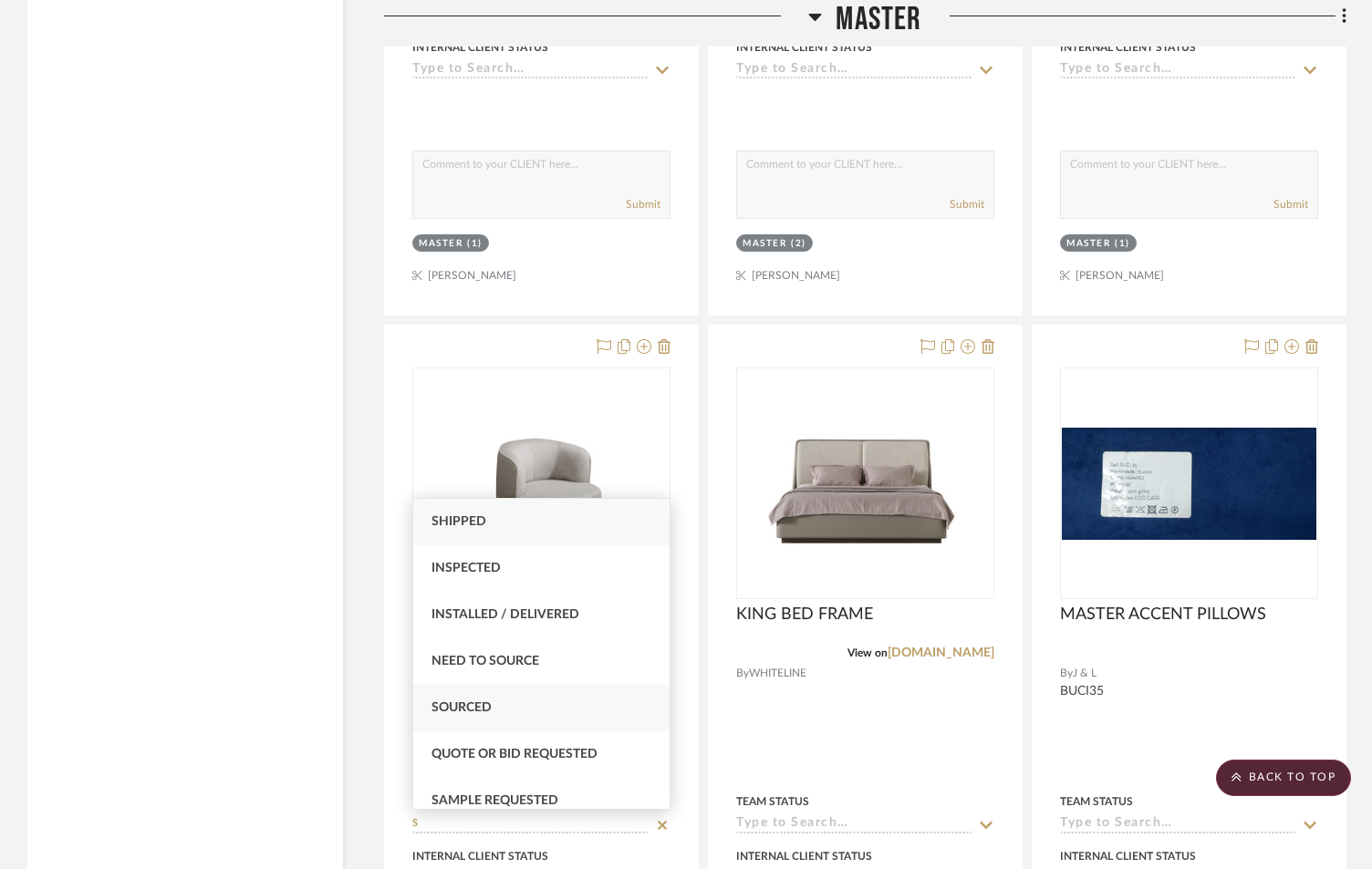
type input "S"
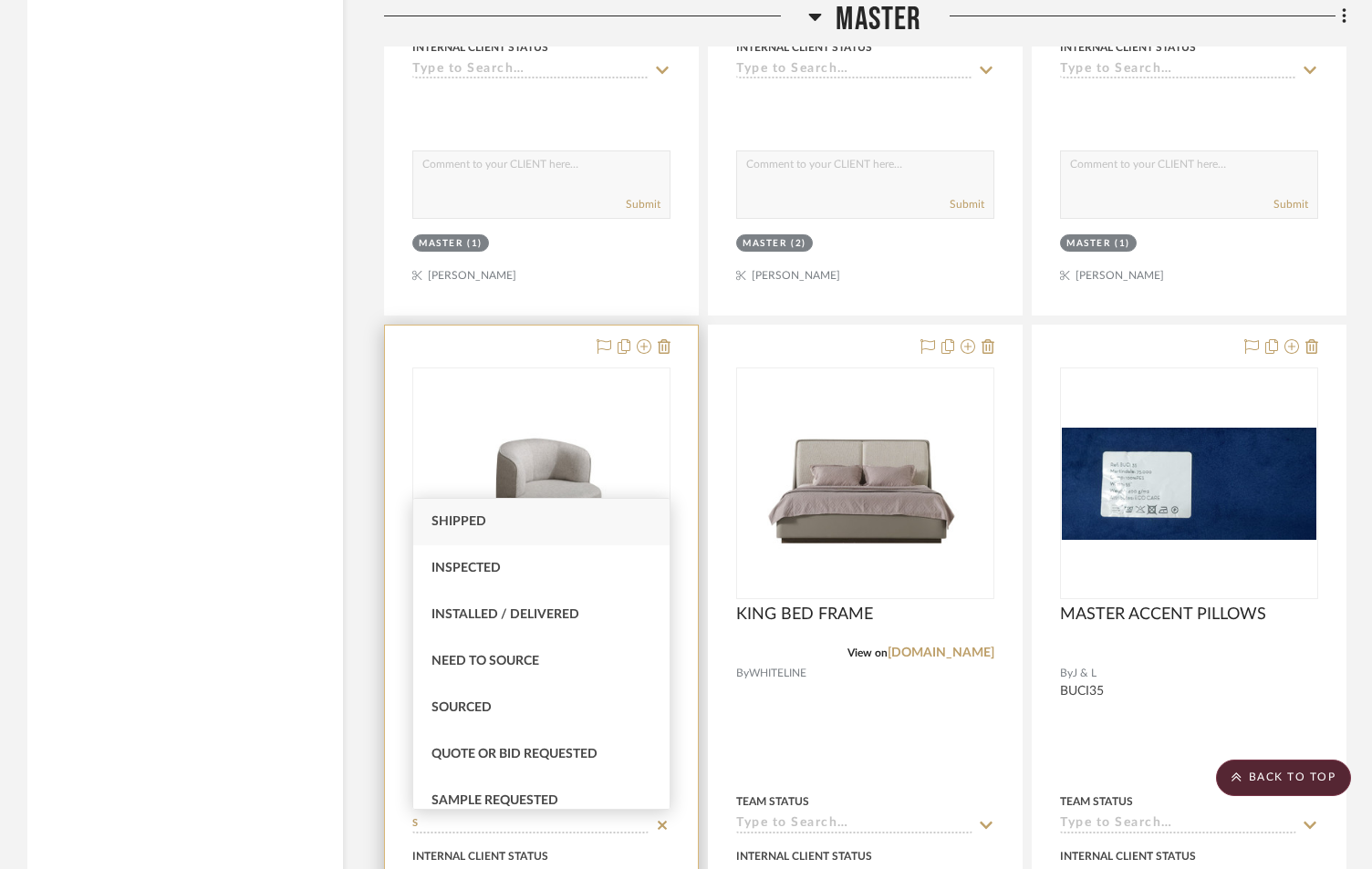
drag, startPoint x: 498, startPoint y: 720, endPoint x: 652, endPoint y: 759, distance: 158.9
click at [498, 720] on div "Sourced" at bounding box center [542, 708] width 257 height 47
type input "[DATE]"
type input "Sourced"
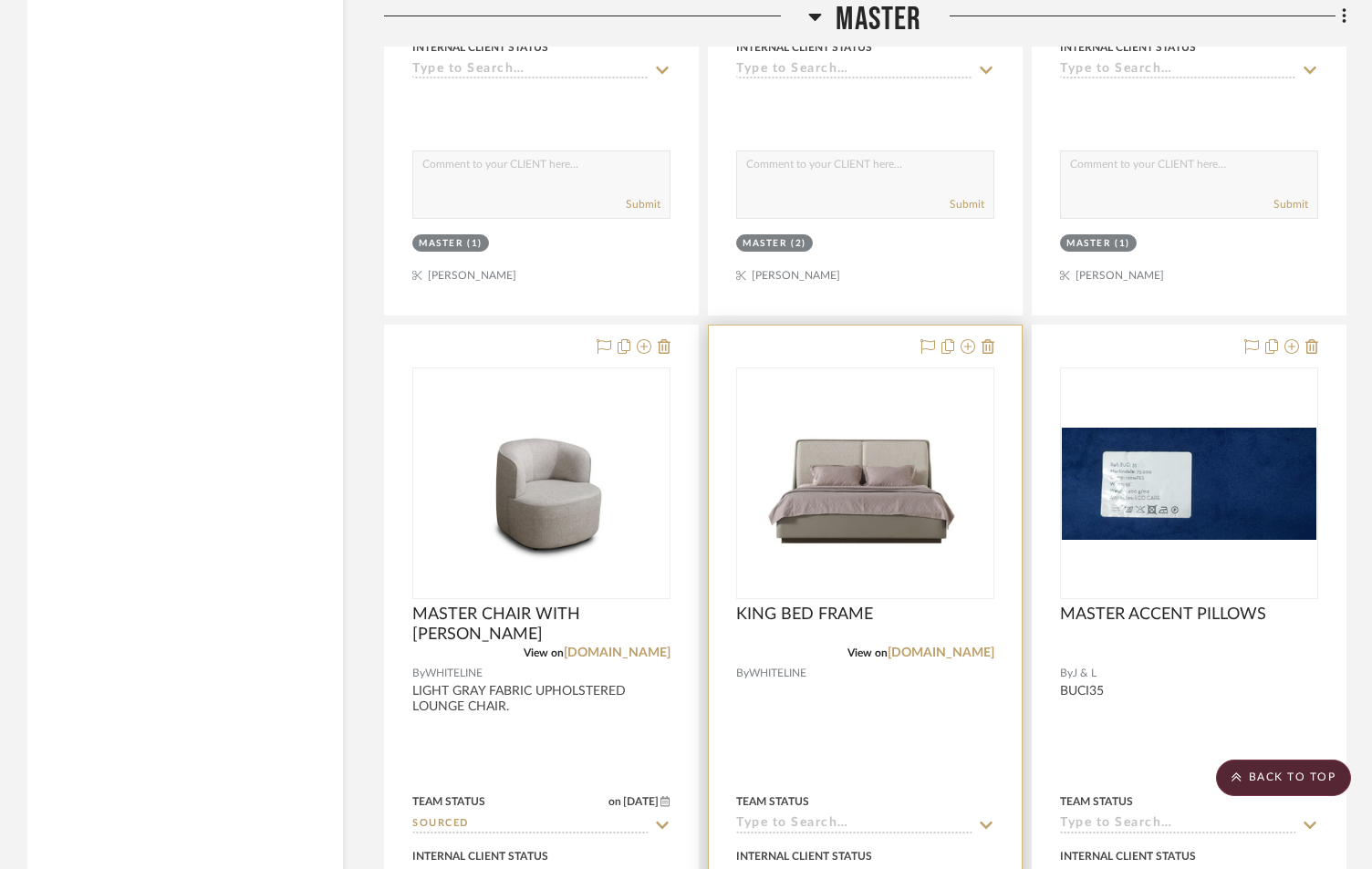
click at [762, 827] on input at bounding box center [854, 825] width 236 height 17
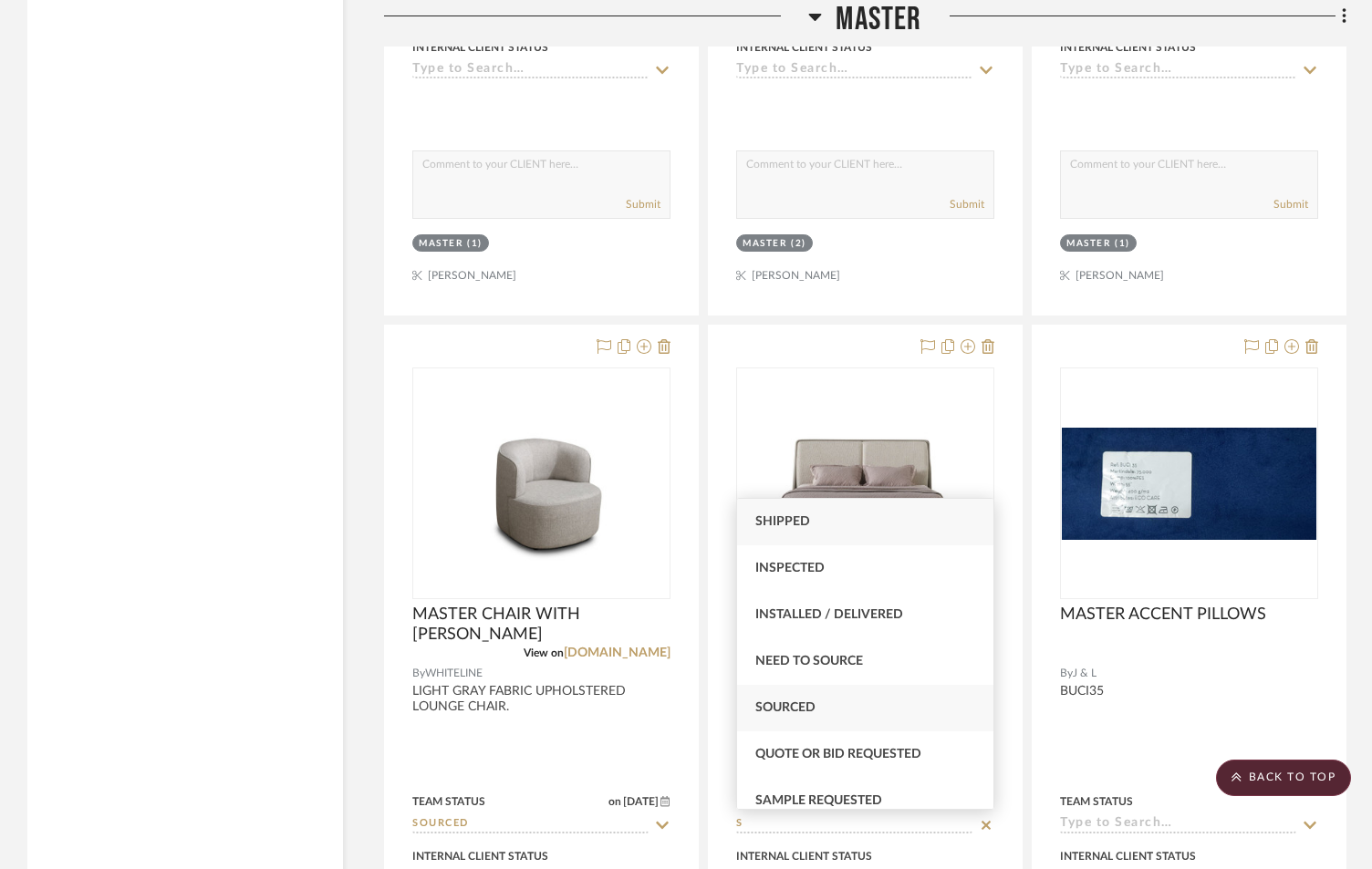
type input "S"
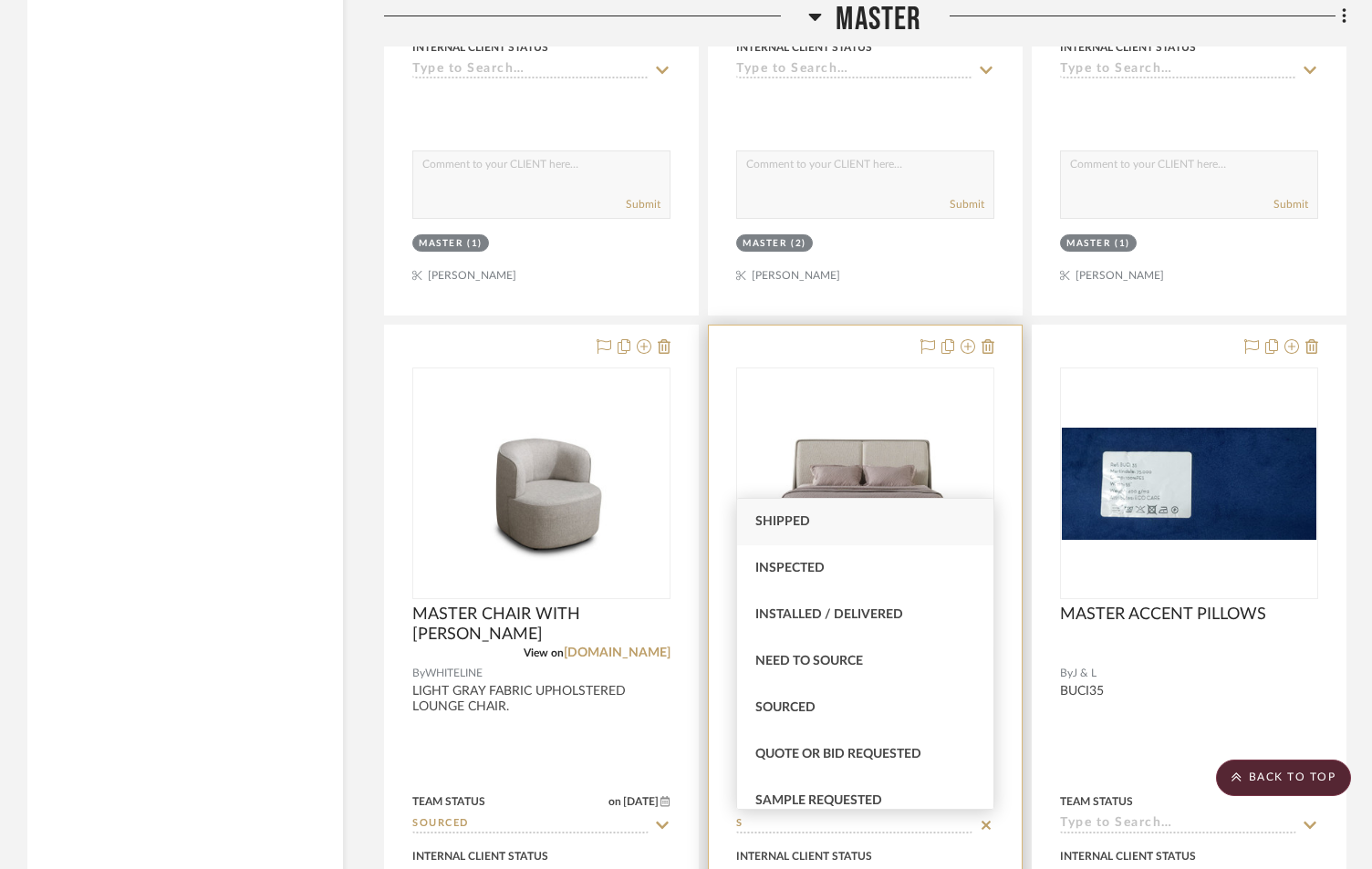
drag, startPoint x: 808, startPoint y: 710, endPoint x: 892, endPoint y: 735, distance: 87.6
click at [809, 710] on span "Sourced" at bounding box center [785, 708] width 60 height 13
type input "[DATE]"
type input "Sourced"
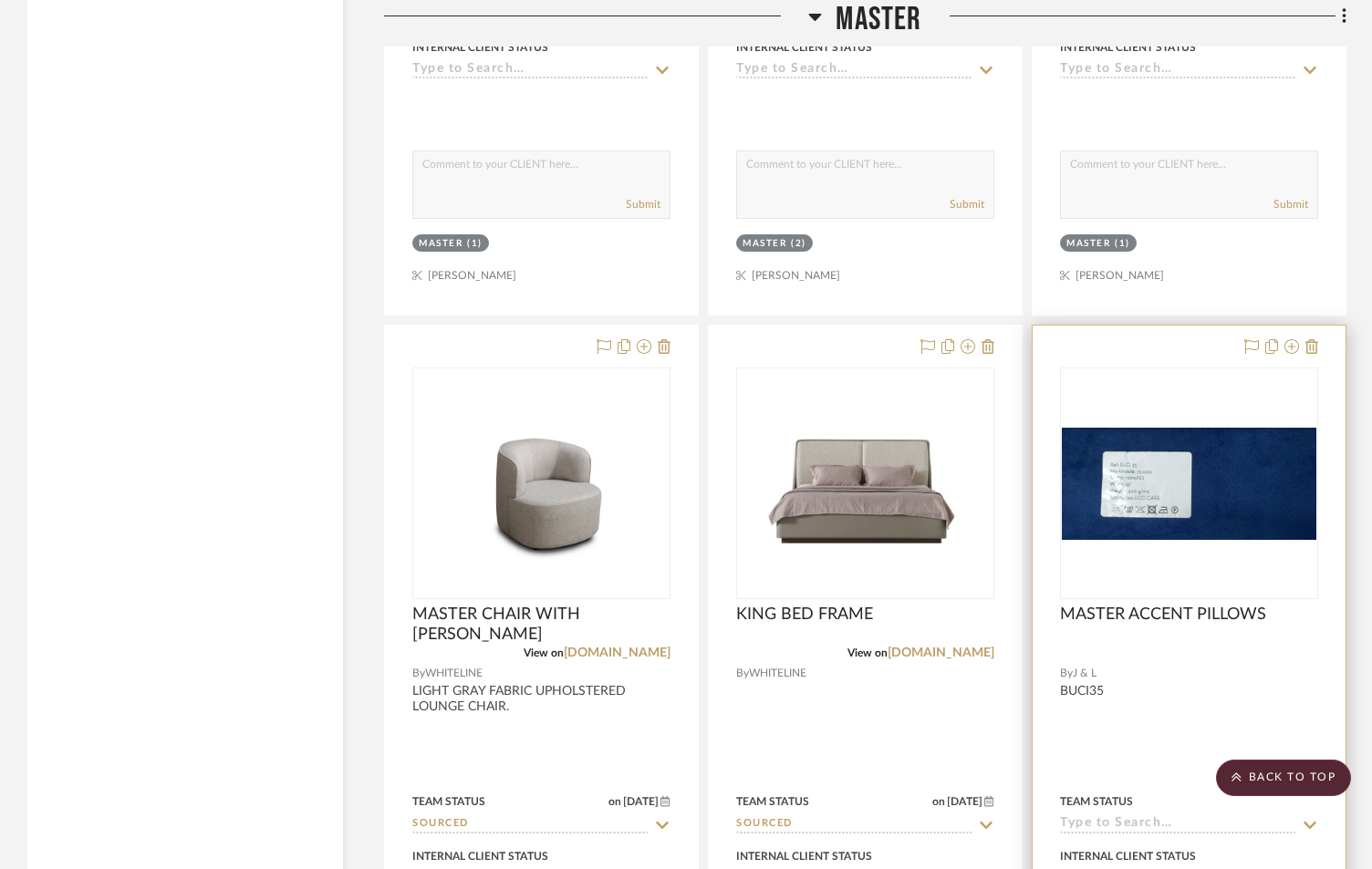
click at [1124, 829] on input at bounding box center [1178, 825] width 236 height 17
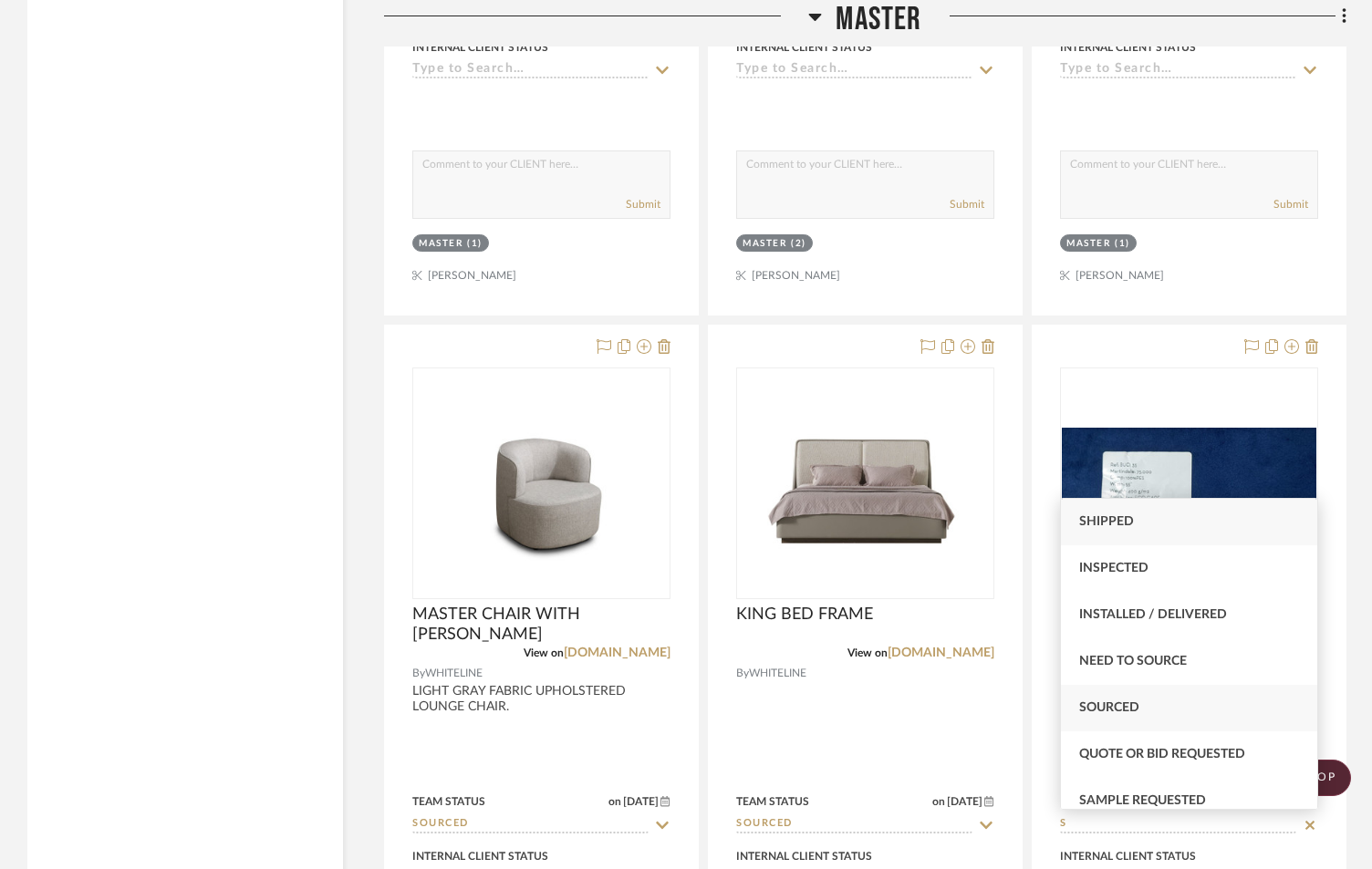
type input "S"
click at [1110, 724] on div "Sourced" at bounding box center [1189, 708] width 257 height 47
type input "[DATE]"
type input "Sourced"
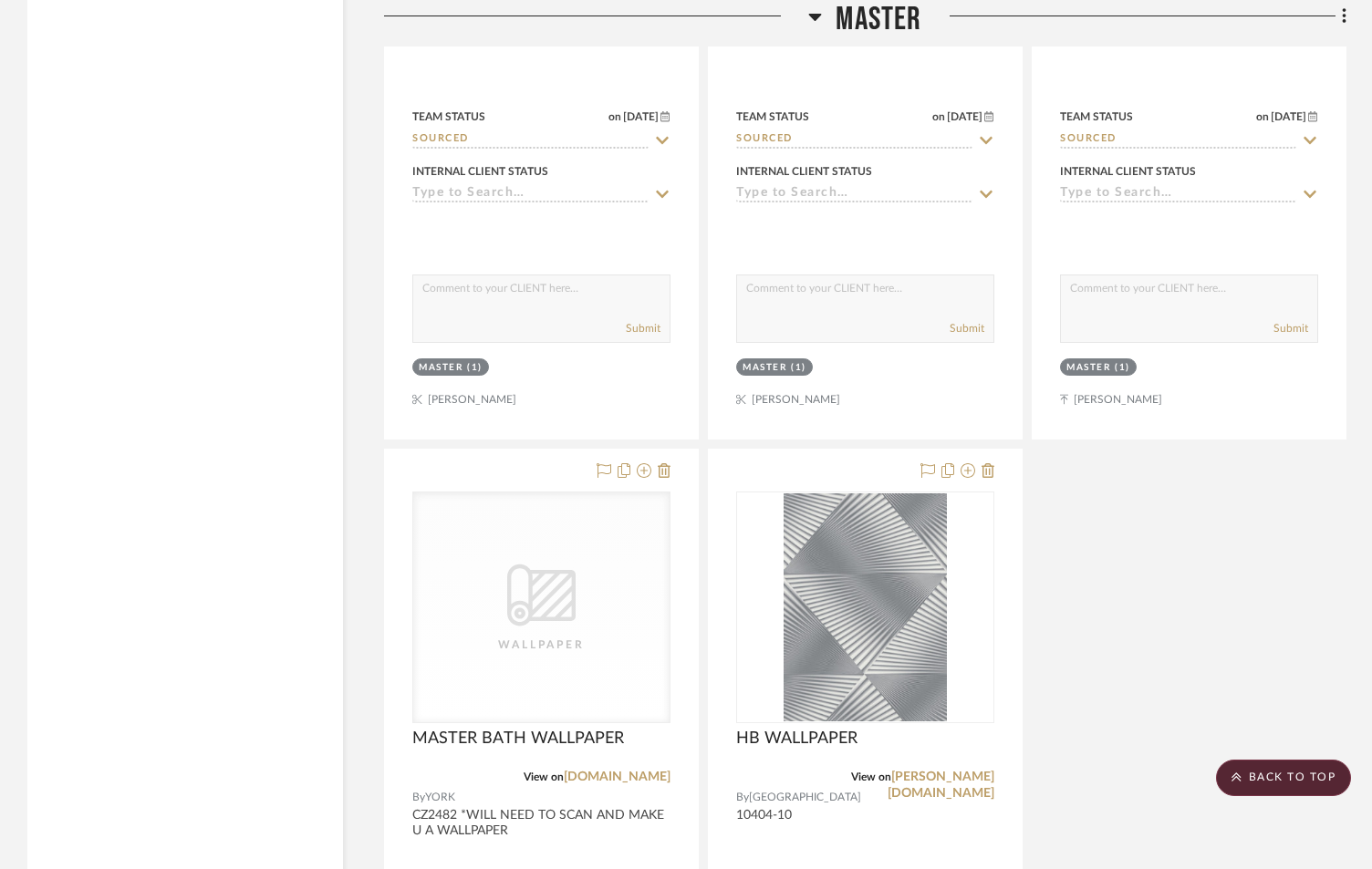
scroll to position [9001, 0]
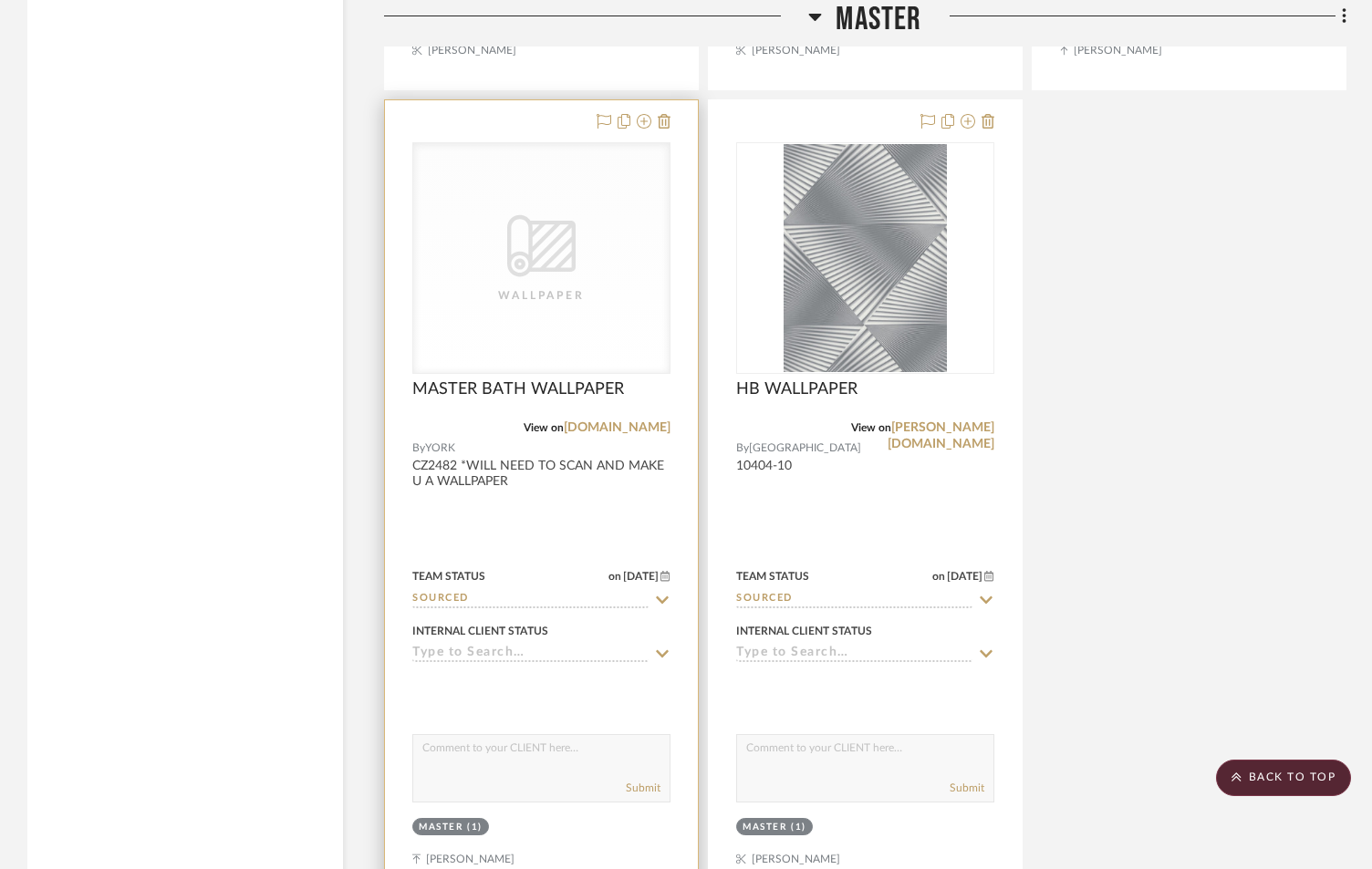
drag, startPoint x: 549, startPoint y: 765, endPoint x: 562, endPoint y: 763, distance: 13.2
click at [551, 765] on textarea at bounding box center [542, 753] width 257 height 35
type textarea "@ALI I WILL MAKE U A REPEAT IMAGE"
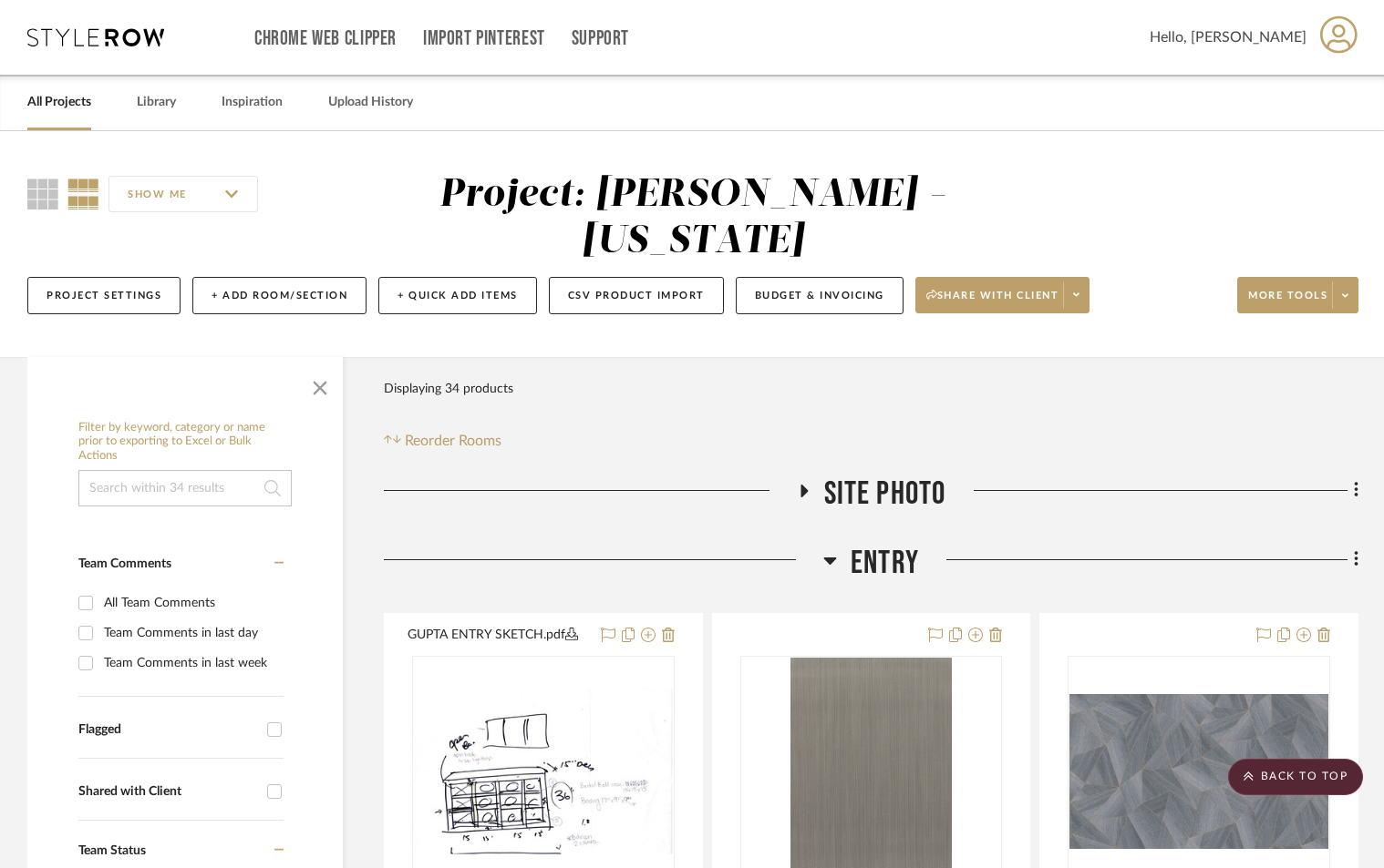
scroll to position [0, 0]
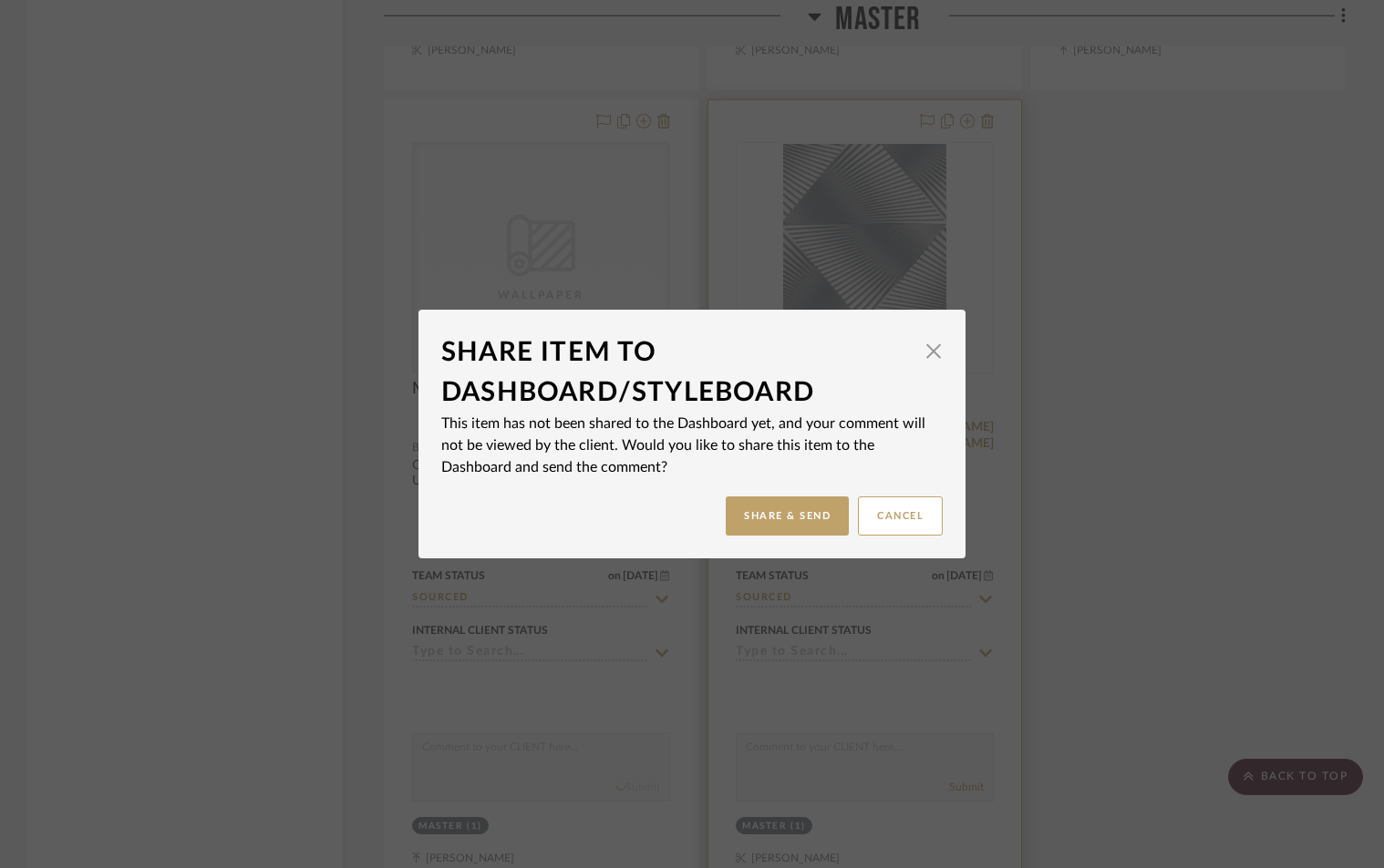
drag, startPoint x: 795, startPoint y: 521, endPoint x: 802, endPoint y: 511, distance: 12.2
click at [795, 522] on button "Share & Send" at bounding box center [787, 515] width 123 height 39
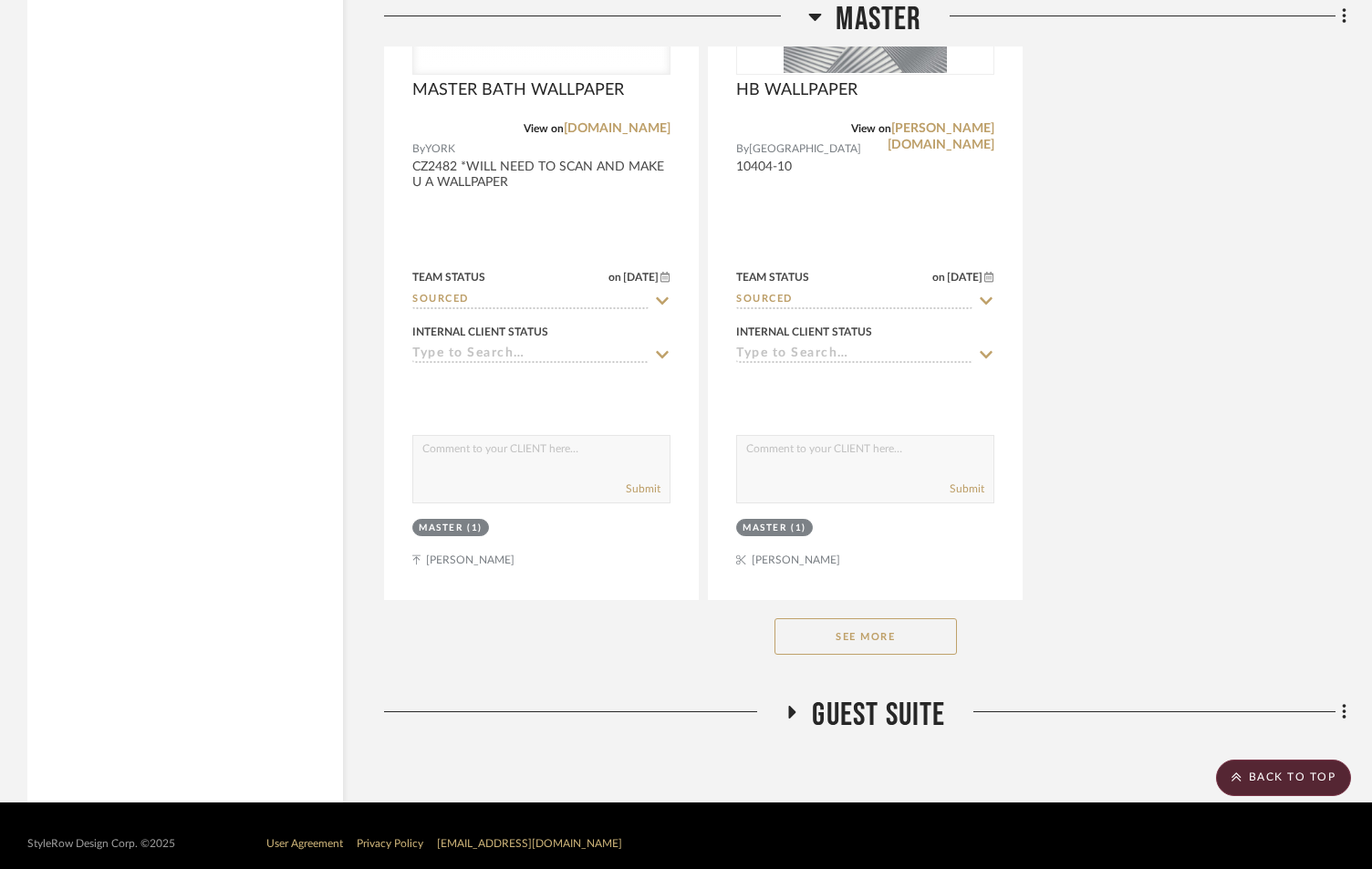
scroll to position [9318, 0]
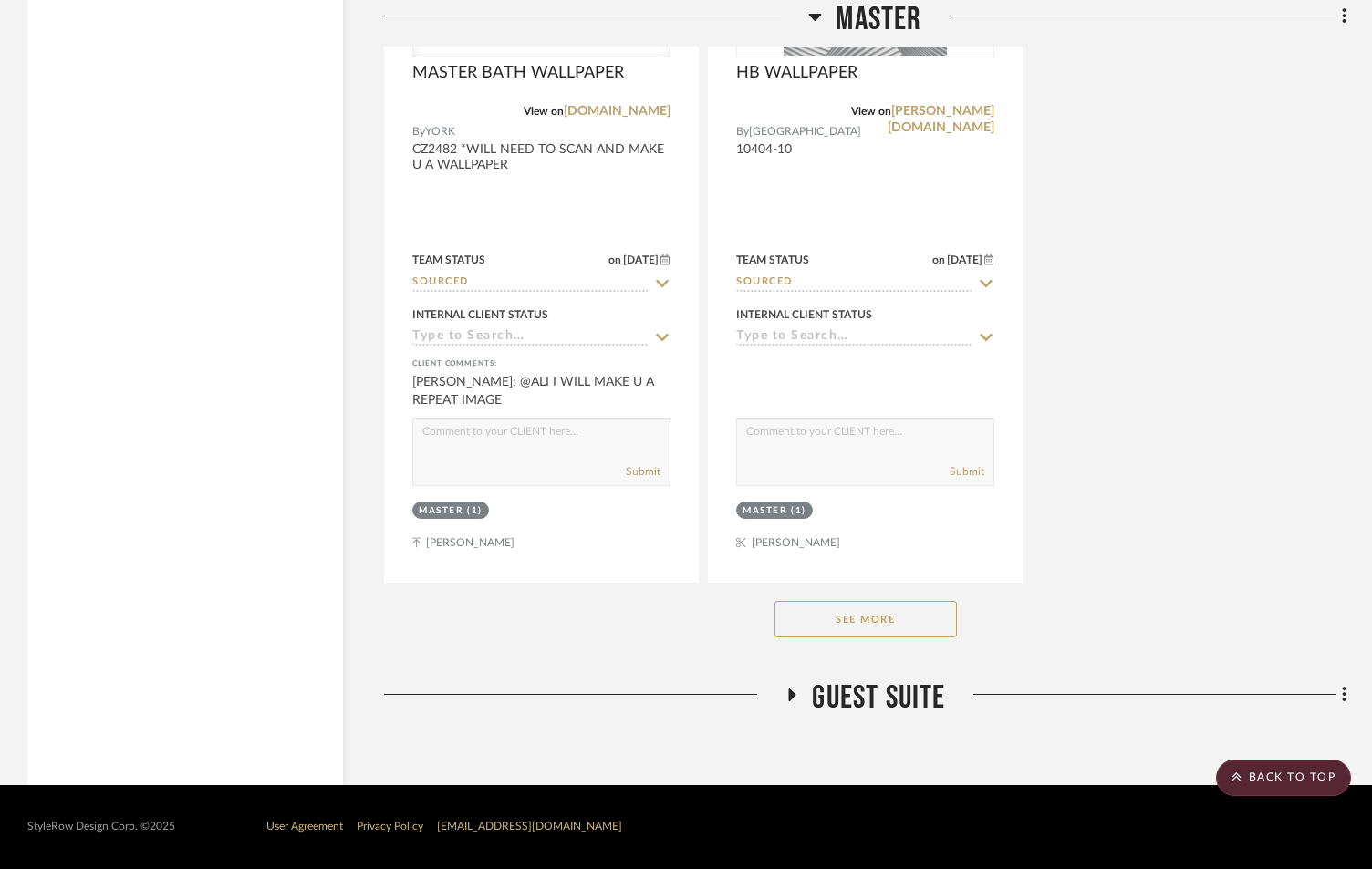
click at [825, 604] on button "See More" at bounding box center [865, 620] width 182 height 37
click at [829, 622] on button "See Less" at bounding box center [865, 620] width 182 height 37
click at [804, 696] on h3 "GUEST SUITE" at bounding box center [864, 698] width 160 height 39
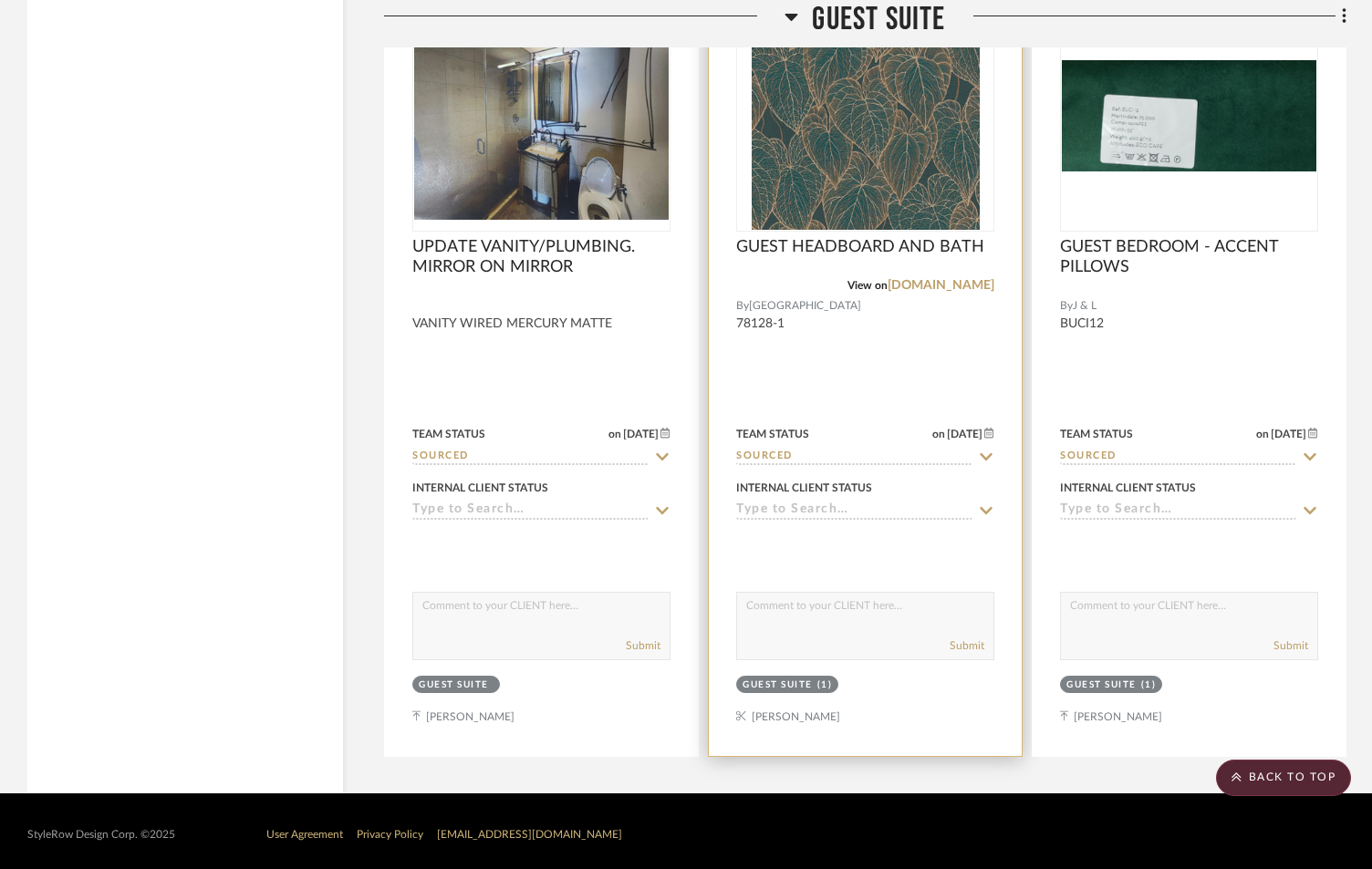
scroll to position [10117, 0]
